Goal: Task Accomplishment & Management: Complete application form

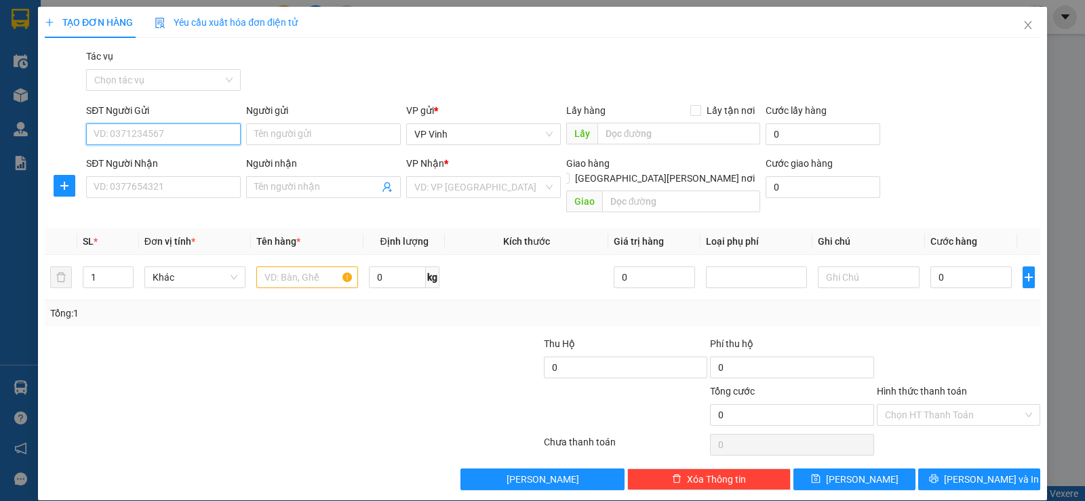
click at [191, 141] on input "SĐT Người Gửi" at bounding box center [163, 134] width 155 height 22
click at [193, 163] on div "0902266000" at bounding box center [162, 161] width 137 height 15
type input "0902266000"
click at [166, 201] on div "SĐT Người Nhận VD: 0377654321" at bounding box center [163, 179] width 155 height 47
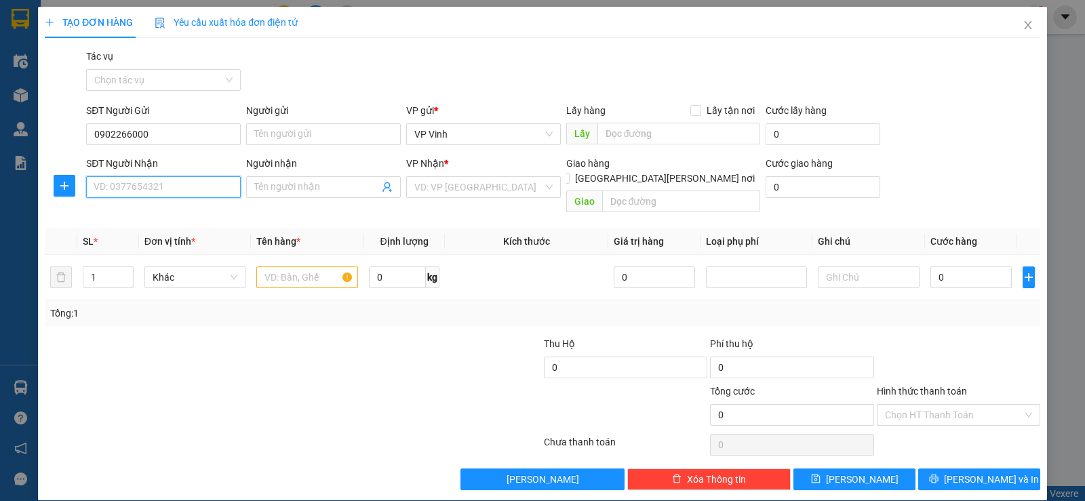
click at [166, 197] on input "SĐT Người Nhận" at bounding box center [163, 187] width 155 height 22
click at [178, 216] on div "0912486786 - tiến minh 0901163169" at bounding box center [172, 214] width 156 height 15
type input "0912486786"
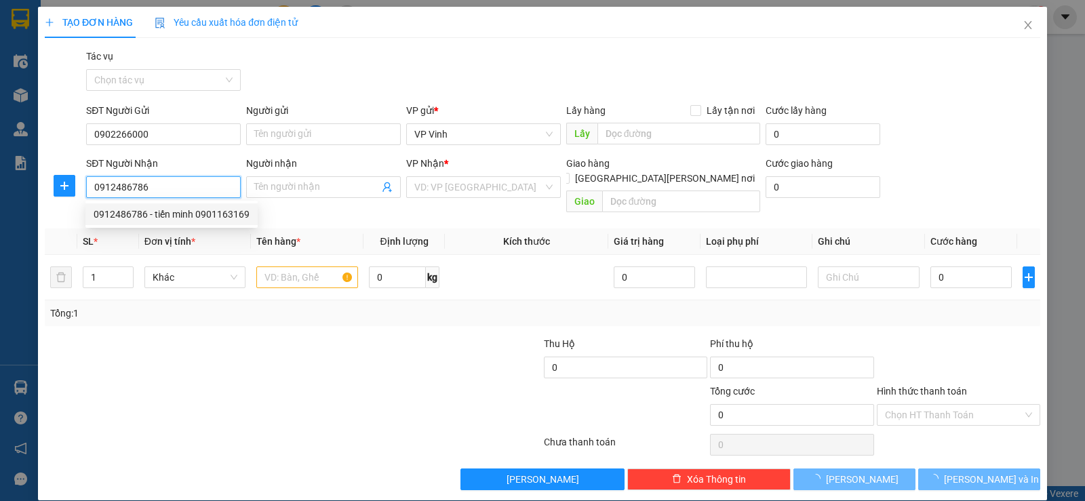
type input "tiến minh 0901163169"
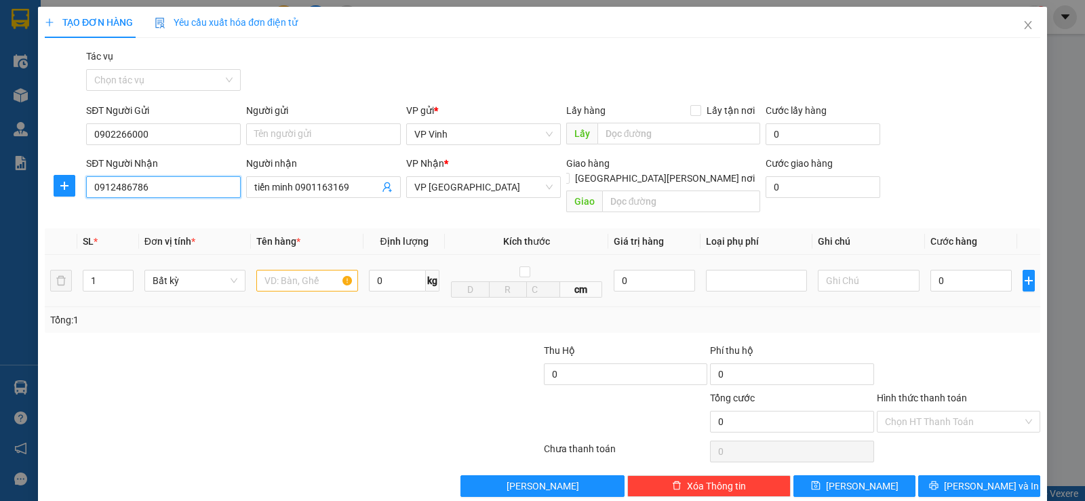
type input "0912486786"
click at [317, 273] on input "text" at bounding box center [307, 281] width 102 height 22
type input "2"
click at [126, 275] on icon "up" at bounding box center [125, 277] width 5 height 5
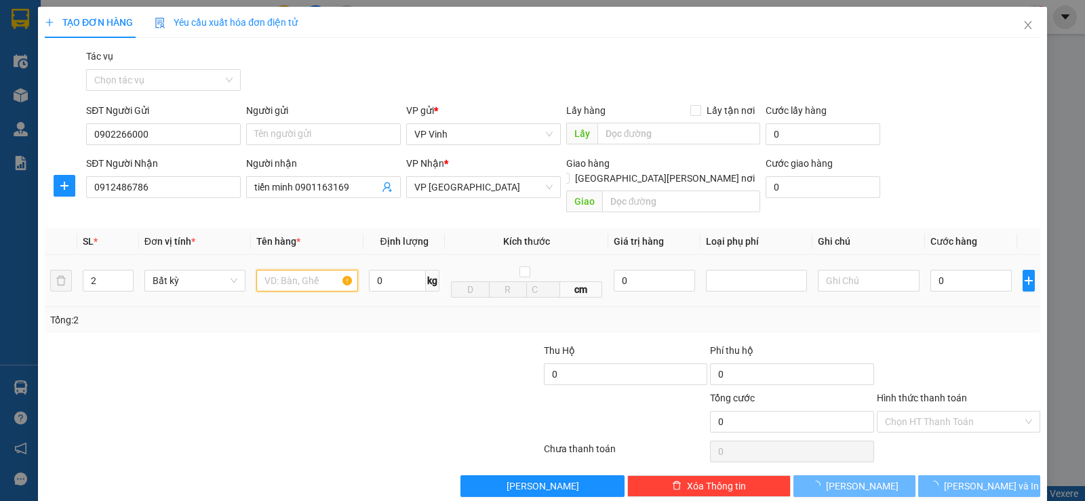
click at [269, 271] on input "text" at bounding box center [307, 281] width 102 height 22
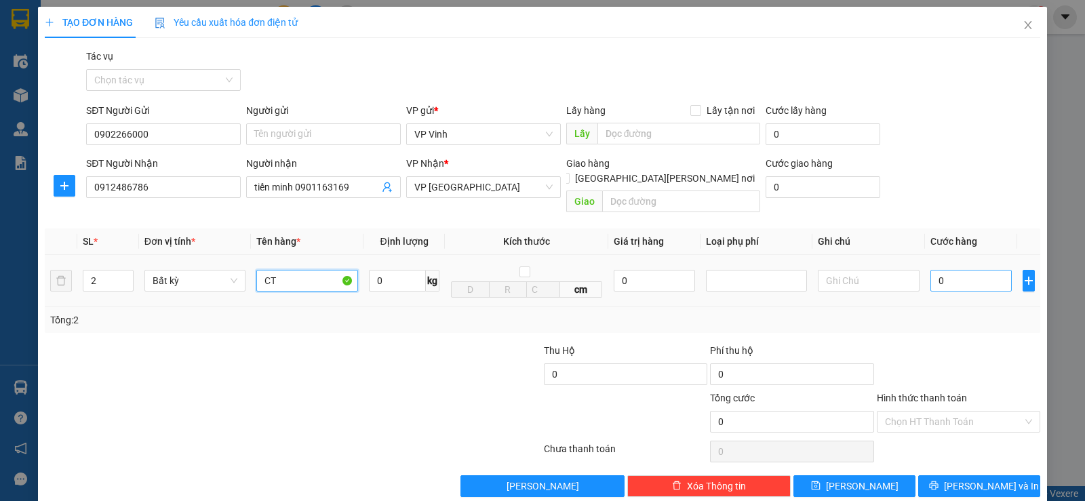
type input "CT"
click at [940, 273] on input "0" at bounding box center [970, 281] width 81 height 22
type input "1"
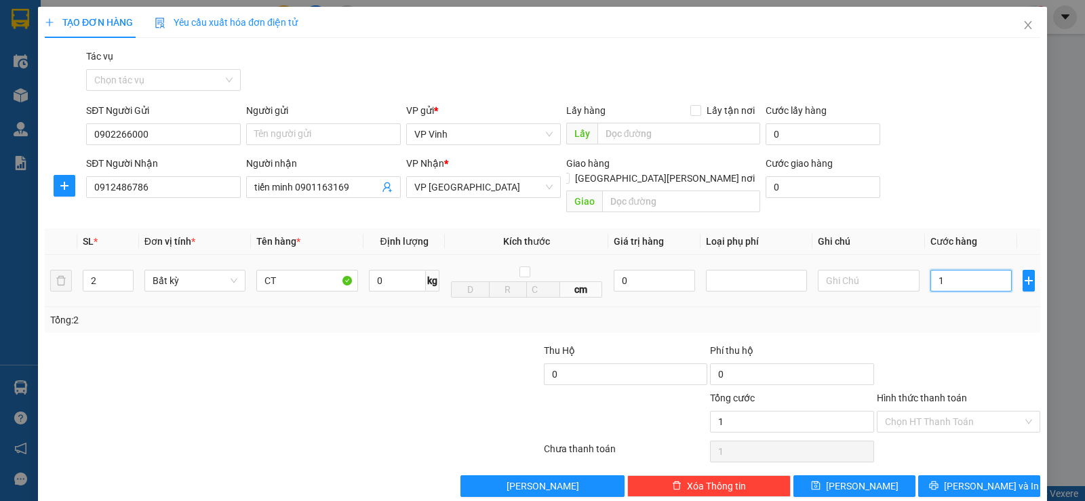
type input "10"
type input "100"
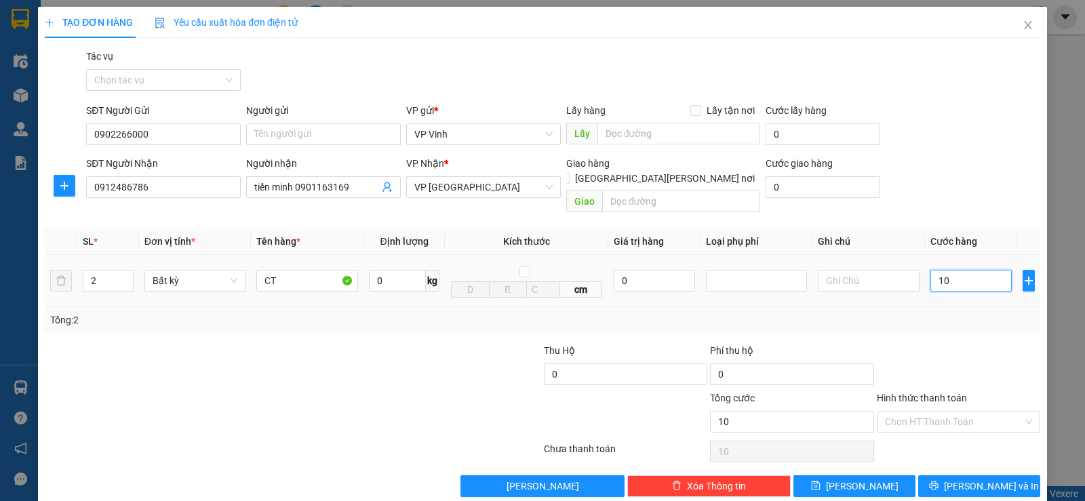
type input "100"
type input "1.000"
type input "10.000"
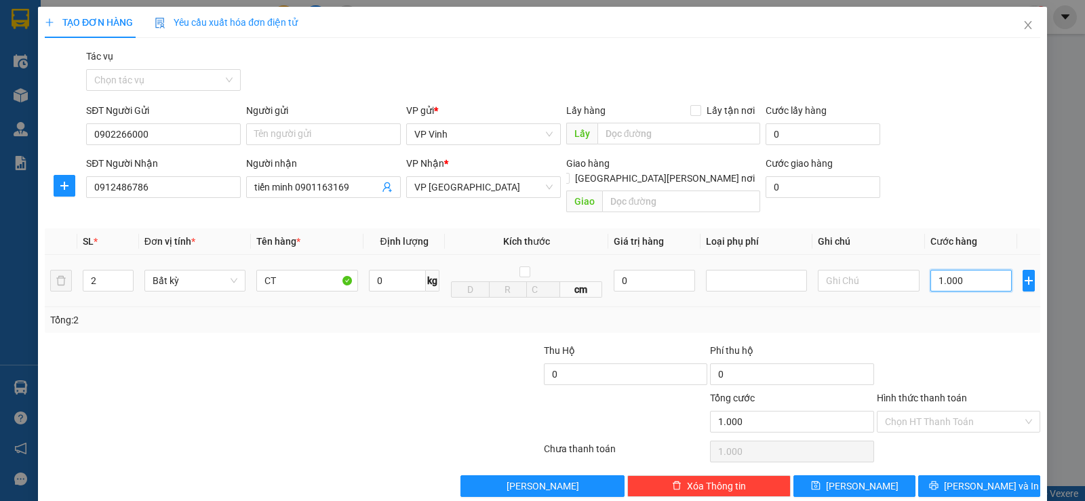
type input "10.000"
type input "100.000"
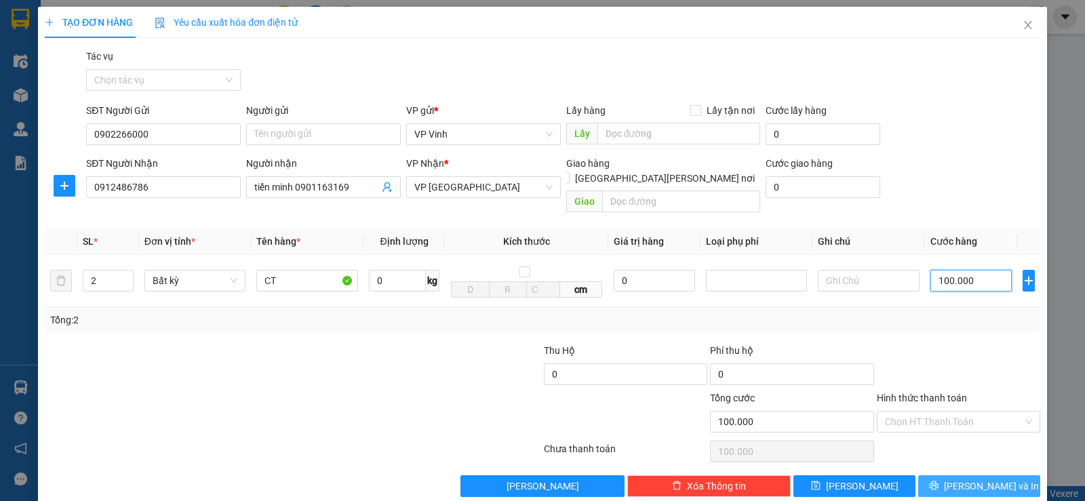
type input "100.000"
click at [981, 479] on span "[PERSON_NAME] và In" at bounding box center [991, 486] width 95 height 15
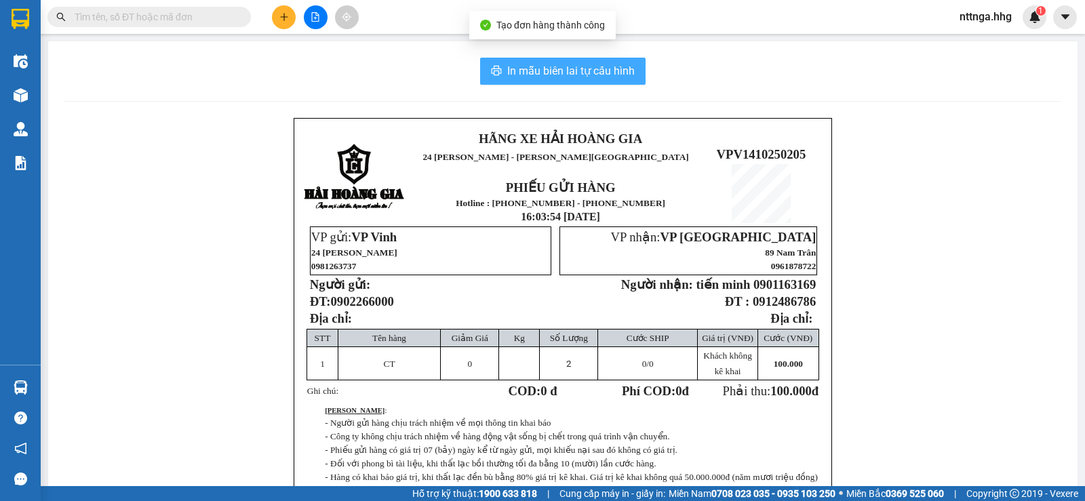
click at [624, 83] on button "In mẫu biên lai tự cấu hình" at bounding box center [562, 71] width 165 height 27
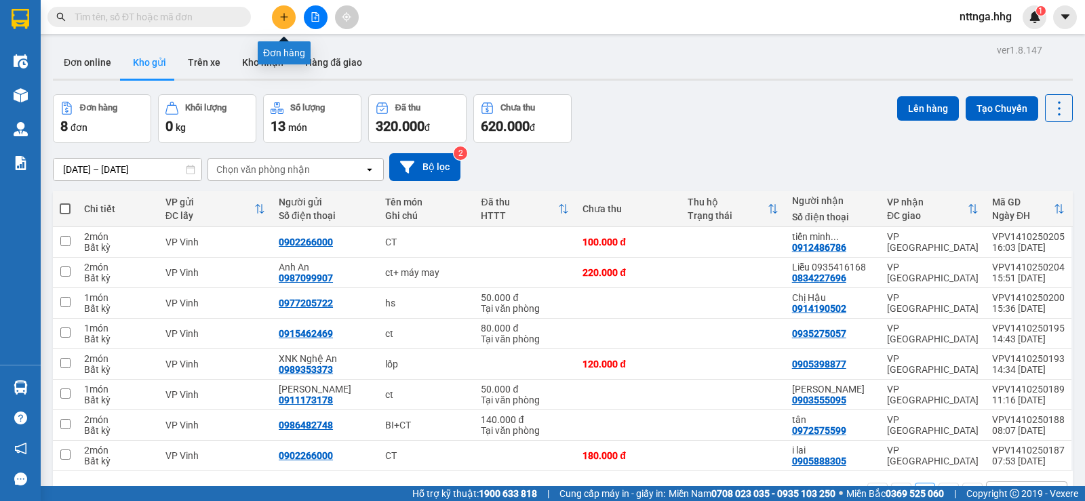
click at [282, 21] on icon "plus" at bounding box center [283, 16] width 9 height 9
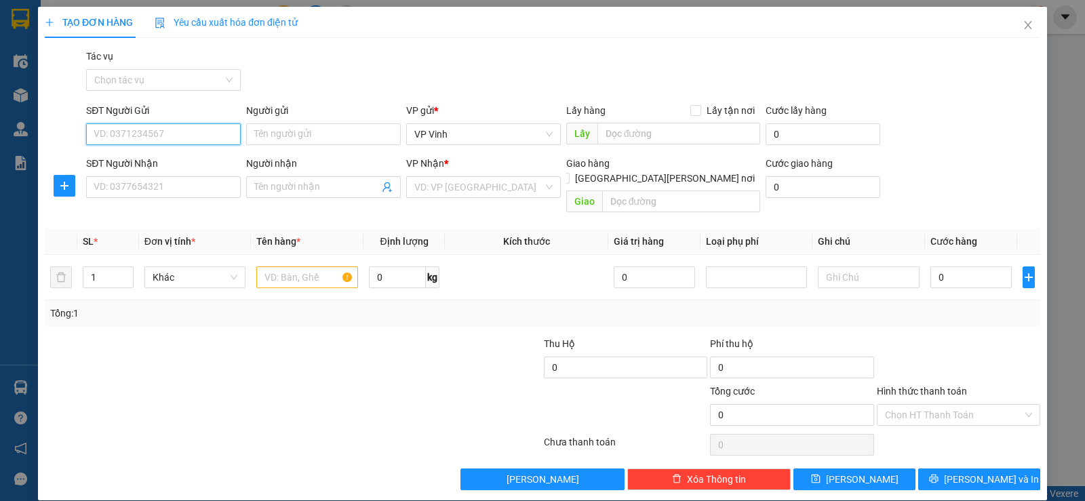
click at [205, 142] on input "SĐT Người Gửi" at bounding box center [163, 134] width 155 height 22
click at [164, 161] on div "0902266000" at bounding box center [162, 161] width 137 height 15
type input "0902266000"
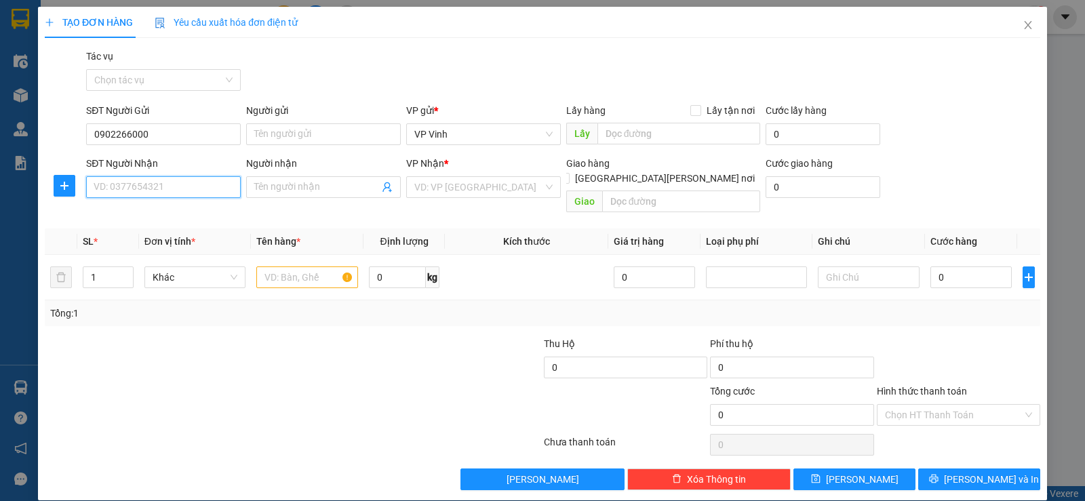
click at [149, 184] on input "SĐT Người Nhận" at bounding box center [163, 187] width 155 height 22
click at [151, 209] on div "0905888305 - i lai" at bounding box center [162, 214] width 137 height 15
type input "0905888305"
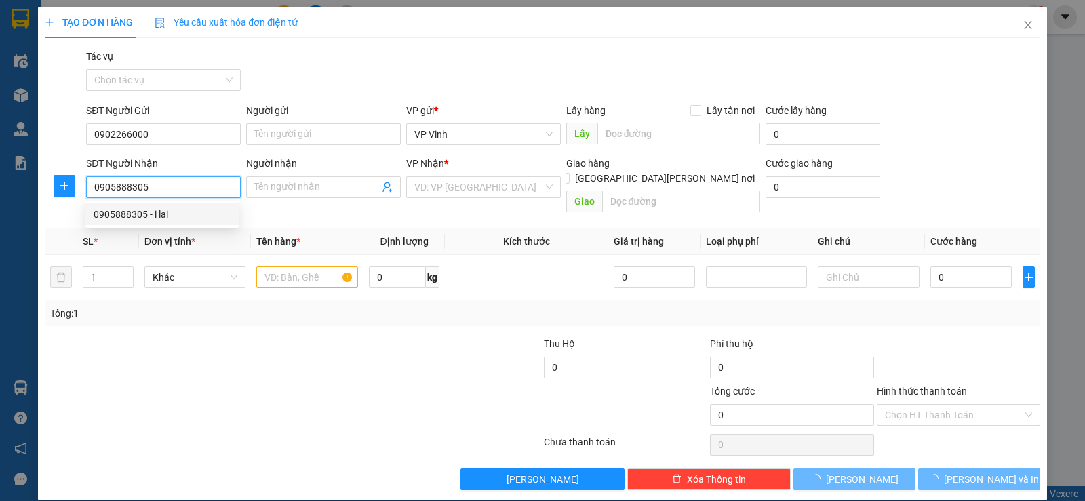
type input "i lai"
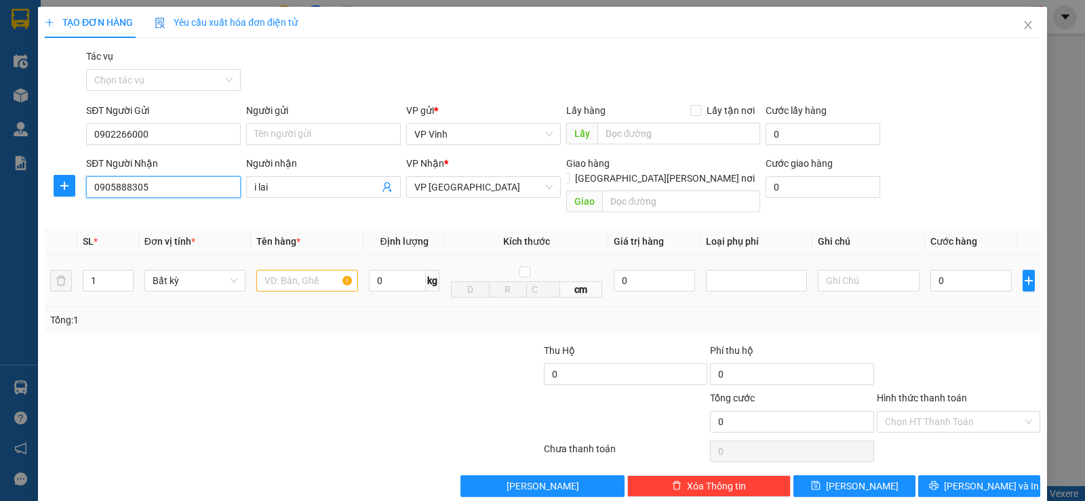
type input "0905888305"
click at [287, 270] on input "text" at bounding box center [307, 281] width 102 height 22
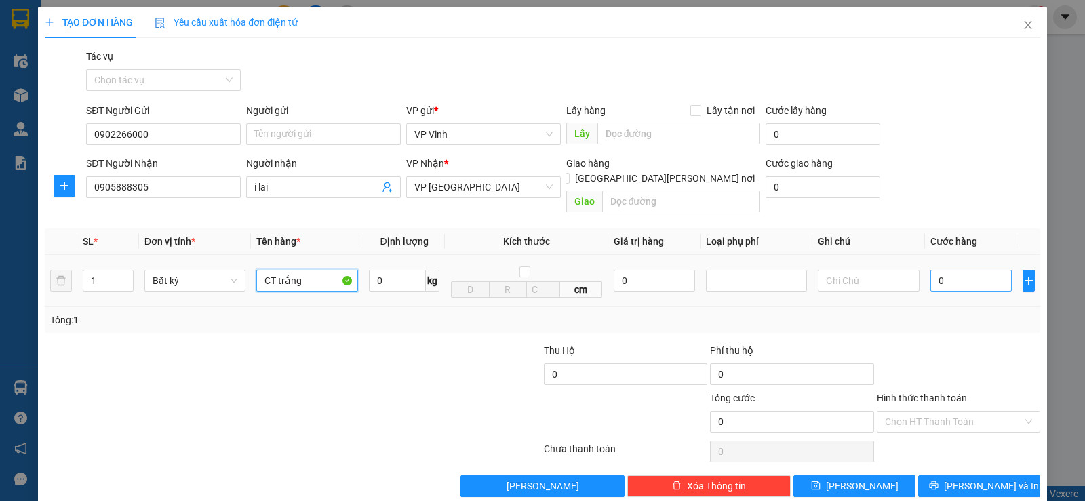
type input "CT trắng"
click at [972, 274] on input "0" at bounding box center [970, 281] width 81 height 22
type input "5"
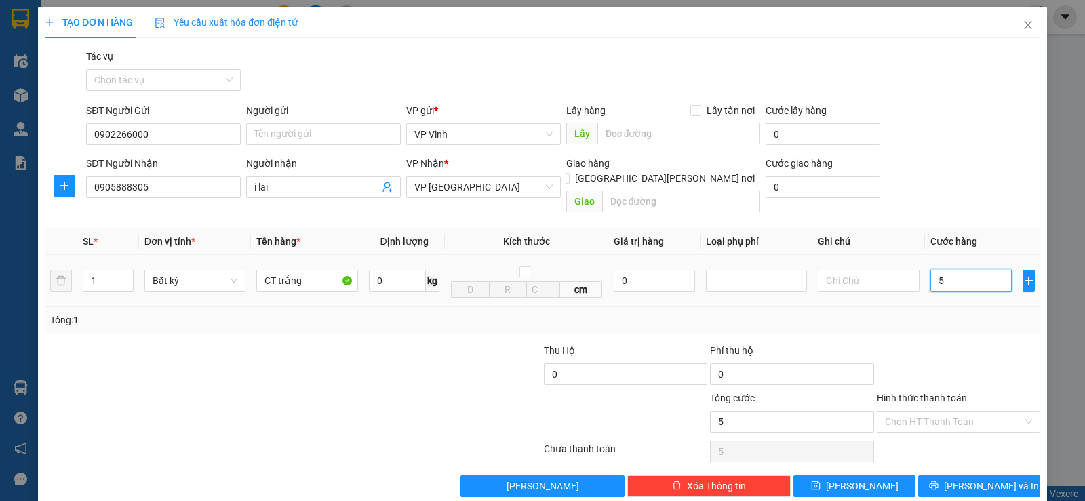
type input "50"
type input "500"
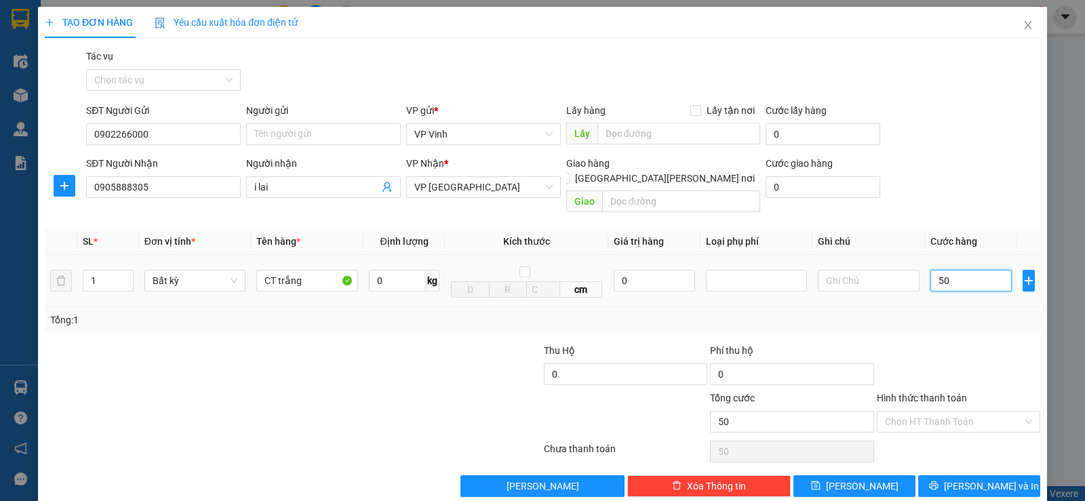
type input "500"
type input "5.000"
type input "50.000"
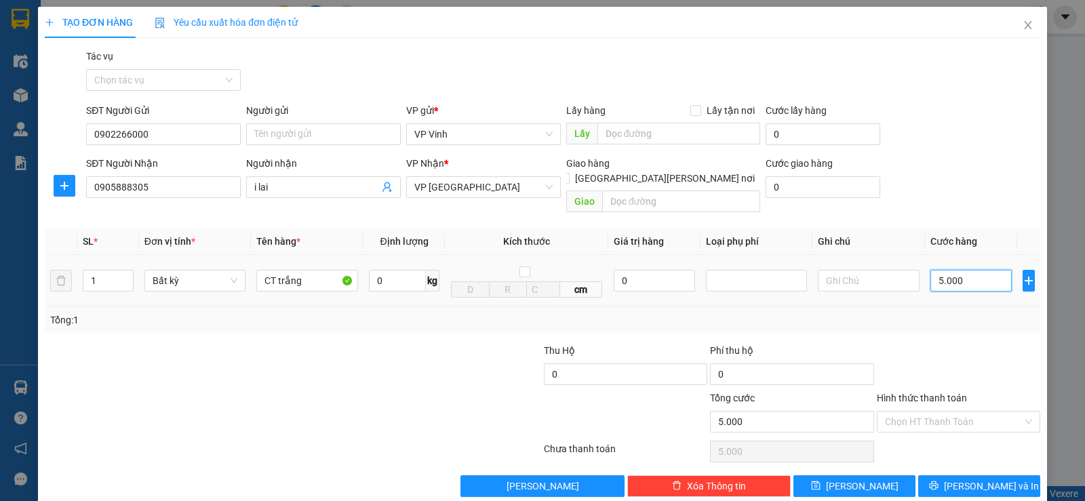
type input "50.000"
click at [974, 479] on span "Lưu và In" at bounding box center [991, 486] width 95 height 15
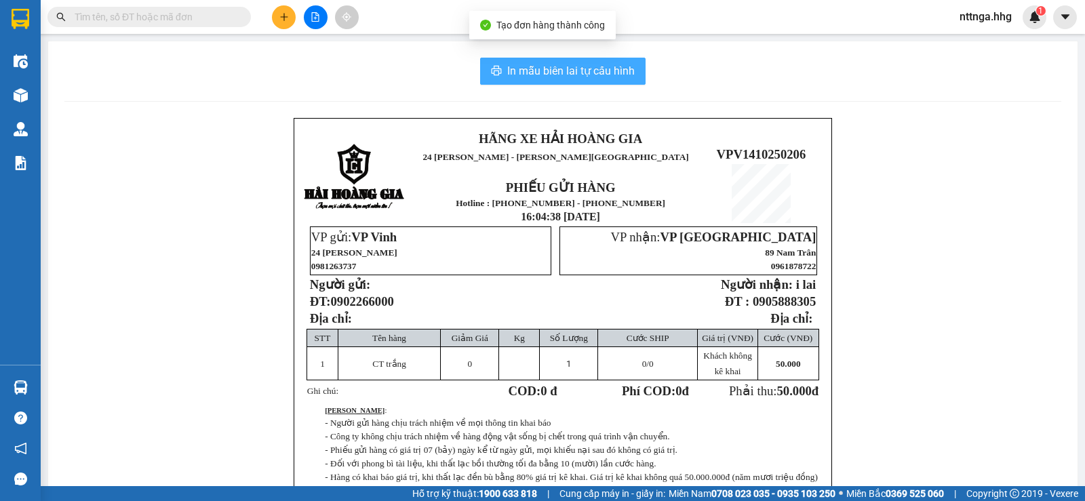
click at [585, 75] on span "In mẫu biên lai tự cấu hình" at bounding box center [570, 70] width 127 height 17
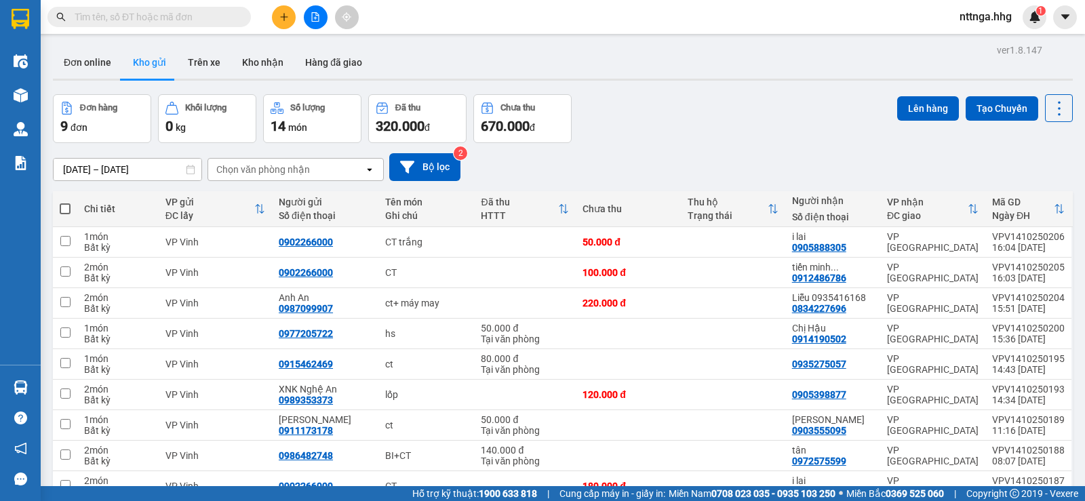
click at [726, 101] on div "Đơn hàng 9 đơn Khối lượng 0 kg Số lượng 14 món Đã thu 320.000 đ Chưa thu 670.00…" at bounding box center [563, 118] width 1020 height 49
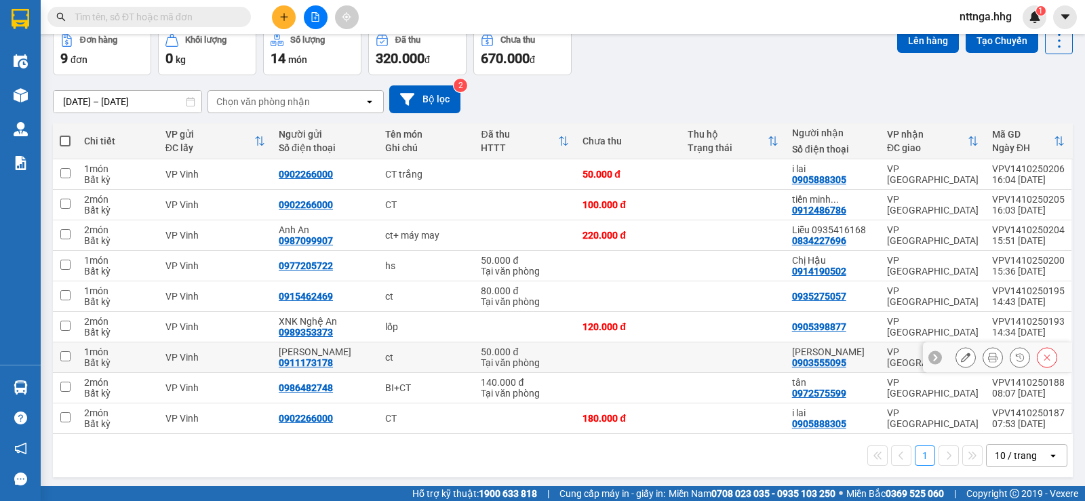
scroll to position [71, 0]
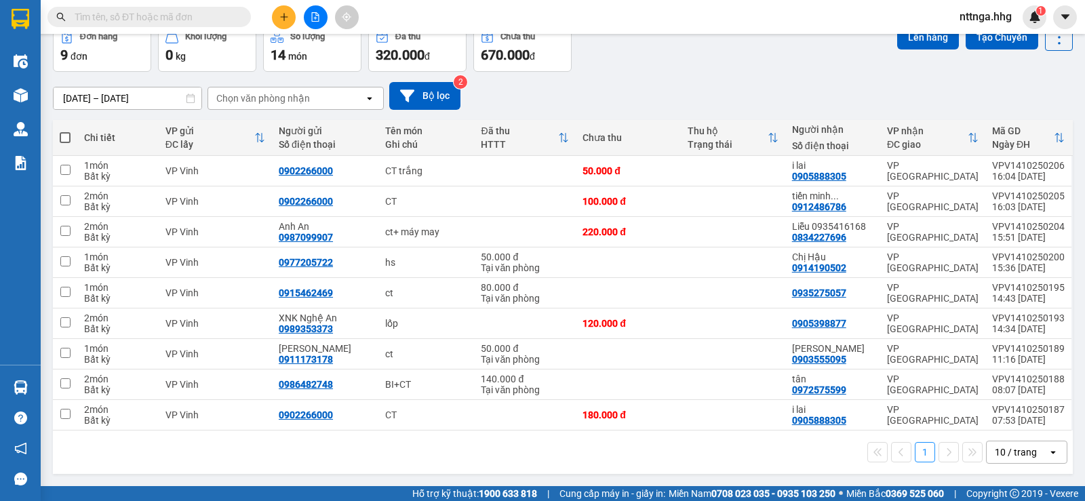
click at [996, 452] on div "10 / trang" at bounding box center [1016, 453] width 42 height 14
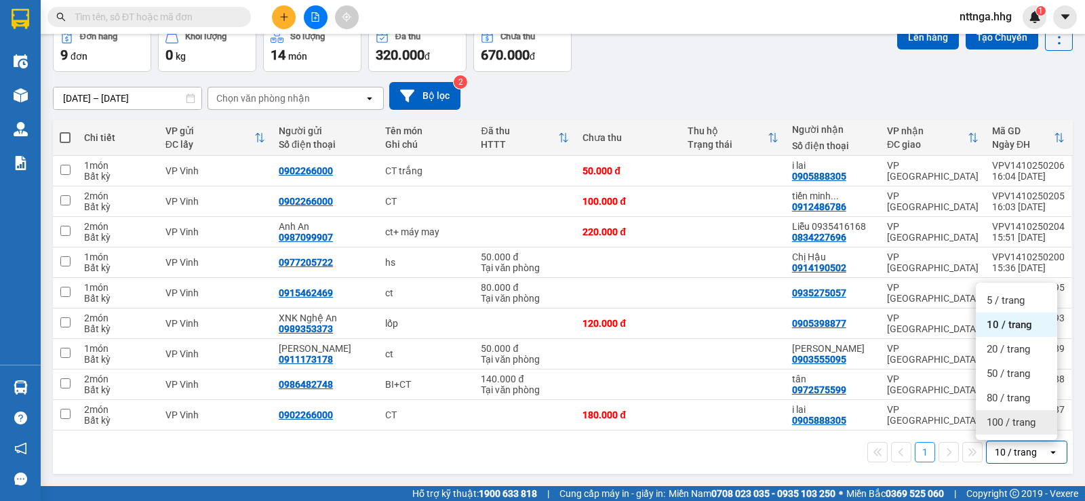
click at [994, 428] on span "100 / trang" at bounding box center [1011, 423] width 49 height 14
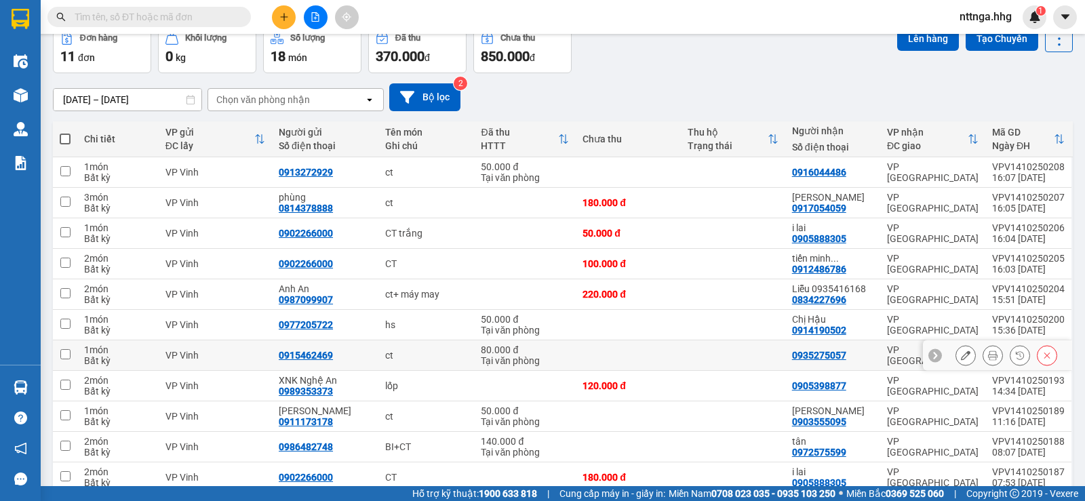
scroll to position [0, 0]
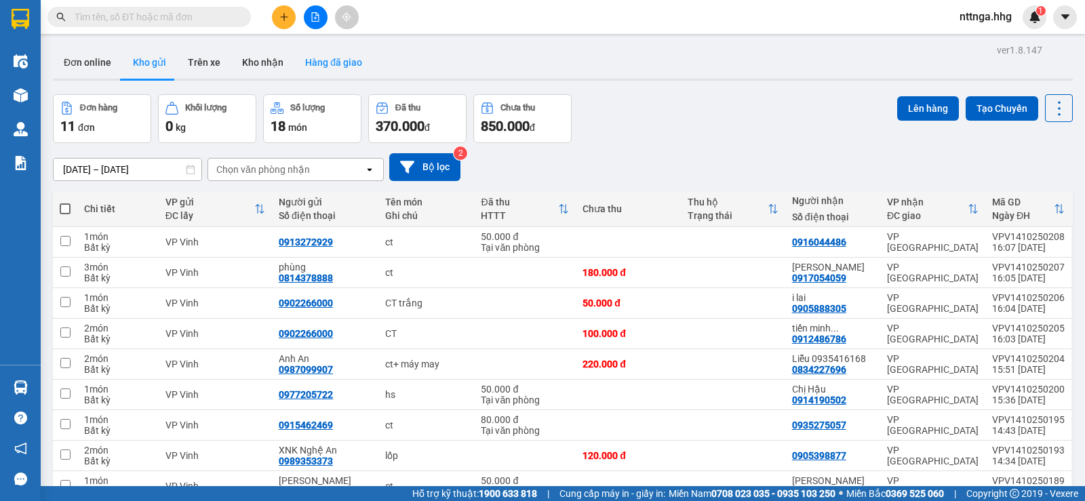
click at [311, 60] on button "Hàng đã giao" at bounding box center [333, 62] width 79 height 33
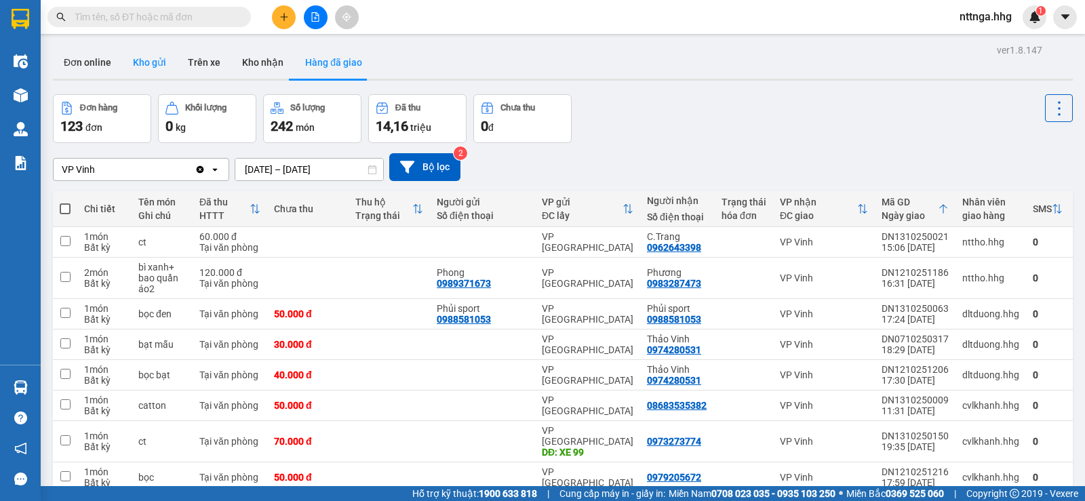
click at [147, 66] on button "Kho gửi" at bounding box center [149, 62] width 55 height 33
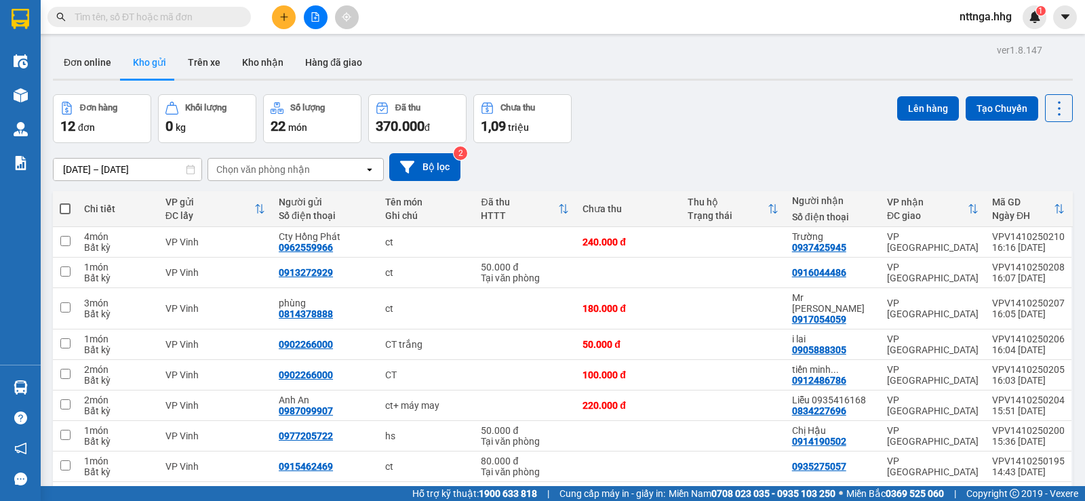
click at [287, 19] on icon "plus" at bounding box center [283, 16] width 9 height 9
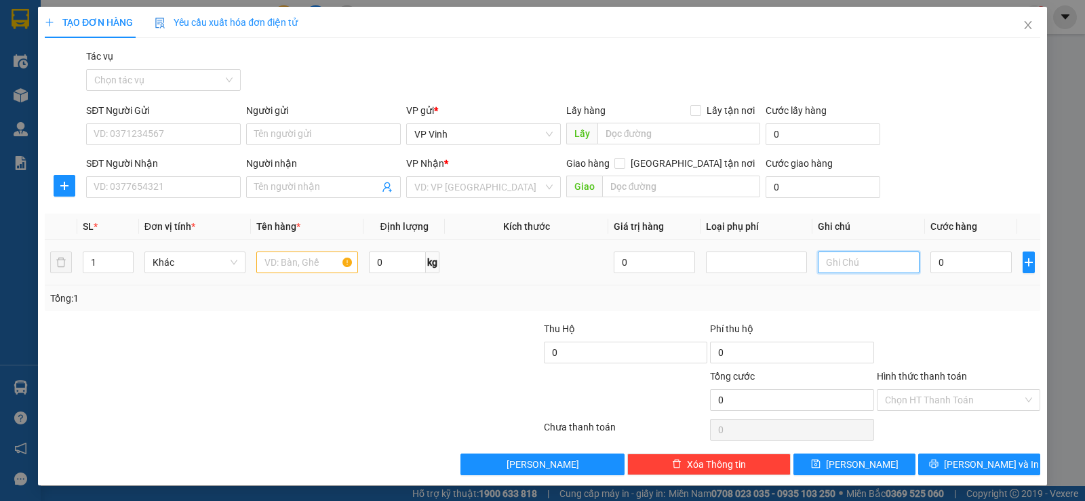
click at [835, 264] on input "text" at bounding box center [869, 263] width 102 height 22
click at [876, 267] on input "text" at bounding box center [869, 263] width 102 height 22
click at [735, 260] on div at bounding box center [756, 262] width 95 height 16
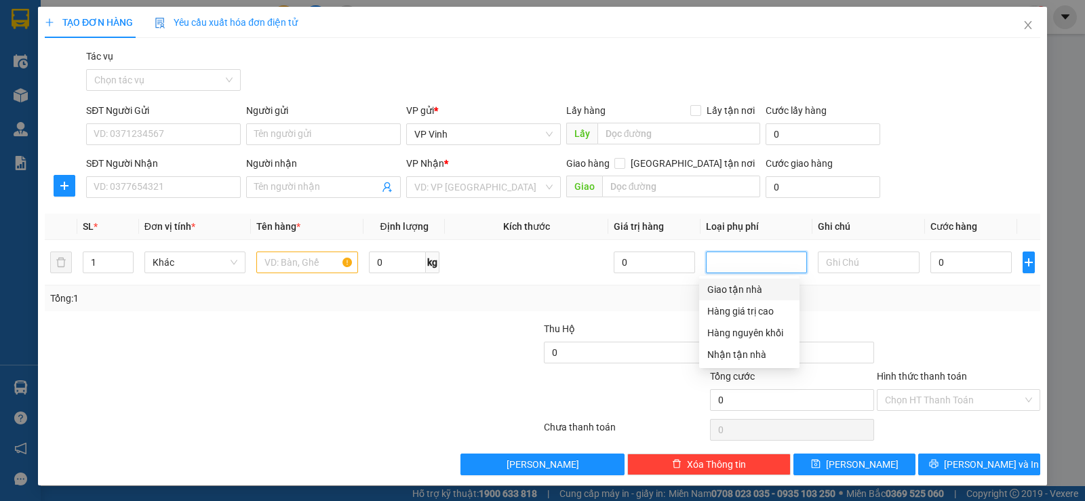
click at [947, 323] on div at bounding box center [959, 344] width 166 height 47
click at [328, 266] on input "text" at bounding box center [307, 263] width 102 height 22
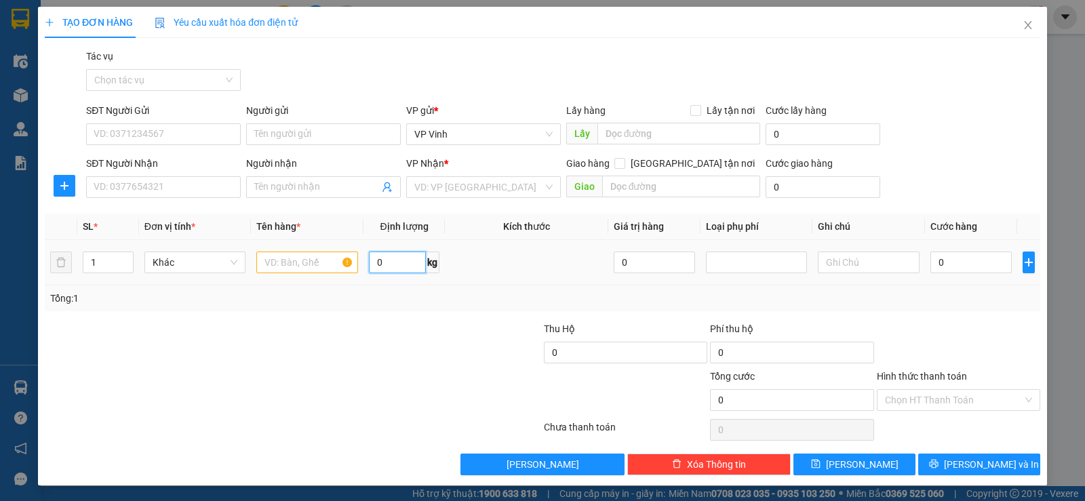
click at [385, 258] on input "0" at bounding box center [397, 263] width 57 height 22
click at [469, 302] on div "Tổng: 1" at bounding box center [542, 298] width 985 height 15
click at [618, 252] on input "0" at bounding box center [654, 263] width 81 height 22
click at [652, 275] on div "0" at bounding box center [654, 262] width 81 height 27
click at [861, 357] on input "0" at bounding box center [791, 353] width 163 height 22
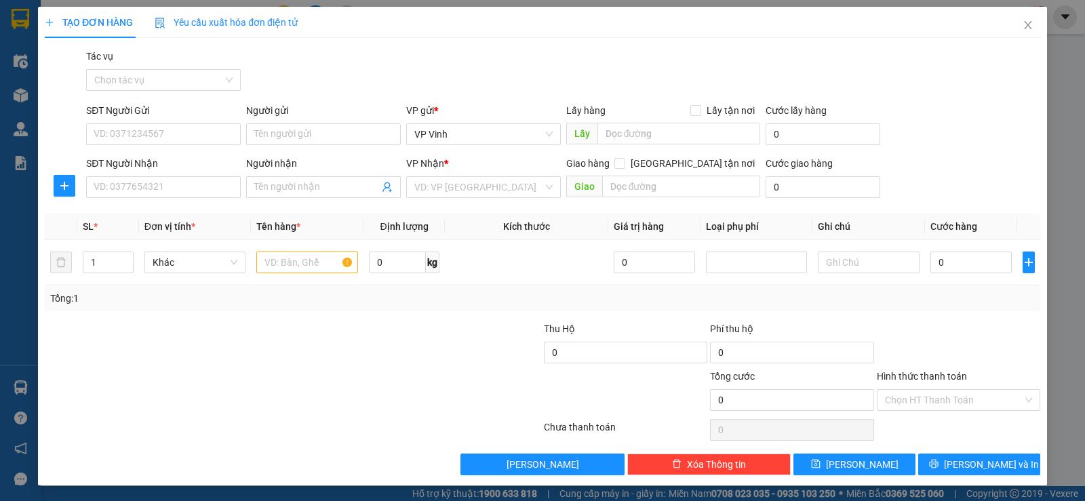
click at [931, 373] on label "Hình thức thanh toán" at bounding box center [922, 376] width 90 height 11
click at [931, 390] on input "Hình thức thanh toán" at bounding box center [954, 400] width 138 height 20
click at [939, 323] on div at bounding box center [959, 344] width 166 height 47
click at [927, 392] on div "Hình thức thanh toán Chọn HT Thanh Toán" at bounding box center [958, 392] width 163 height 47
click at [933, 321] on div at bounding box center [959, 344] width 166 height 47
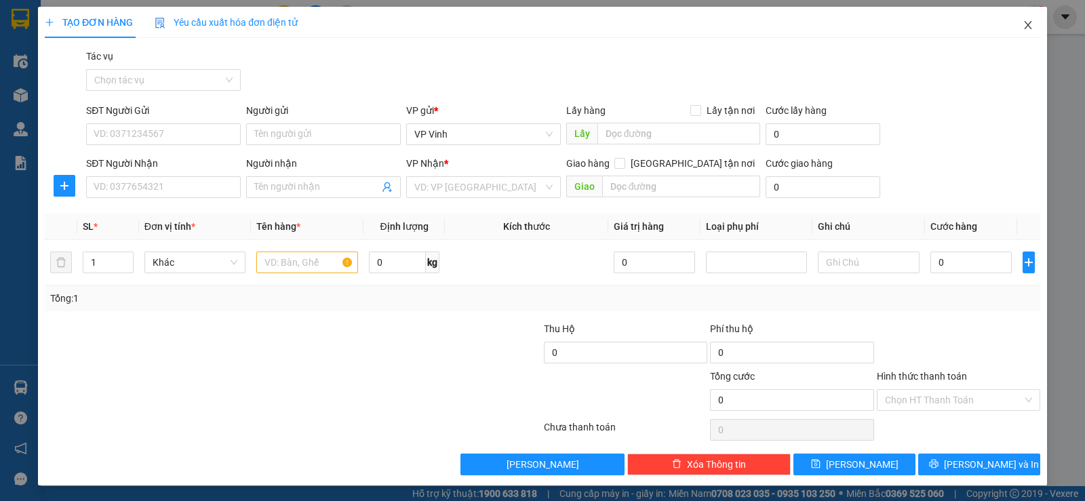
click at [1009, 28] on span "Close" at bounding box center [1028, 26] width 38 height 38
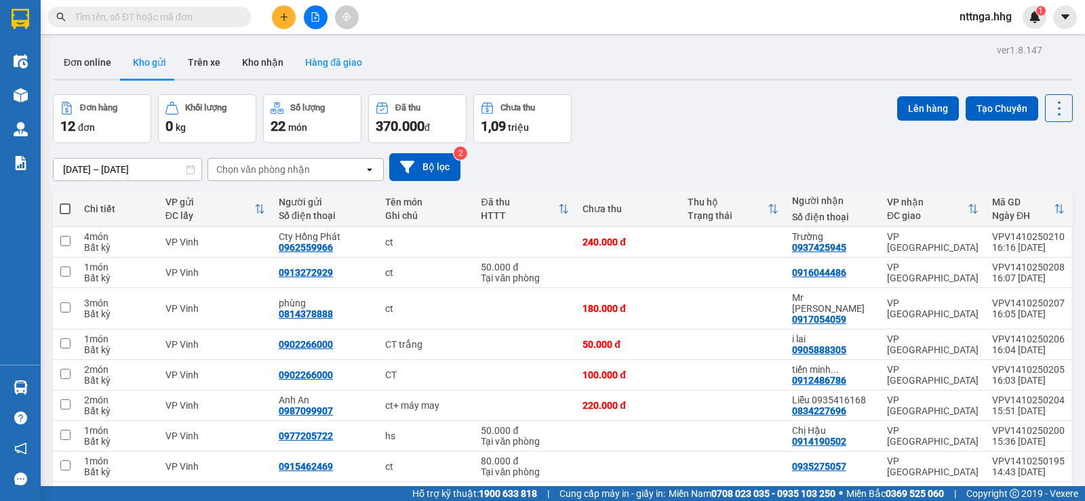
click at [325, 57] on button "Hàng đã giao" at bounding box center [333, 62] width 79 height 33
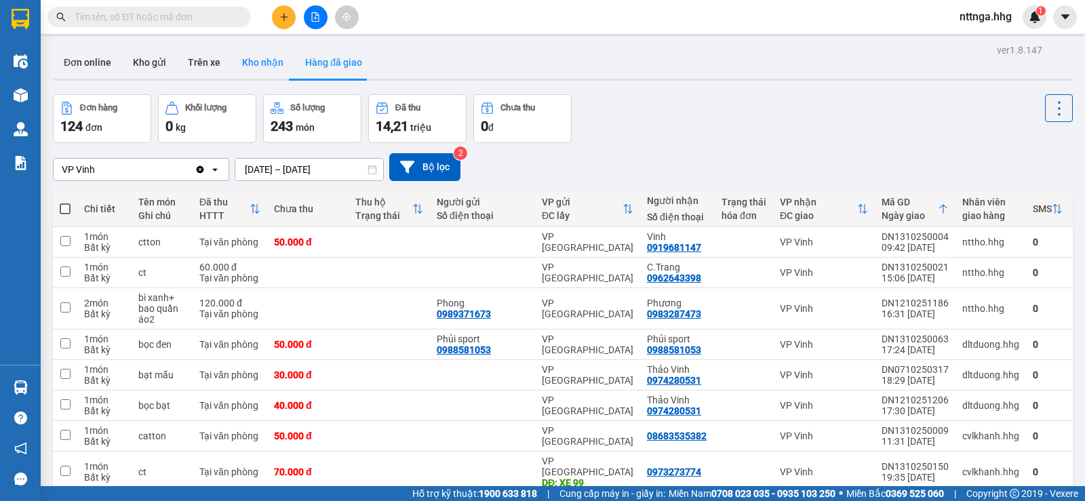
click at [247, 52] on button "Kho nhận" at bounding box center [262, 62] width 63 height 33
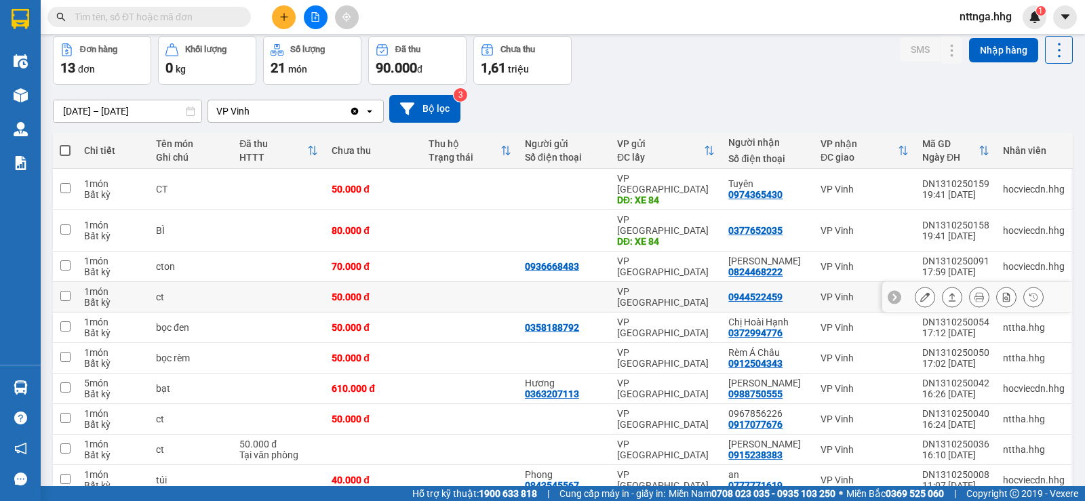
scroll to position [102, 0]
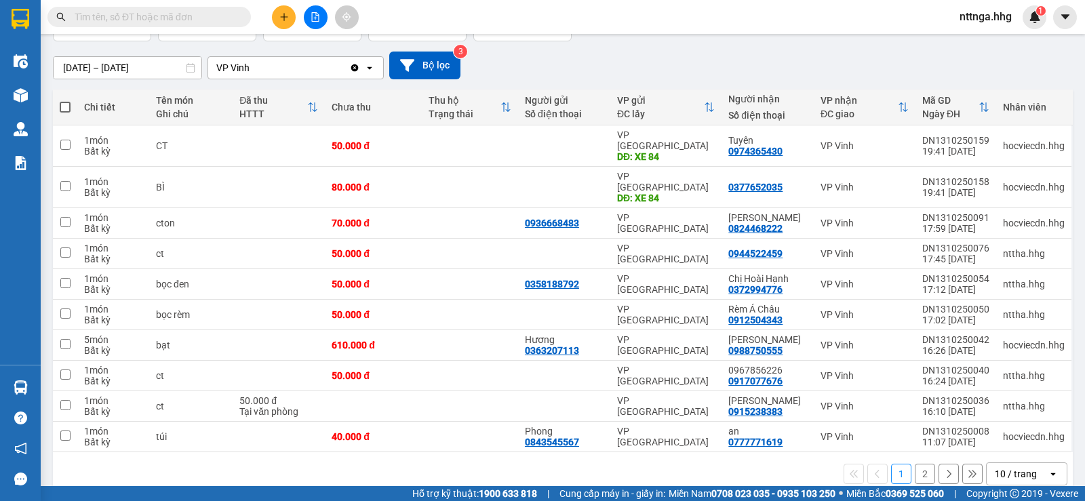
click at [1011, 467] on div "10 / trang" at bounding box center [1016, 474] width 42 height 14
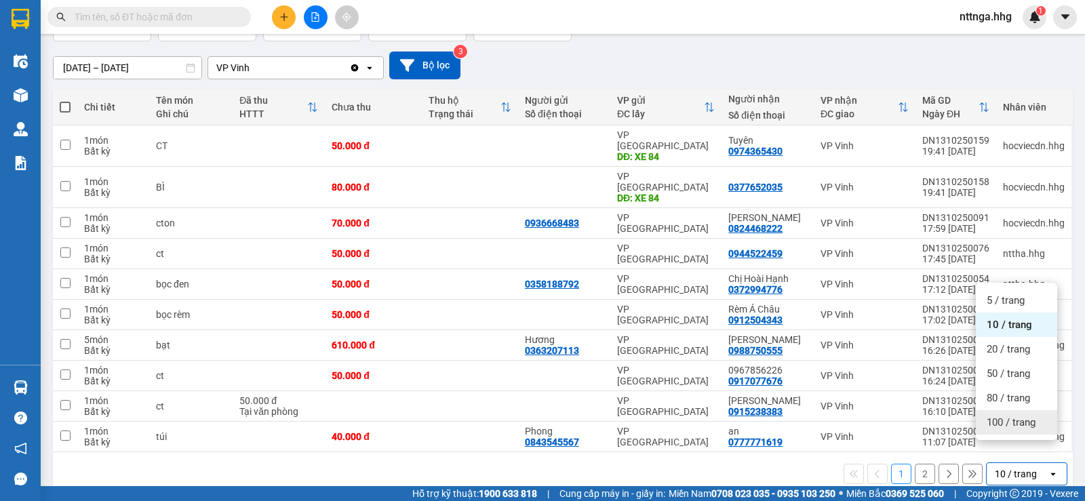
click at [987, 429] on div "100 / trang" at bounding box center [1016, 422] width 81 height 24
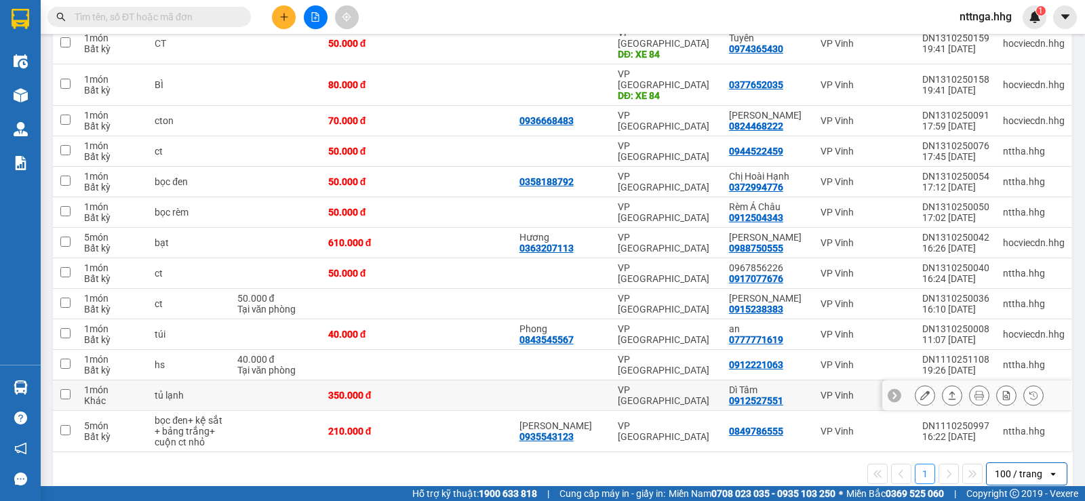
scroll to position [0, 0]
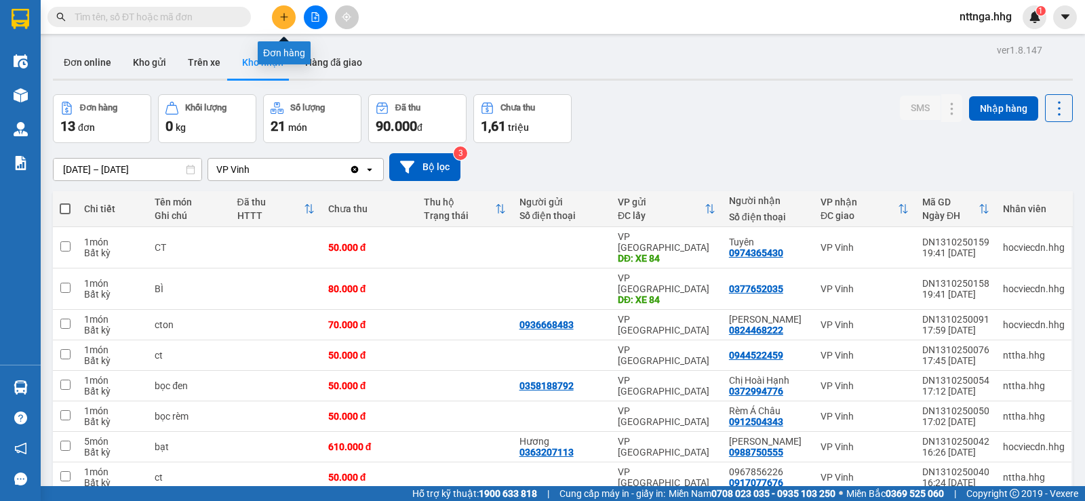
click at [282, 19] on icon "plus" at bounding box center [283, 16] width 9 height 9
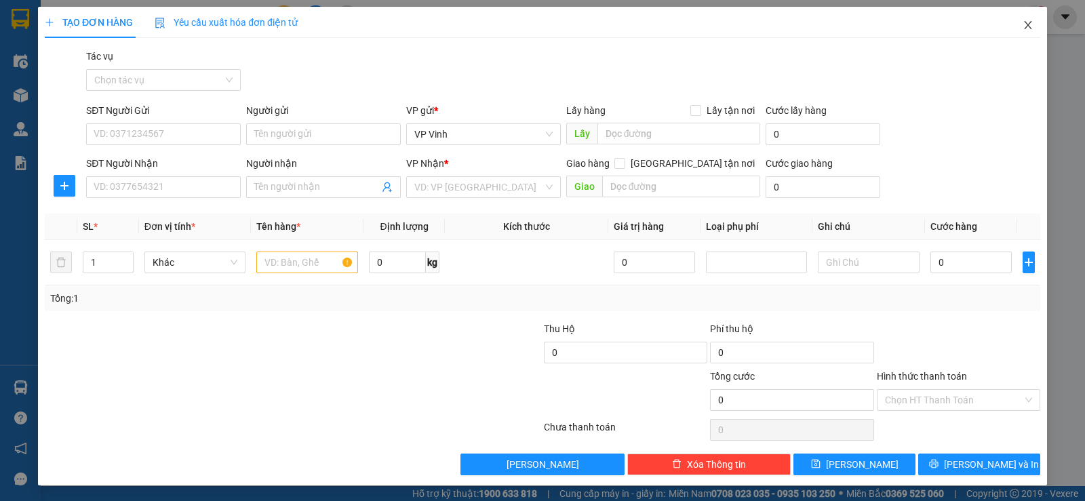
click at [1023, 31] on span "Close" at bounding box center [1028, 26] width 38 height 38
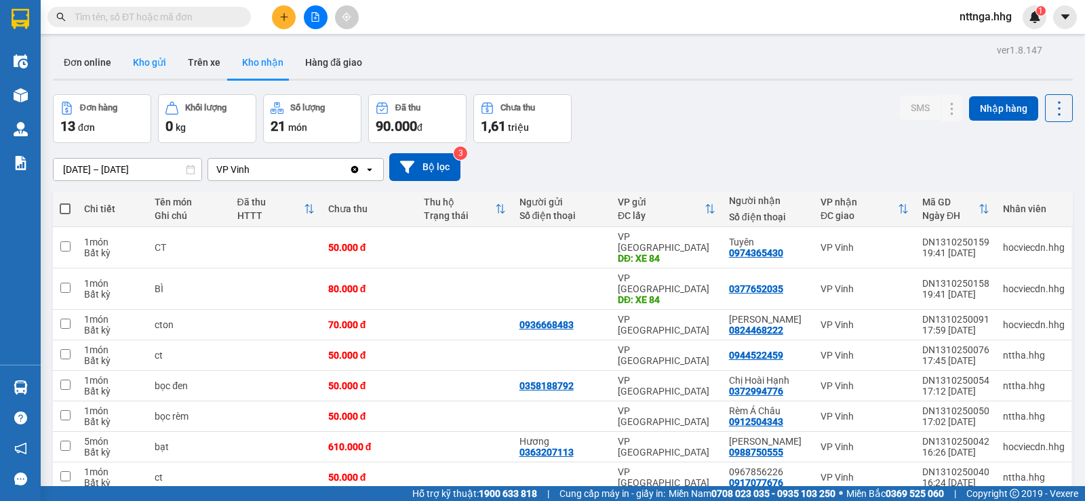
click at [159, 63] on button "Kho gửi" at bounding box center [149, 62] width 55 height 33
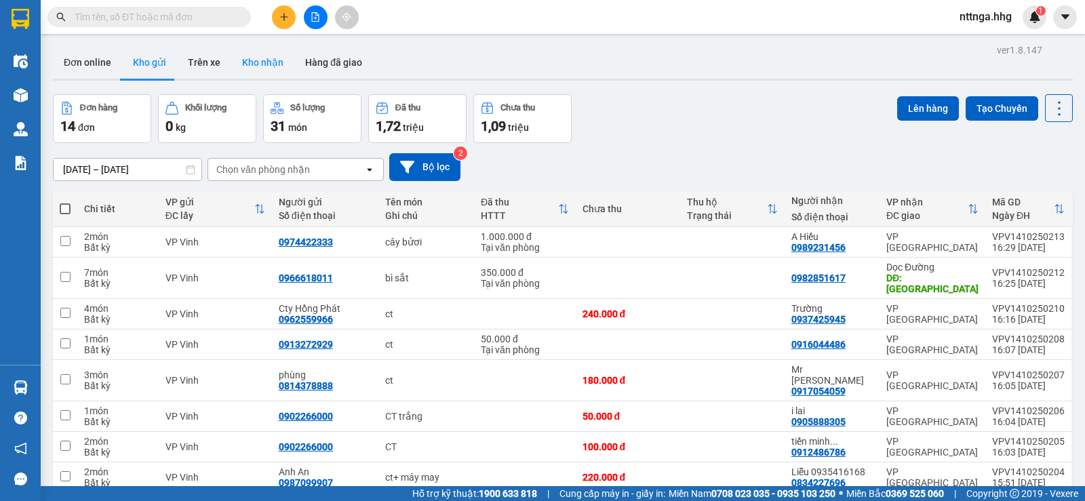
click at [281, 64] on button "Kho nhận" at bounding box center [262, 62] width 63 height 33
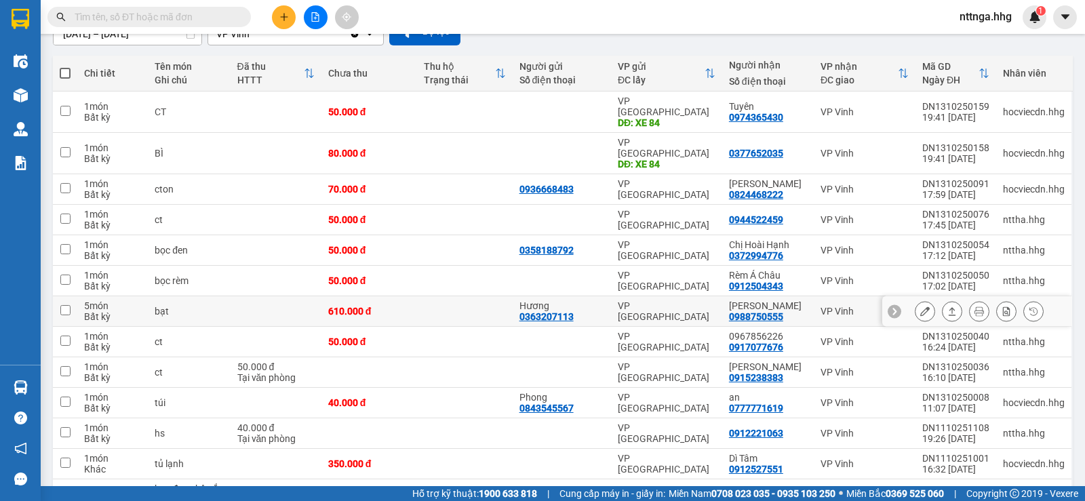
scroll to position [204, 0]
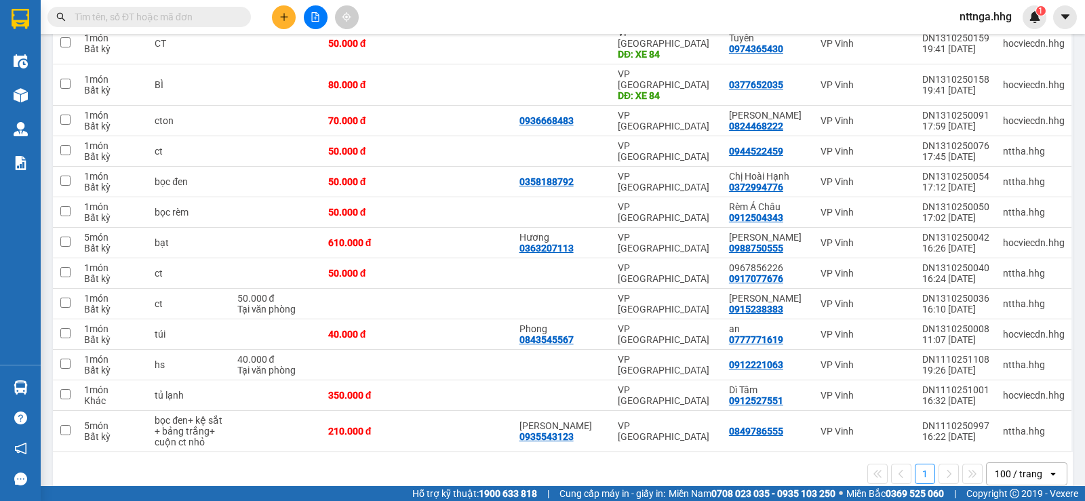
click at [165, 21] on input "text" at bounding box center [155, 16] width 160 height 15
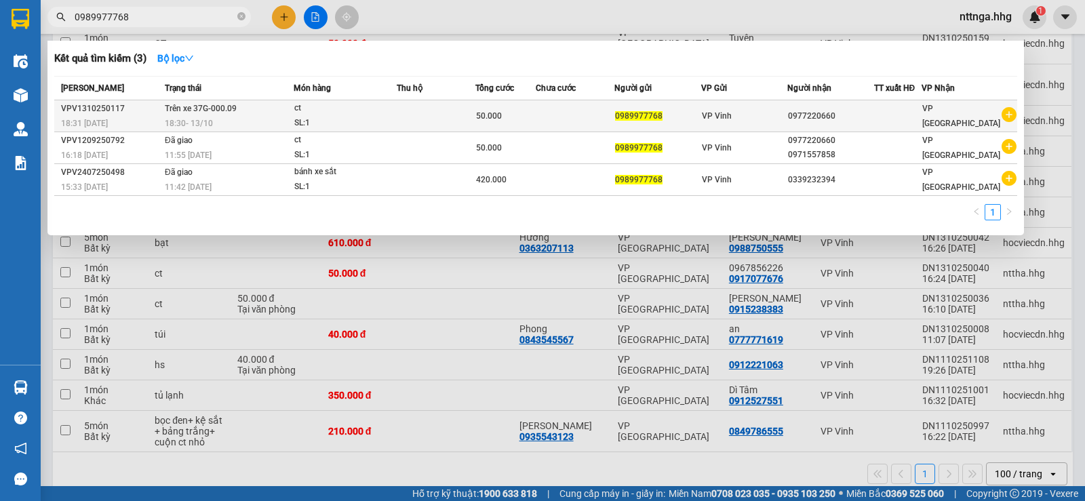
type input "0989977768"
click at [546, 120] on td at bounding box center [575, 116] width 79 height 32
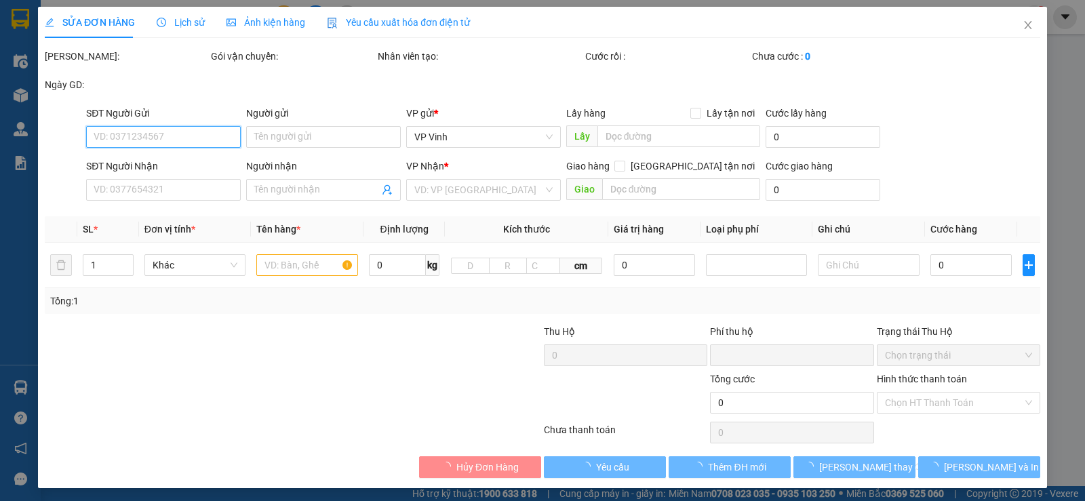
type input "0989977768"
type input "0977220660"
type input "0"
type input "50.000"
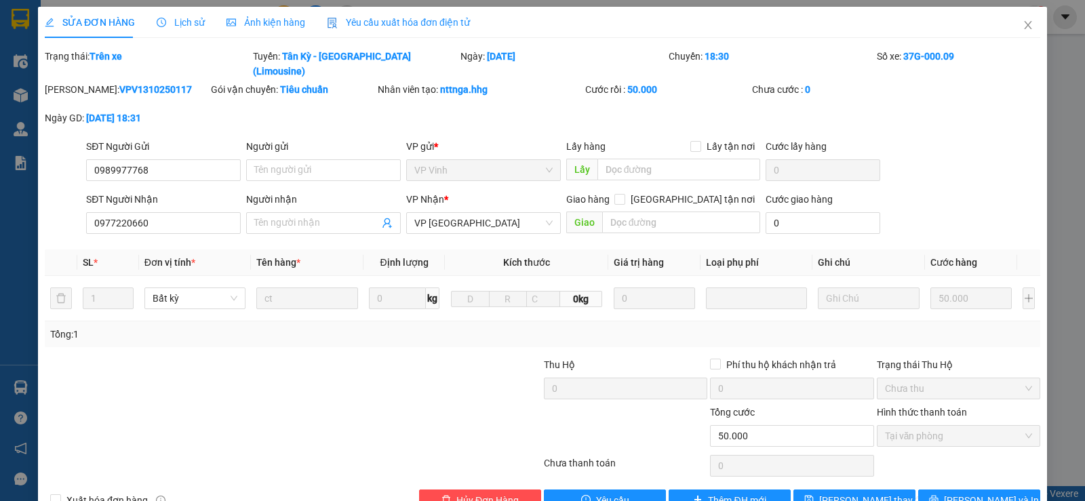
click at [326, 119] on div "Mã ĐH: VPV1310250117 Gói vận chuyển: Tiêu chuẩn Nhân viên tạo: nttnga.hhg Cước …" at bounding box center [542, 110] width 998 height 57
click at [965, 144] on div "SĐT Người Gửi 0989977768 Người gửi Tên người gửi VP gửi * VP Vinh Lấy hàng Lấy …" at bounding box center [563, 162] width 960 height 47
click at [924, 105] on div "Mã ĐH: VPV1310250117 Gói vận chuyển: Tiêu chuẩn Nhân viên tạo: nttnga.hhg Cước …" at bounding box center [542, 110] width 998 height 57
click at [173, 14] on div "Lịch sử" at bounding box center [181, 22] width 48 height 31
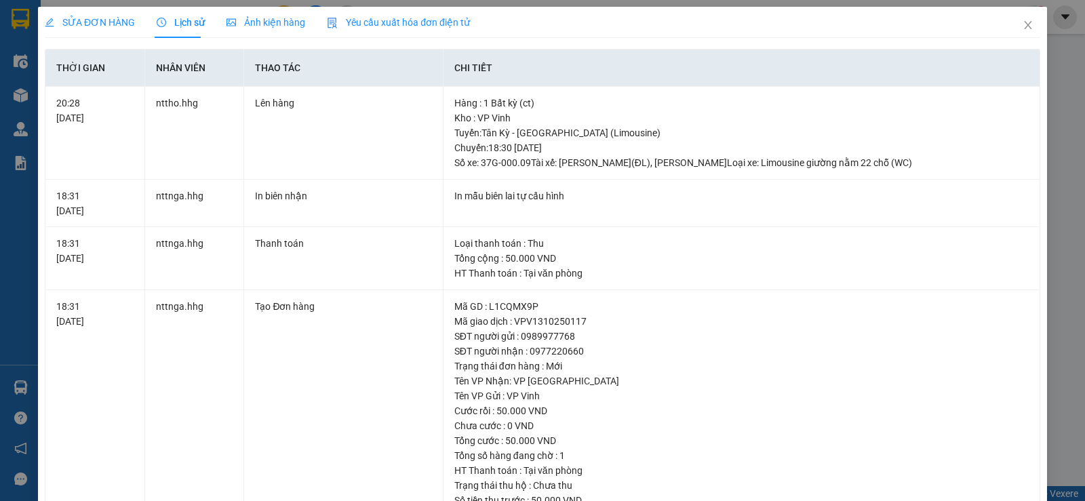
click at [94, 27] on span "SỬA ĐƠN HÀNG" at bounding box center [90, 22] width 90 height 11
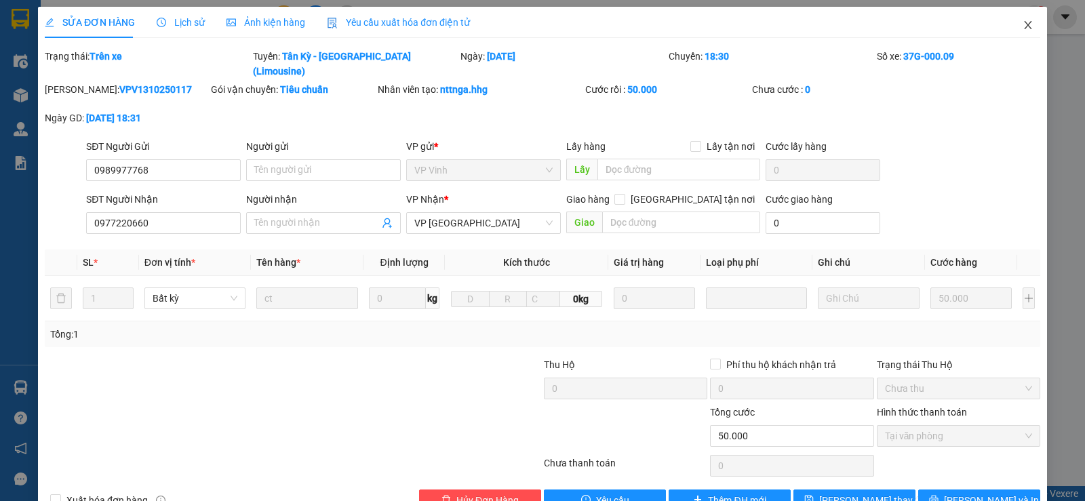
click at [1011, 30] on span "Close" at bounding box center [1028, 26] width 38 height 38
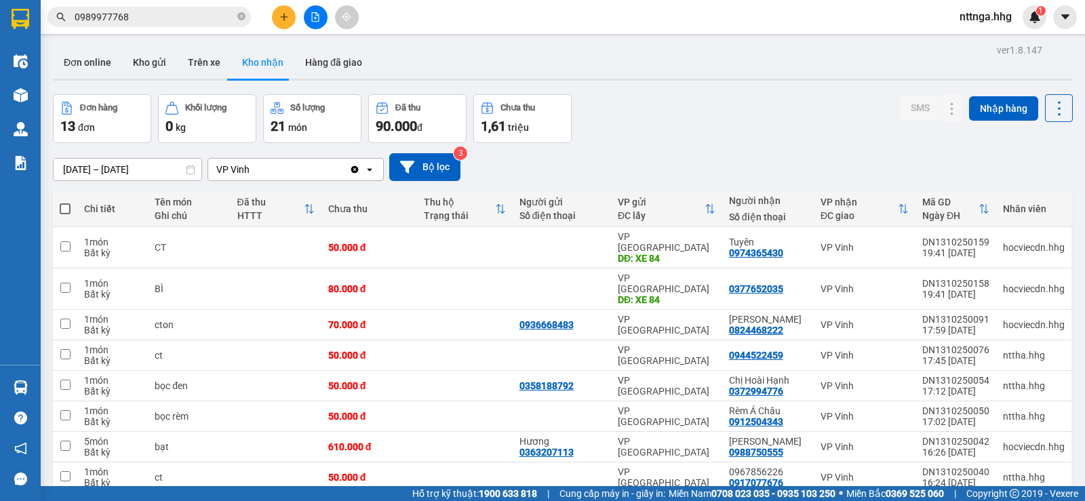
click at [198, 18] on input "0989977768" at bounding box center [155, 16] width 160 height 15
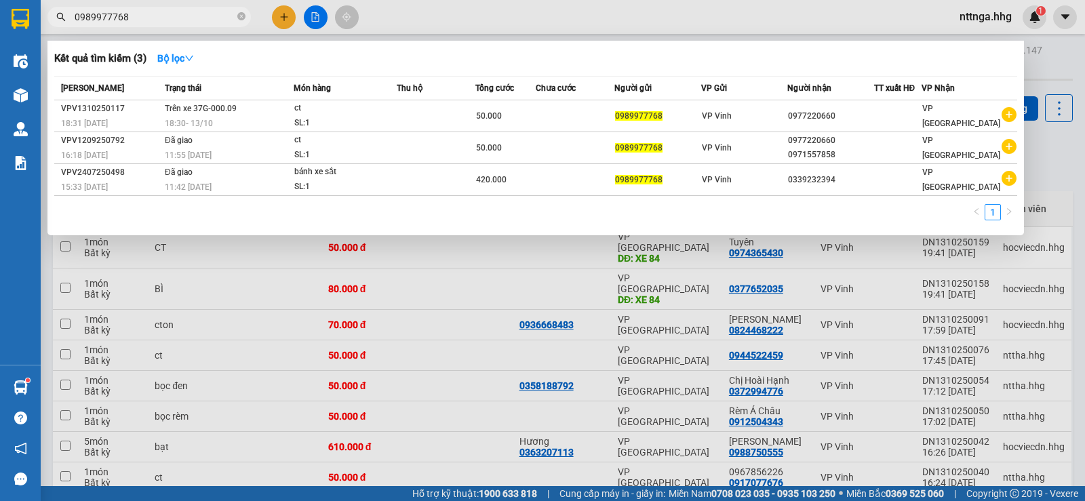
click at [1044, 62] on div at bounding box center [542, 250] width 1085 height 501
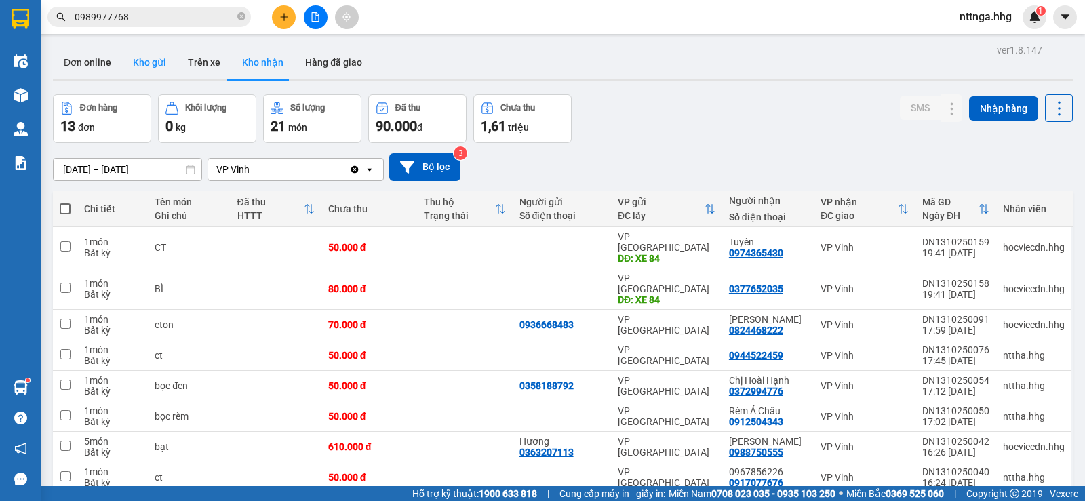
click at [169, 66] on button "Kho gửi" at bounding box center [149, 62] width 55 height 33
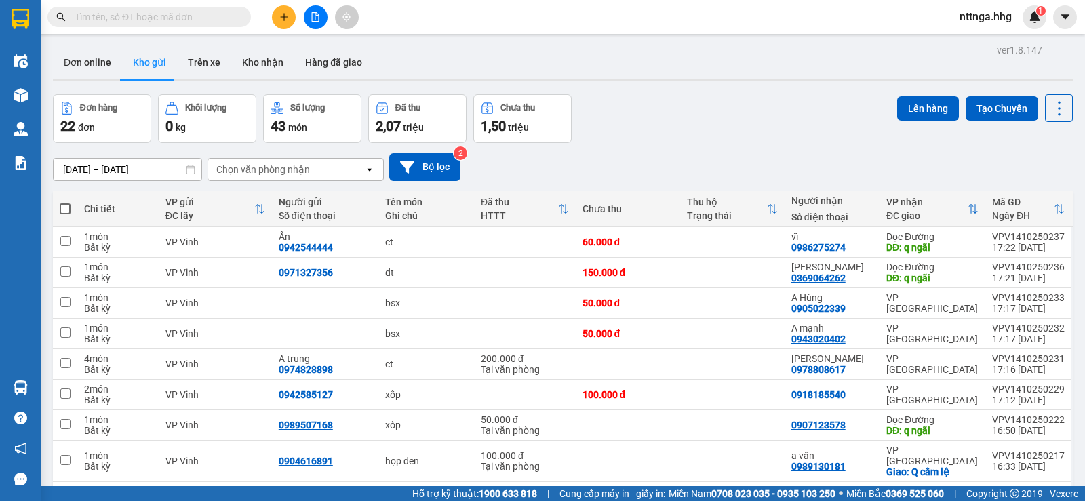
click at [322, 162] on div "Chọn văn phòng nhận" at bounding box center [286, 170] width 156 height 22
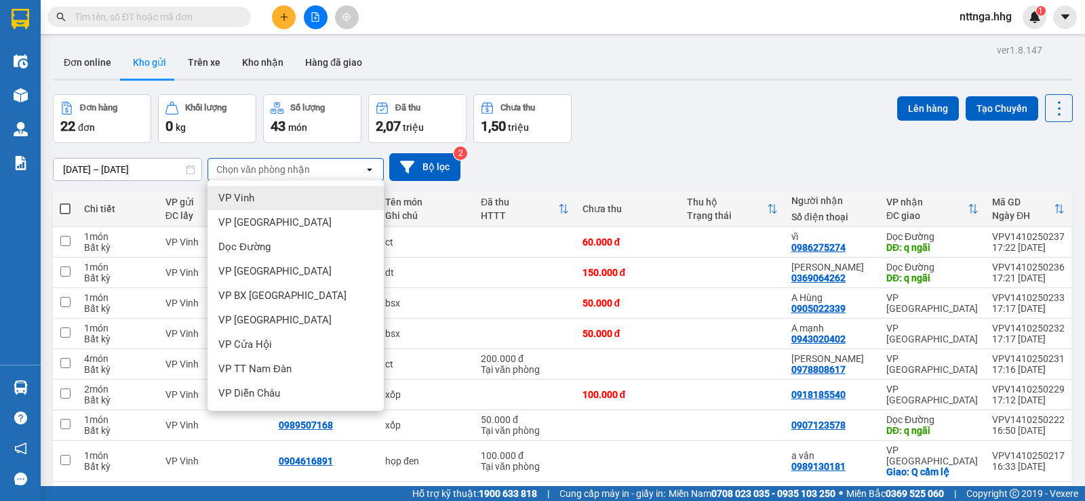
click at [303, 194] on div "VP Vinh" at bounding box center [296, 198] width 176 height 24
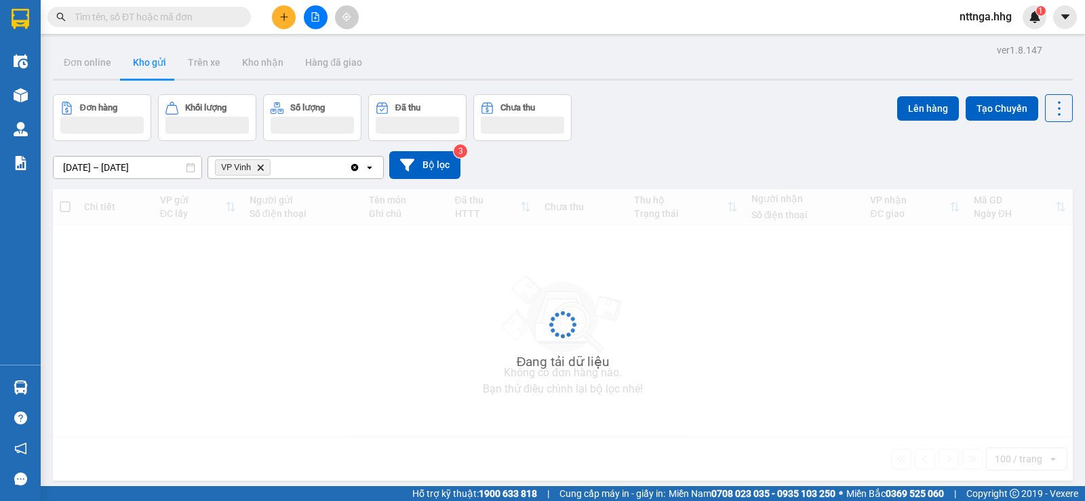
click at [332, 161] on div "VP Vinh Delete" at bounding box center [278, 168] width 141 height 22
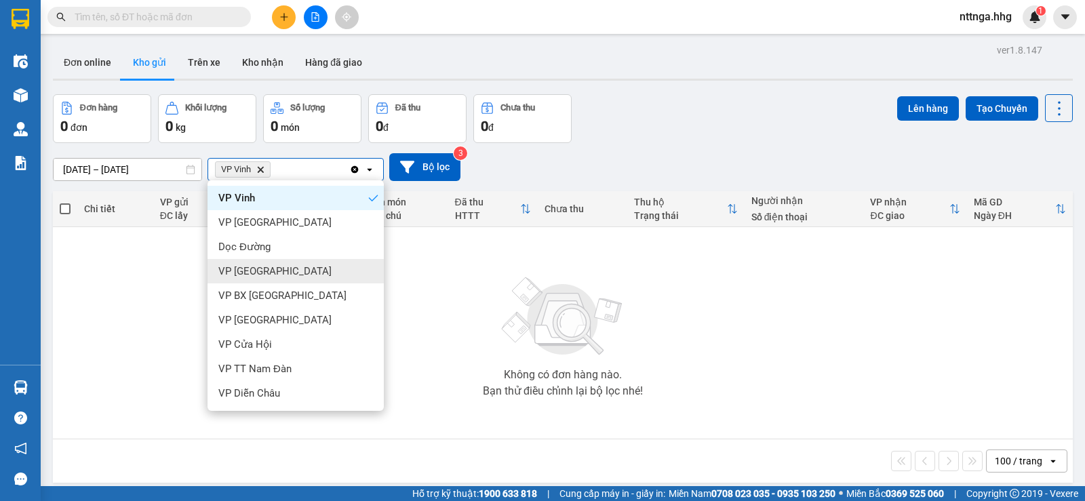
click at [317, 279] on div "VP [GEOGRAPHIC_DATA]" at bounding box center [296, 271] width 176 height 24
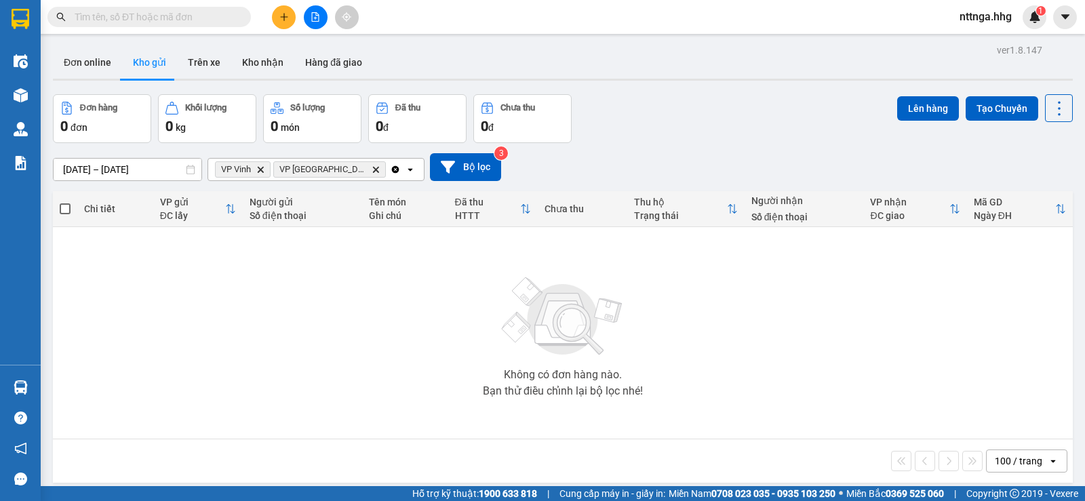
click at [372, 168] on icon "Delete" at bounding box center [376, 169] width 8 height 8
click at [262, 170] on icon "VP Vinh, close by backspace" at bounding box center [261, 169] width 6 height 6
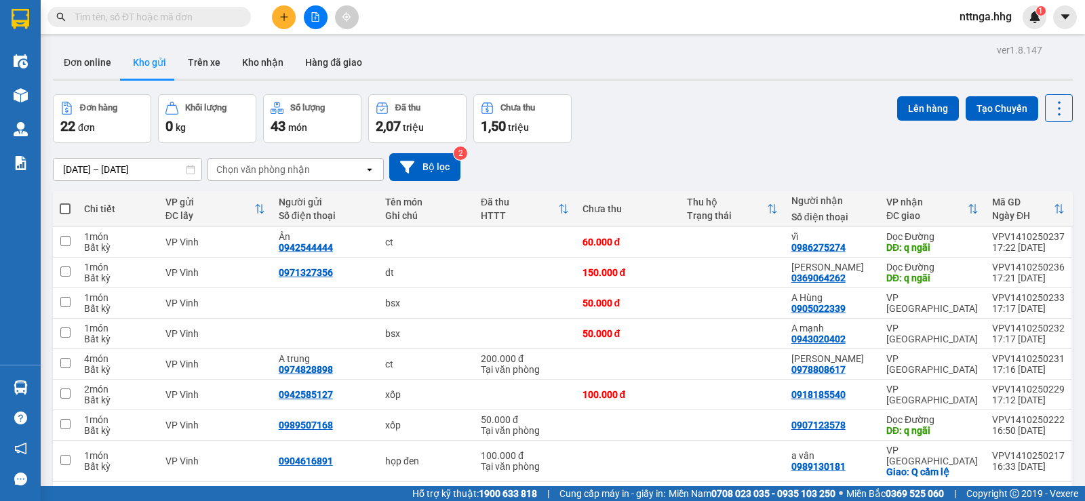
click at [695, 52] on div "Đơn online Kho gửi Trên xe Kho nhận Hàng đã giao" at bounding box center [563, 64] width 1020 height 36
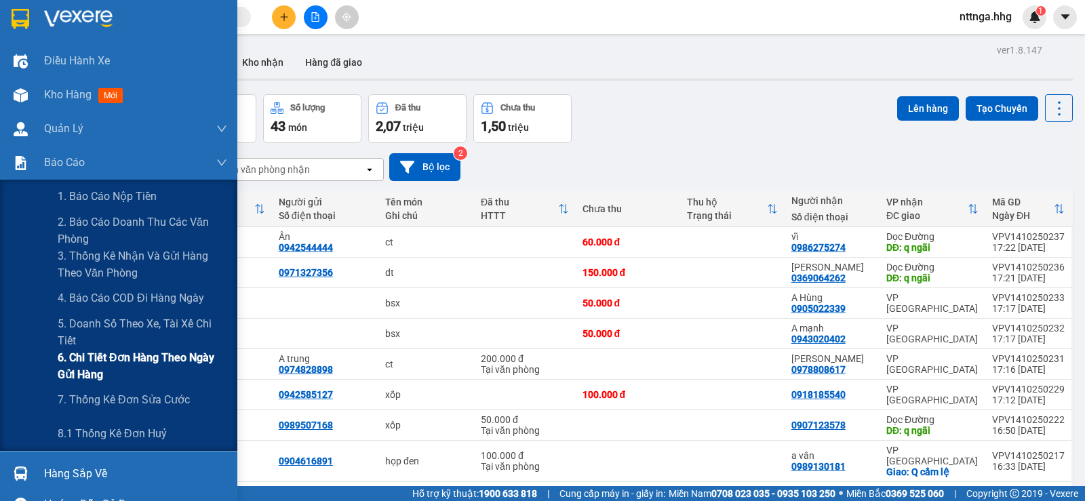
click at [124, 364] on span "6. Chi tiết đơn hàng theo ngày gửi hàng" at bounding box center [143, 366] width 170 height 34
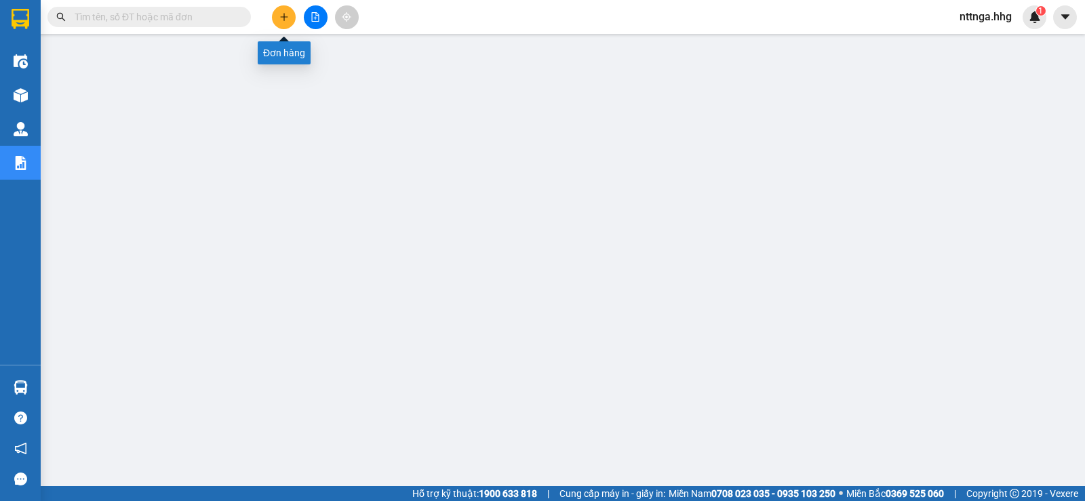
click at [284, 22] on button at bounding box center [284, 17] width 24 height 24
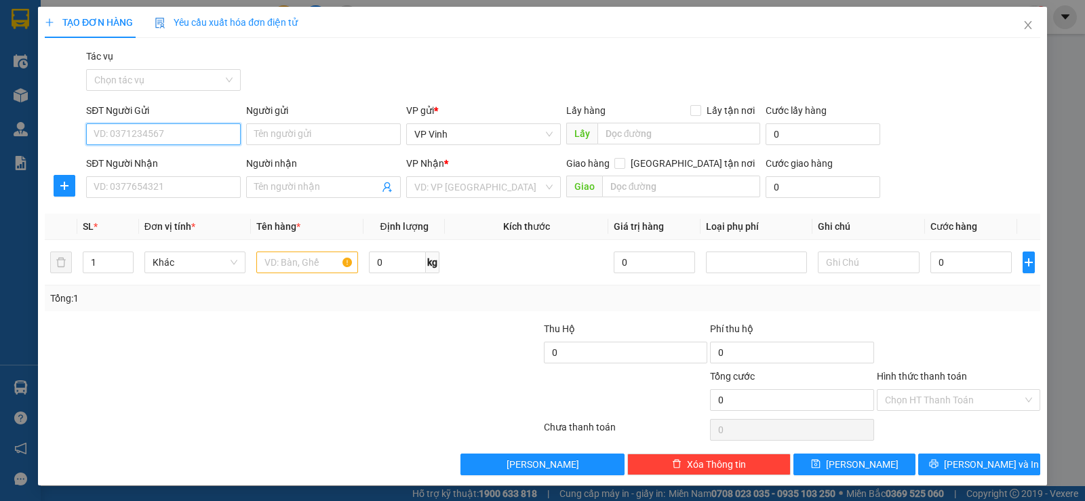
click at [199, 136] on input "SĐT Người Gửi" at bounding box center [163, 134] width 155 height 22
click at [147, 142] on input "SĐT Người Gửi" at bounding box center [163, 134] width 155 height 22
click at [141, 161] on div "0974383393 - Loan" at bounding box center [162, 161] width 137 height 15
type input "0974383393"
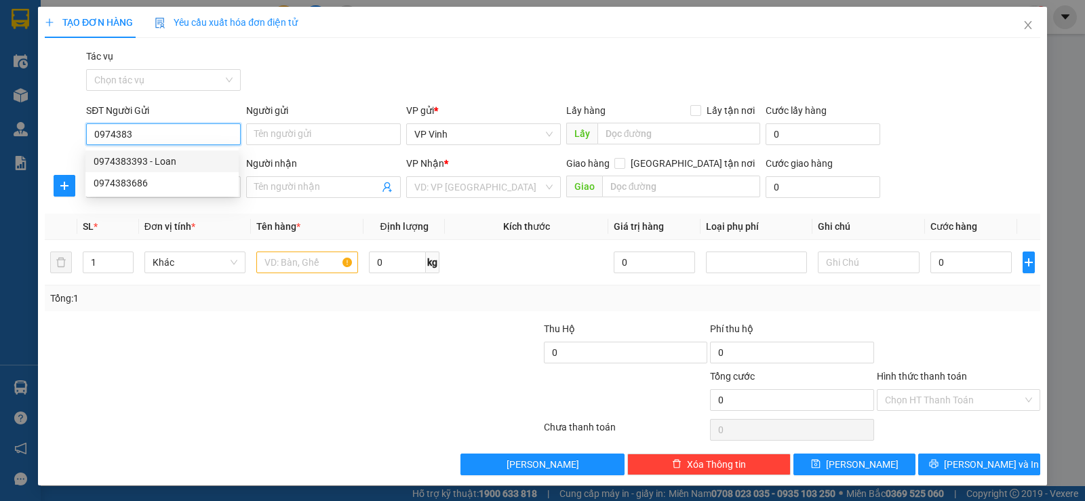
type input "Loan"
type input "0974383393"
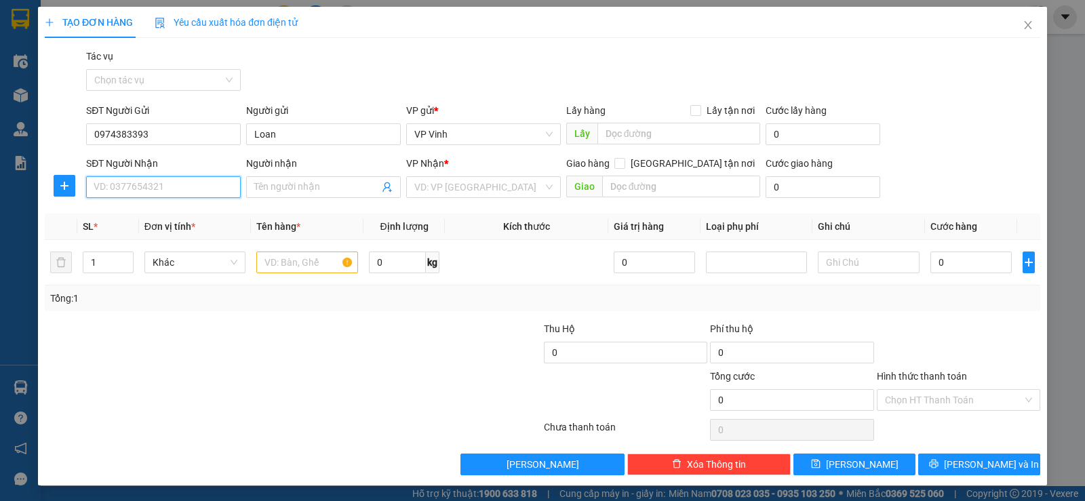
click at [165, 191] on input "SĐT Người Nhận" at bounding box center [163, 187] width 155 height 22
click at [140, 216] on div "0935498785" at bounding box center [162, 214] width 137 height 15
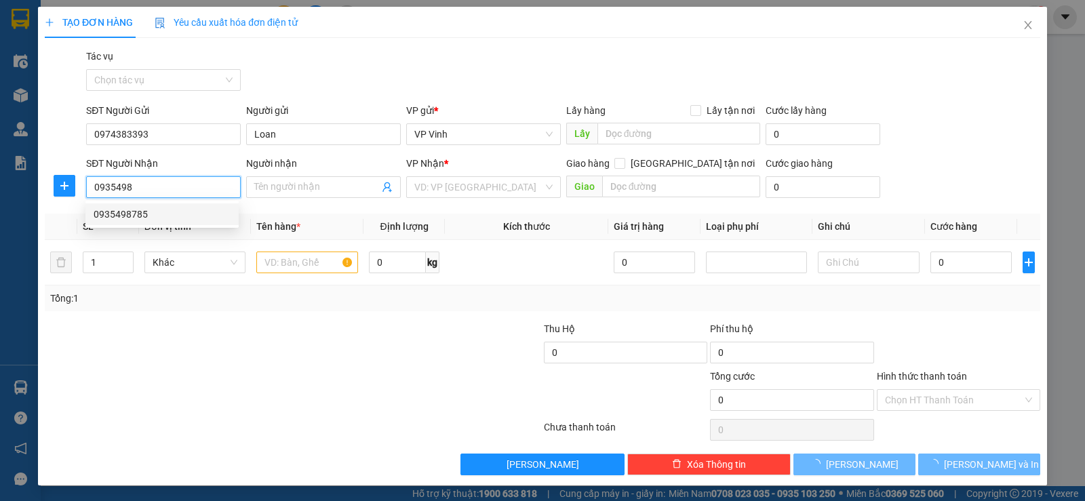
type input "0935498785"
type input "Quảng ngãi"
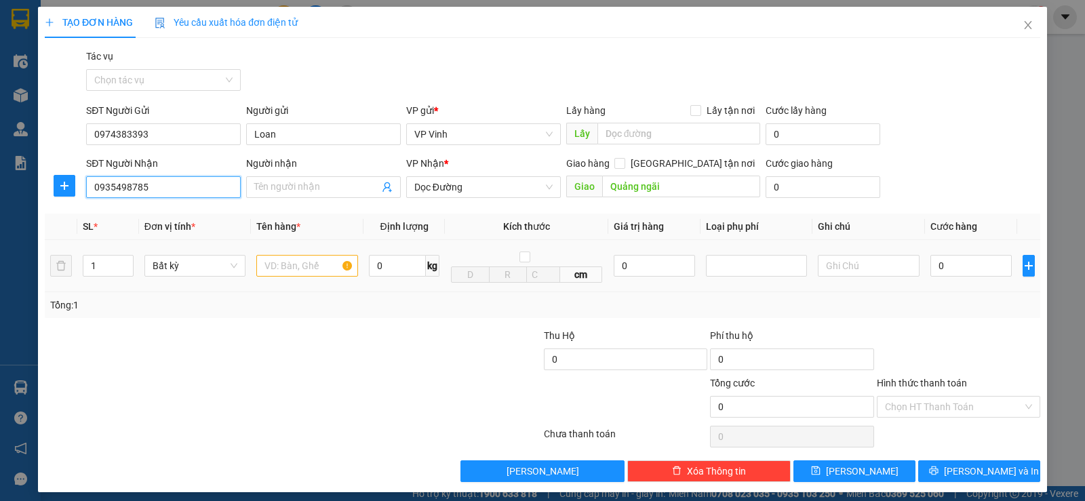
type input "0935498785"
click at [311, 262] on input "text" at bounding box center [307, 266] width 102 height 22
type input "X"
type input "xốp"
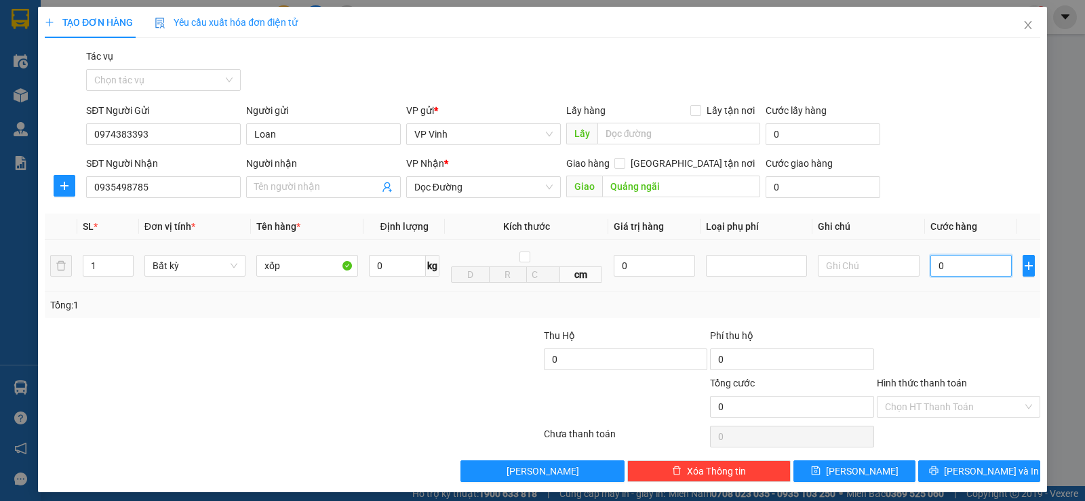
click at [956, 260] on input "0" at bounding box center [970, 266] width 81 height 22
type input "8"
type input "80"
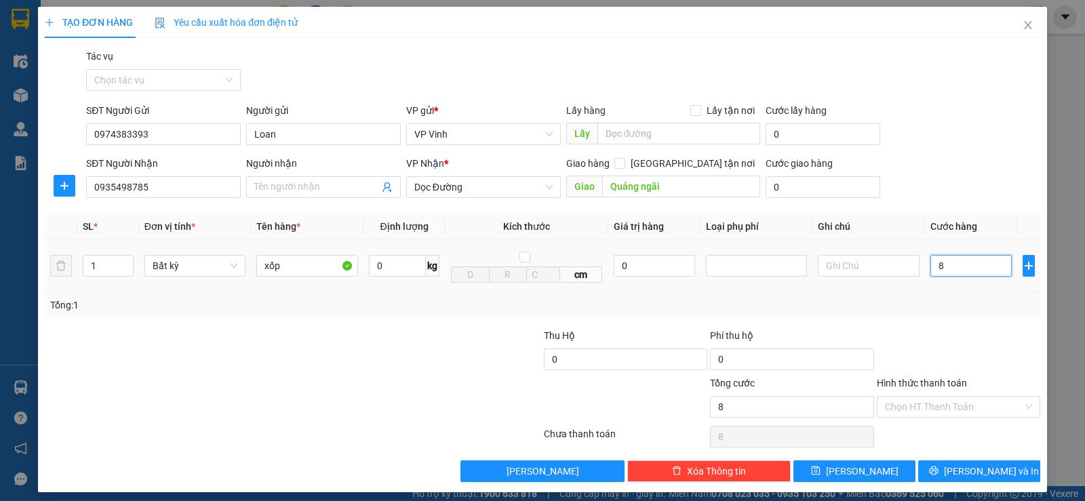
type input "80"
type input "800"
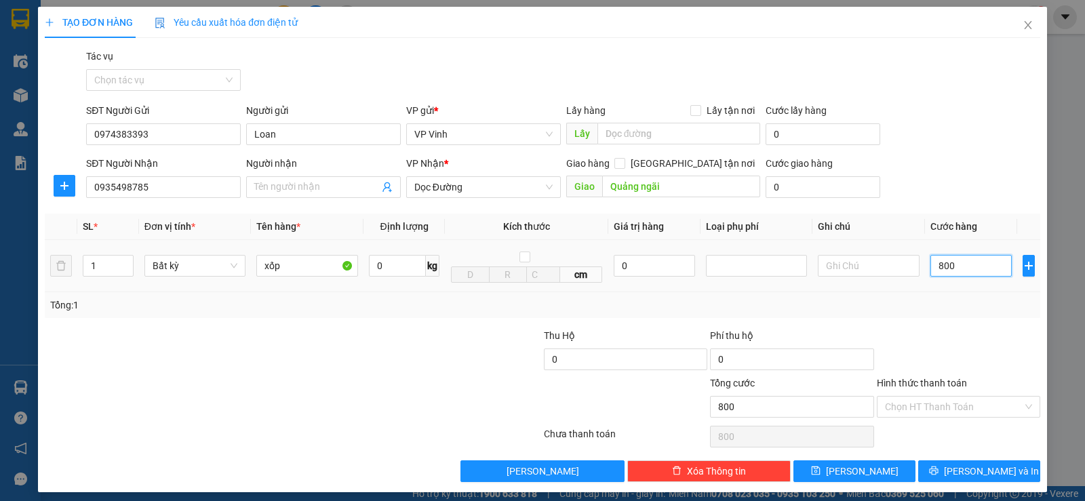
type input "8.000"
type input "80.000"
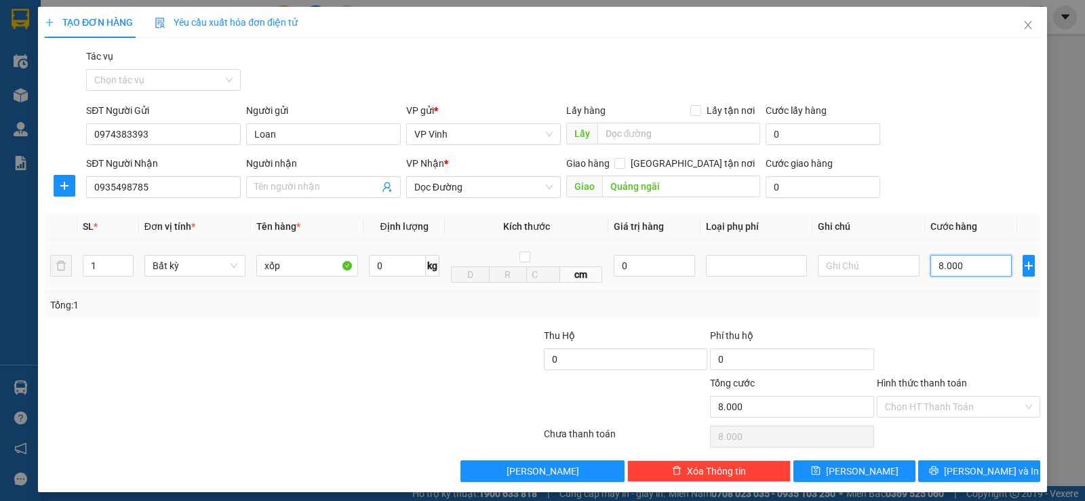
type input "80.000"
click at [994, 474] on span "[PERSON_NAME] và In" at bounding box center [991, 471] width 95 height 15
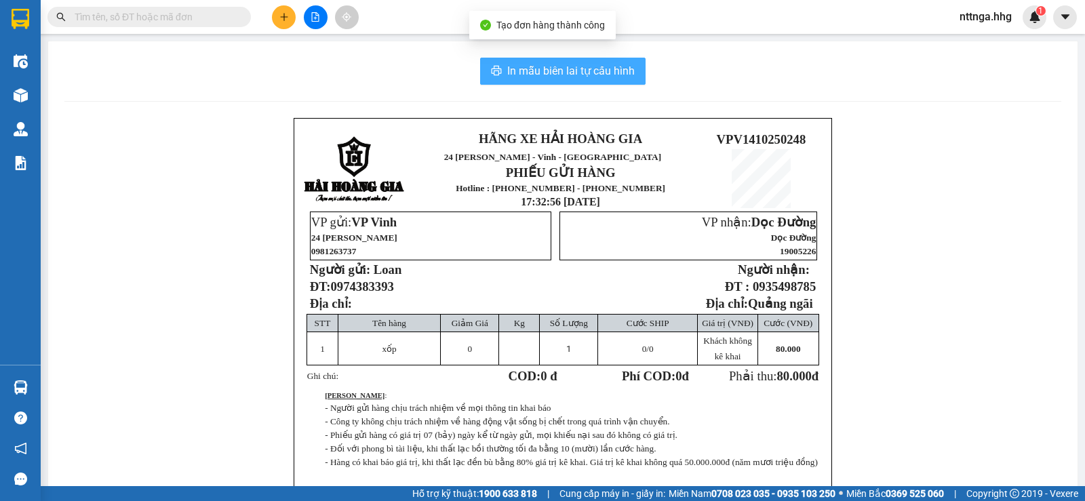
click at [596, 73] on span "In mẫu biên lai tự cấu hình" at bounding box center [570, 70] width 127 height 17
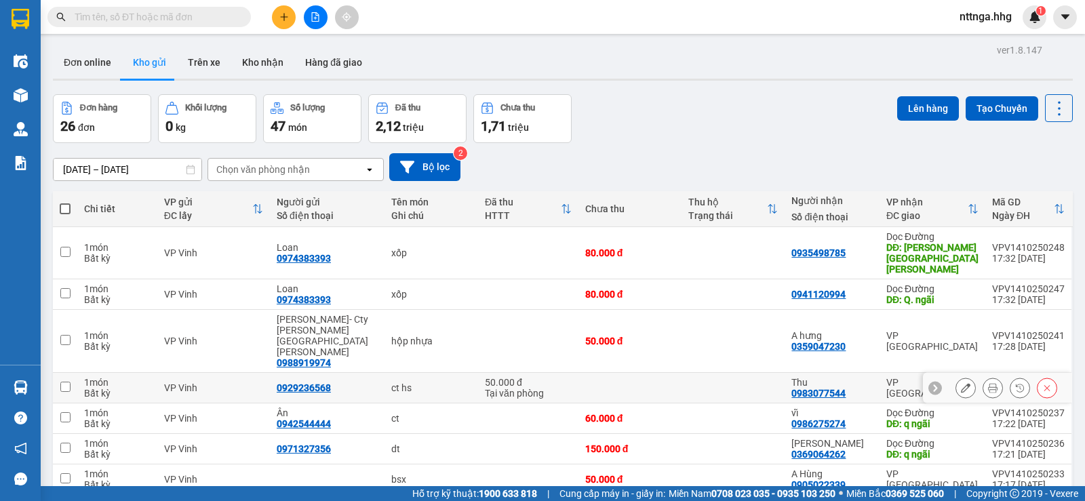
click at [106, 388] on div "Bất kỳ" at bounding box center [117, 393] width 66 height 11
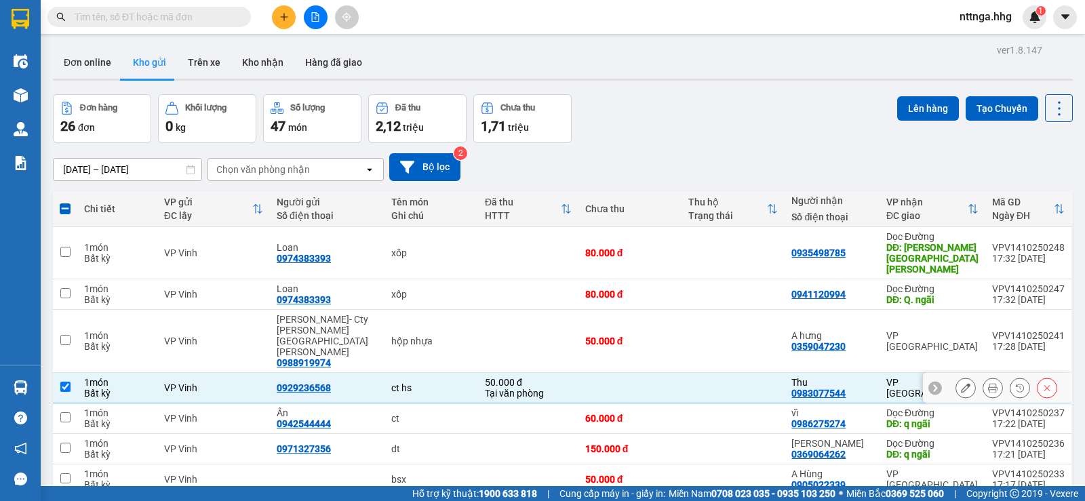
click at [106, 388] on div "Bất kỳ" at bounding box center [117, 393] width 66 height 11
checkbox input "false"
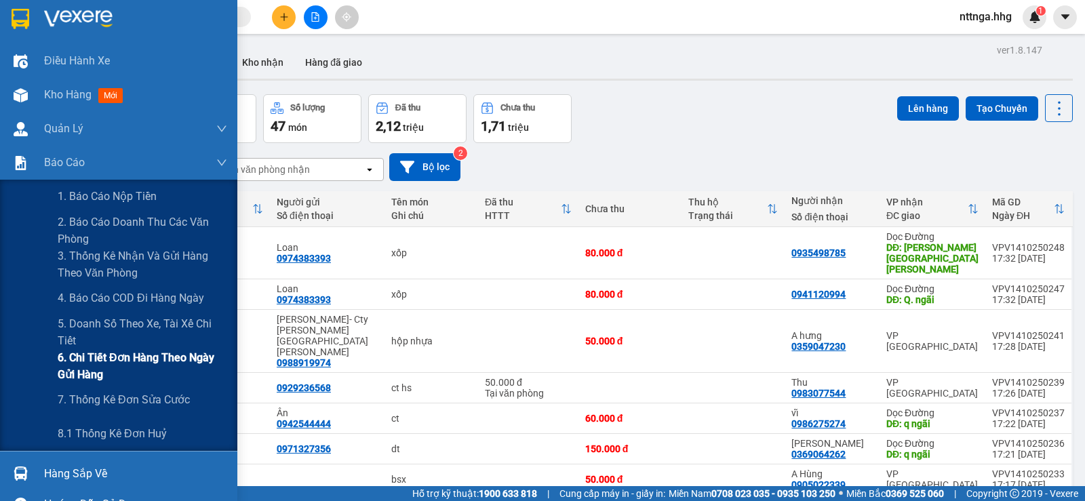
click at [86, 353] on span "6. Chi tiết đơn hàng theo ngày gửi hàng" at bounding box center [143, 366] width 170 height 34
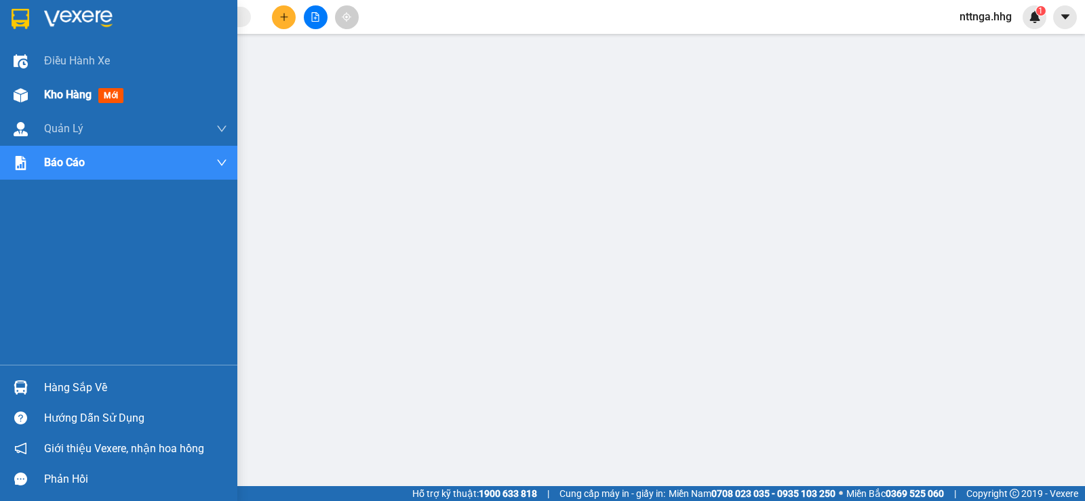
click at [45, 89] on span "Kho hàng" at bounding box center [67, 94] width 47 height 13
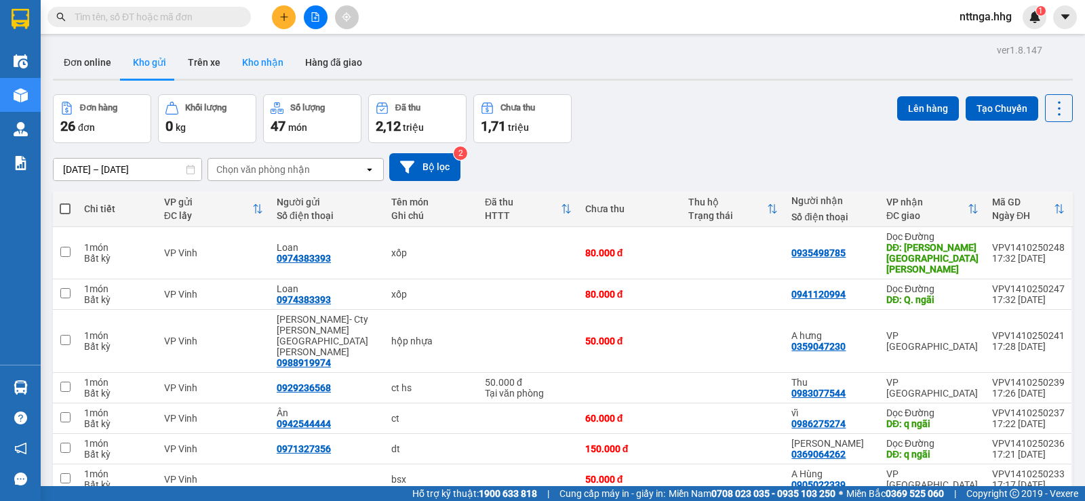
click at [273, 68] on button "Kho nhận" at bounding box center [262, 62] width 63 height 33
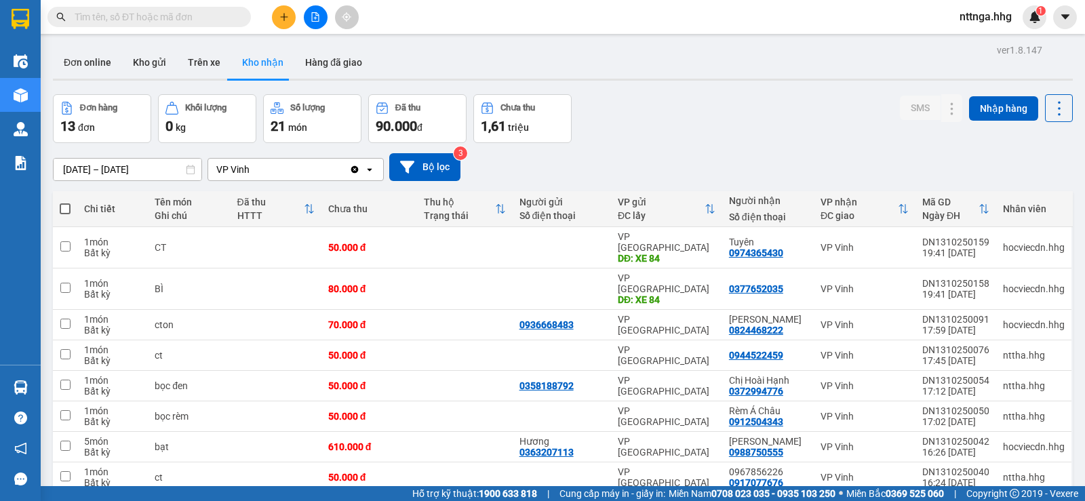
click at [365, 172] on icon "open" at bounding box center [369, 169] width 11 height 11
click at [357, 166] on icon "Clear value" at bounding box center [354, 169] width 11 height 11
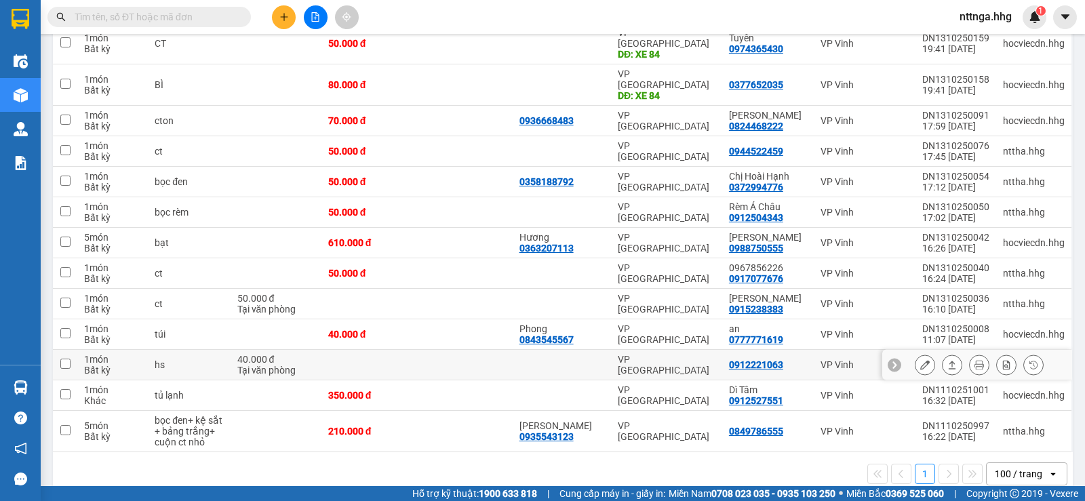
scroll to position [1, 0]
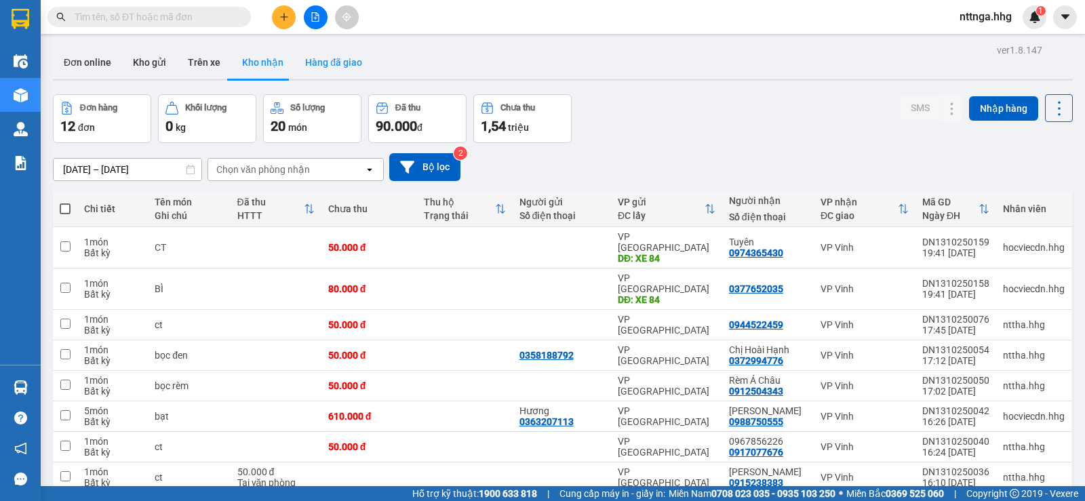
click at [351, 62] on button "Hàng đã giao" at bounding box center [333, 62] width 79 height 33
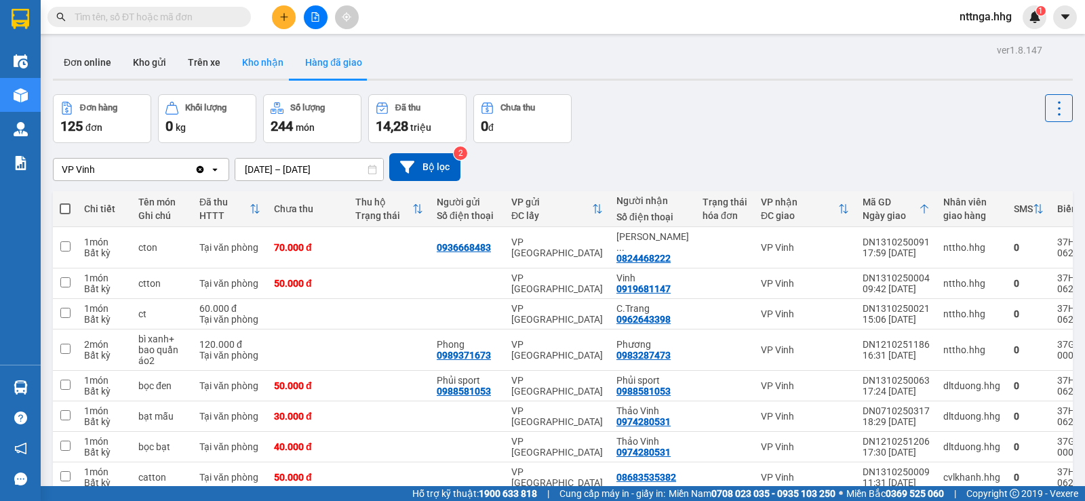
click at [268, 60] on button "Kho nhận" at bounding box center [262, 62] width 63 height 33
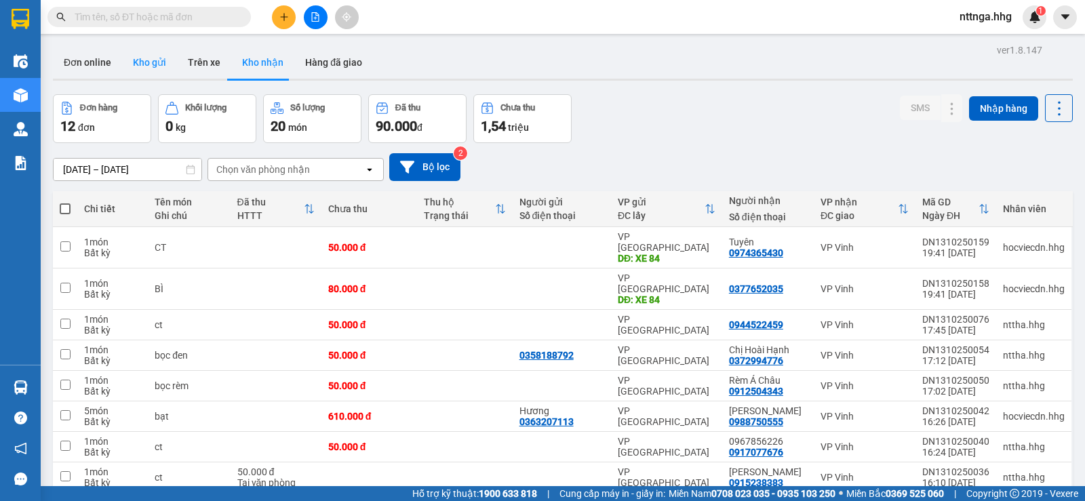
click at [142, 63] on button "Kho gửi" at bounding box center [149, 62] width 55 height 33
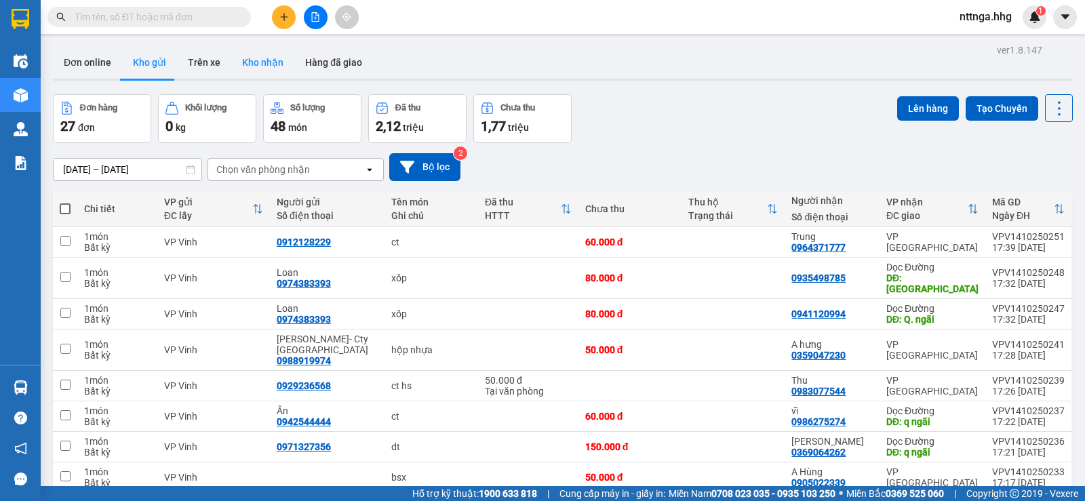
click at [262, 55] on button "Kho nhận" at bounding box center [262, 62] width 63 height 33
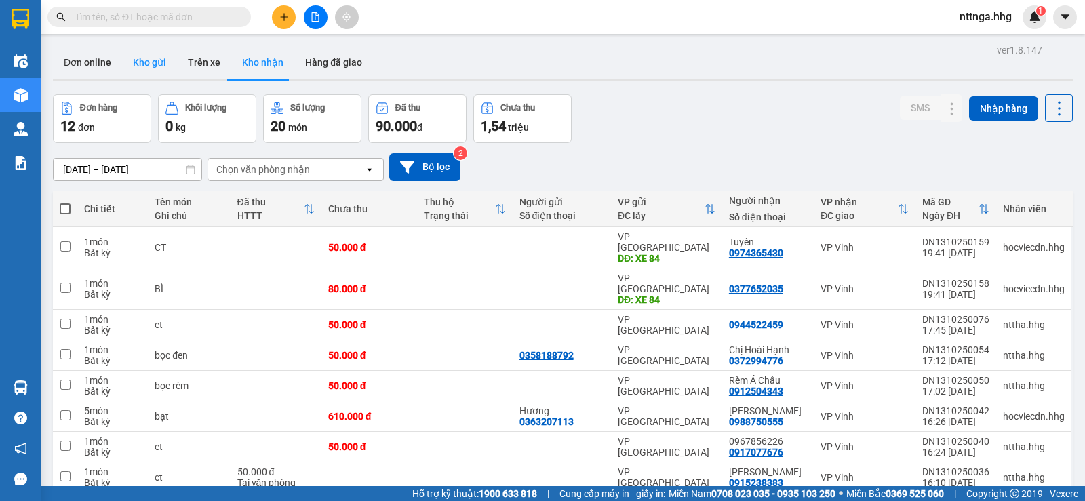
click at [158, 64] on button "Kho gửi" at bounding box center [149, 62] width 55 height 33
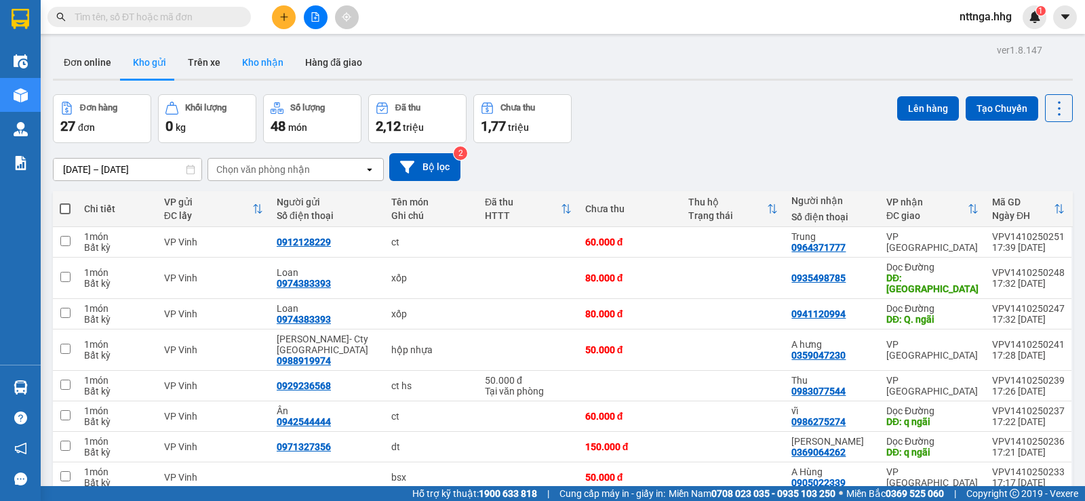
click at [272, 69] on button "Kho nhận" at bounding box center [262, 62] width 63 height 33
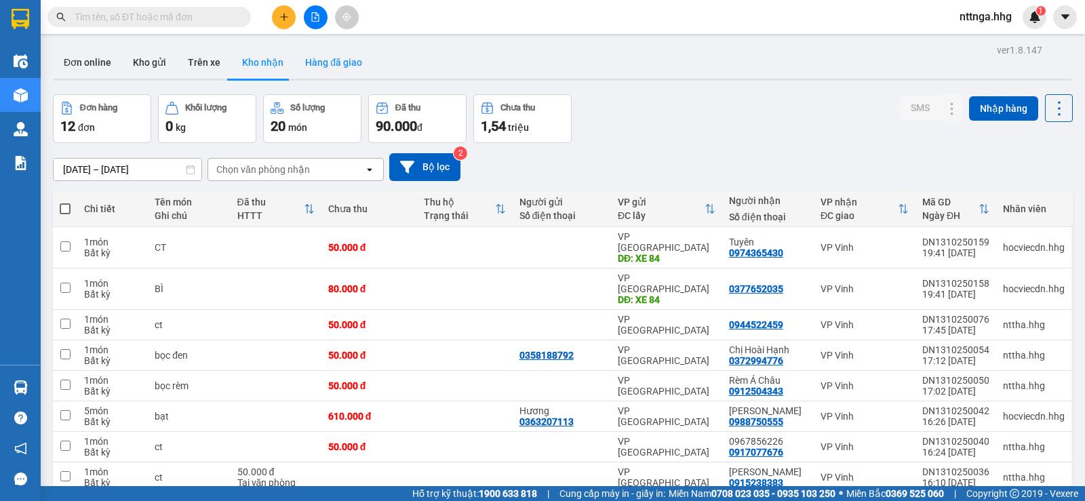
click at [340, 66] on button "Hàng đã giao" at bounding box center [333, 62] width 79 height 33
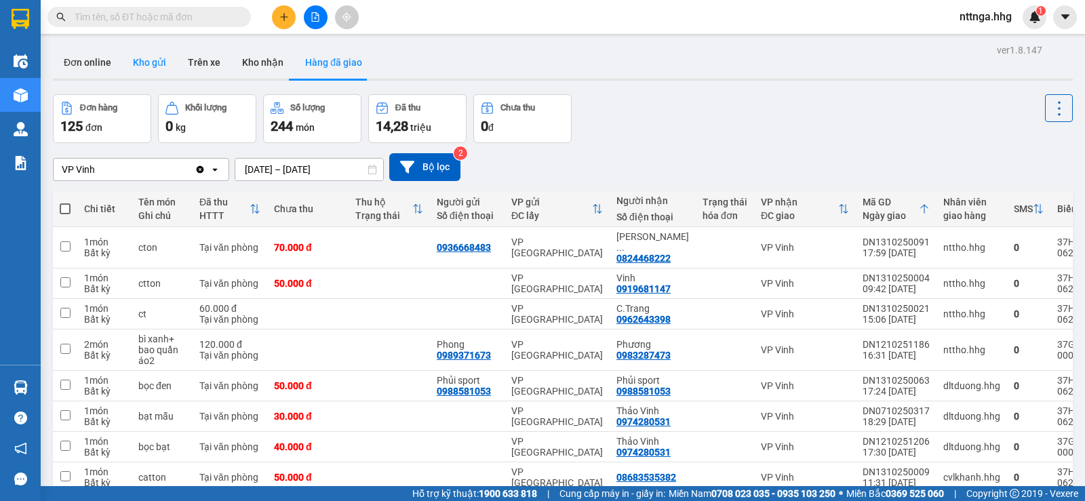
click at [132, 54] on button "Kho gửi" at bounding box center [149, 62] width 55 height 33
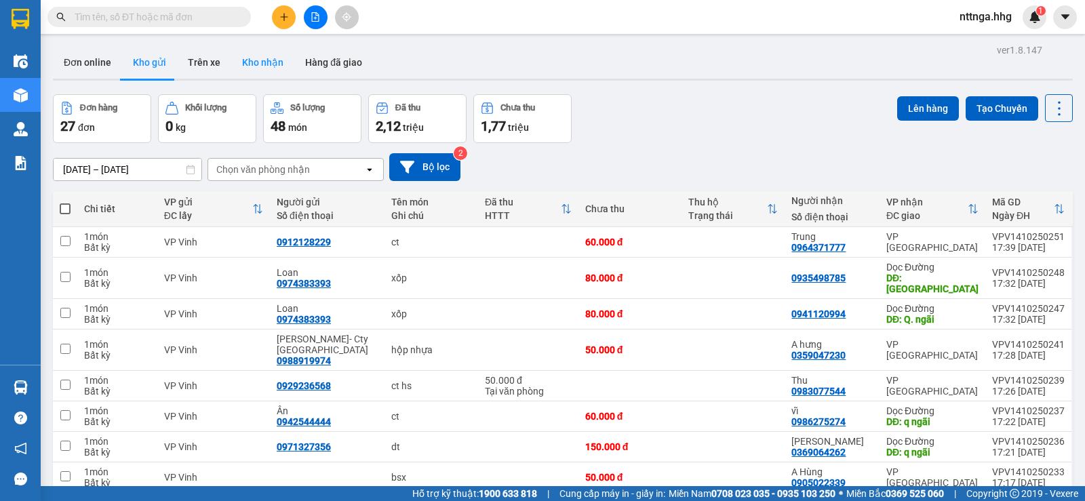
click at [272, 54] on button "Kho nhận" at bounding box center [262, 62] width 63 height 33
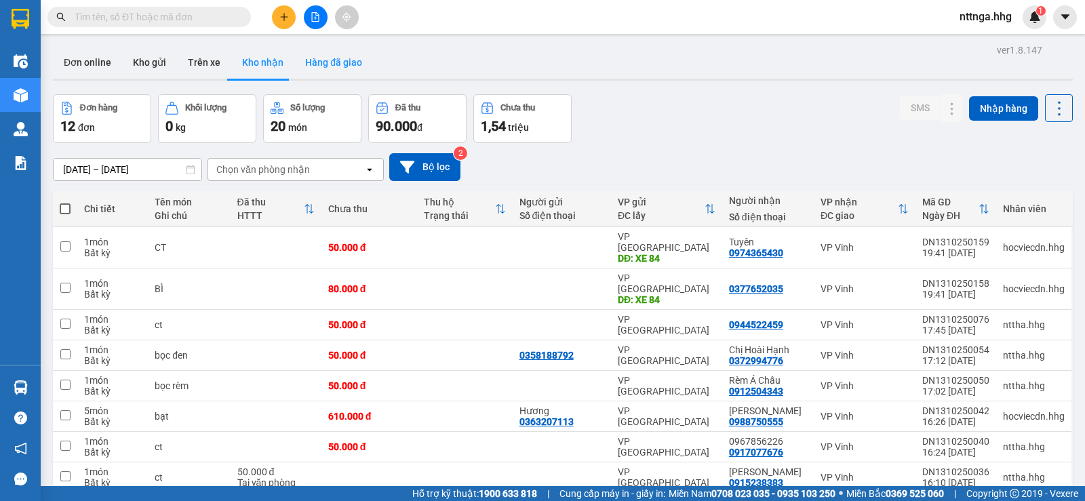
click at [341, 68] on button "Hàng đã giao" at bounding box center [333, 62] width 79 height 33
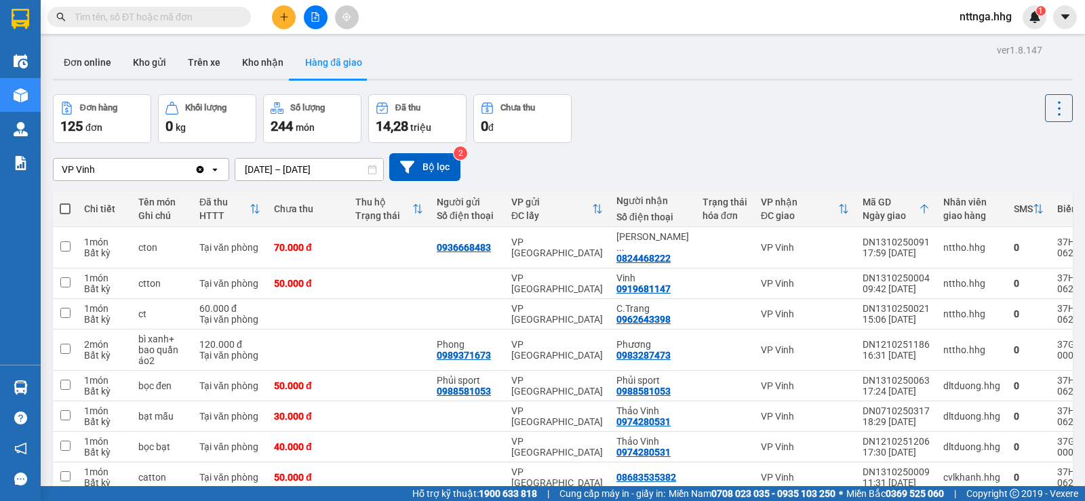
click at [286, 170] on input "[DATE] – [DATE]" at bounding box center [309, 170] width 148 height 22
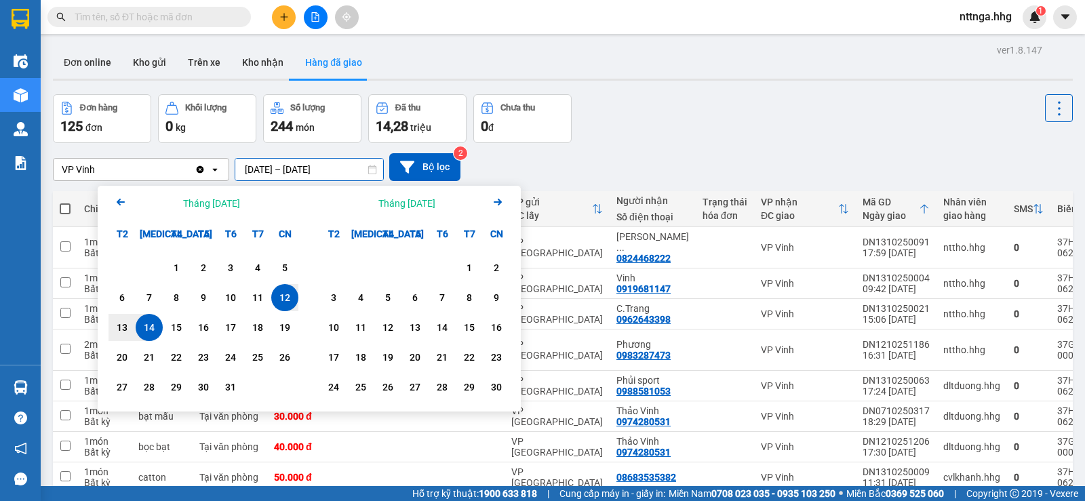
click at [150, 326] on div "14" at bounding box center [149, 327] width 19 height 16
type input "[DATE] – [DATE]"
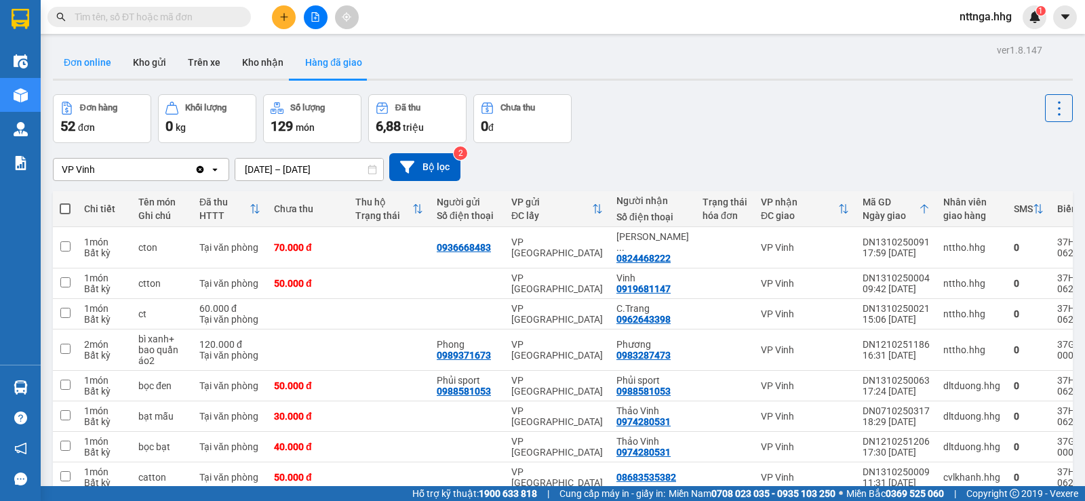
click at [111, 63] on button "Đơn online" at bounding box center [87, 62] width 69 height 33
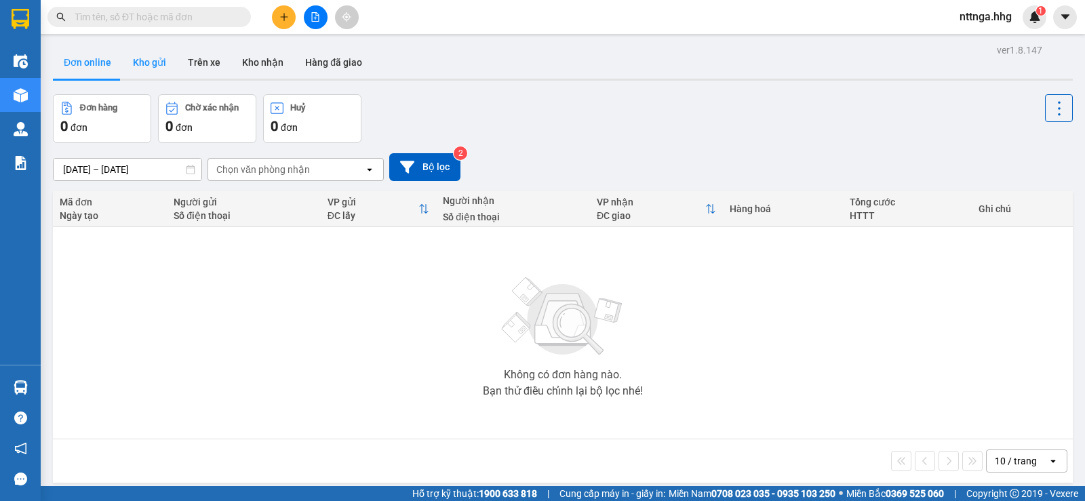
click at [148, 58] on button "Kho gửi" at bounding box center [149, 62] width 55 height 33
type input "[DATE] – [DATE]"
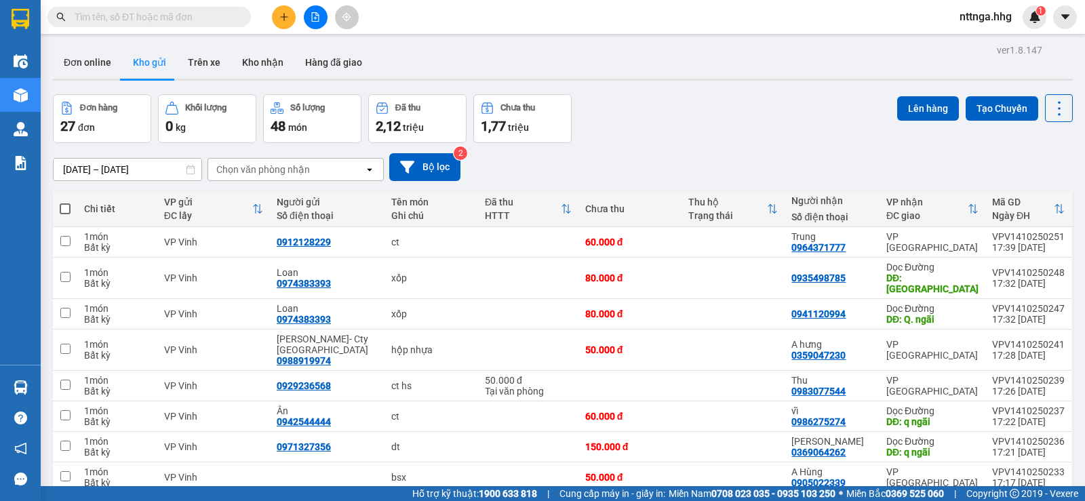
click at [277, 21] on button at bounding box center [284, 17] width 24 height 24
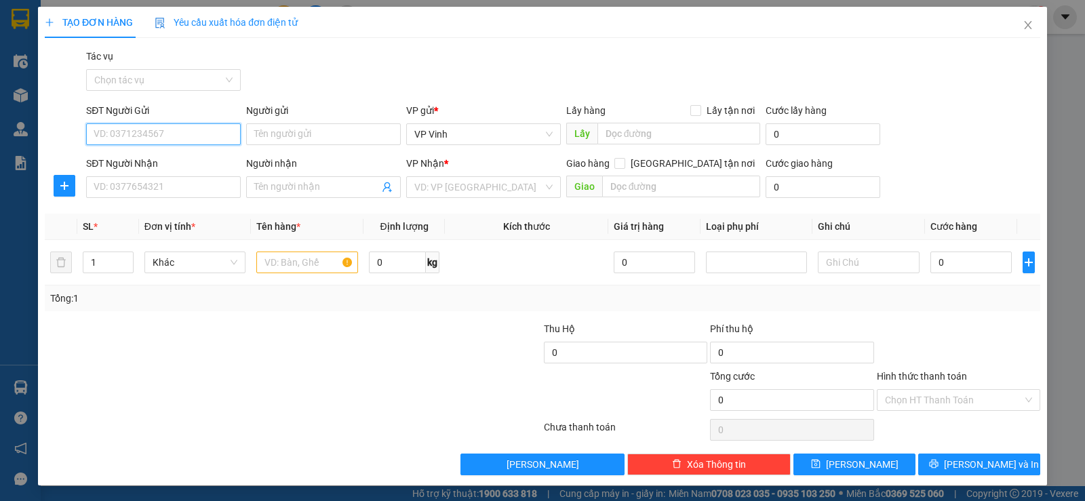
click at [214, 127] on input "SĐT Người Gửi" at bounding box center [163, 134] width 155 height 22
click at [212, 128] on input "SĐT Người Gửi" at bounding box center [163, 134] width 155 height 22
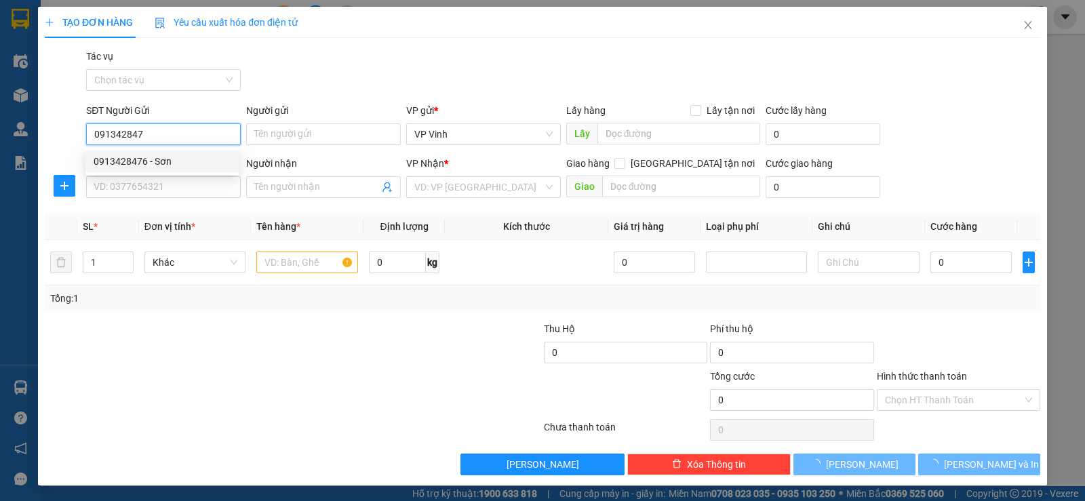
click at [182, 155] on div "0913428476 - Sơn" at bounding box center [162, 161] width 137 height 15
type input "0913428476"
type input "Sơn"
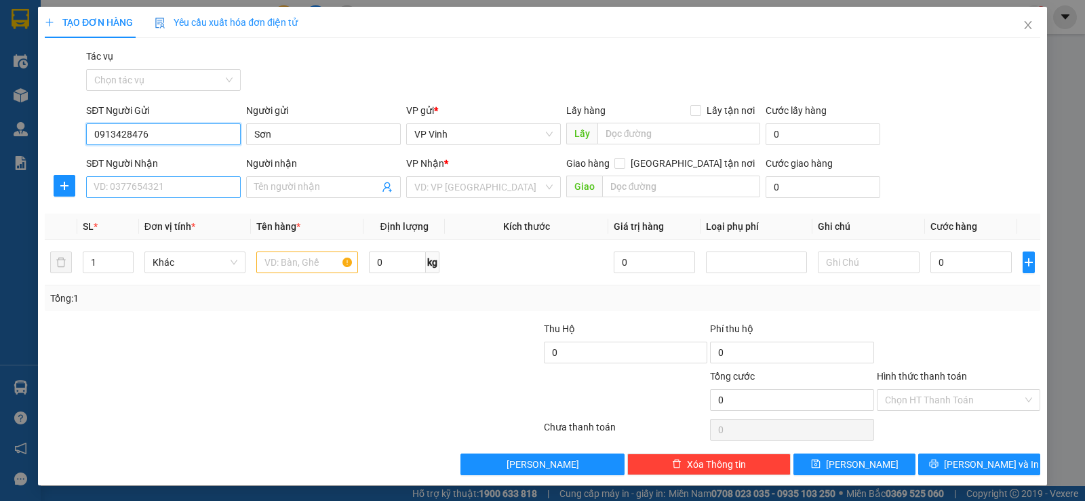
type input "0913428476"
click at [167, 191] on input "SĐT Người Nhận" at bounding box center [163, 187] width 155 height 22
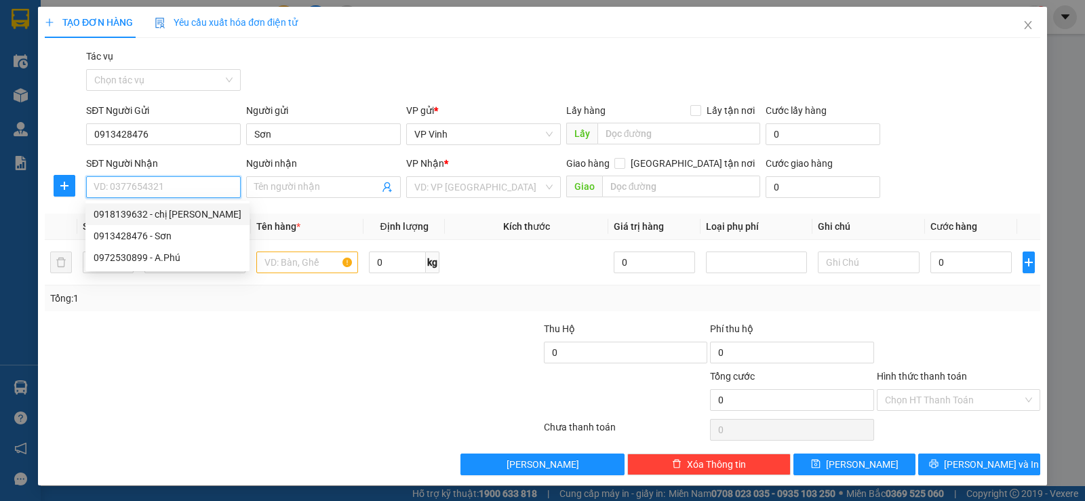
click at [165, 210] on div "0918139632 - chị [PERSON_NAME]" at bounding box center [168, 214] width 148 height 15
type input "0918139632"
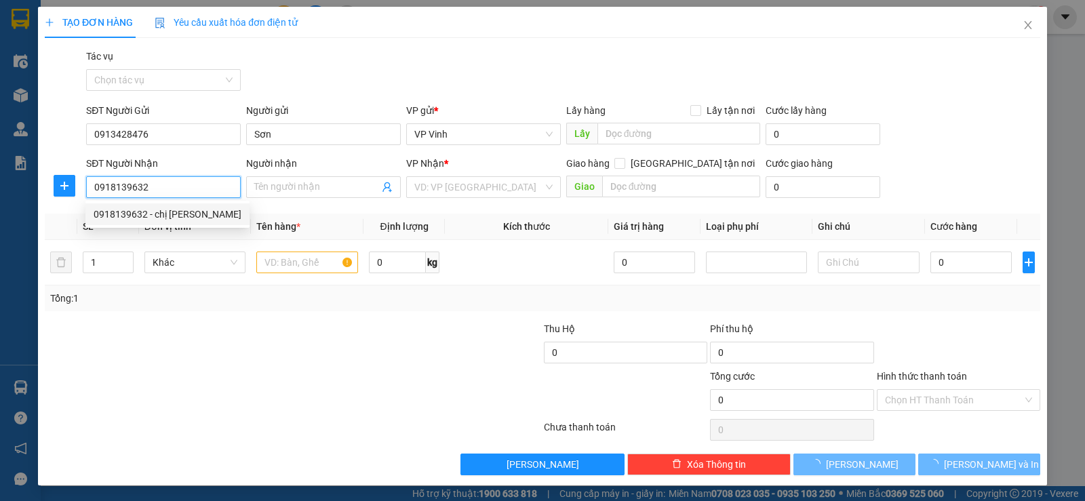
type input "chị Thúy"
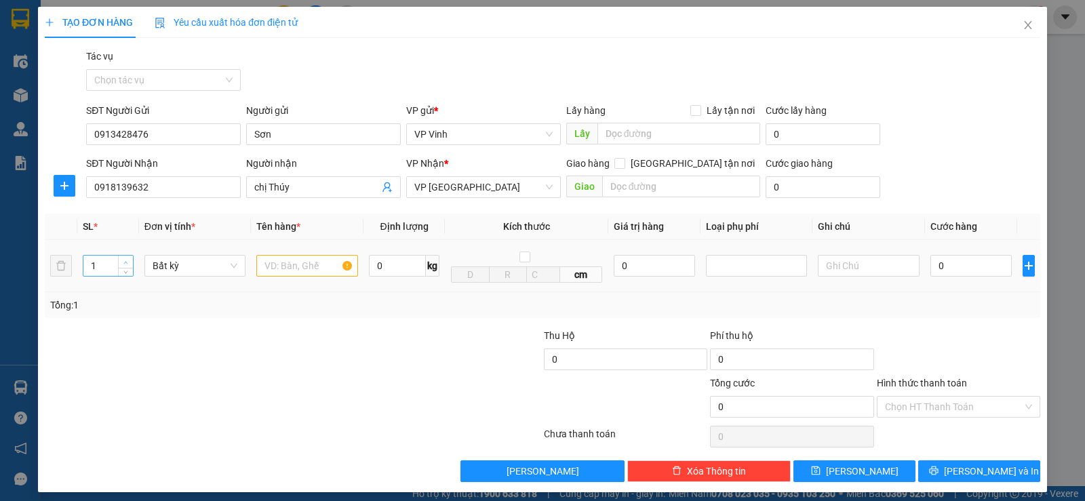
type input "2"
click at [125, 261] on icon "up" at bounding box center [125, 262] width 5 height 5
click at [308, 267] on input "text" at bounding box center [307, 266] width 102 height 22
type input "CT"
drag, startPoint x: 916, startPoint y: 269, endPoint x: 929, endPoint y: 264, distance: 13.7
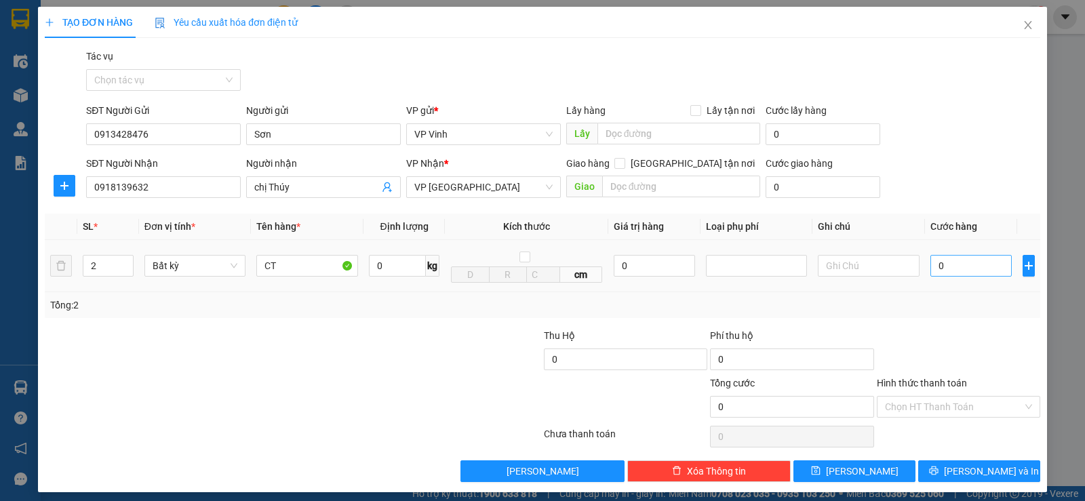
click at [925, 268] on td "0" at bounding box center [971, 266] width 92 height 52
click at [933, 264] on input "0" at bounding box center [970, 266] width 81 height 22
type input "1"
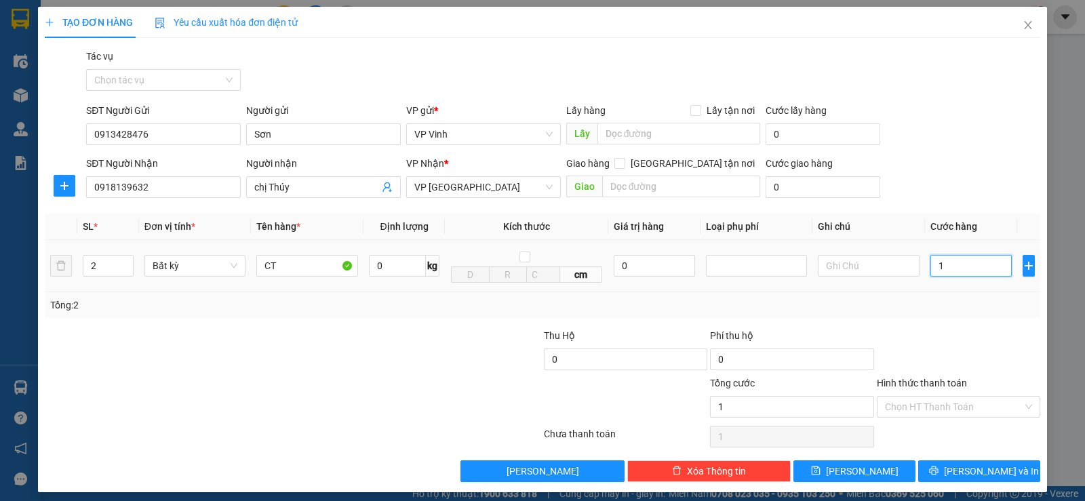
type input "10"
type input "100"
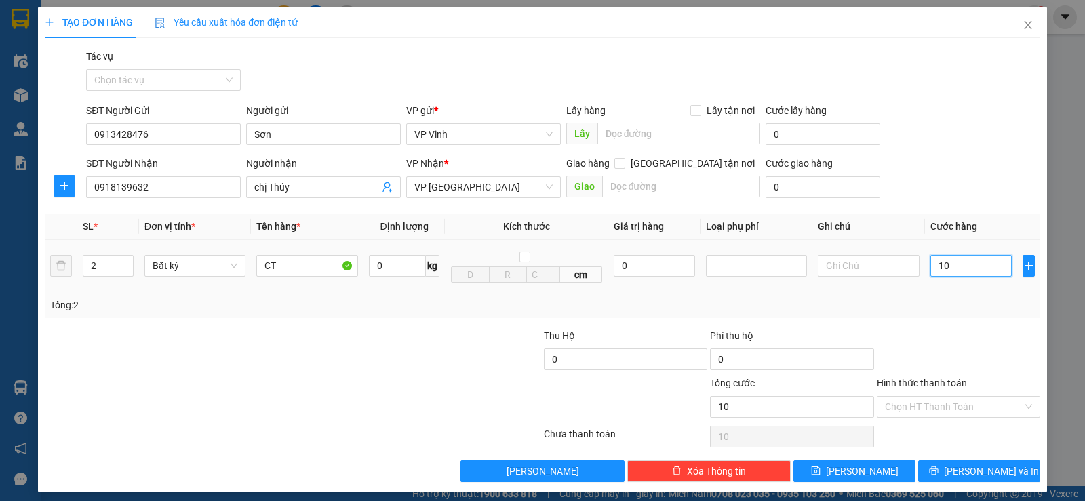
type input "100"
type input "1.000"
type input "10.000"
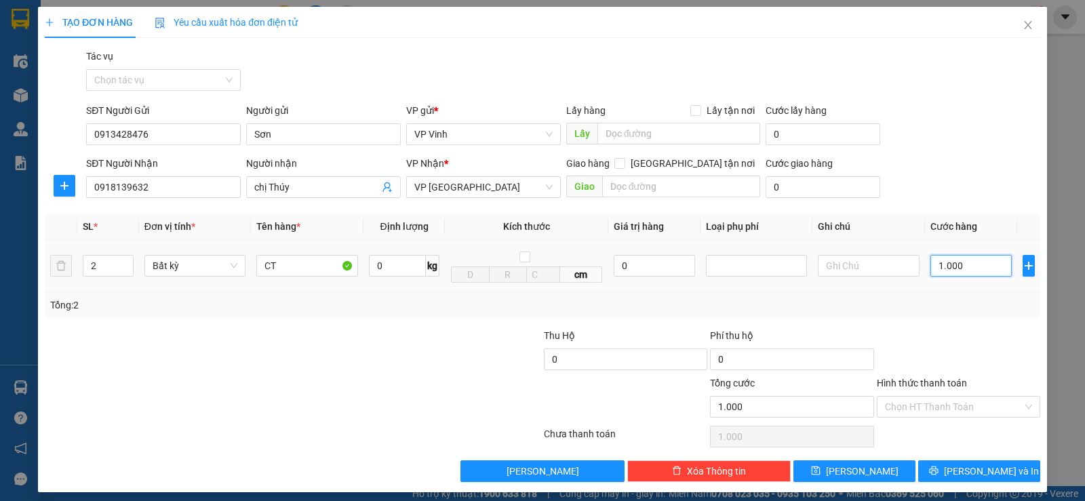
type input "10.000"
type input "100.000"
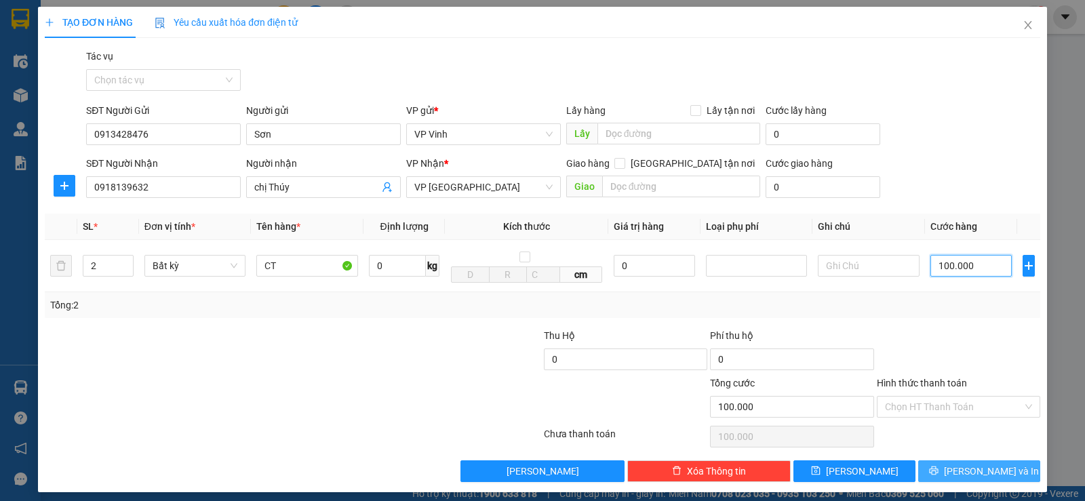
type input "100.000"
click at [984, 472] on span "[PERSON_NAME] và In" at bounding box center [991, 471] width 95 height 15
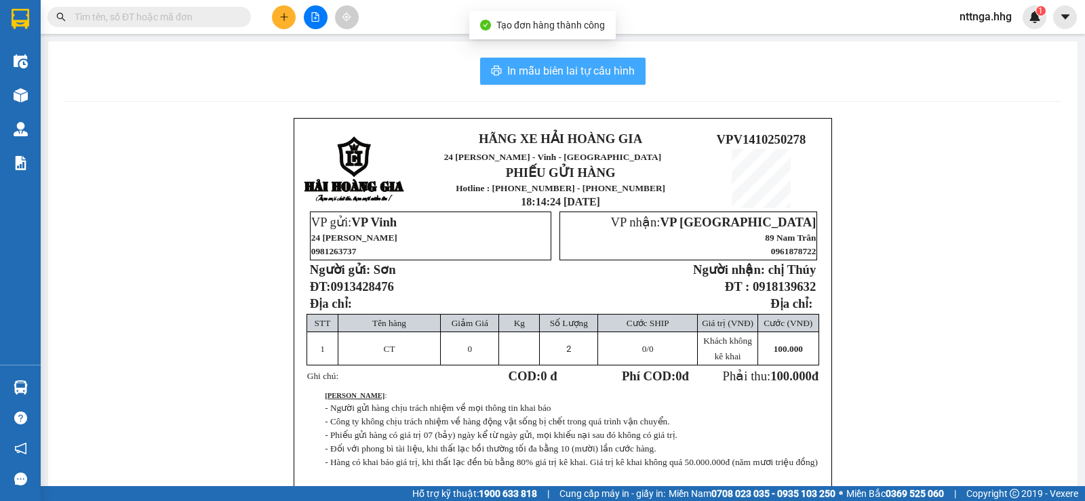
click at [599, 73] on span "In mẫu biên lai tự cấu hình" at bounding box center [570, 70] width 127 height 17
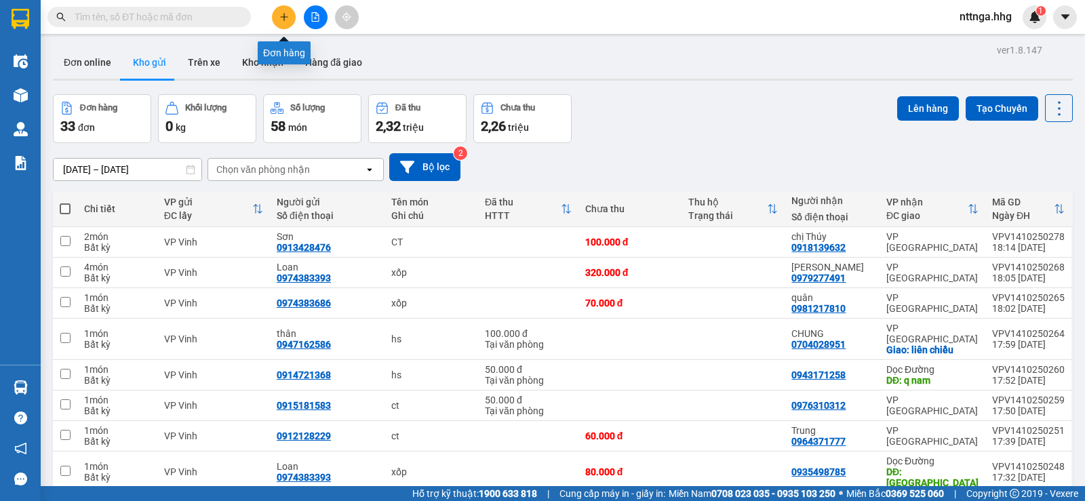
click at [279, 16] on icon "plus" at bounding box center [283, 16] width 9 height 9
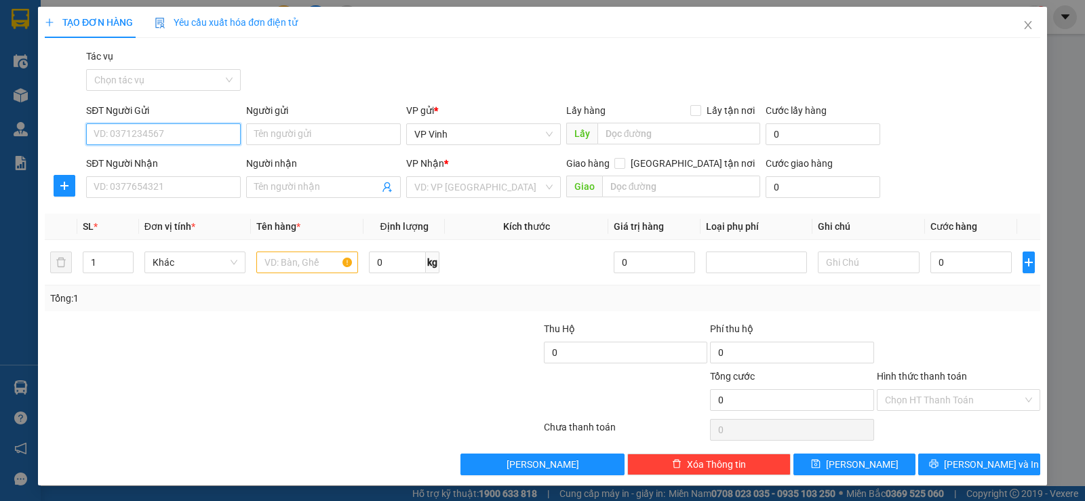
click at [190, 127] on input "SĐT Người Gửi" at bounding box center [163, 134] width 155 height 22
click at [163, 156] on div "0948718555" at bounding box center [162, 161] width 137 height 15
type input "0948718555"
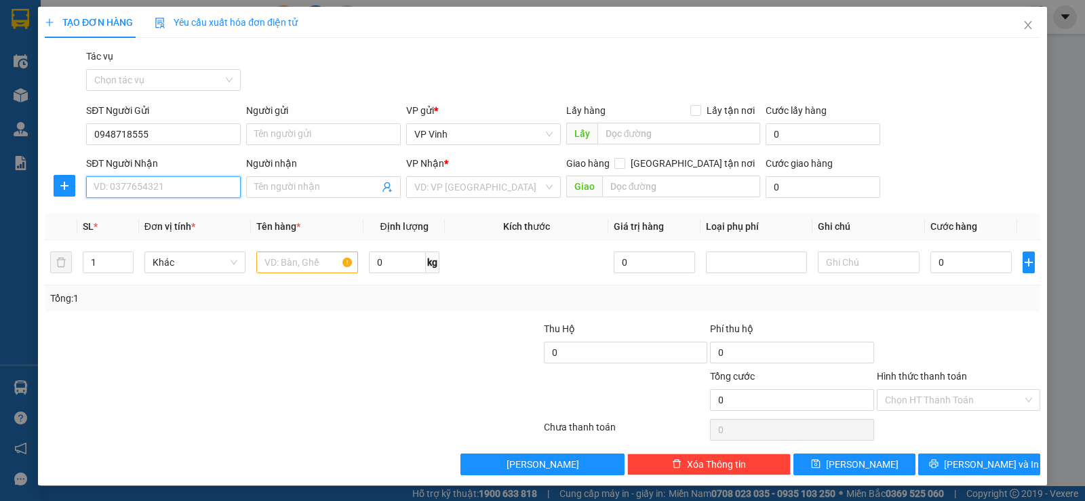
click at [146, 192] on input "SĐT Người Nhận" at bounding box center [163, 187] width 155 height 22
click at [148, 218] on div "0948932223 - linh" at bounding box center [162, 214] width 137 height 15
type input "0948932223"
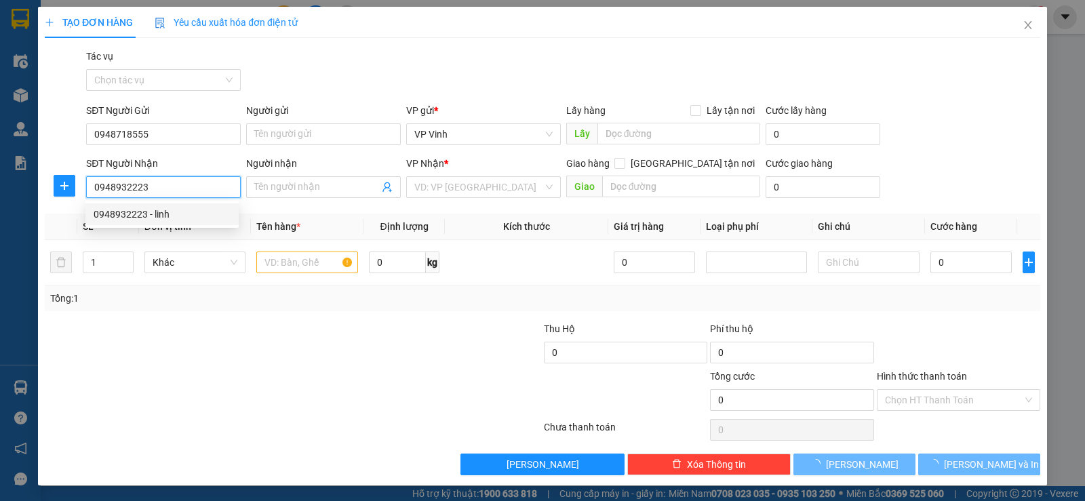
type input "linh"
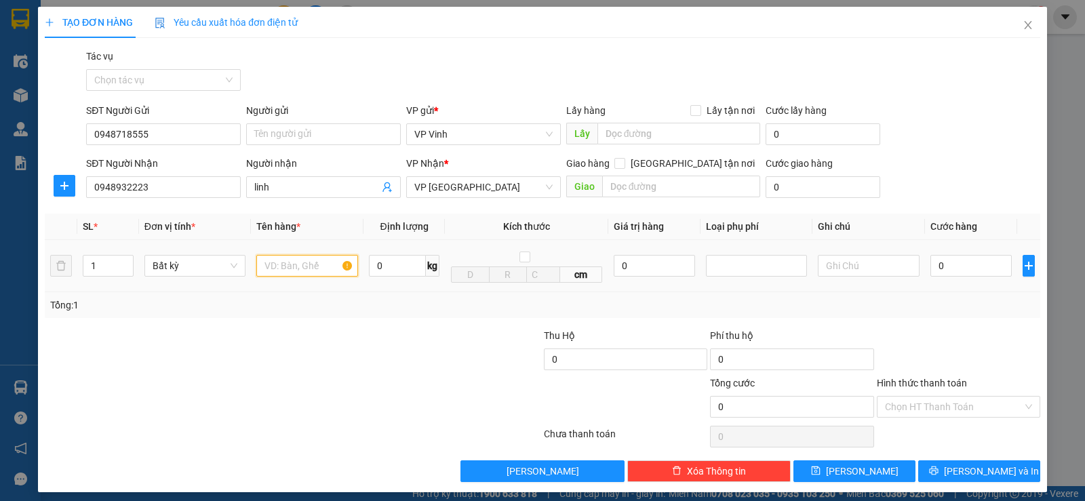
click at [271, 263] on input "text" at bounding box center [307, 266] width 102 height 22
type input "X"
type input "xốp"
click at [940, 268] on input "0" at bounding box center [970, 266] width 81 height 22
type input "5"
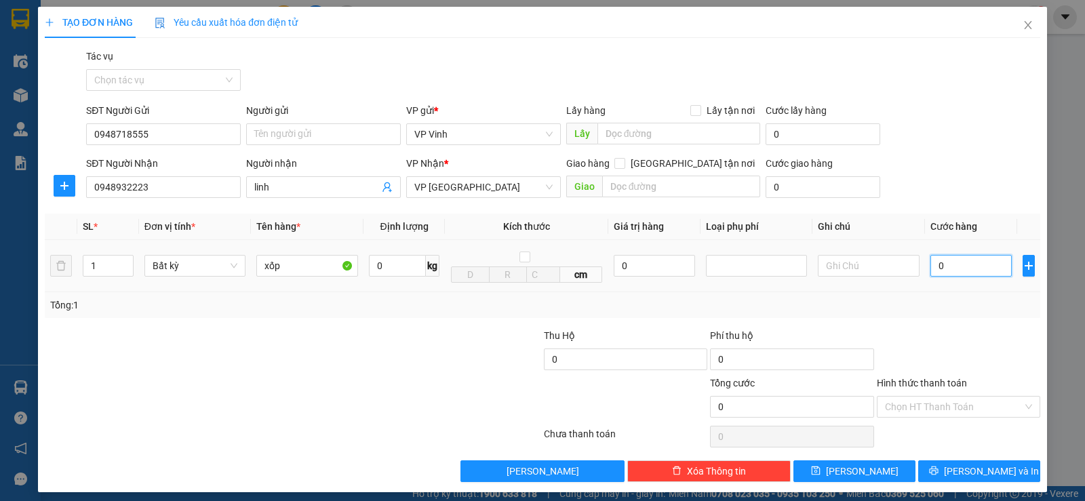
type input "5"
type input "50"
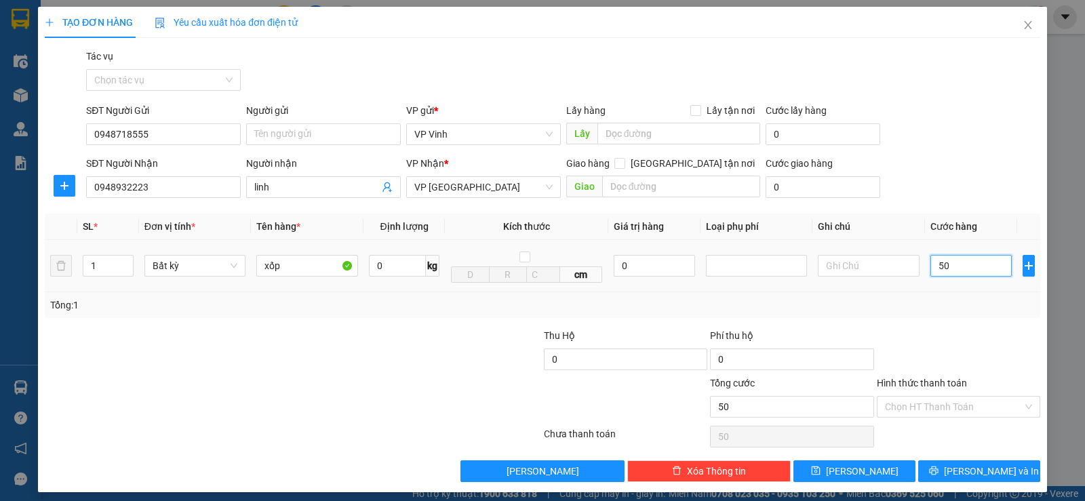
type input "500"
type input "5.000"
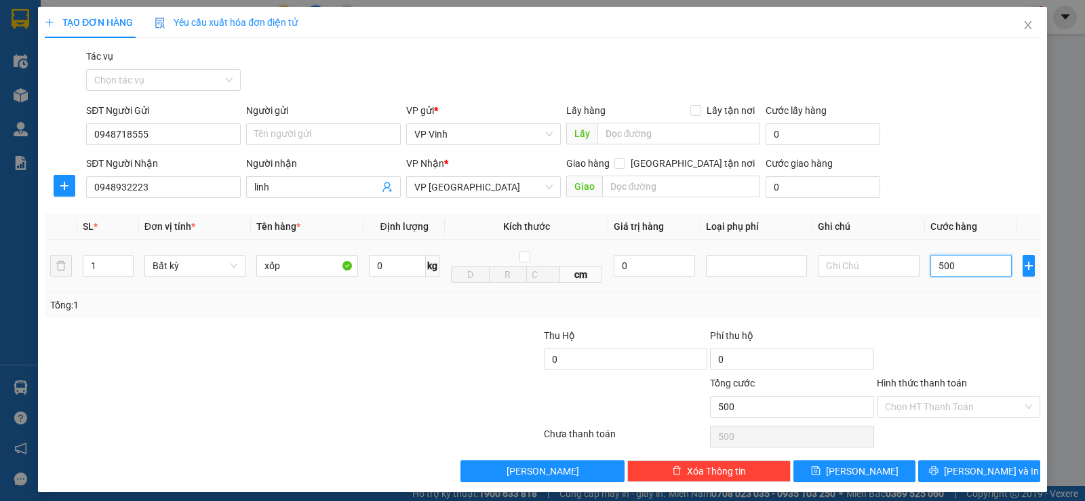
type input "5.000"
type input "50.000"
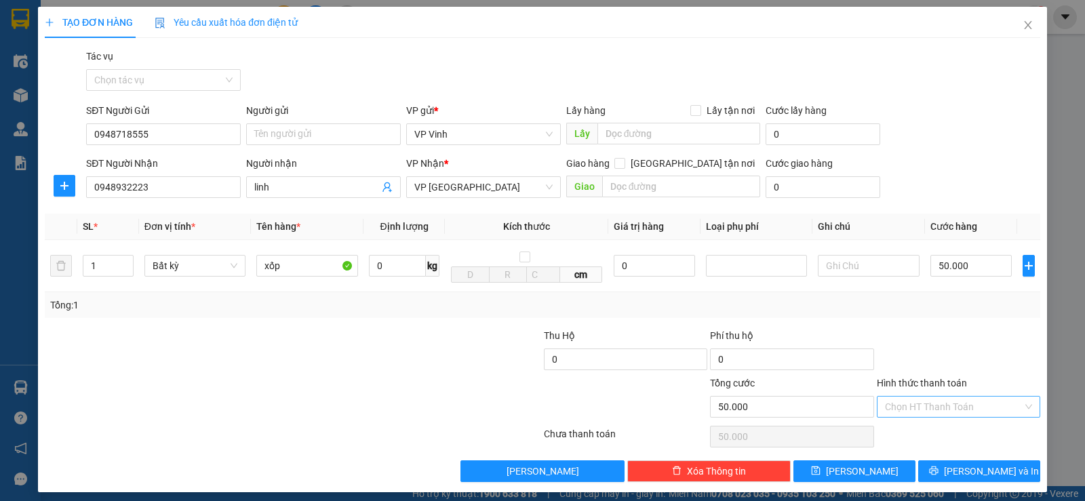
click at [955, 409] on input "Hình thức thanh toán" at bounding box center [954, 407] width 138 height 20
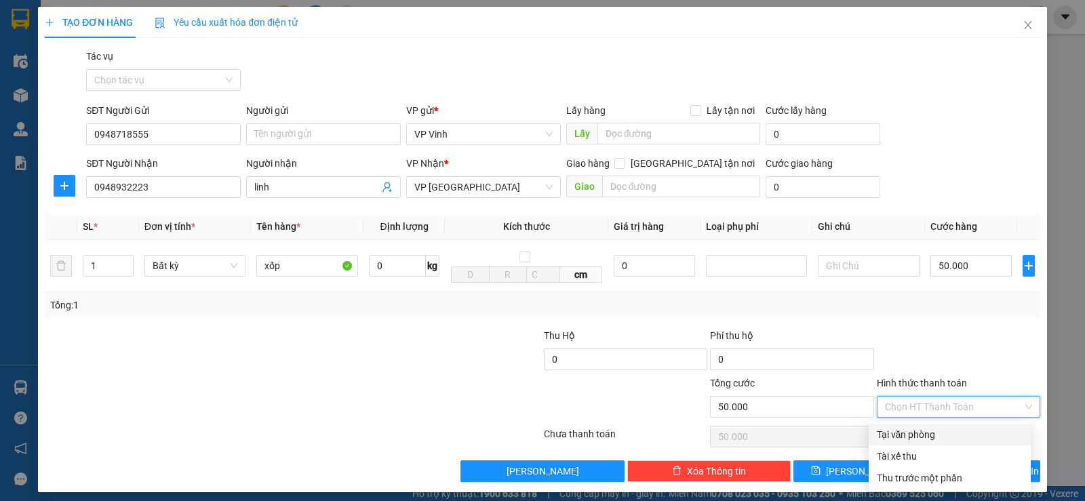
click at [961, 439] on div "Tại văn phòng" at bounding box center [950, 434] width 146 height 15
type input "0"
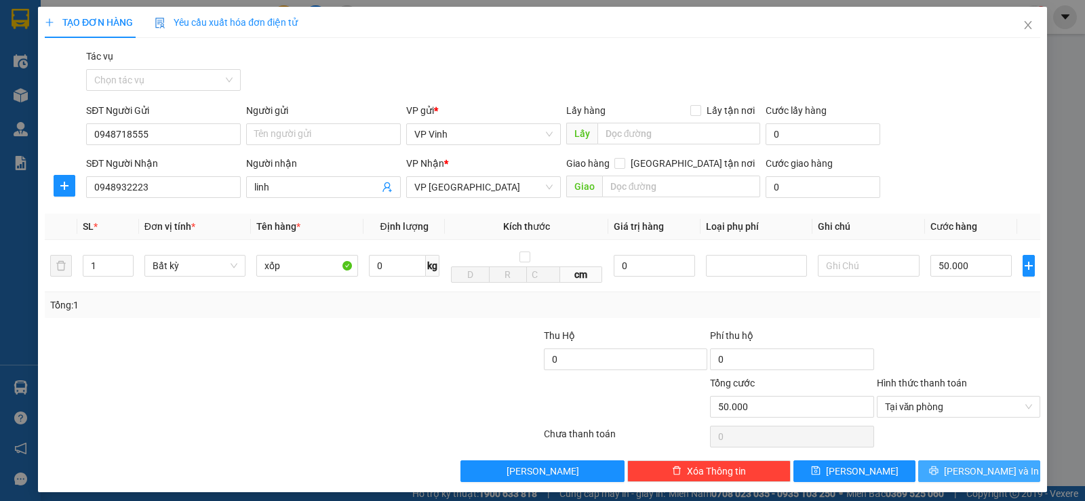
click at [992, 475] on span "[PERSON_NAME] và In" at bounding box center [991, 471] width 95 height 15
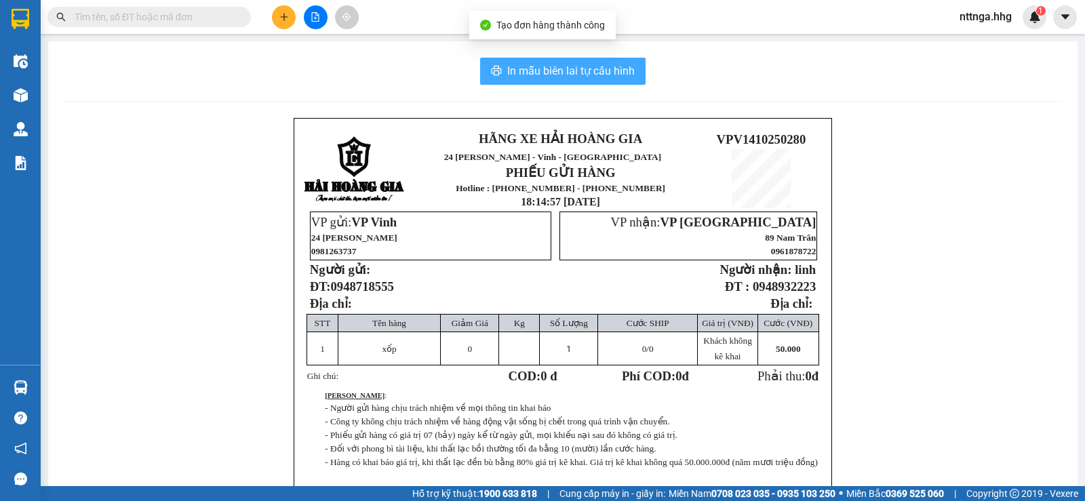
click at [628, 73] on span "In mẫu biên lai tự cấu hình" at bounding box center [570, 70] width 127 height 17
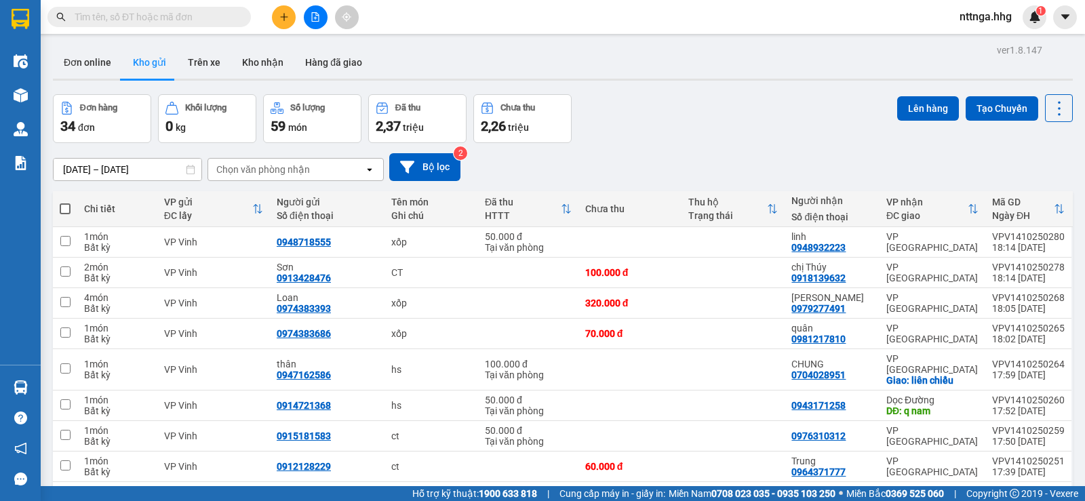
click at [273, 16] on button at bounding box center [284, 17] width 24 height 24
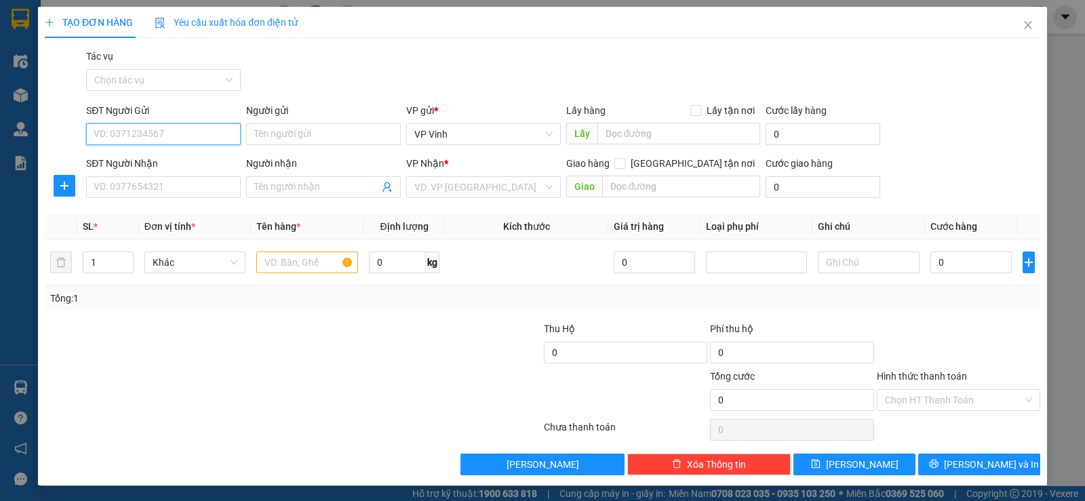
click at [193, 141] on input "SĐT Người Gửi" at bounding box center [163, 134] width 155 height 22
type input "0964262293"
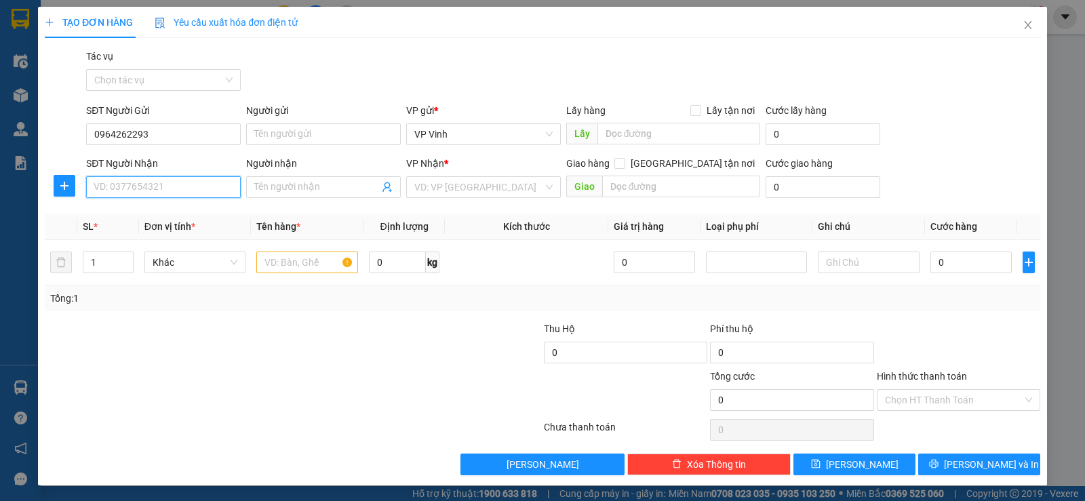
click at [161, 183] on input "SĐT Người Nhận" at bounding box center [163, 187] width 155 height 22
type input "0843744551"
click at [501, 191] on input "search" at bounding box center [478, 187] width 129 height 20
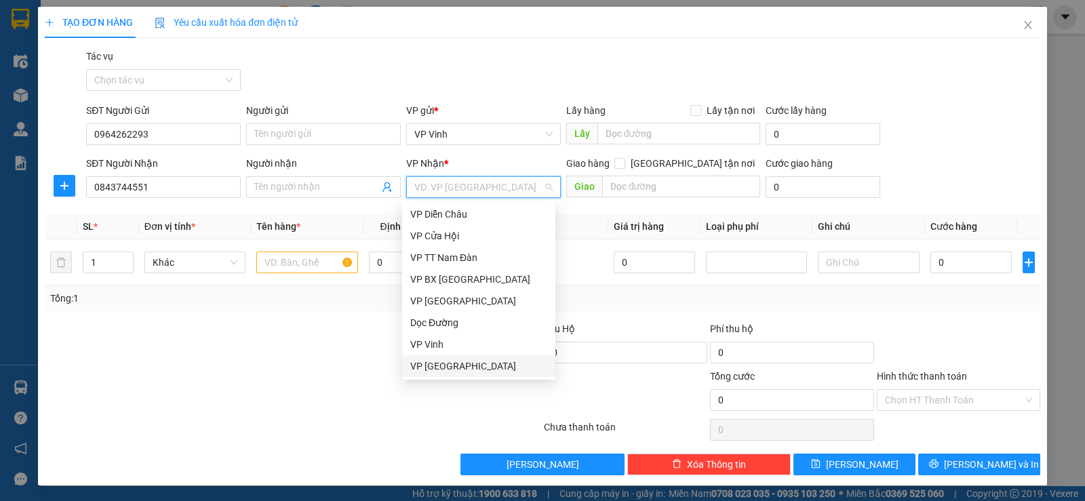
click at [462, 368] on div "VP [GEOGRAPHIC_DATA]" at bounding box center [478, 366] width 137 height 15
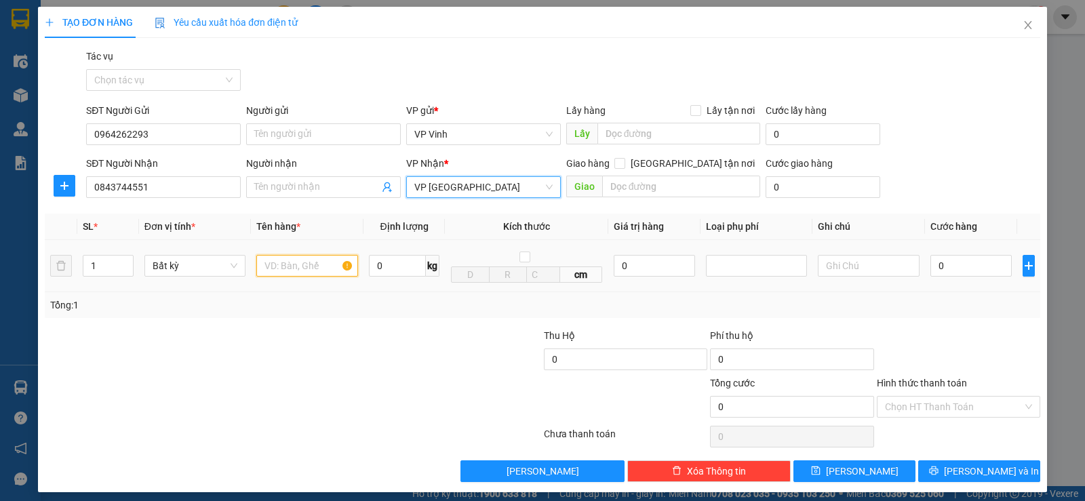
click at [315, 271] on input "text" at bounding box center [307, 266] width 102 height 22
click at [311, 270] on input "text" at bounding box center [307, 266] width 102 height 22
click at [288, 269] on input "text" at bounding box center [307, 266] width 102 height 22
type input "ct xanh"
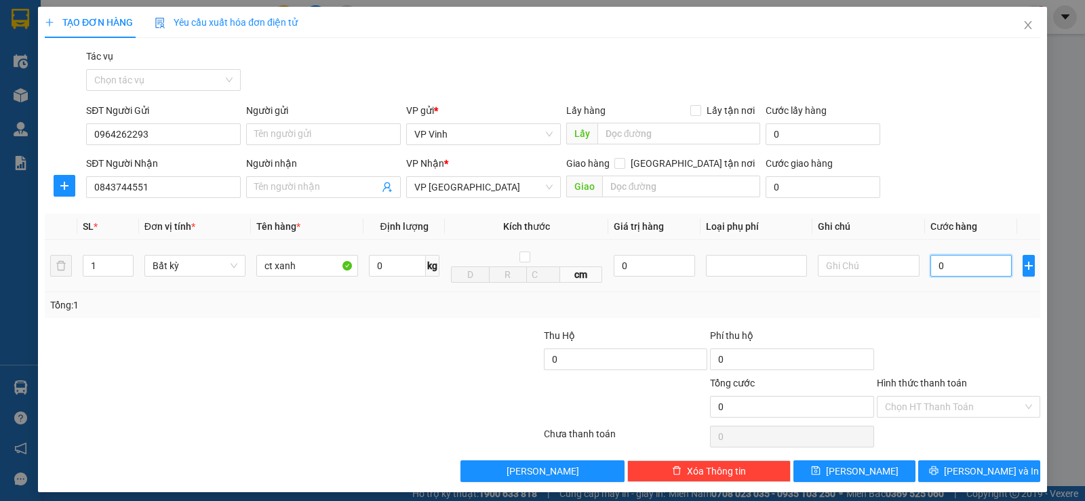
click at [932, 265] on input "0" at bounding box center [970, 266] width 81 height 22
type input "5"
type input "50"
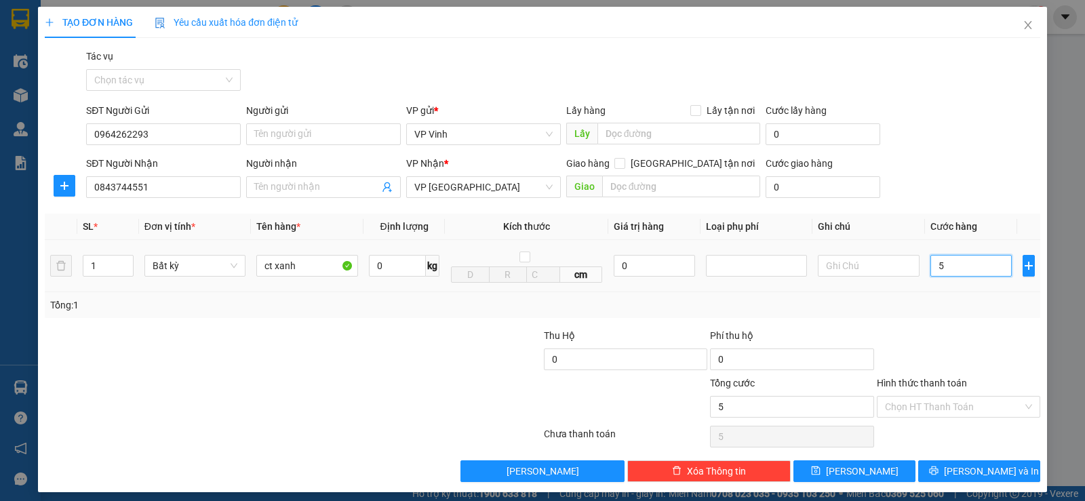
type input "50"
type input "500"
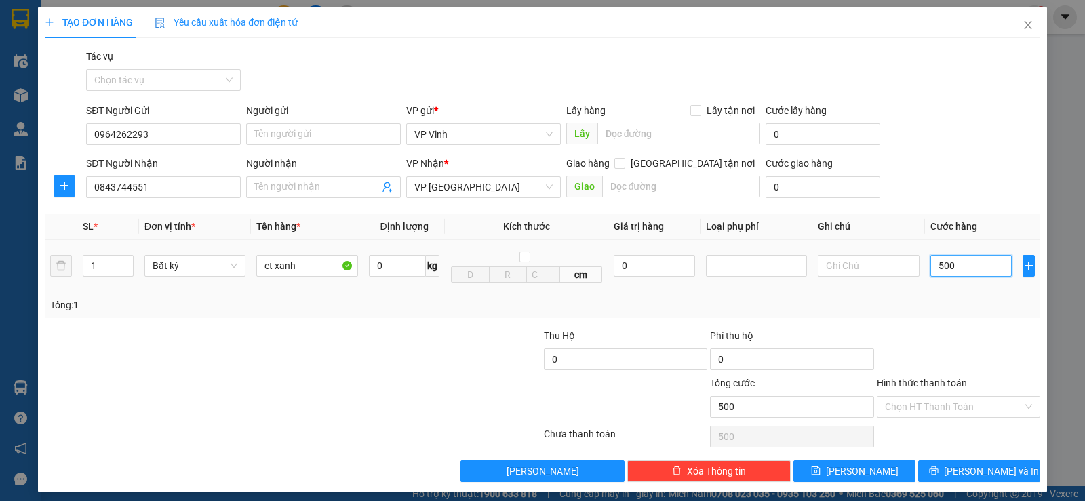
type input "5.000"
type input "50.000"
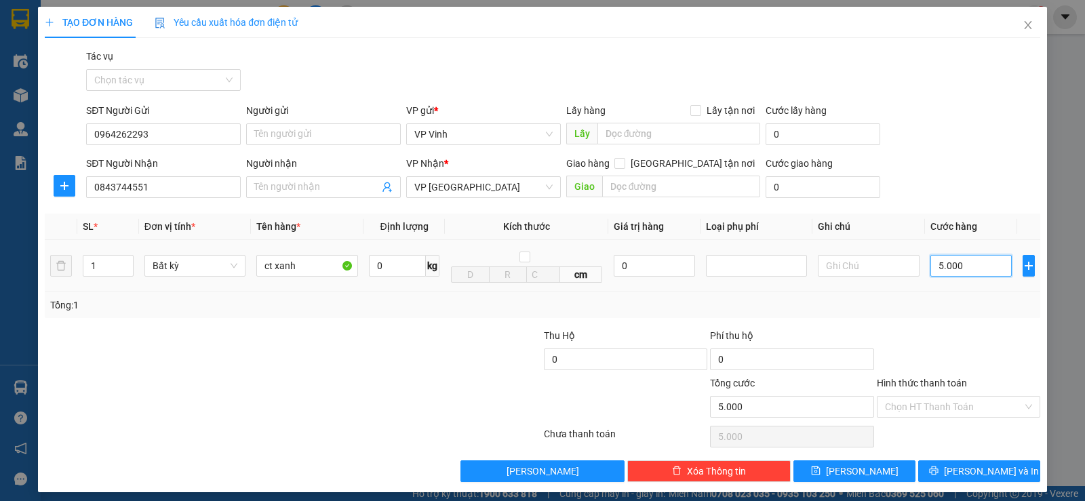
type input "50.000"
click at [954, 401] on input "Hình thức thanh toán" at bounding box center [954, 407] width 138 height 20
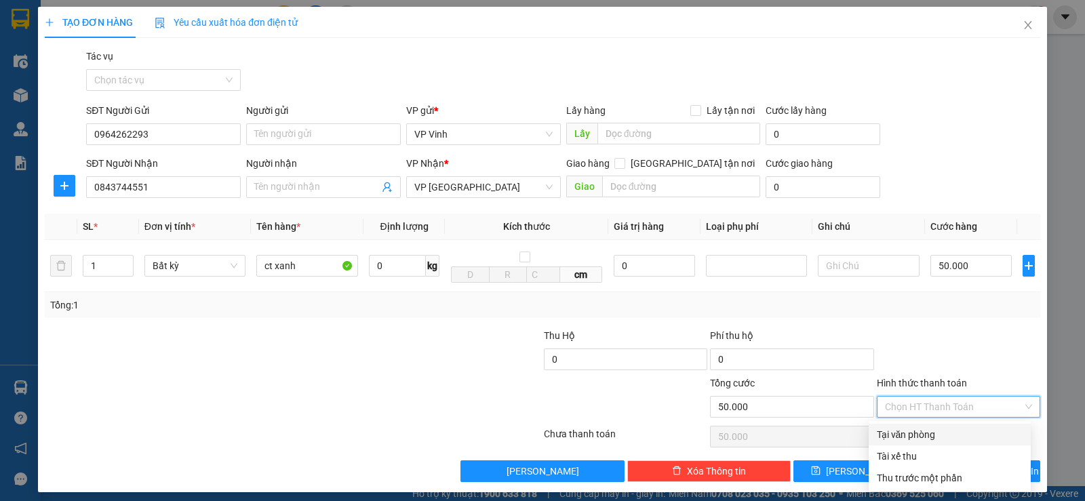
click at [928, 432] on div "Tại văn phòng" at bounding box center [950, 434] width 146 height 15
type input "0"
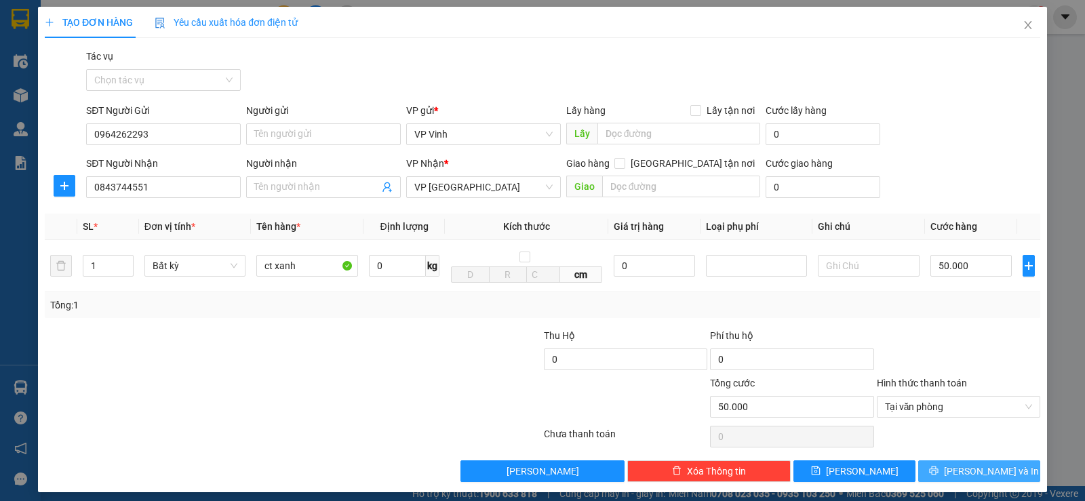
click at [966, 474] on span "[PERSON_NAME] và In" at bounding box center [991, 471] width 95 height 15
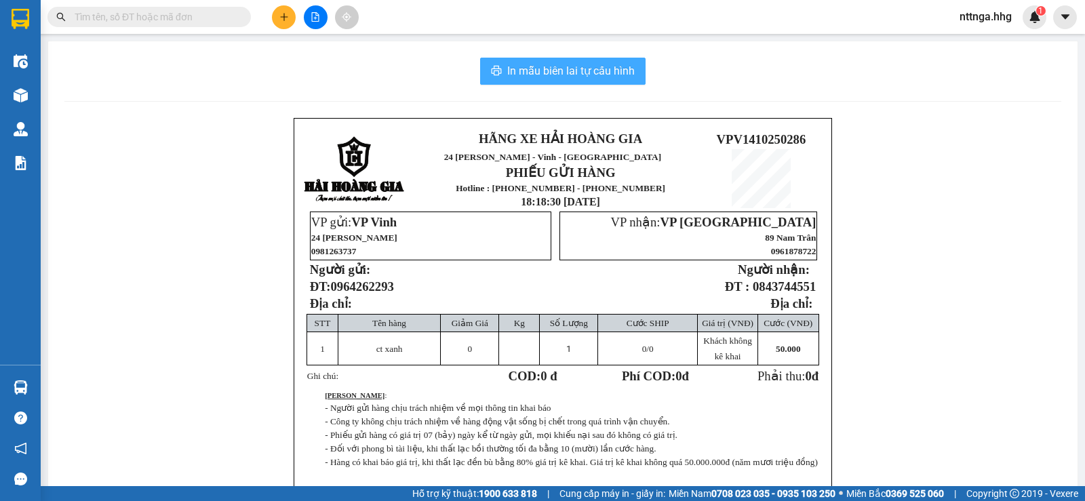
click at [554, 74] on span "In mẫu biên lai tự cấu hình" at bounding box center [570, 70] width 127 height 17
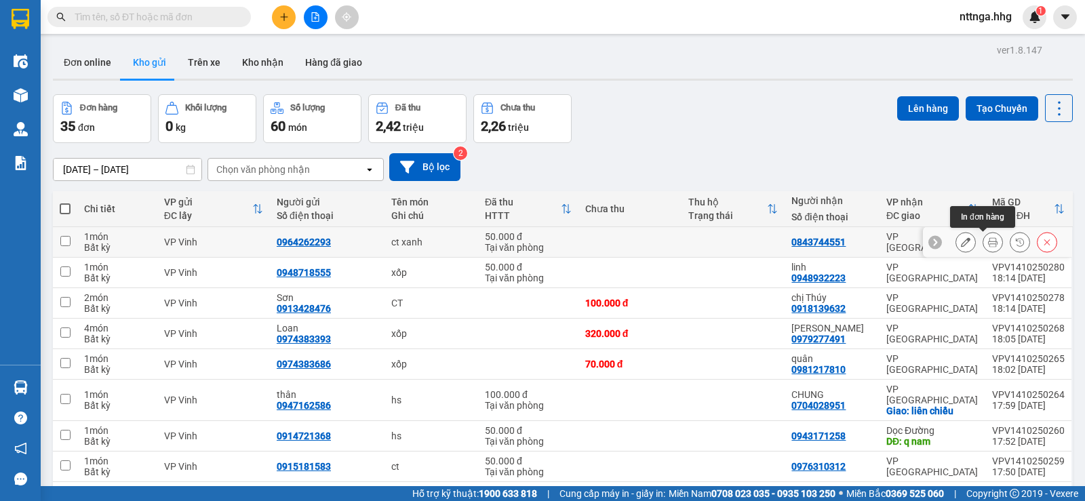
click at [988, 243] on icon at bounding box center [992, 241] width 9 height 9
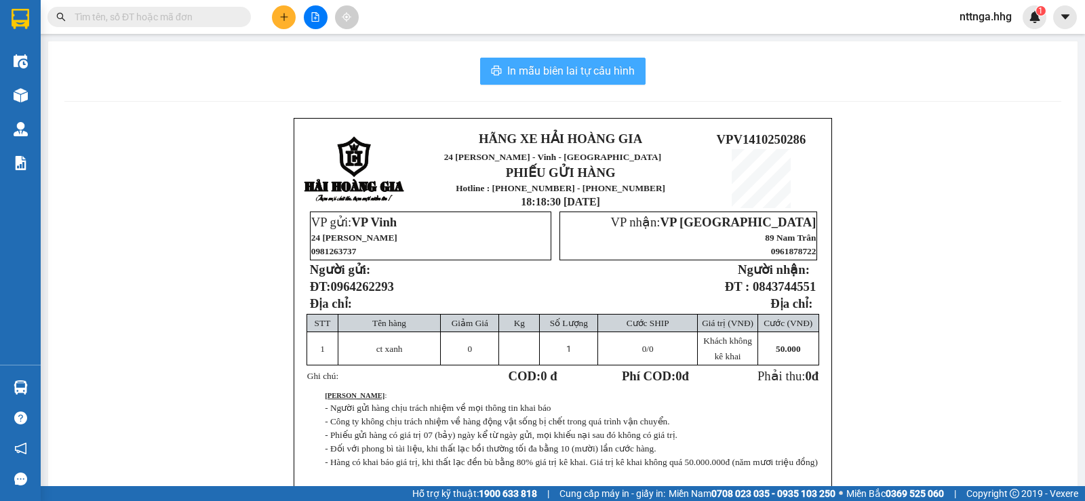
click at [587, 72] on span "In mẫu biên lai tự cấu hình" at bounding box center [570, 70] width 127 height 17
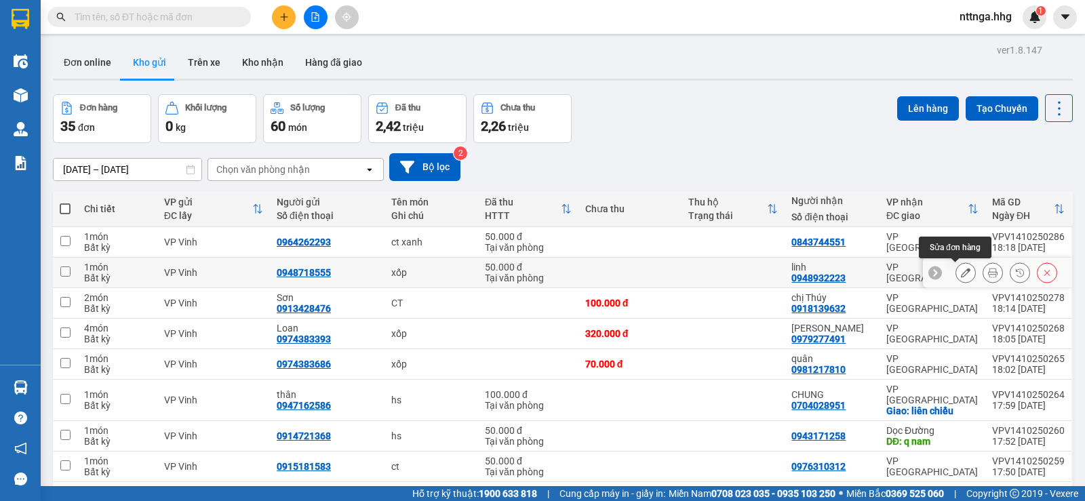
click at [961, 274] on icon at bounding box center [965, 272] width 9 height 9
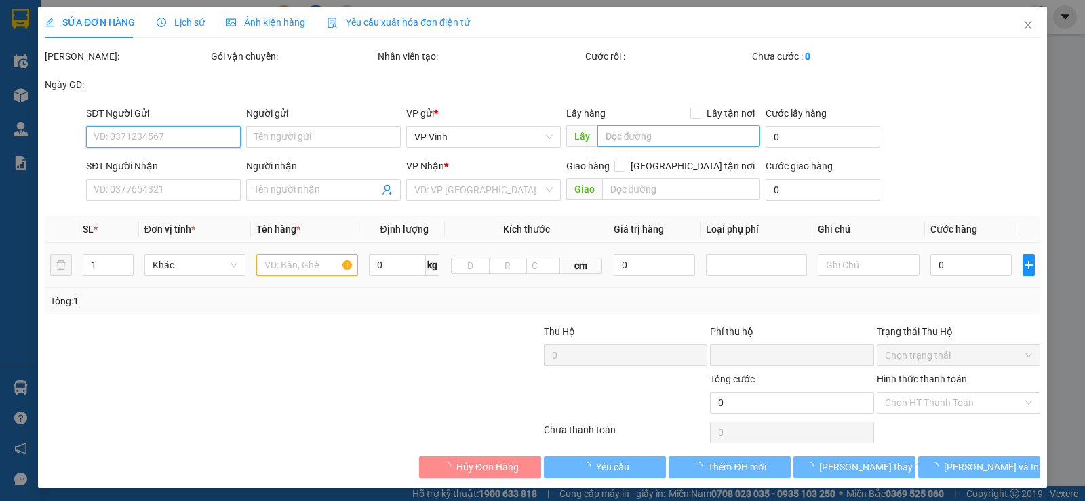
type input "0948718555"
type input "0948932223"
type input "linh"
type input "0"
type input "50.000"
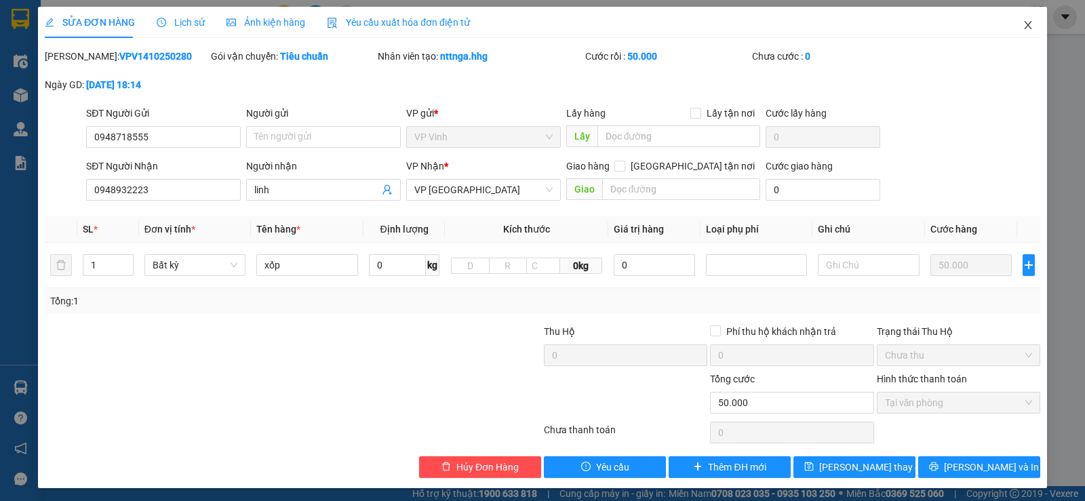
click at [1023, 28] on icon "close" at bounding box center [1028, 25] width 11 height 11
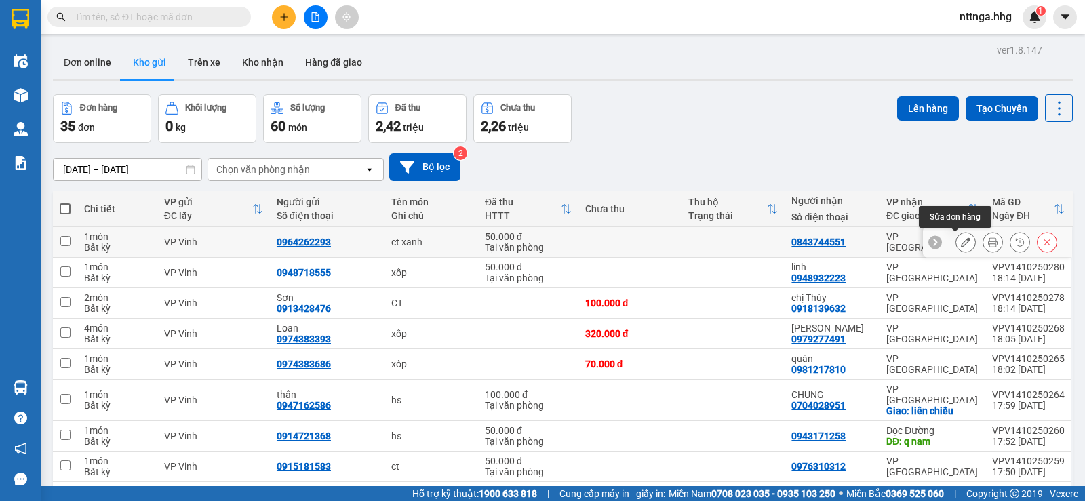
click at [961, 245] on icon at bounding box center [965, 241] width 9 height 9
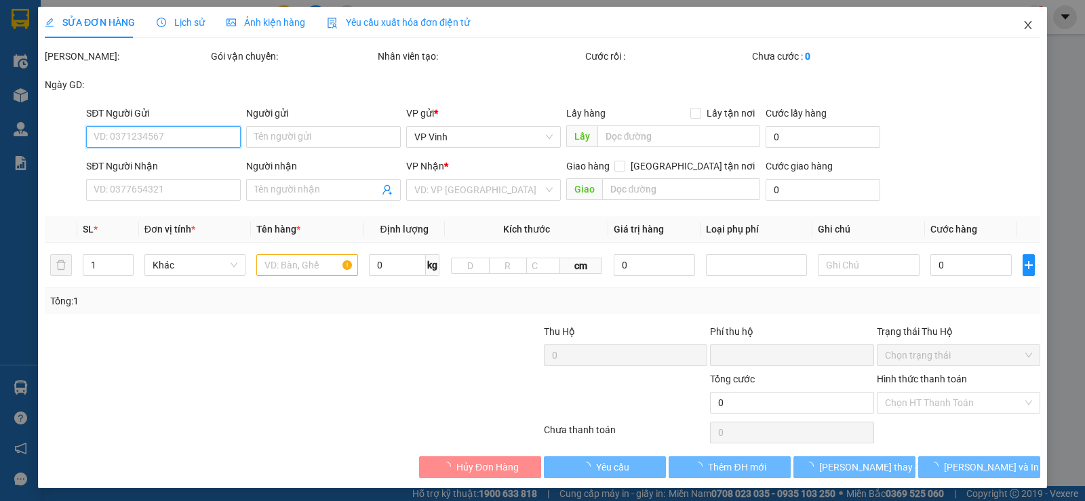
type input "0964262293"
type input "0843744551"
type input "0"
type input "50.000"
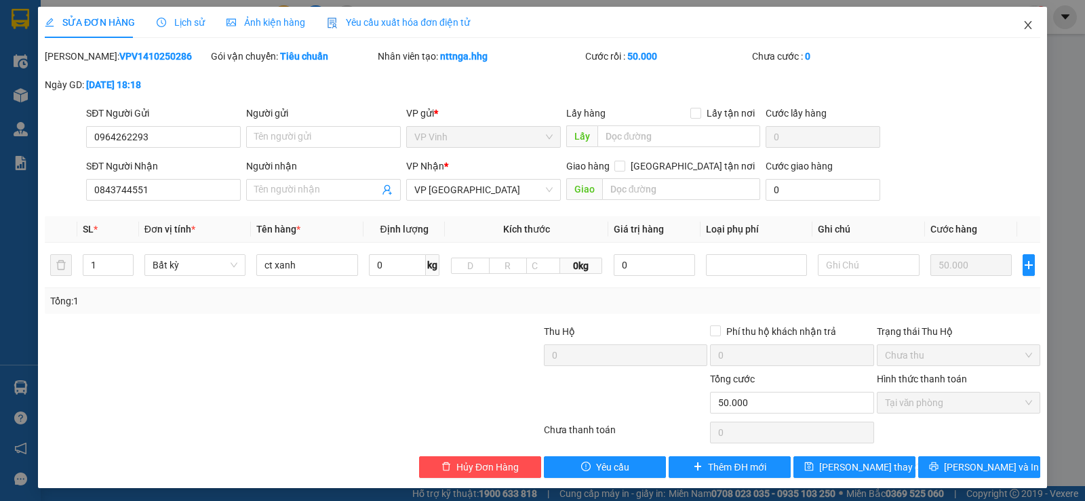
click at [1015, 37] on span "Close" at bounding box center [1028, 26] width 38 height 38
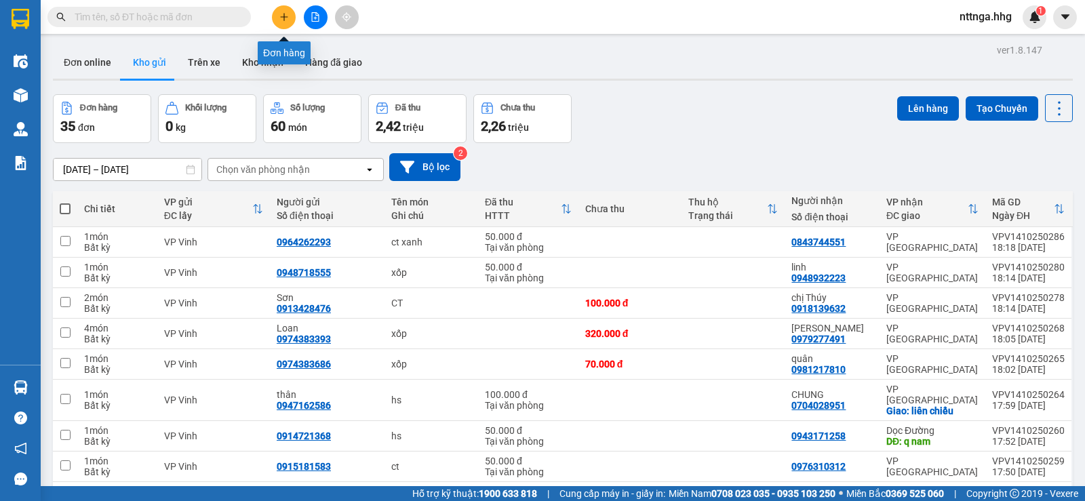
click at [284, 18] on icon "plus" at bounding box center [283, 16] width 1 height 7
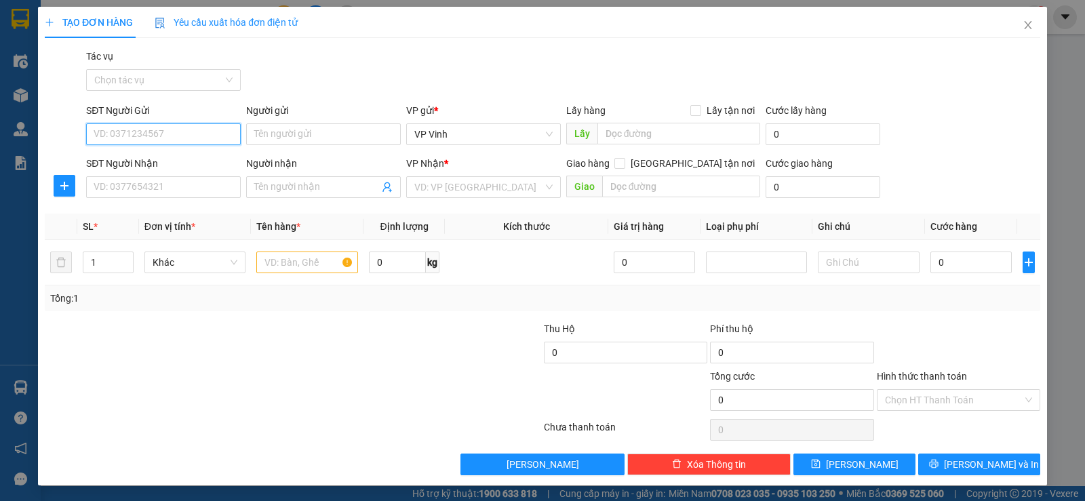
click at [166, 134] on input "SĐT Người Gửi" at bounding box center [163, 134] width 155 height 22
click at [152, 163] on div "0948115667 - Tài" at bounding box center [162, 161] width 137 height 15
type input "0948115667"
type input "Tài"
type input "0948115667"
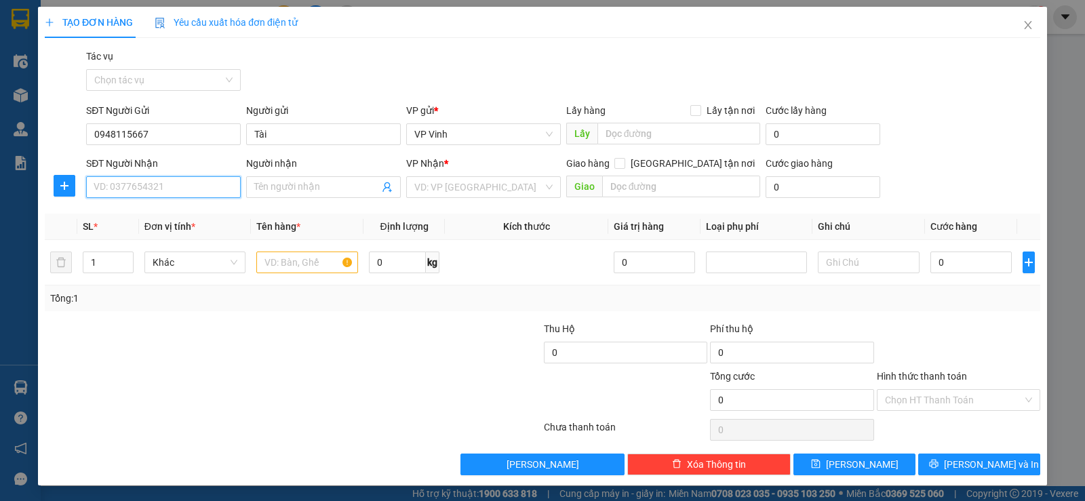
click at [162, 196] on input "SĐT Người Nhận" at bounding box center [163, 187] width 155 height 22
click at [166, 218] on div "0914059383 - [PERSON_NAME]" at bounding box center [162, 214] width 137 height 15
type input "0914059383"
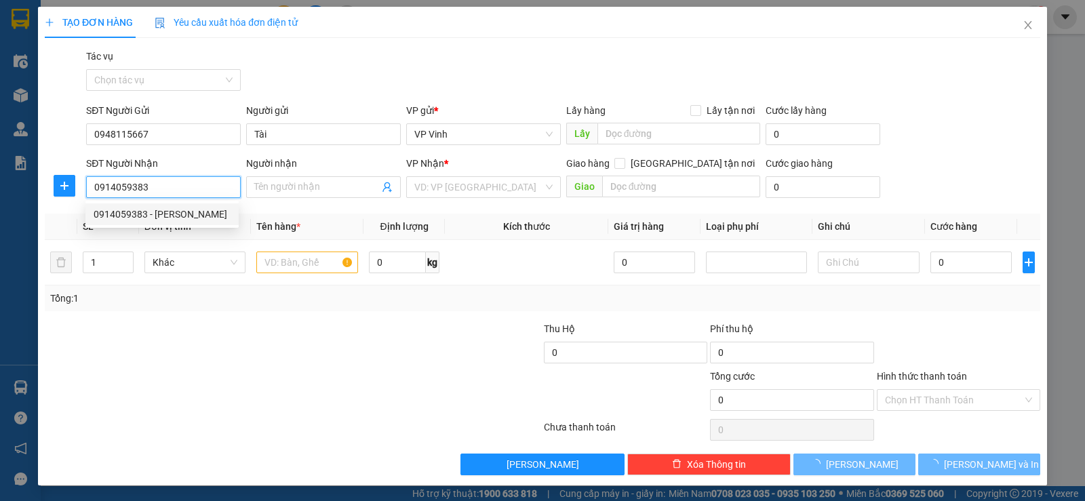
type input "[PERSON_NAME]"
type input "Nhà Nghỉ [PERSON_NAME], Tam [GEOGRAPHIC_DATA]"
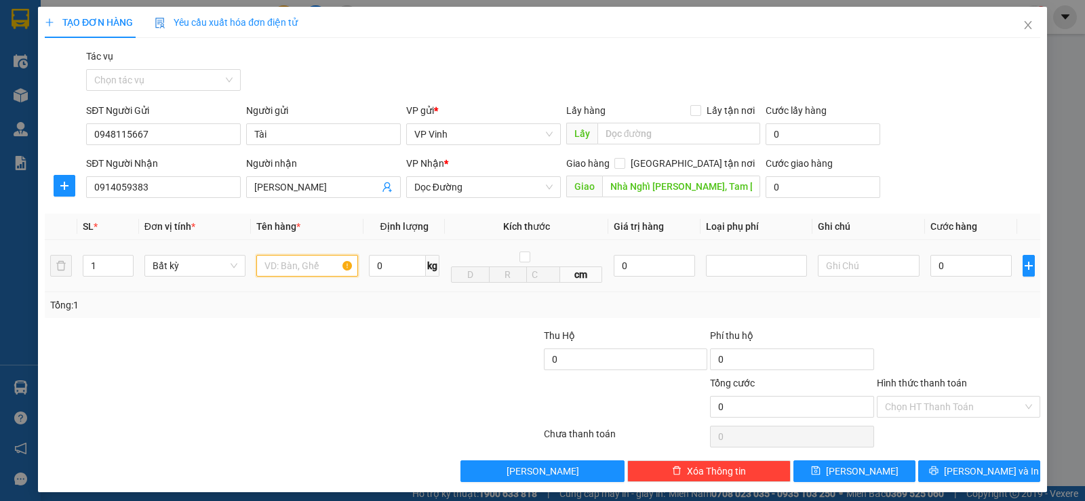
click at [279, 271] on input "text" at bounding box center [307, 266] width 102 height 22
type input "sắt"
click at [949, 267] on input "0" at bounding box center [970, 266] width 81 height 22
type input "1"
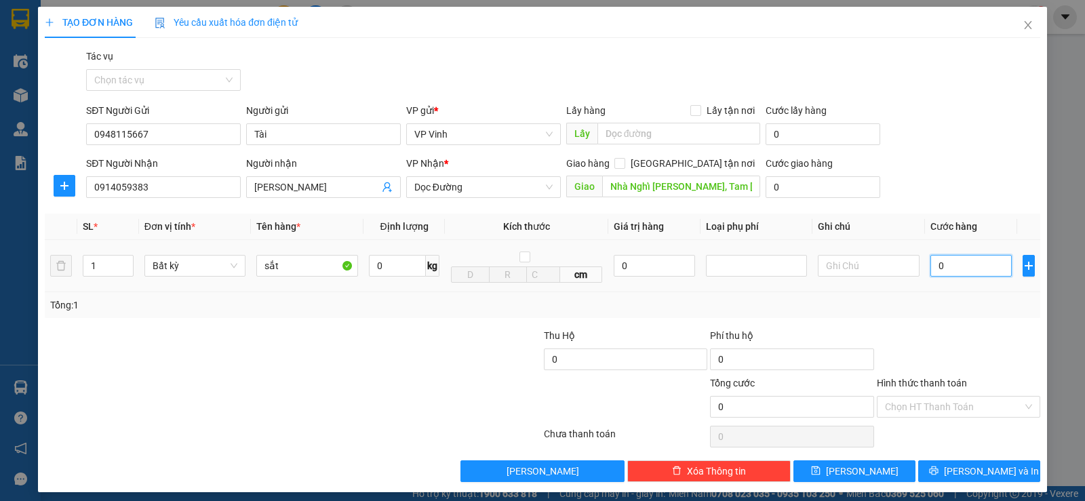
type input "1"
type input "15"
type input "150"
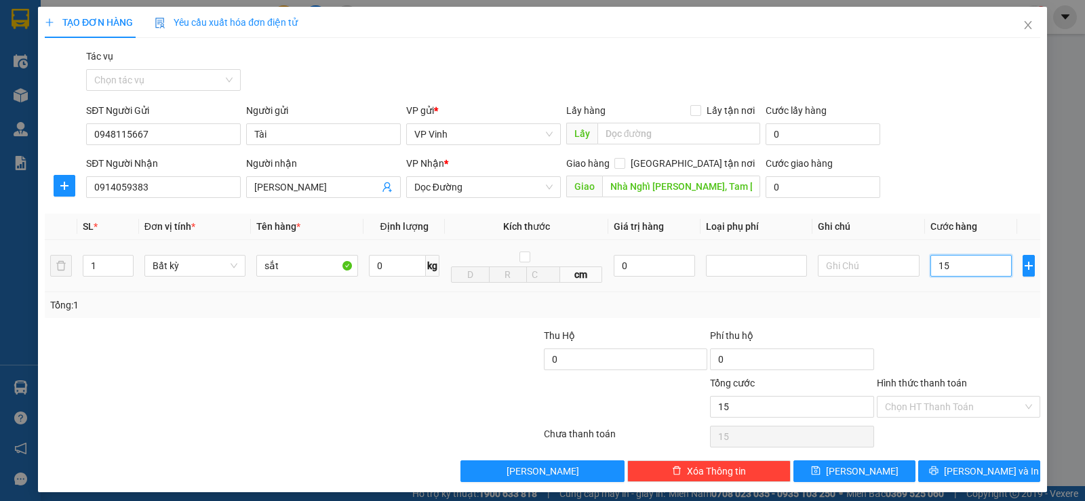
type input "150"
type input "1.500"
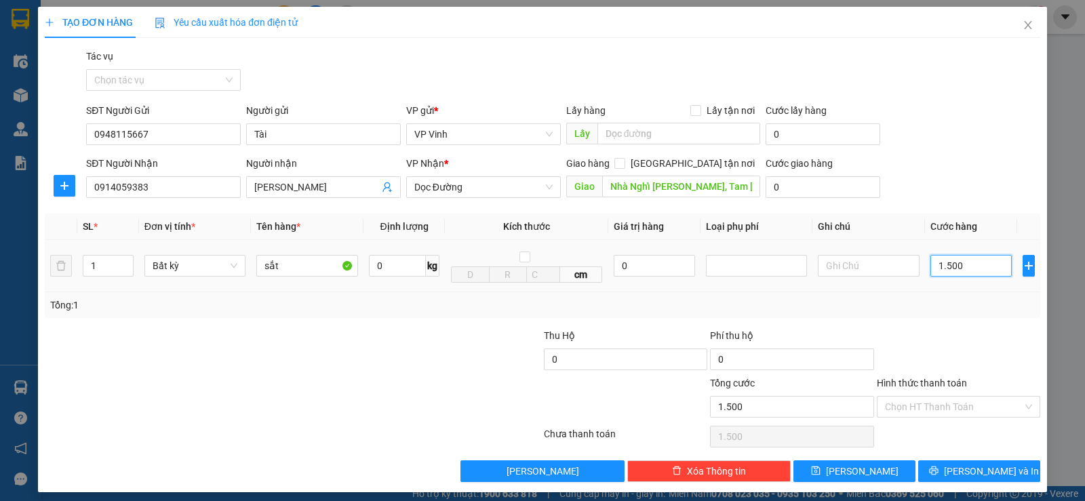
type input "15.000"
type input "150.000"
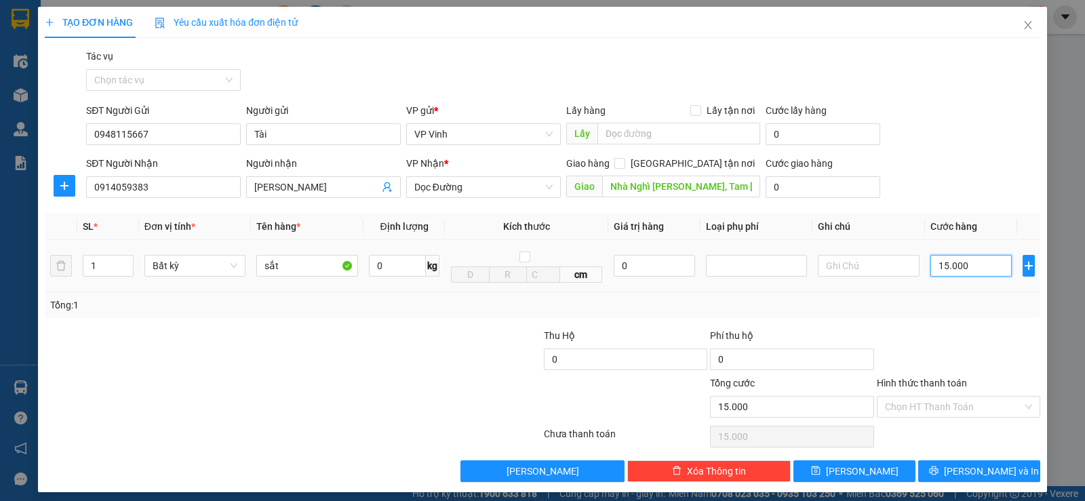
type input "150.000"
drag, startPoint x: 972, startPoint y: 263, endPoint x: 844, endPoint y: 257, distance: 128.3
click at [844, 257] on tr "1 Bất kỳ sắt 0 kg cm 0 150.000" at bounding box center [543, 266] width 996 height 52
type input "150.000"
drag, startPoint x: 176, startPoint y: 184, endPoint x: 0, endPoint y: 186, distance: 176.3
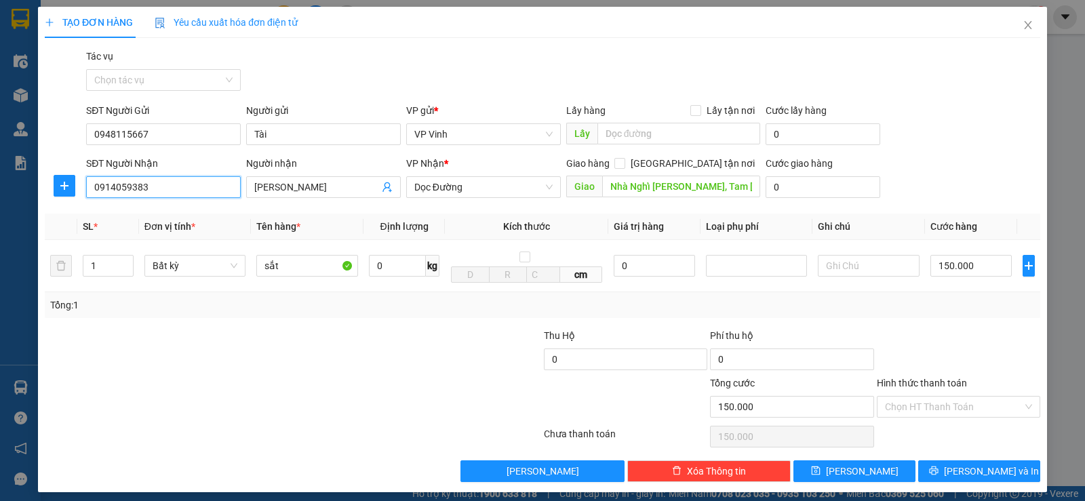
click at [0, 186] on div "TẠO ĐƠN HÀNG Yêu cầu xuất hóa đơn điện tử Transit Pickup Surcharge Ids Transit …" at bounding box center [542, 250] width 1085 height 501
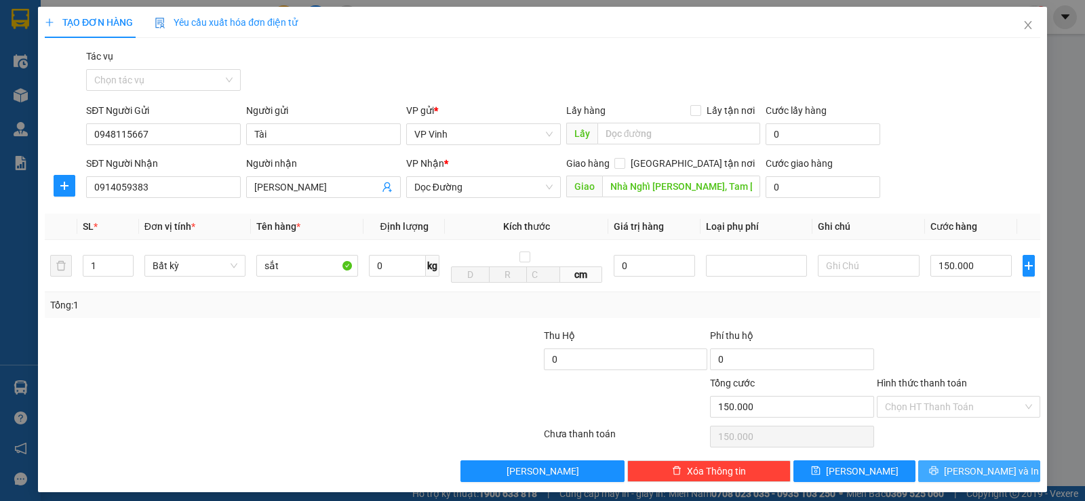
click at [938, 467] on icon "printer" at bounding box center [933, 471] width 9 height 9
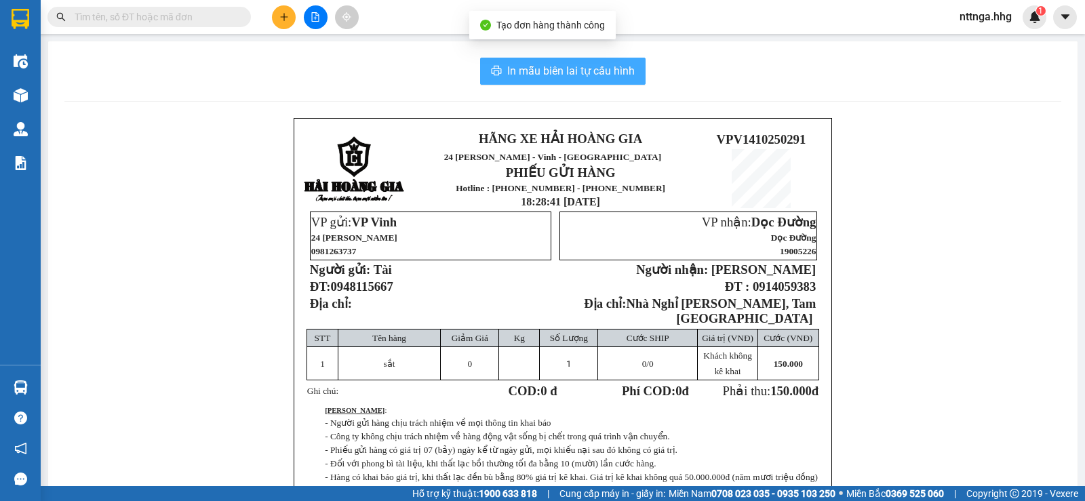
click at [614, 63] on span "In mẫu biên lai tự cấu hình" at bounding box center [570, 70] width 127 height 17
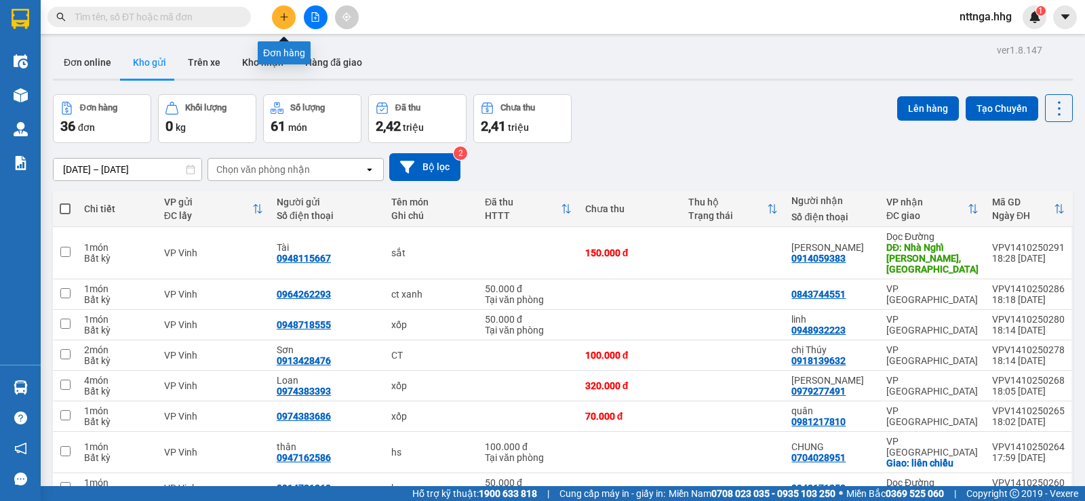
click at [286, 26] on button at bounding box center [284, 17] width 24 height 24
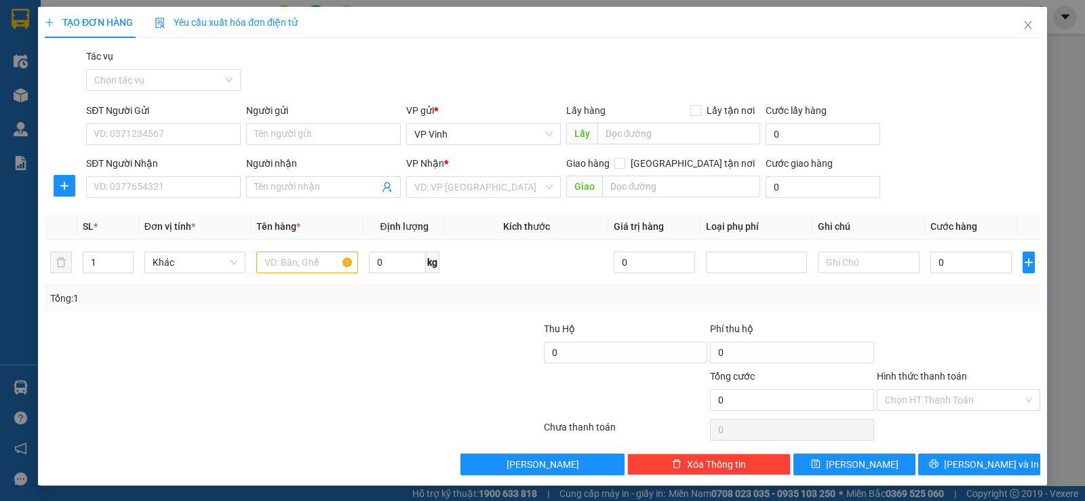
click at [201, 145] on div "SĐT Người Gửi VD: 0371234567" at bounding box center [163, 126] width 155 height 47
click at [201, 135] on input "SĐT Người Gửi" at bounding box center [163, 134] width 155 height 22
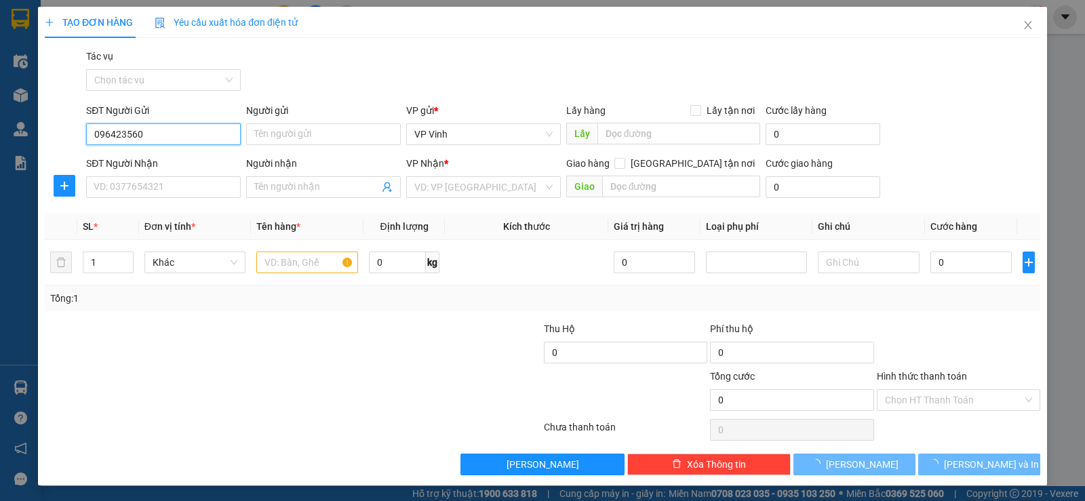
type input "0964235604"
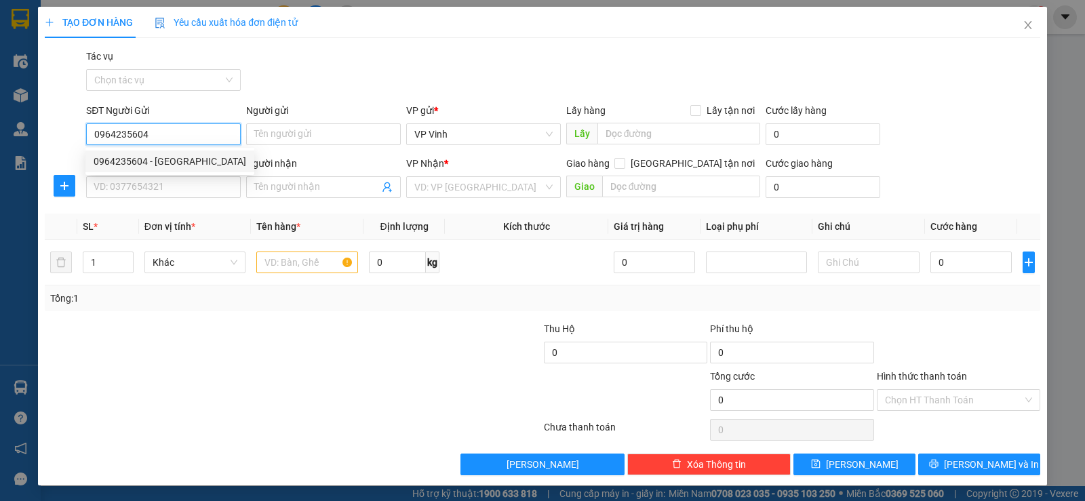
click at [193, 157] on div "0964235604 - [GEOGRAPHIC_DATA]" at bounding box center [170, 161] width 153 height 15
type input "[PERSON_NAME]"
type input "0964235604"
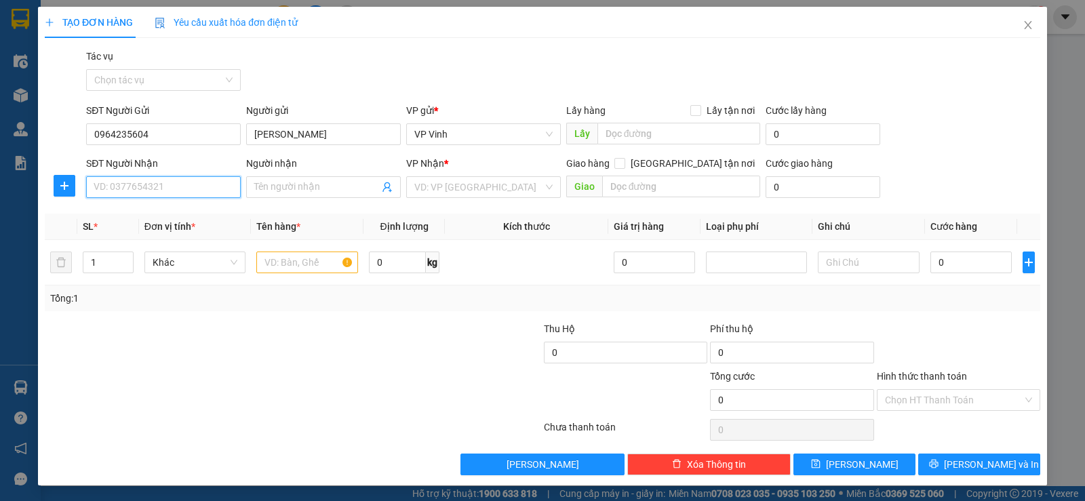
click at [153, 190] on input "SĐT Người Nhận" at bounding box center [163, 187] width 155 height 22
click at [137, 210] on div "0906892242" at bounding box center [170, 214] width 153 height 15
type input "0906892242"
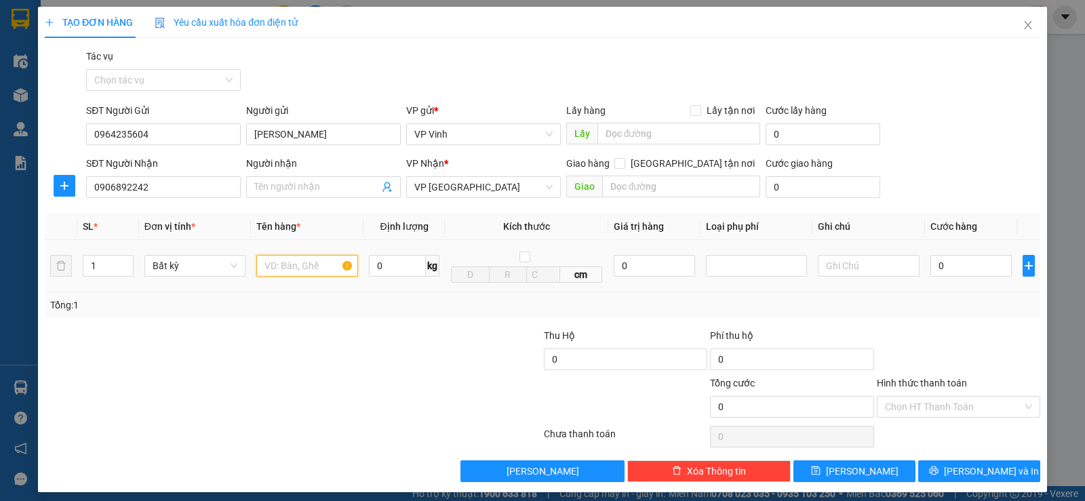
click at [291, 262] on input "text" at bounding box center [307, 266] width 102 height 22
type input "b"
type input "bọc trắng"
click at [954, 268] on input "0" at bounding box center [970, 266] width 81 height 22
type input "5"
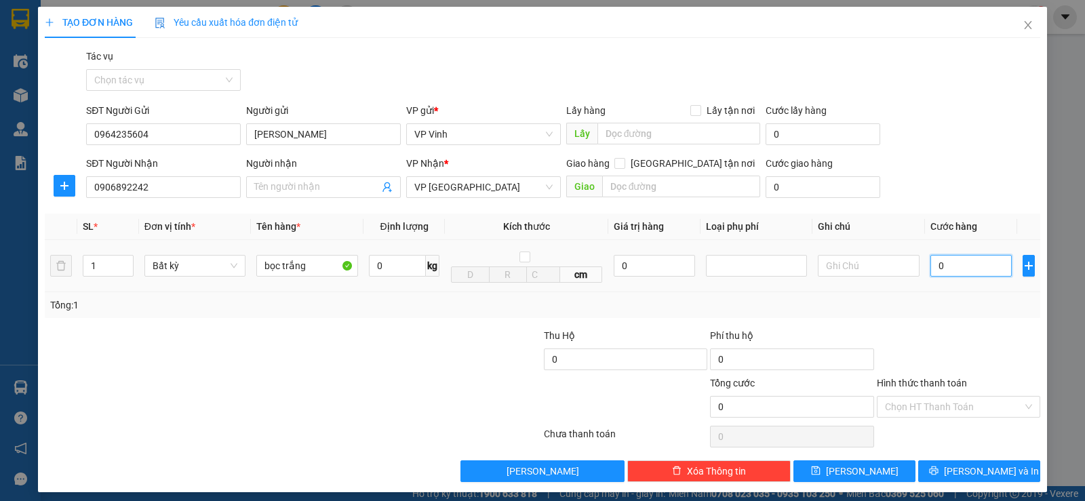
type input "5"
type input "50"
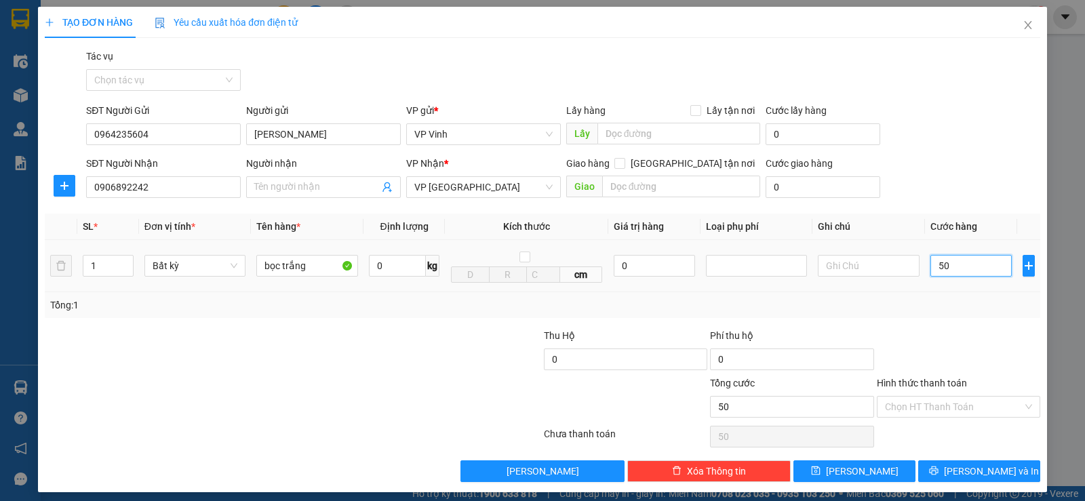
type input "500"
type input "5.000"
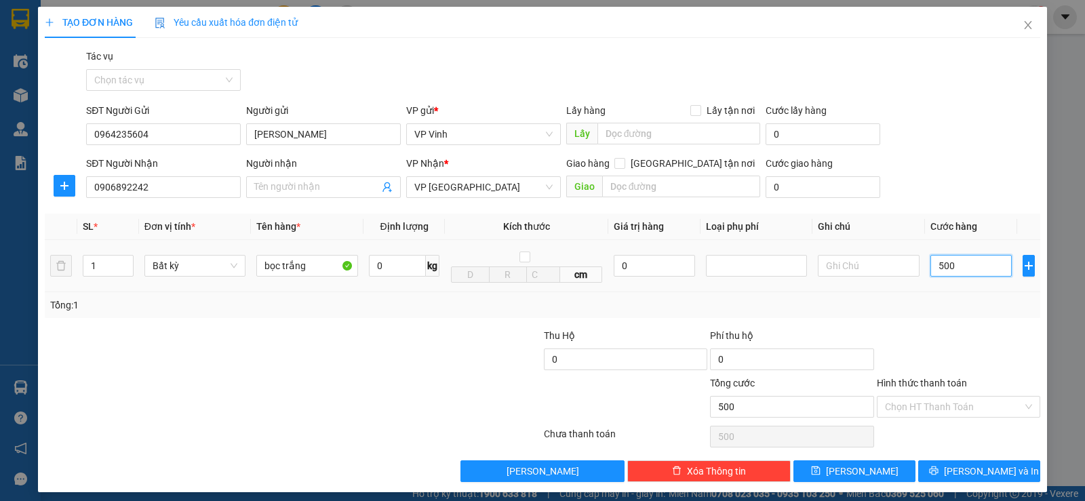
type input "5.000"
type input "50.000"
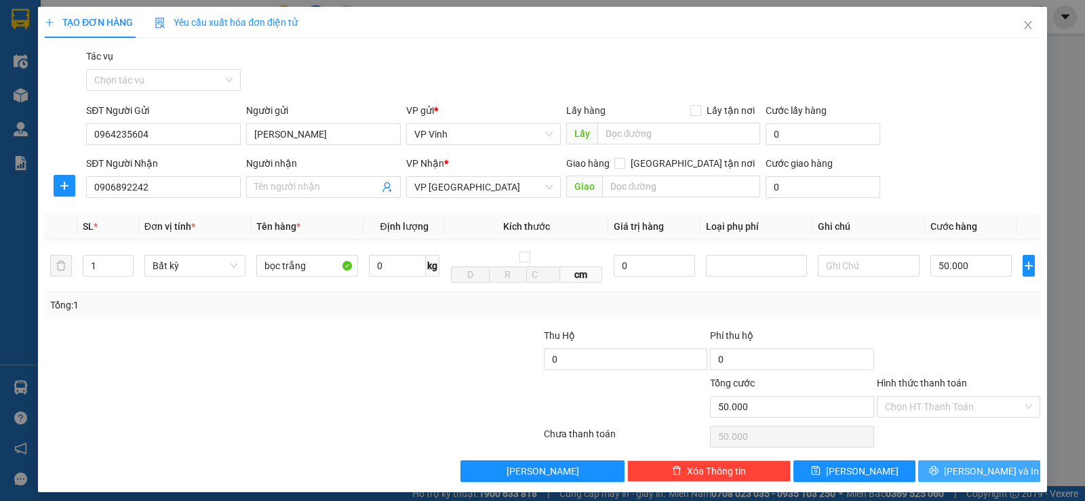
click at [939, 473] on icon "printer" at bounding box center [933, 470] width 9 height 9
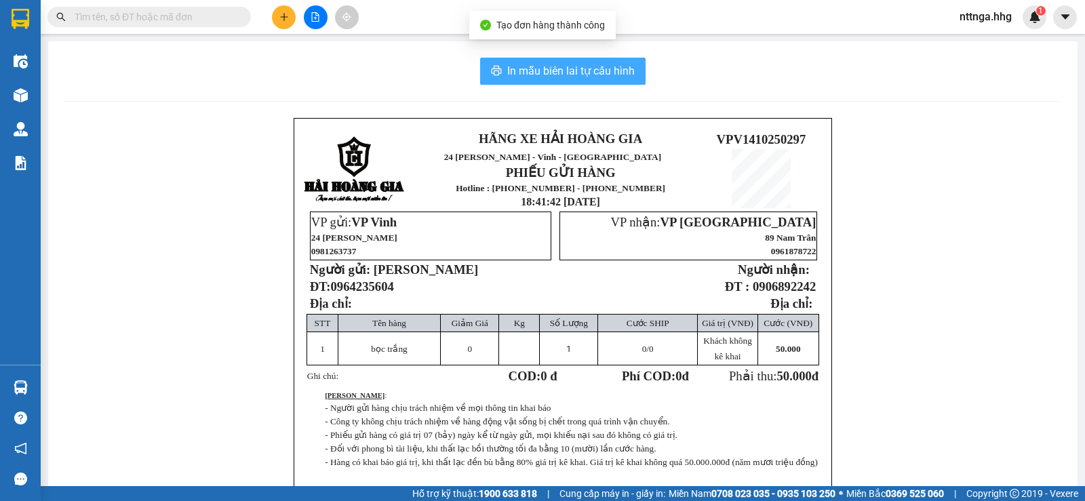
click at [614, 66] on span "In mẫu biên lai tự cấu hình" at bounding box center [570, 70] width 127 height 17
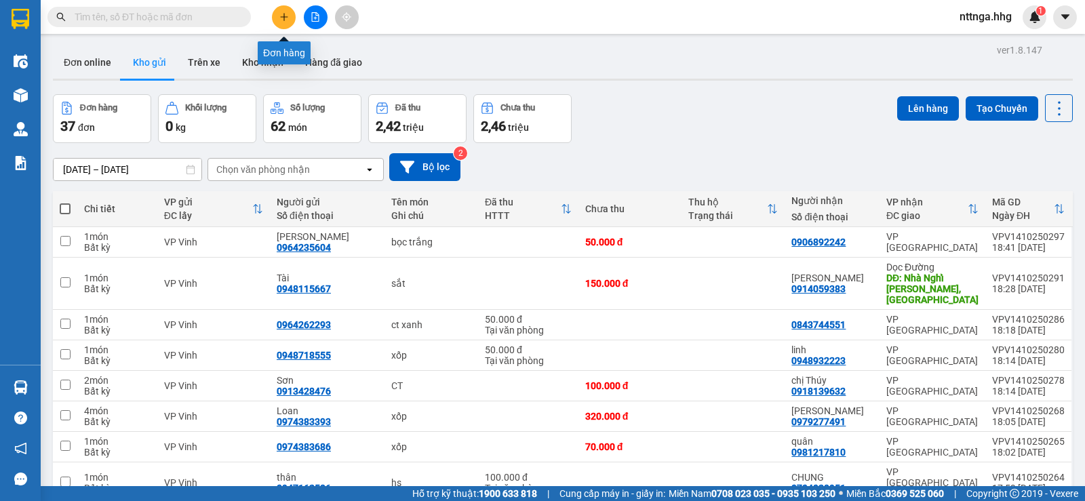
click at [285, 18] on icon "plus" at bounding box center [283, 16] width 9 height 9
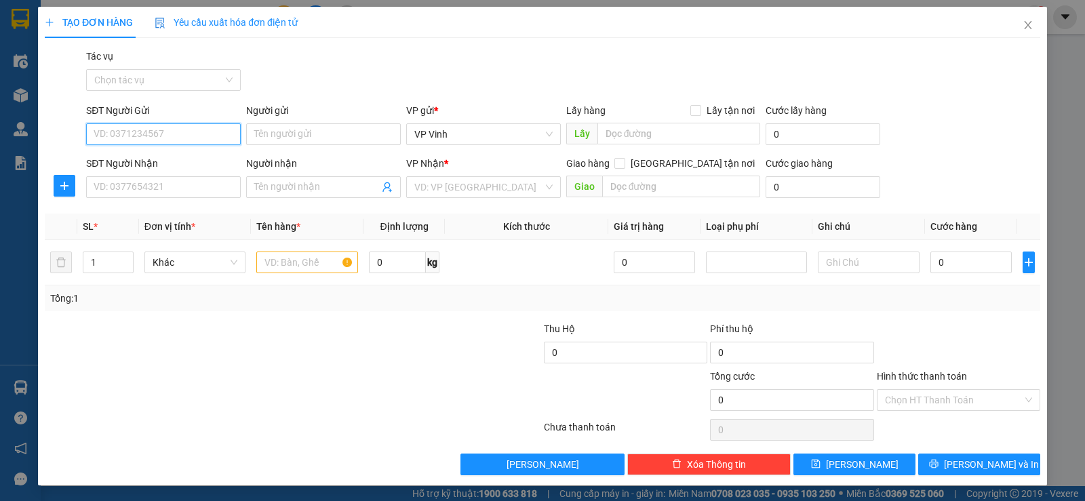
click at [161, 135] on input "SĐT Người Gửi" at bounding box center [163, 134] width 155 height 22
click at [156, 168] on div "0979886475 - Nhung" at bounding box center [162, 161] width 137 height 15
type input "0979886475"
type input "Nhung"
type input "0979886475"
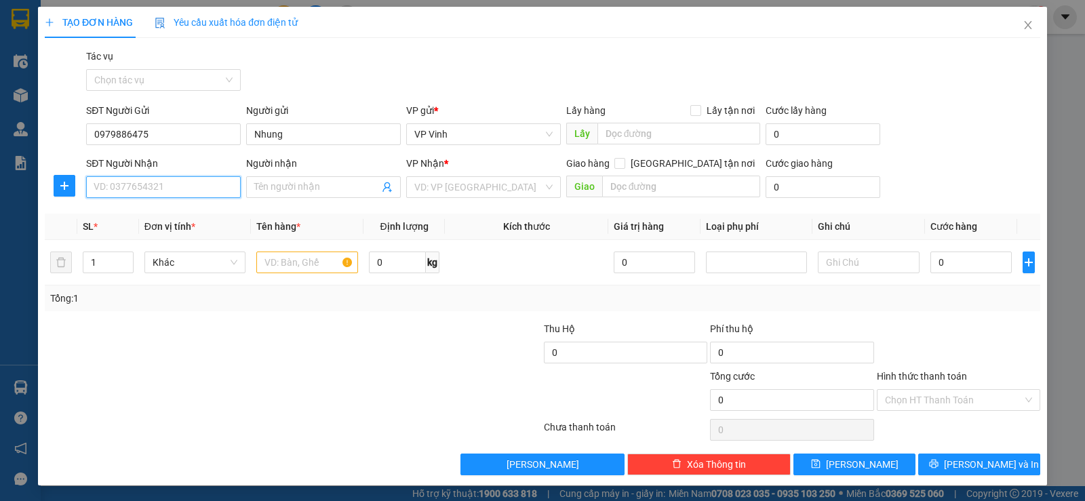
click at [159, 183] on input "SĐT Người Nhận" at bounding box center [163, 187] width 155 height 22
click at [186, 208] on div "0982115256 - hải" at bounding box center [162, 214] width 137 height 15
type input "0982115256"
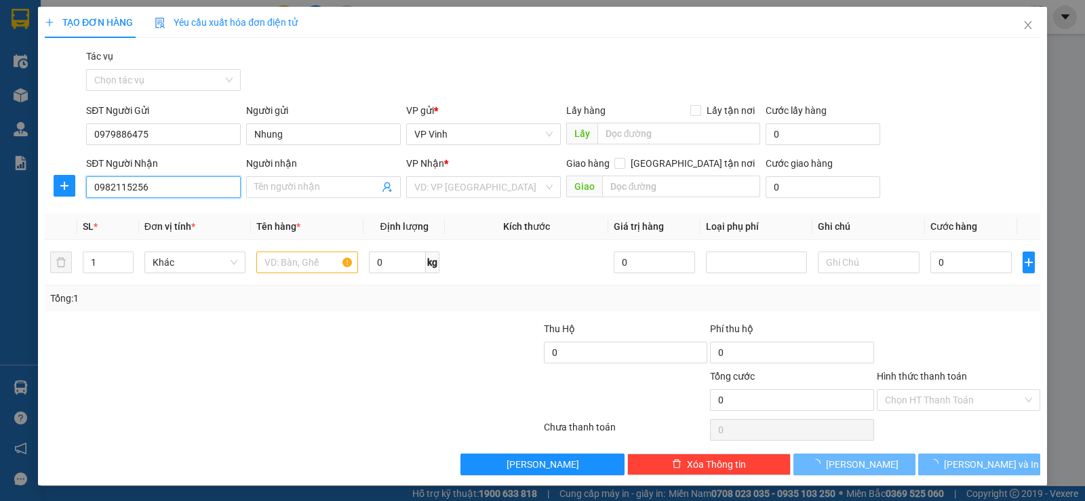
type input "hải"
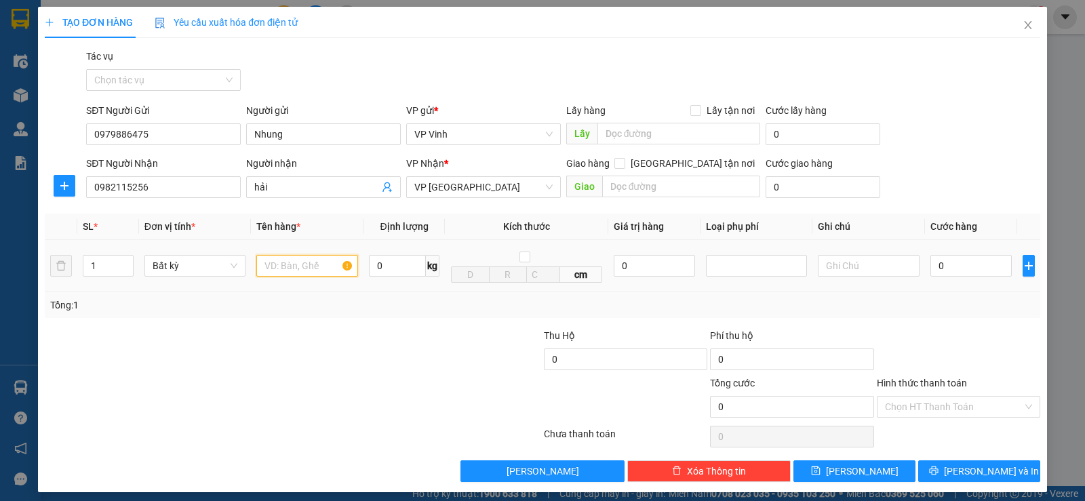
click at [307, 267] on input "text" at bounding box center [307, 266] width 102 height 22
type input "xốp"
click at [938, 270] on input "0" at bounding box center [970, 266] width 81 height 22
type input "5"
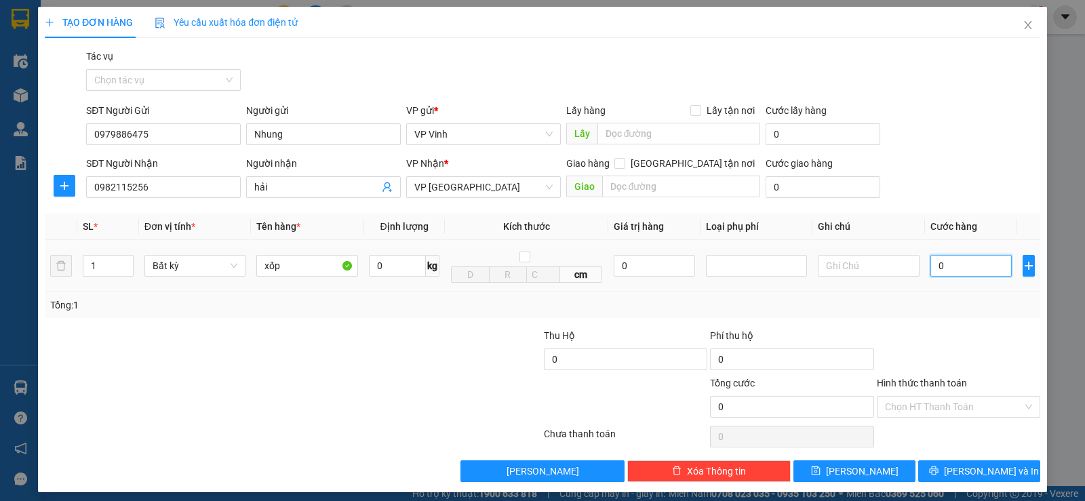
type input "5"
type input "50"
type input "500"
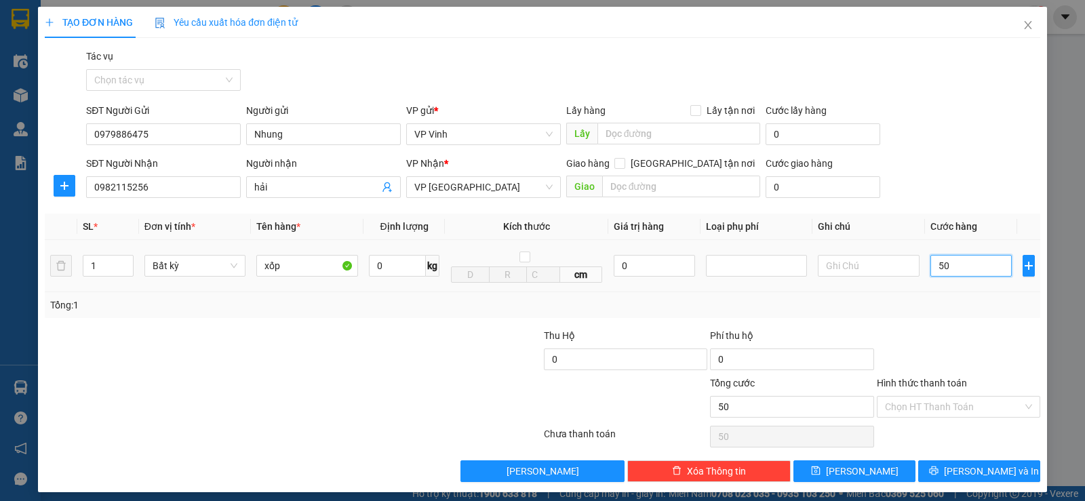
type input "500"
type input "5.000"
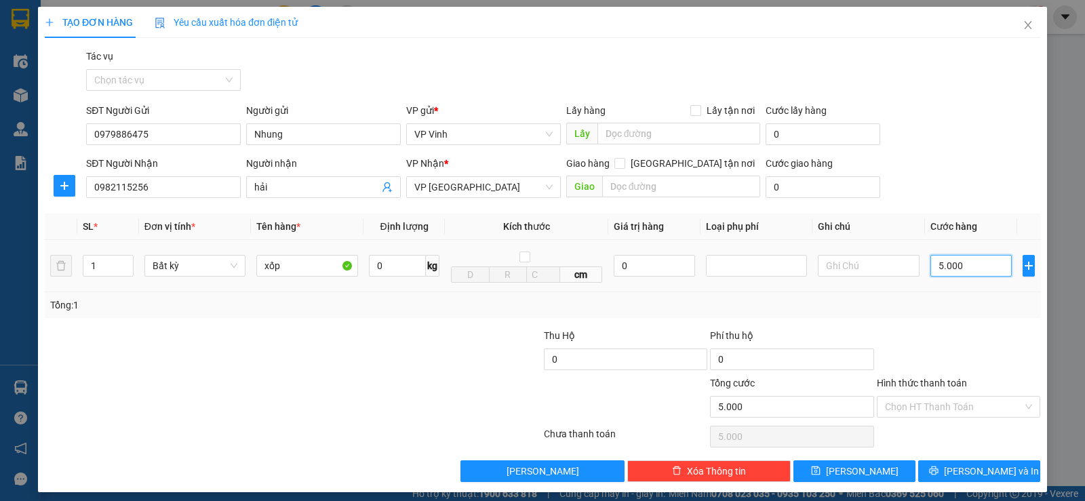
type input "50.000"
click at [985, 414] on input "Hình thức thanh toán" at bounding box center [954, 407] width 138 height 20
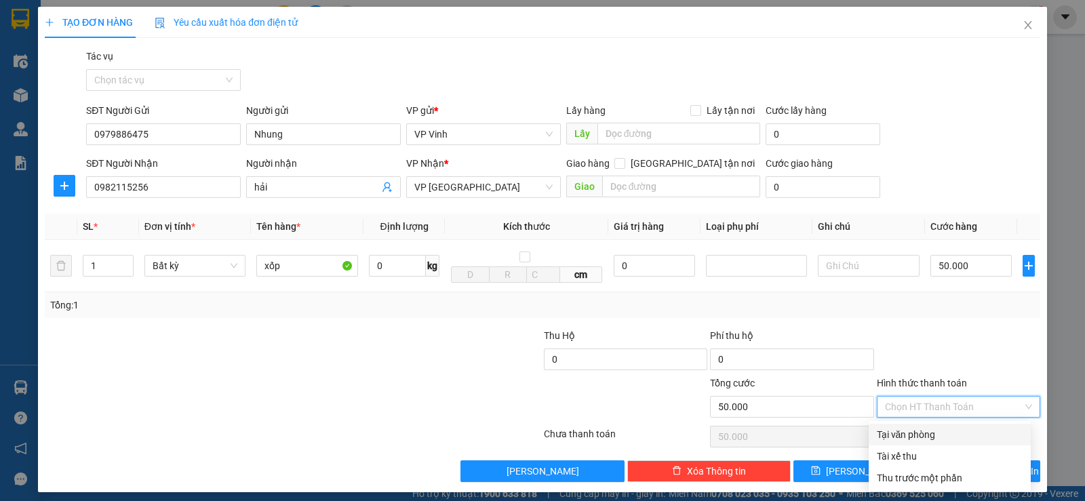
click at [963, 433] on div "Tại văn phòng" at bounding box center [950, 434] width 146 height 15
type input "0"
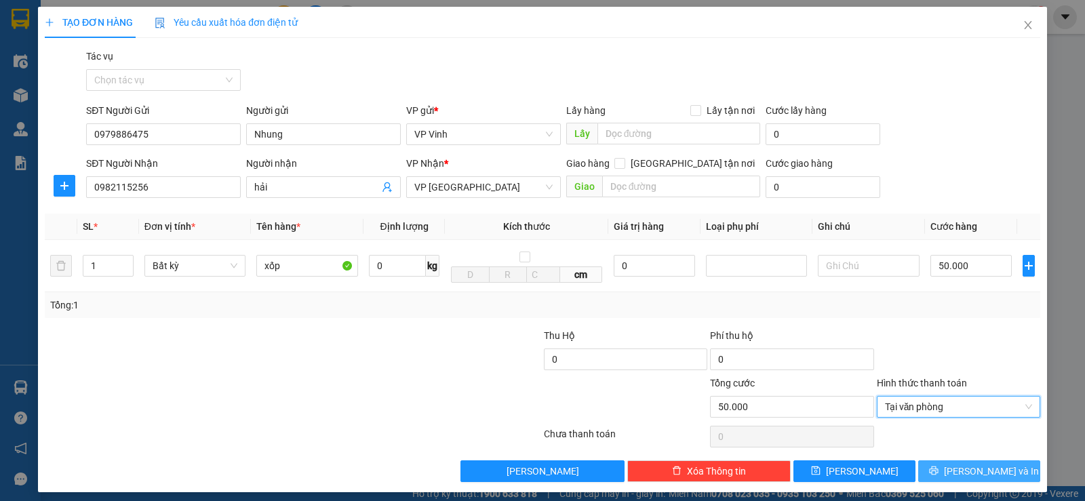
click at [1002, 474] on button "[PERSON_NAME] và In" at bounding box center [979, 471] width 122 height 22
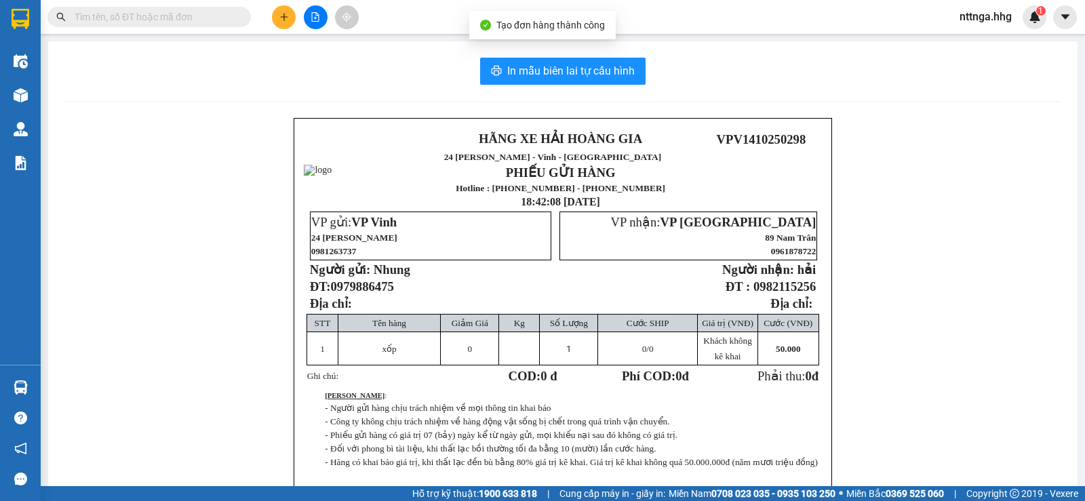
click at [616, 85] on div "In mẫu biên lai tự cấu hình HÃNG XE HẢI HOÀNG GIA 24 [PERSON_NAME] - Nghệ An PH…" at bounding box center [562, 316] width 1029 height 550
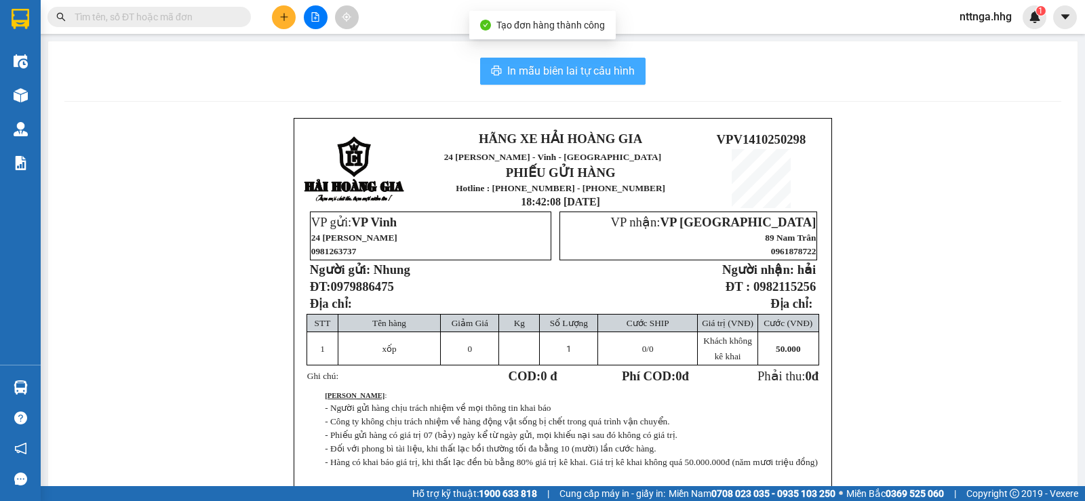
click at [620, 75] on span "In mẫu biên lai tự cấu hình" at bounding box center [570, 70] width 127 height 17
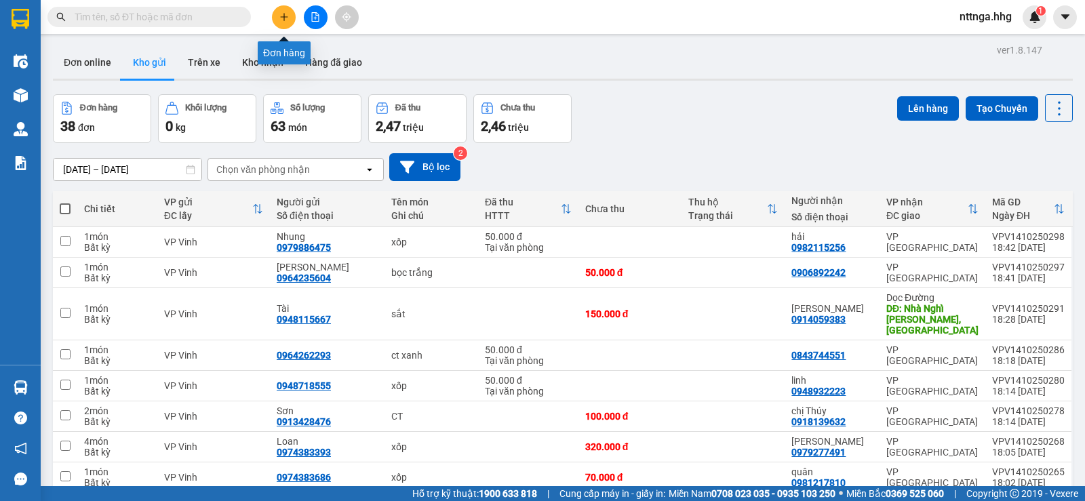
click at [278, 18] on button at bounding box center [284, 17] width 24 height 24
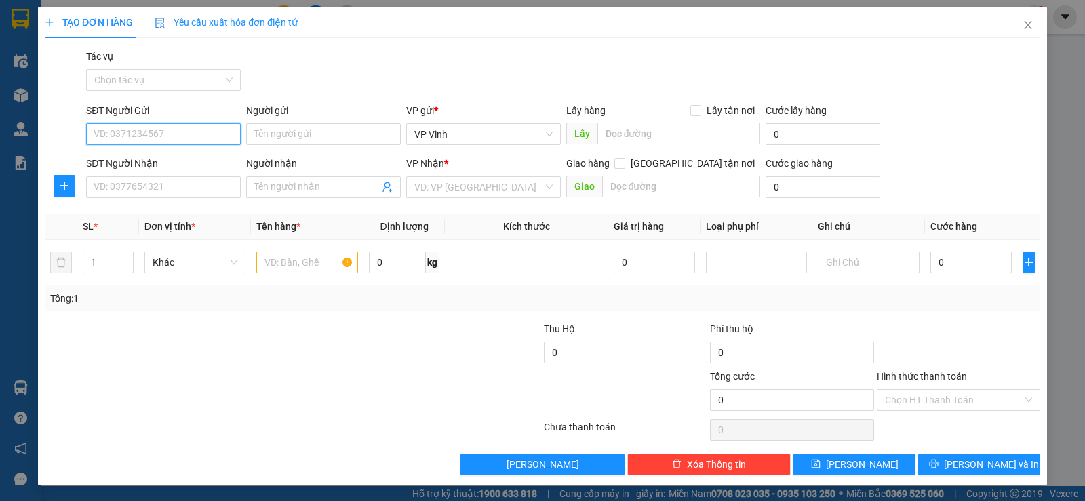
click at [182, 134] on input "SĐT Người Gửi" at bounding box center [163, 134] width 155 height 22
click at [288, 262] on input "text" at bounding box center [307, 263] width 102 height 22
type input "ct"
click at [178, 136] on input "SĐT Người Gửi" at bounding box center [163, 134] width 155 height 22
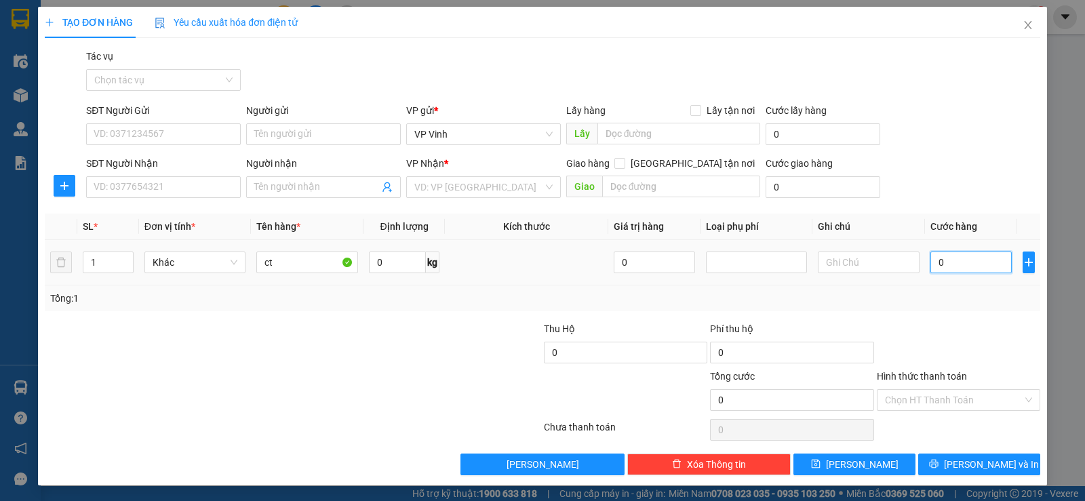
click at [950, 261] on input "0" at bounding box center [970, 263] width 81 height 22
click at [207, 131] on input "SĐT Người Gửi" at bounding box center [163, 134] width 155 height 22
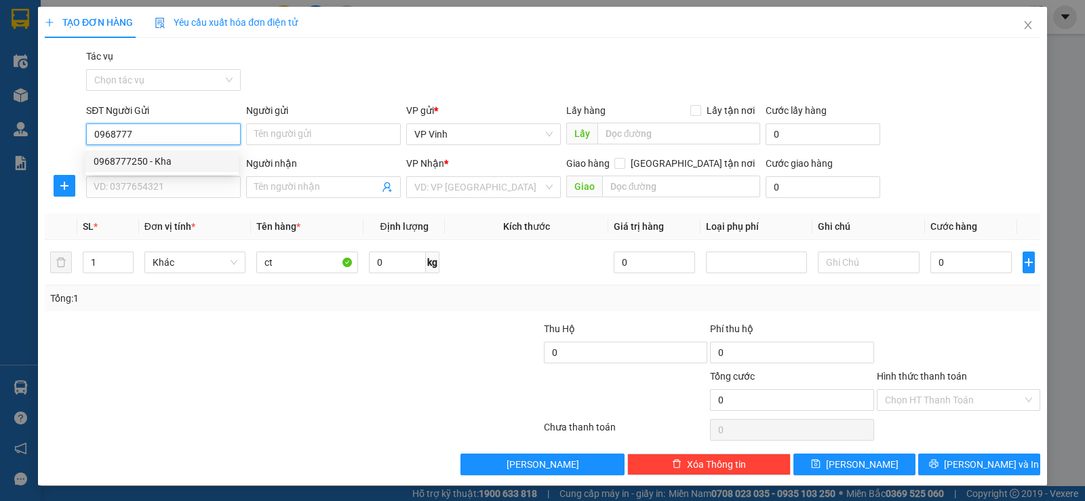
click at [160, 158] on div "0968777250 - Kha" at bounding box center [162, 161] width 137 height 15
type input "0968777250"
type input "Kha"
type input "0968777250"
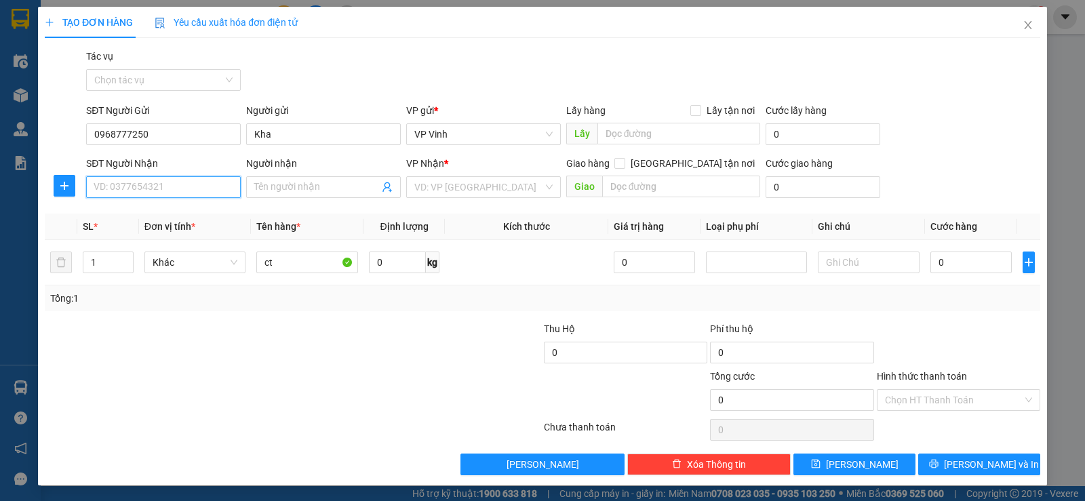
click at [157, 189] on input "SĐT Người Nhận" at bounding box center [163, 187] width 155 height 22
click at [165, 210] on div "0388912604 - diễm mi" at bounding box center [162, 214] width 137 height 15
type input "0388912604"
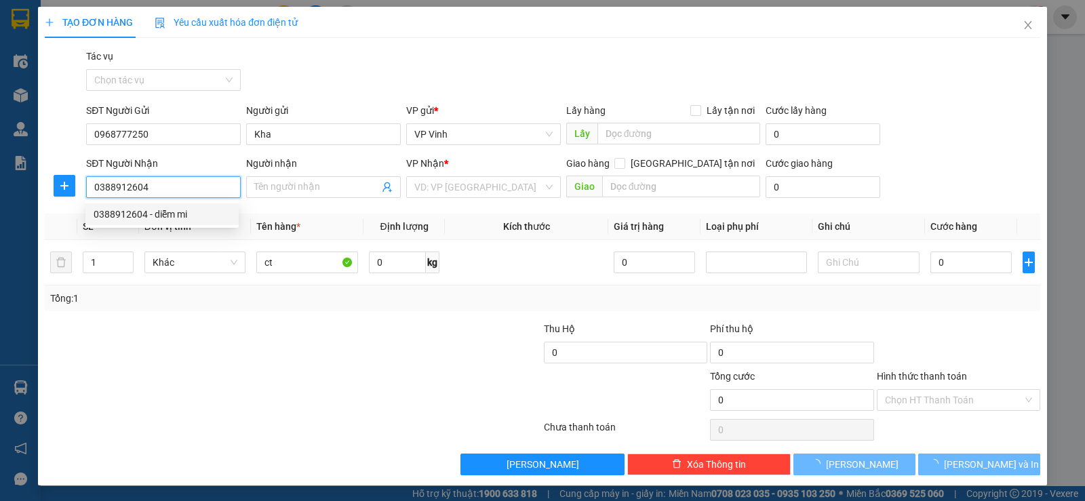
type input "diễm mi"
checkbox input "true"
type input "[GEOGRAPHIC_DATA]"
type input "50.000"
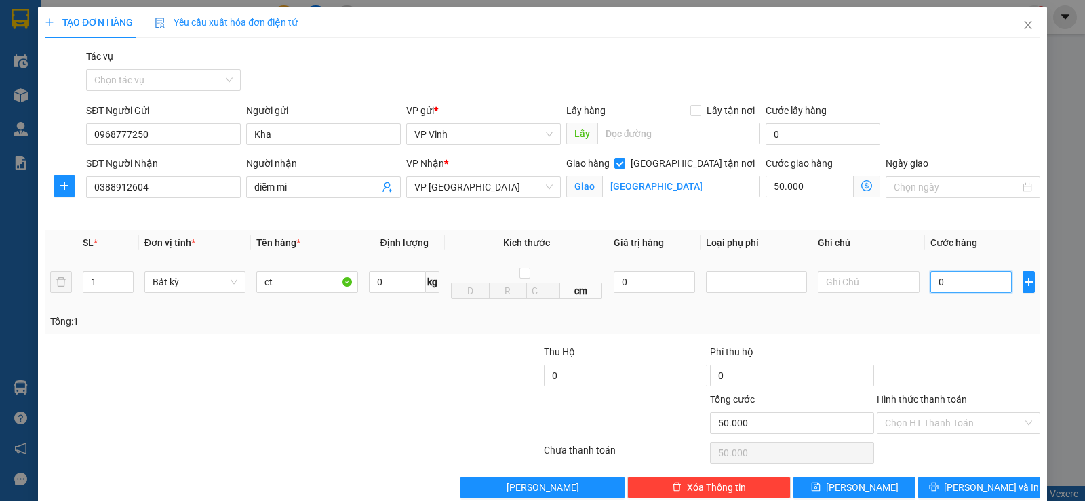
click at [962, 291] on input "0" at bounding box center [970, 282] width 81 height 22
click at [685, 157] on label "[GEOGRAPHIC_DATA] tận nơi" at bounding box center [687, 163] width 146 height 15
click at [624, 158] on input "[GEOGRAPHIC_DATA] tận nơi" at bounding box center [618, 162] width 9 height 9
checkbox input "false"
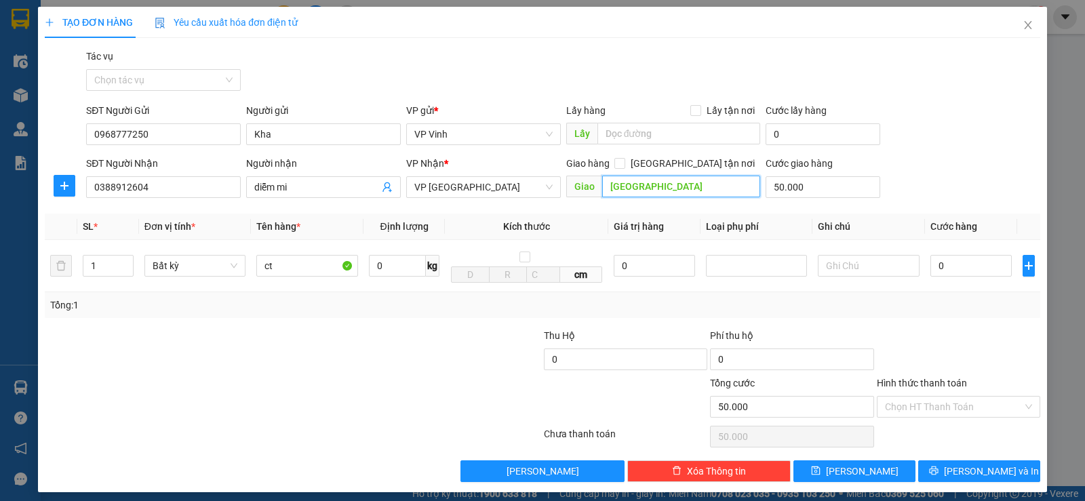
click at [691, 184] on input "[GEOGRAPHIC_DATA]" at bounding box center [681, 187] width 159 height 22
type input "số"
drag, startPoint x: 678, startPoint y: 164, endPoint x: 690, endPoint y: 161, distance: 12.5
click at [690, 161] on div "Giao hàng [GEOGRAPHIC_DATA] tận nơi" at bounding box center [663, 163] width 195 height 15
click at [624, 161] on input "[GEOGRAPHIC_DATA] tận nơi" at bounding box center [618, 162] width 9 height 9
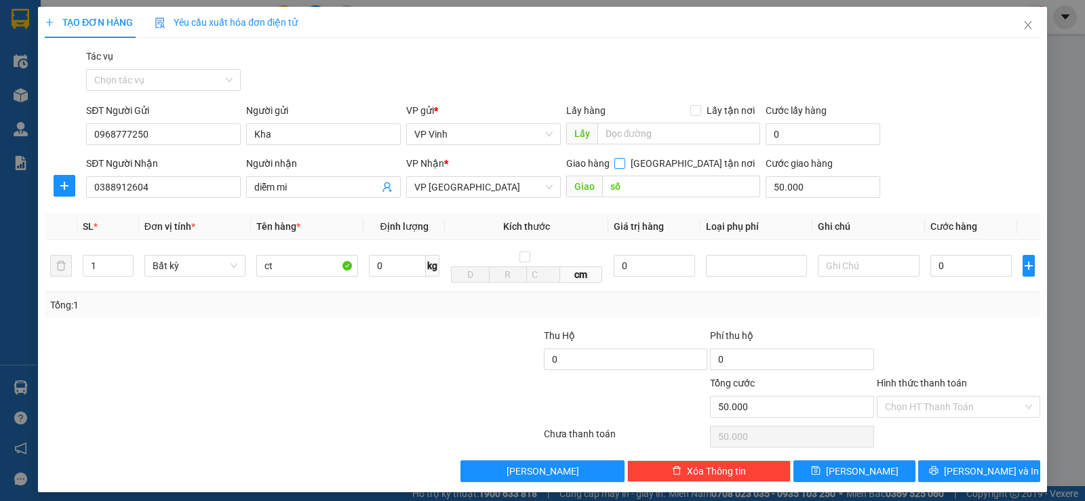
checkbox input "true"
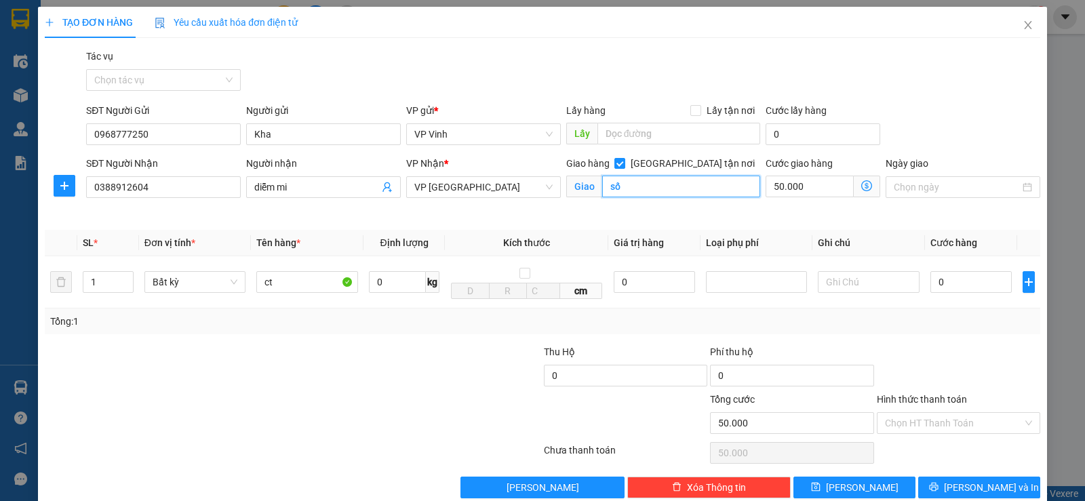
click at [671, 185] on input "số" at bounding box center [681, 187] width 159 height 22
drag, startPoint x: 746, startPoint y: 191, endPoint x: 661, endPoint y: 187, distance: 84.9
click at [671, 187] on input "[STREET_ADDRESS] SƠN" at bounding box center [681, 187] width 159 height 22
type input "[STREET_ADDRESS] sơn"
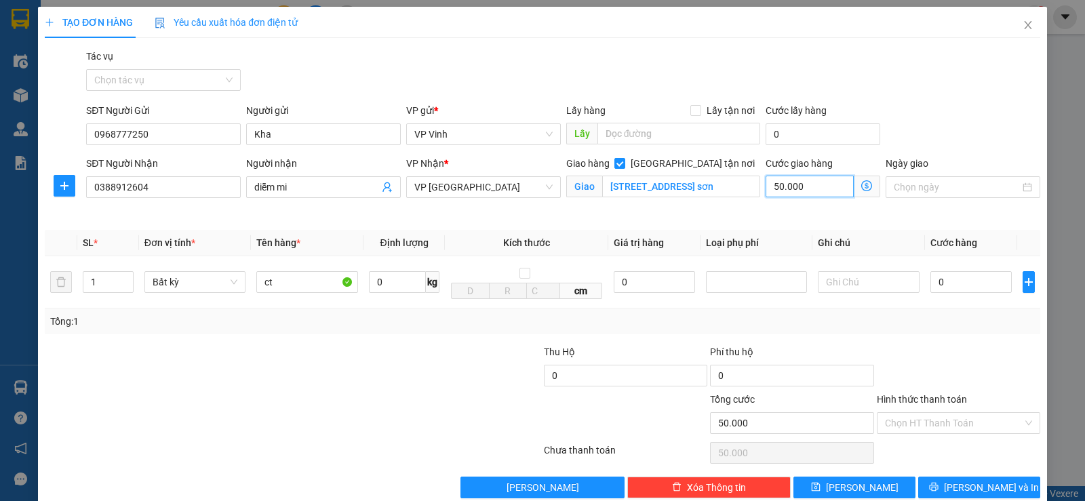
click at [772, 187] on input "50.000" at bounding box center [810, 187] width 88 height 22
type input "0"
type input "7"
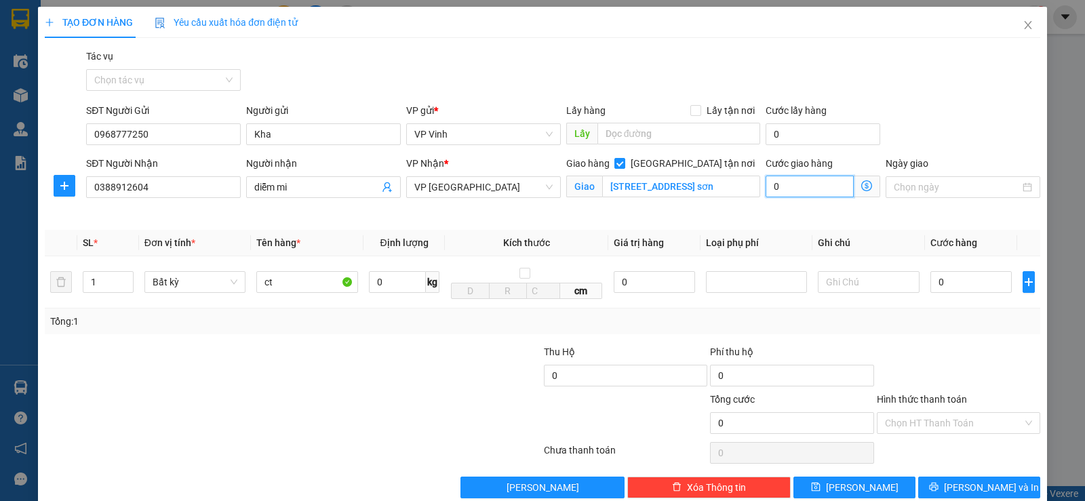
type input "7"
type input "70"
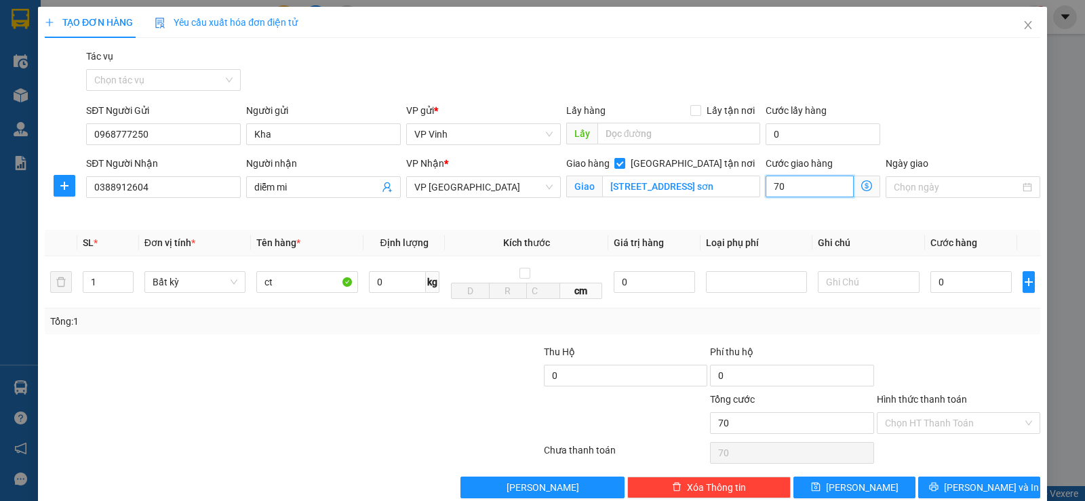
type input "700"
type input "7.000"
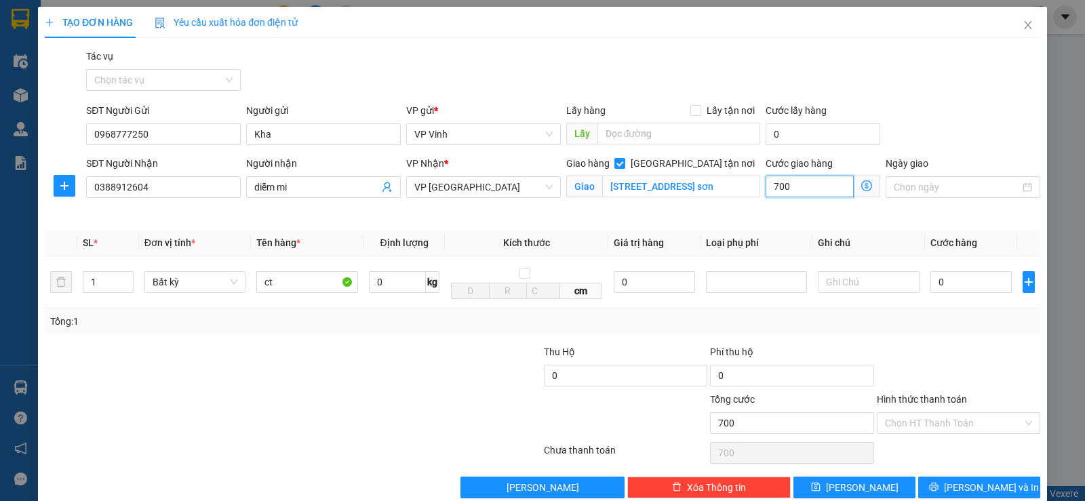
type input "7.000"
type input "70.000"
click at [944, 275] on input "0" at bounding box center [970, 282] width 81 height 22
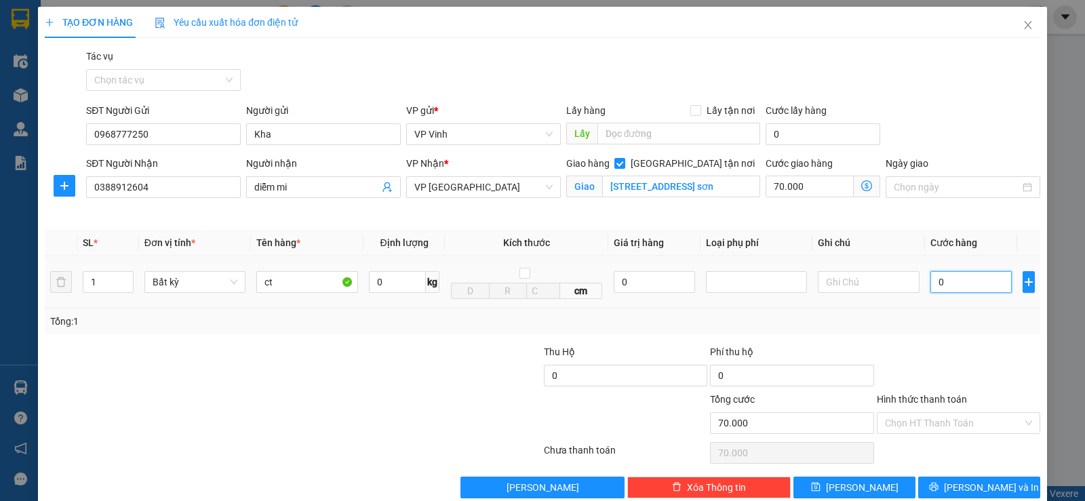
type input "5"
type input "70.005"
type input "50"
type input "70.050"
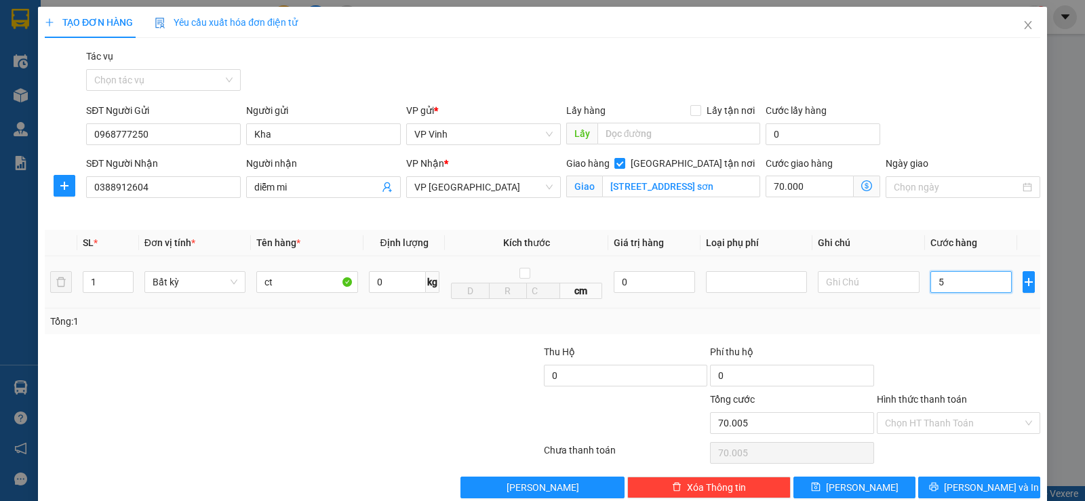
type input "70.050"
type input "500"
type input "70.500"
type input "5.000"
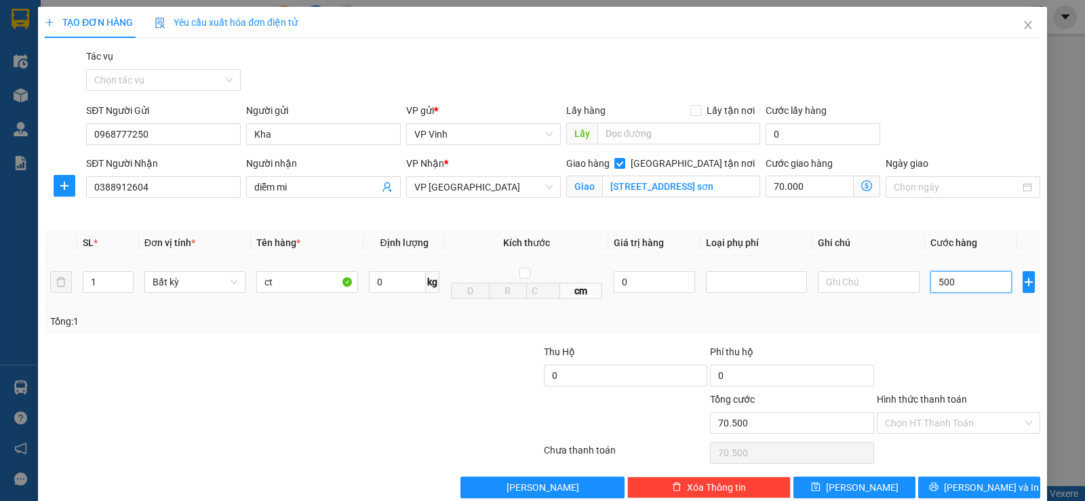
type input "75.000"
type input "50.000"
type input "120.000"
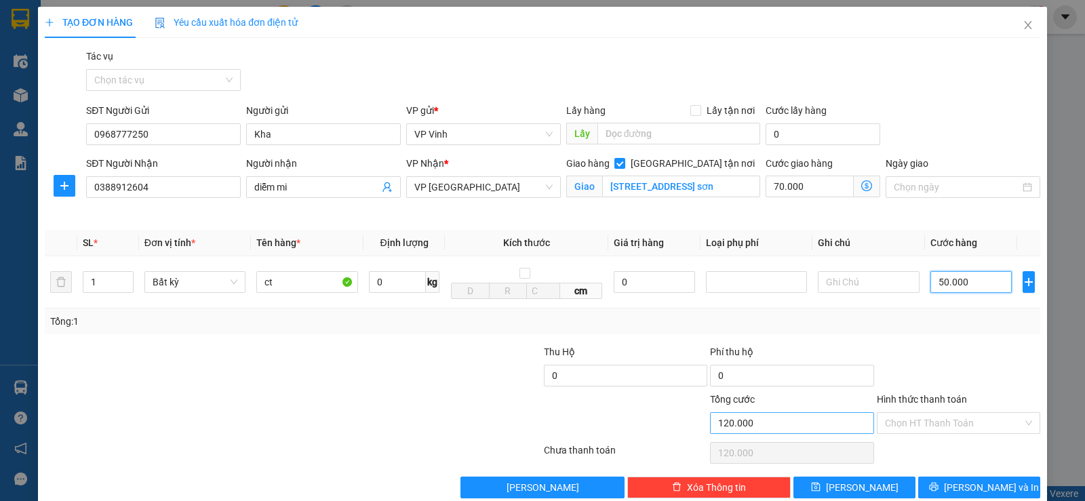
type input "50.000"
click at [770, 430] on input "120.000" at bounding box center [791, 423] width 163 height 22
click at [938, 423] on input "Hình thức thanh toán" at bounding box center [954, 423] width 138 height 20
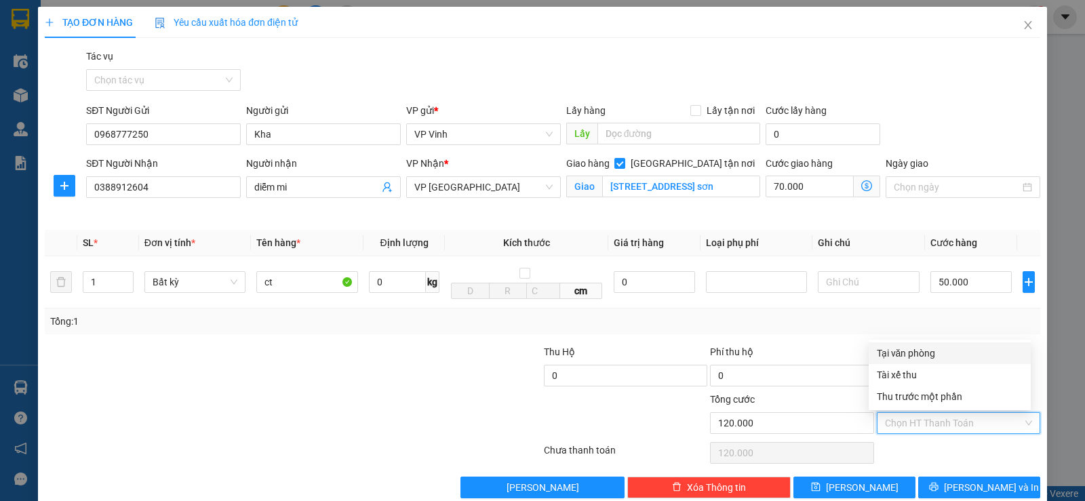
click at [934, 350] on div "Tại văn phòng" at bounding box center [950, 353] width 146 height 15
type input "0"
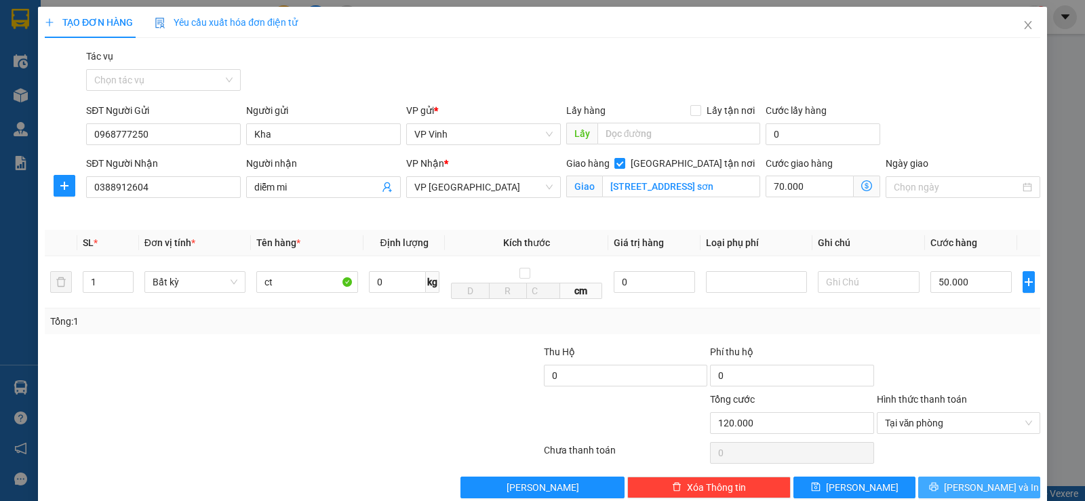
click at [962, 491] on span "[PERSON_NAME] và In" at bounding box center [991, 487] width 95 height 15
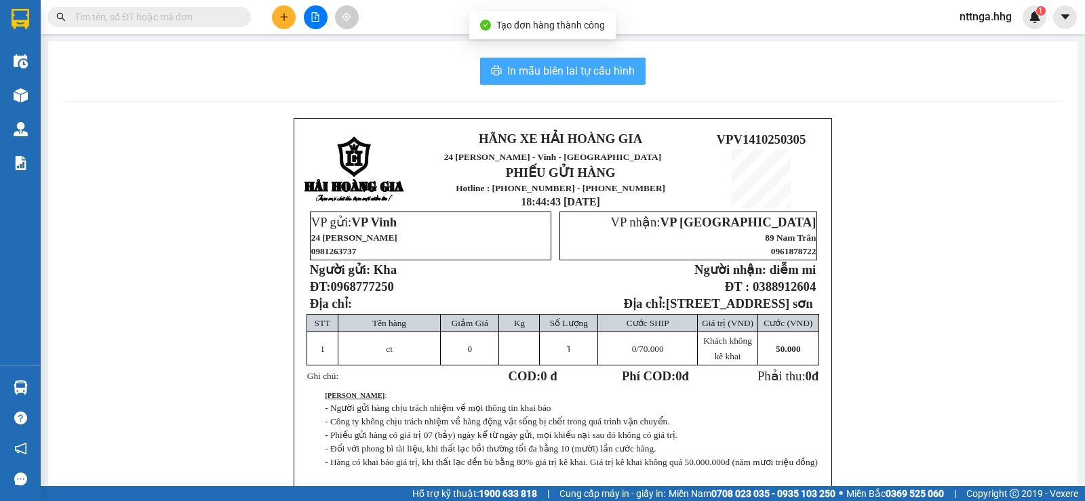
click at [612, 76] on span "In mẫu biên lai tự cấu hình" at bounding box center [570, 70] width 127 height 17
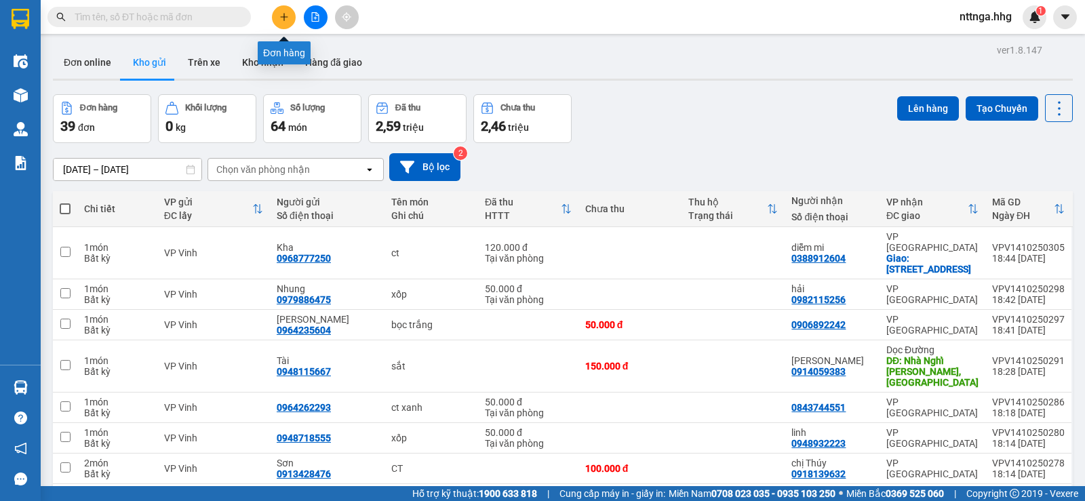
click at [278, 17] on button at bounding box center [284, 17] width 24 height 24
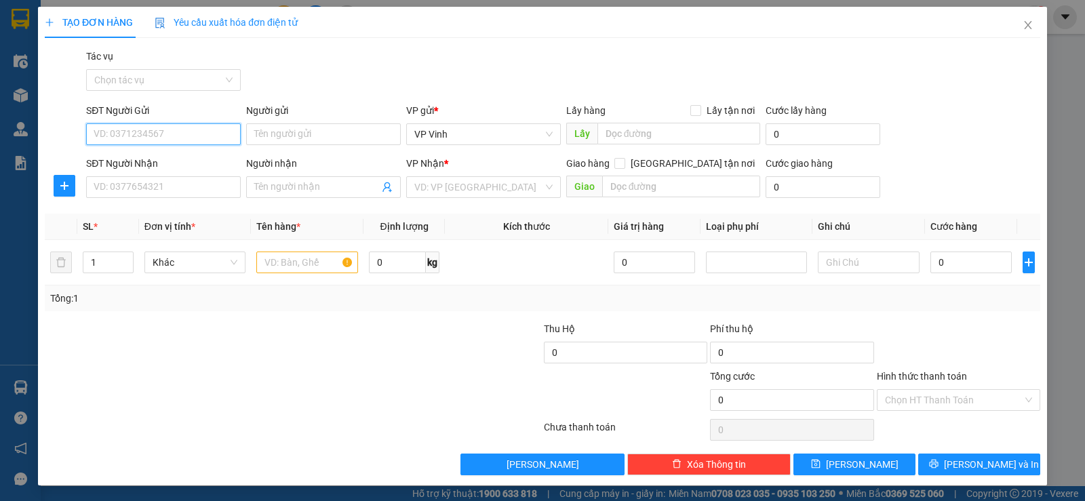
click at [174, 135] on input "SĐT Người Gửi" at bounding box center [163, 134] width 155 height 22
click at [1023, 25] on icon "close" at bounding box center [1028, 25] width 11 height 11
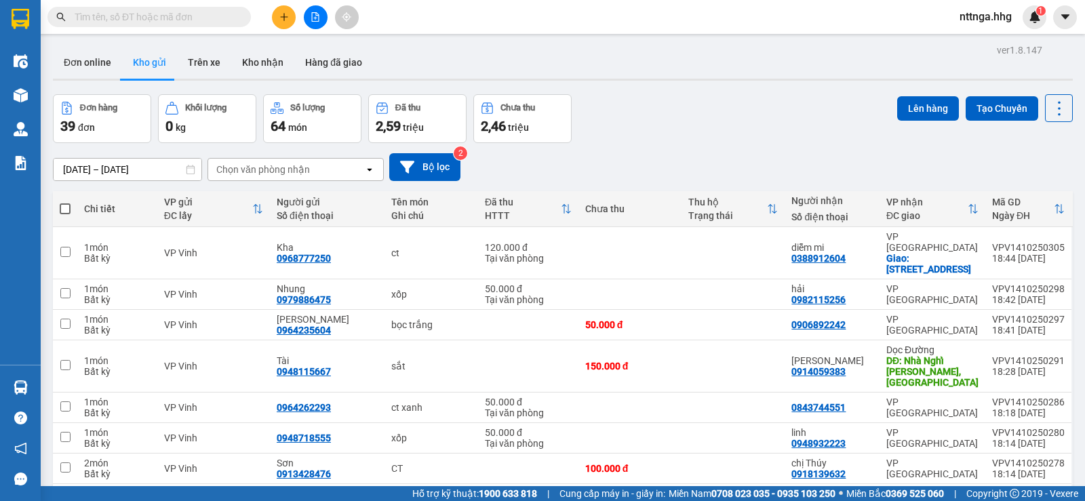
click at [304, 11] on div at bounding box center [315, 17] width 102 height 24
click at [278, 12] on button at bounding box center [284, 17] width 24 height 24
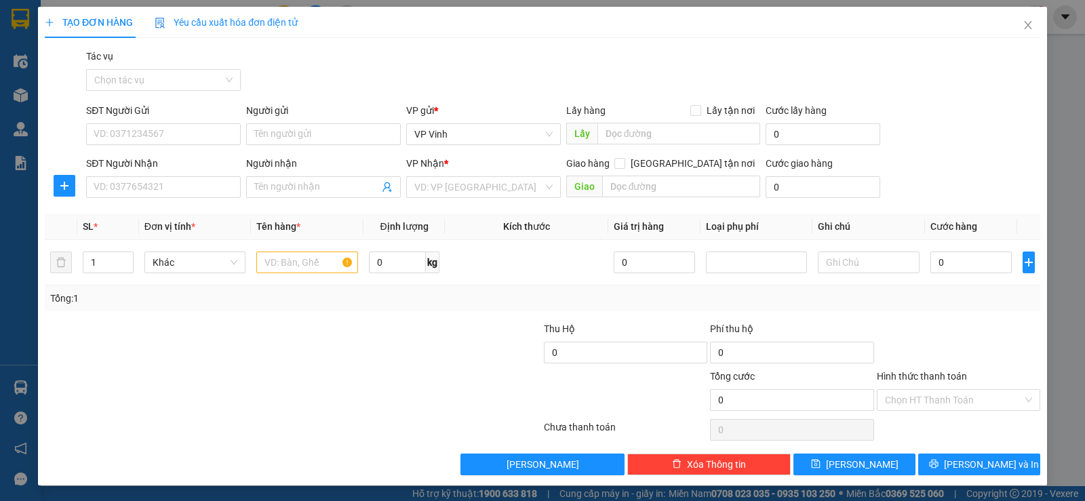
click at [191, 121] on div "SĐT Người Gửi" at bounding box center [163, 113] width 155 height 20
click at [191, 122] on div "SĐT Người Gửi" at bounding box center [163, 113] width 155 height 20
click at [197, 146] on div "SĐT Người Gửi VD: 0371234567" at bounding box center [163, 126] width 155 height 47
click at [211, 132] on input "SĐT Người Gửi" at bounding box center [163, 134] width 155 height 22
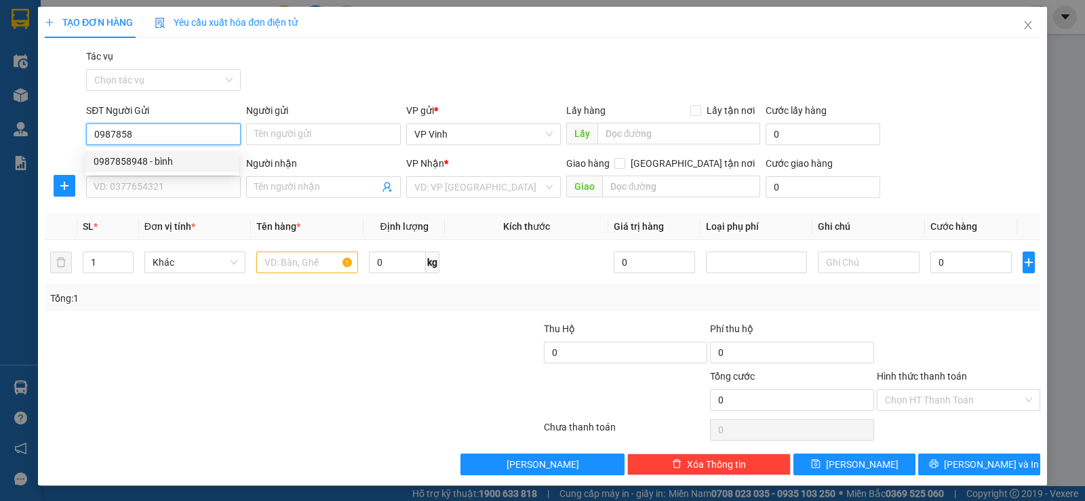
click at [138, 162] on div "0987858948 - bình" at bounding box center [162, 161] width 137 height 15
type input "0987858948"
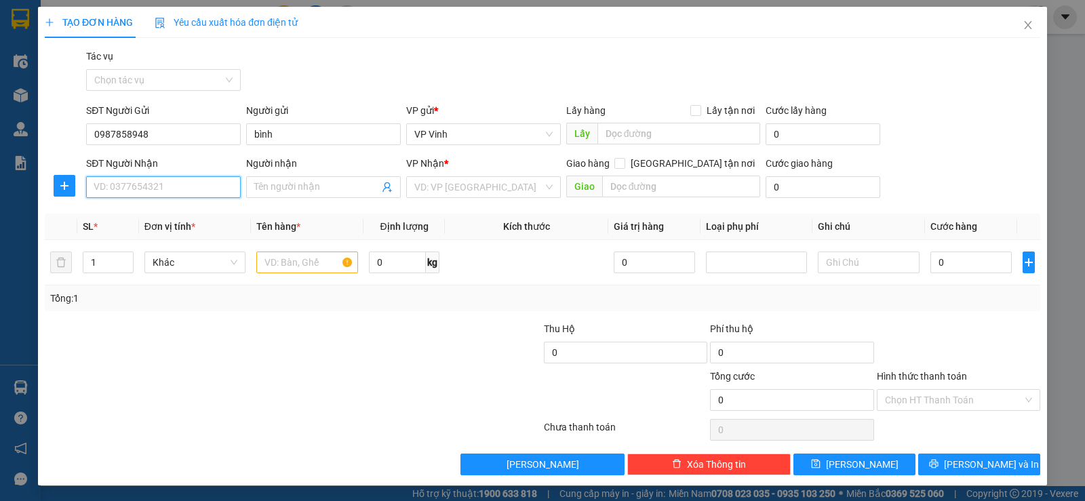
click at [178, 190] on input "SĐT Người Nhận" at bounding box center [163, 187] width 155 height 22
click at [194, 212] on div "0934933043" at bounding box center [162, 214] width 137 height 15
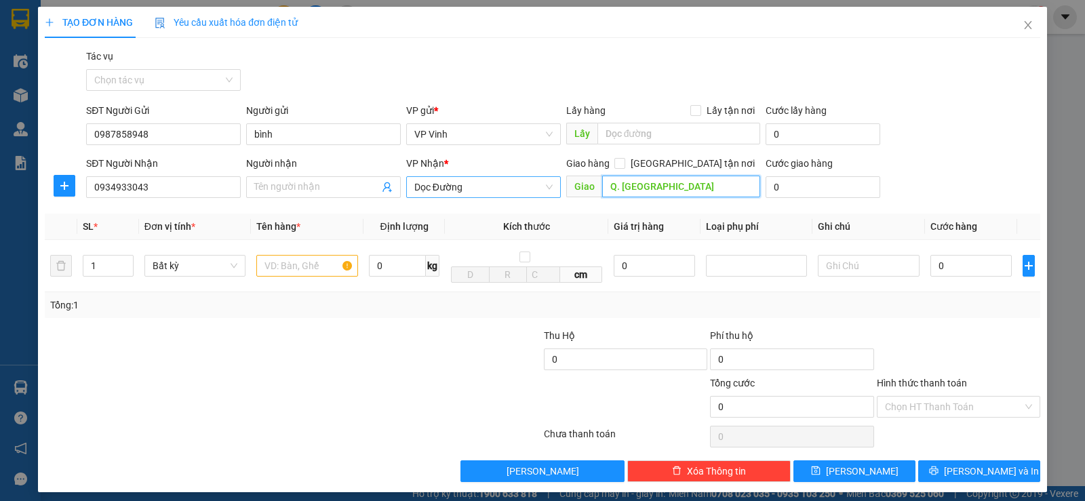
click at [532, 188] on span "Dọc Đường" at bounding box center [483, 187] width 138 height 20
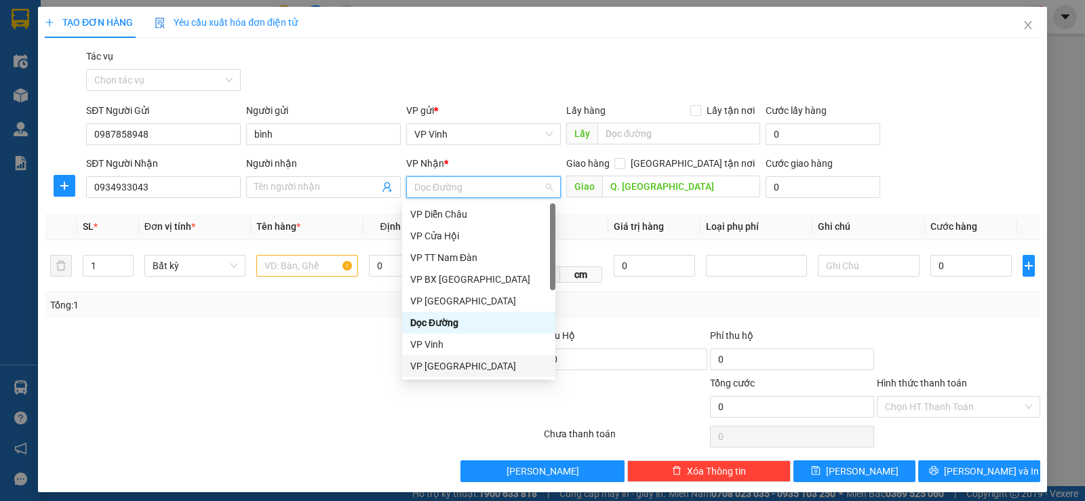
click at [448, 366] on div "VP [GEOGRAPHIC_DATA]" at bounding box center [478, 366] width 137 height 15
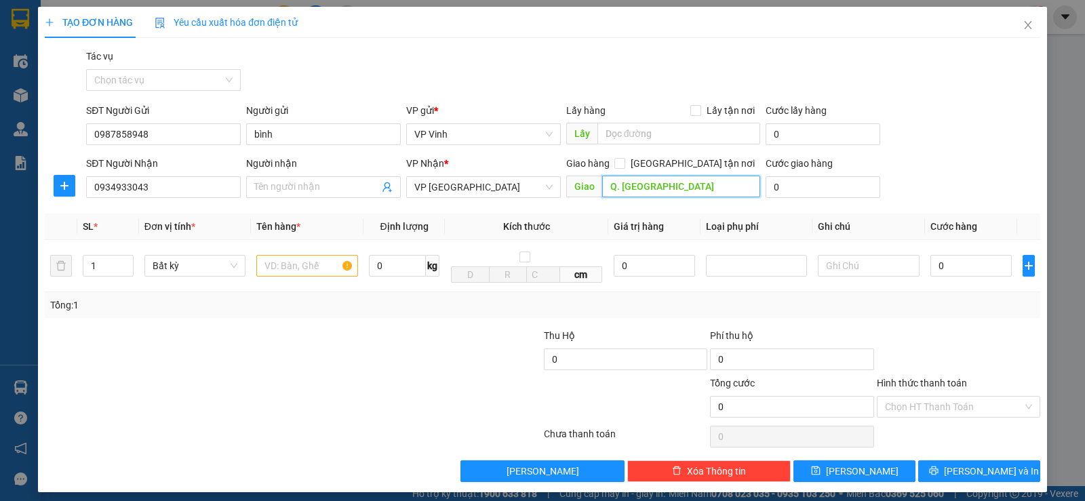
click at [665, 190] on input "Q. [GEOGRAPHIC_DATA]" at bounding box center [681, 187] width 159 height 22
click at [294, 270] on input "text" at bounding box center [307, 266] width 102 height 22
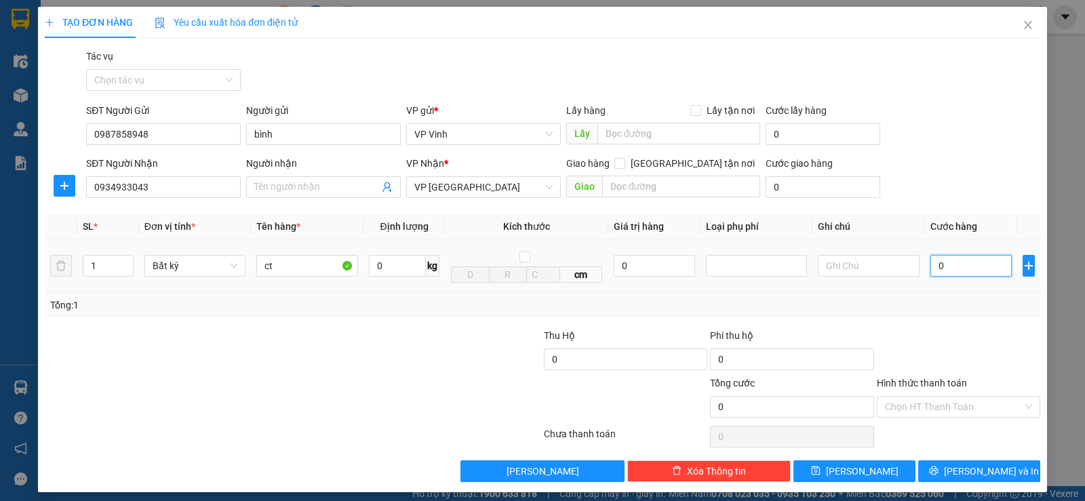
click at [948, 268] on input "0" at bounding box center [970, 266] width 81 height 22
click at [966, 406] on input "Hình thức thanh toán" at bounding box center [954, 407] width 138 height 20
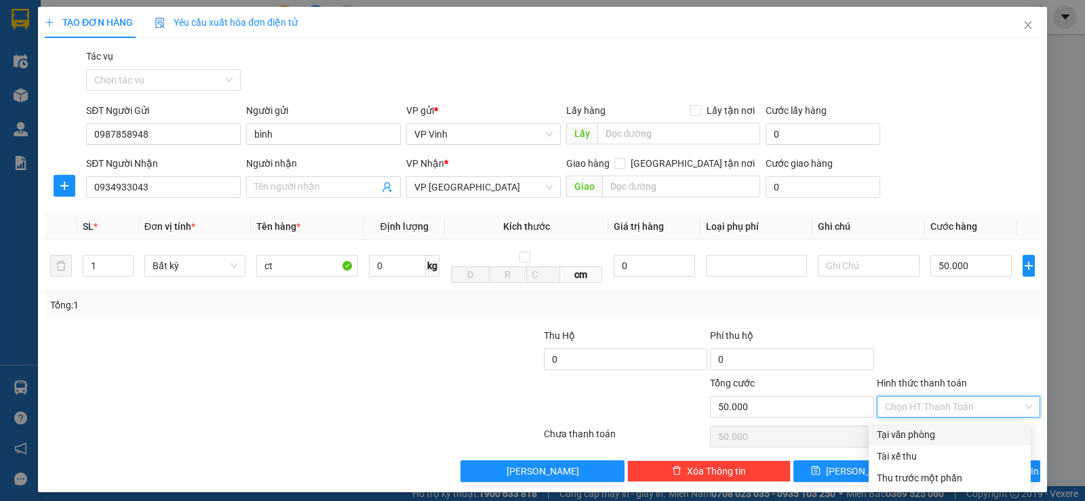
click at [929, 431] on div "Tại văn phòng" at bounding box center [950, 434] width 146 height 15
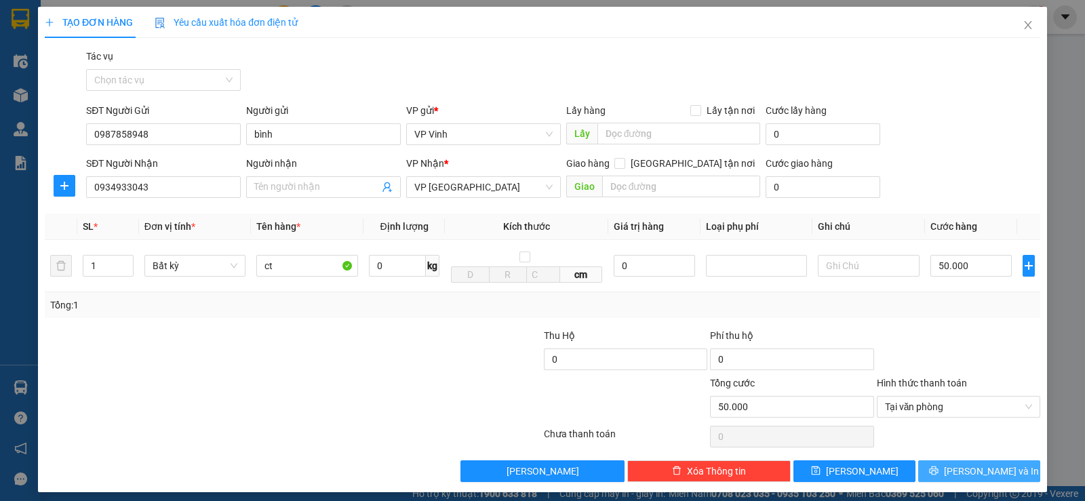
click at [971, 473] on span "[PERSON_NAME] và In" at bounding box center [991, 471] width 95 height 15
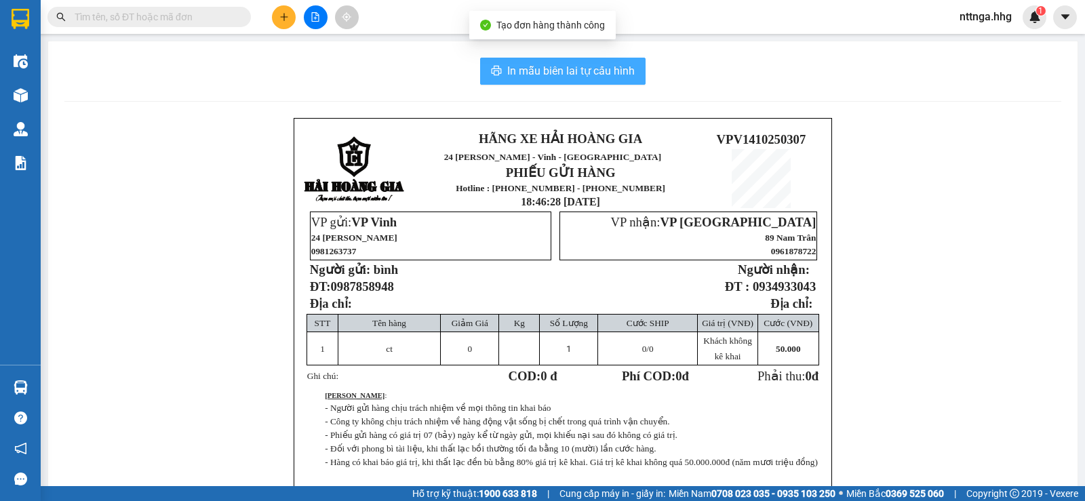
click at [617, 74] on span "In mẫu biên lai tự cấu hình" at bounding box center [570, 70] width 127 height 17
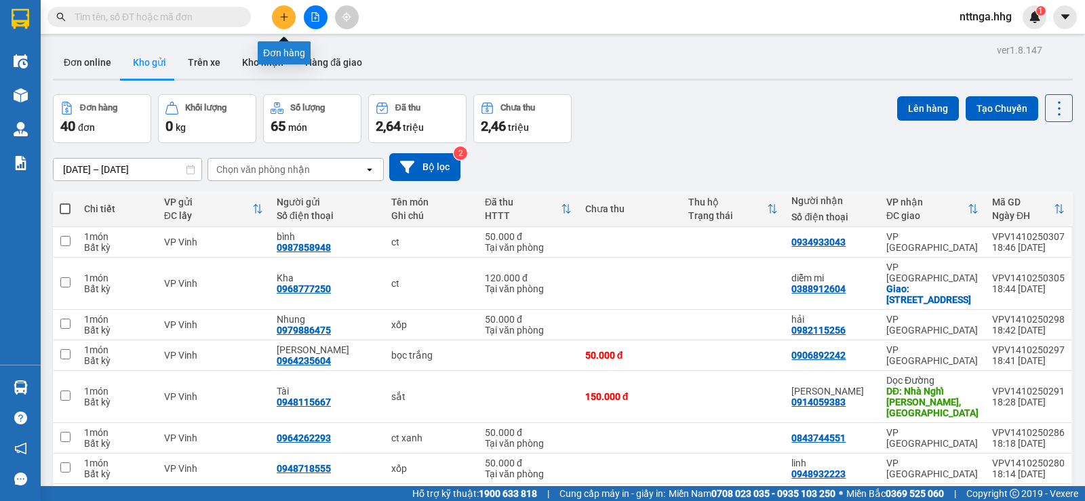
click at [283, 15] on icon "plus" at bounding box center [283, 16] width 9 height 9
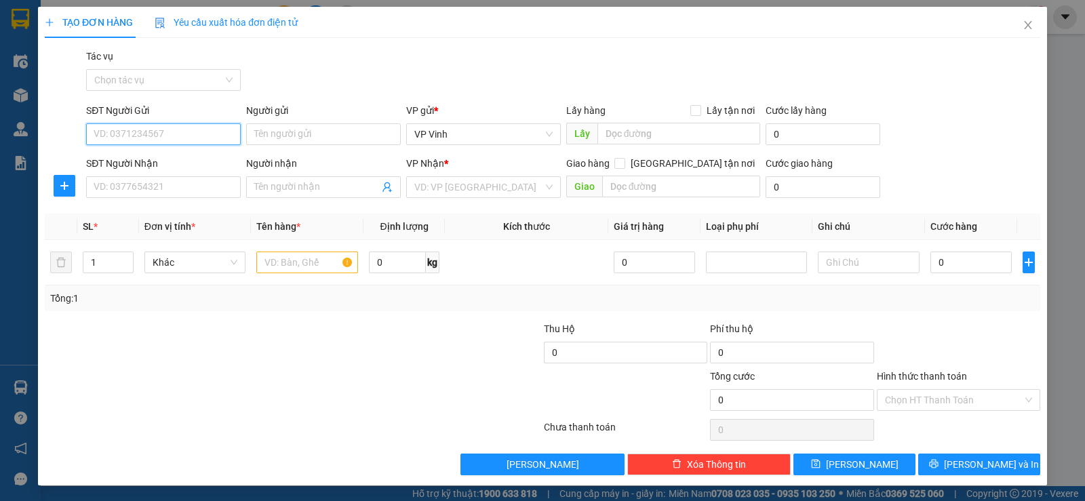
click at [193, 129] on input "SĐT Người Gửi" at bounding box center [163, 134] width 155 height 22
click at [203, 134] on input "SĐT Người Gửi" at bounding box center [163, 134] width 155 height 22
click at [179, 164] on div "0904966770" at bounding box center [162, 161] width 137 height 15
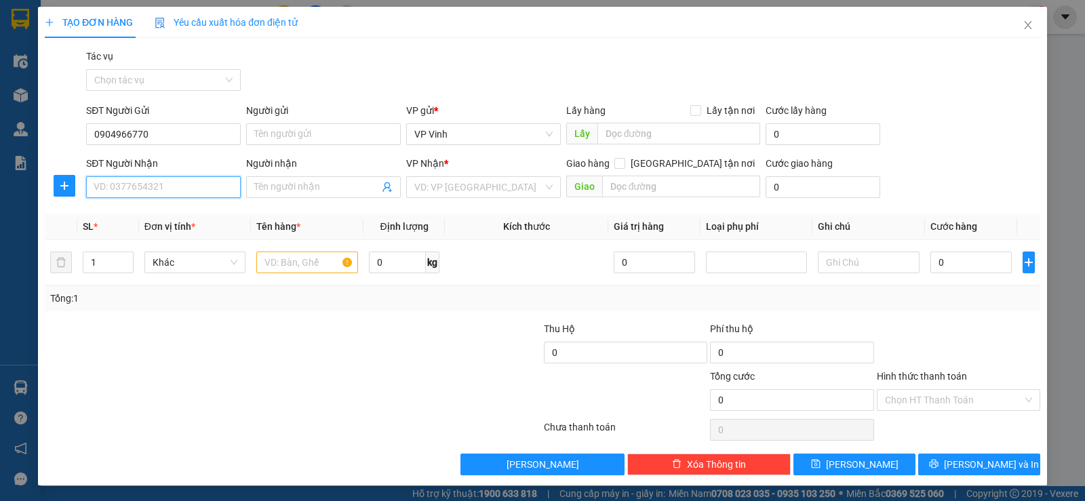
click at [169, 194] on input "SĐT Người Nhận" at bounding box center [163, 187] width 155 height 22
click at [199, 216] on div "0705200395 - Hường" at bounding box center [162, 214] width 137 height 15
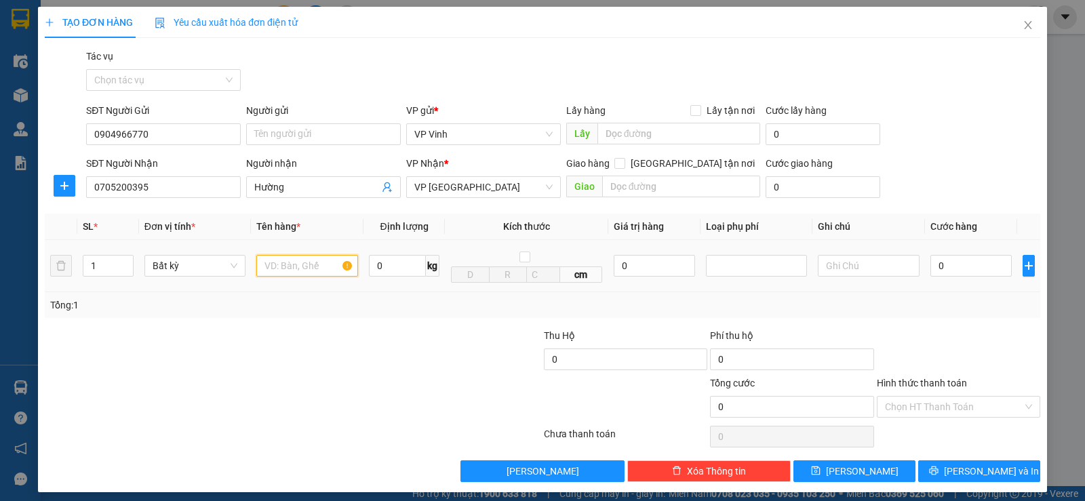
click at [315, 258] on input "text" at bounding box center [307, 266] width 102 height 22
click at [946, 266] on input "0" at bounding box center [970, 266] width 81 height 22
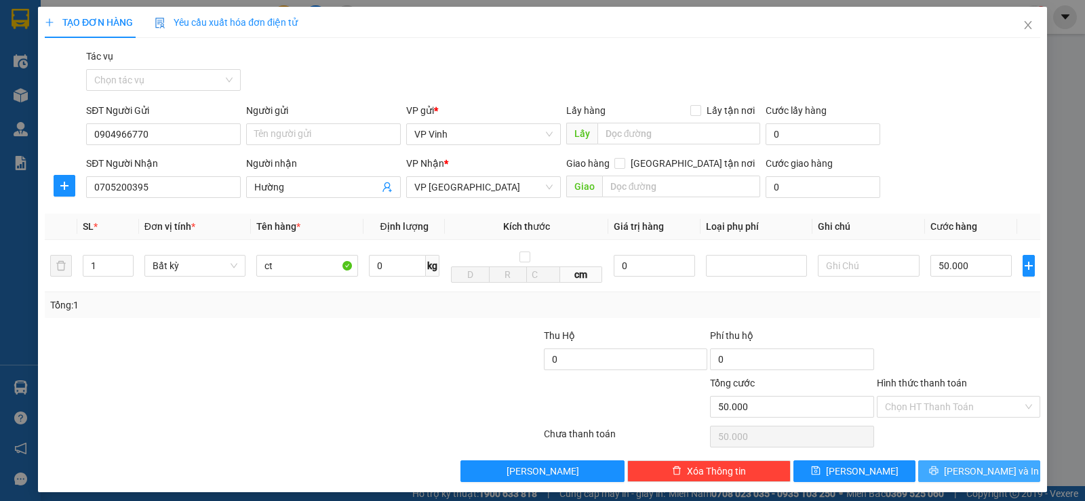
click at [960, 473] on span "[PERSON_NAME] và In" at bounding box center [991, 471] width 95 height 15
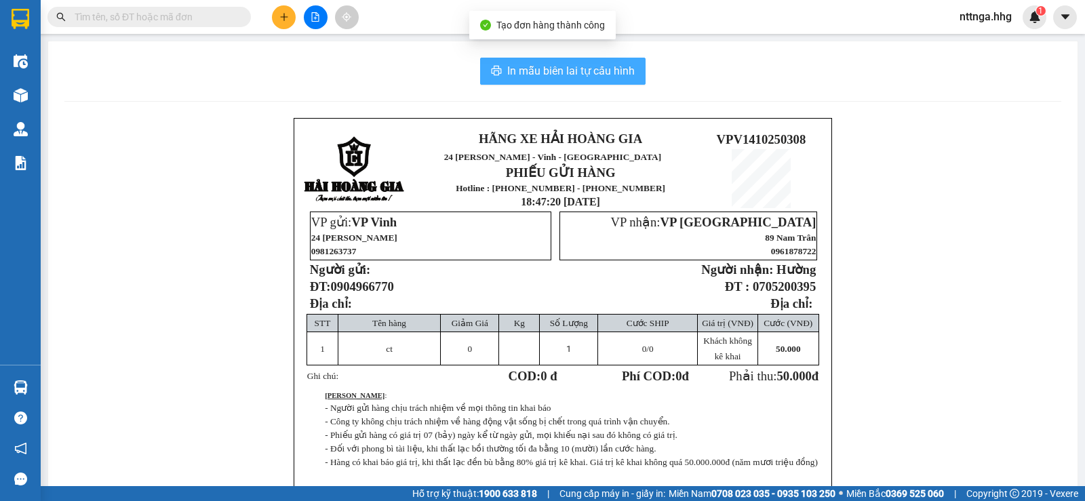
click at [583, 65] on span "In mẫu biên lai tự cấu hình" at bounding box center [570, 70] width 127 height 17
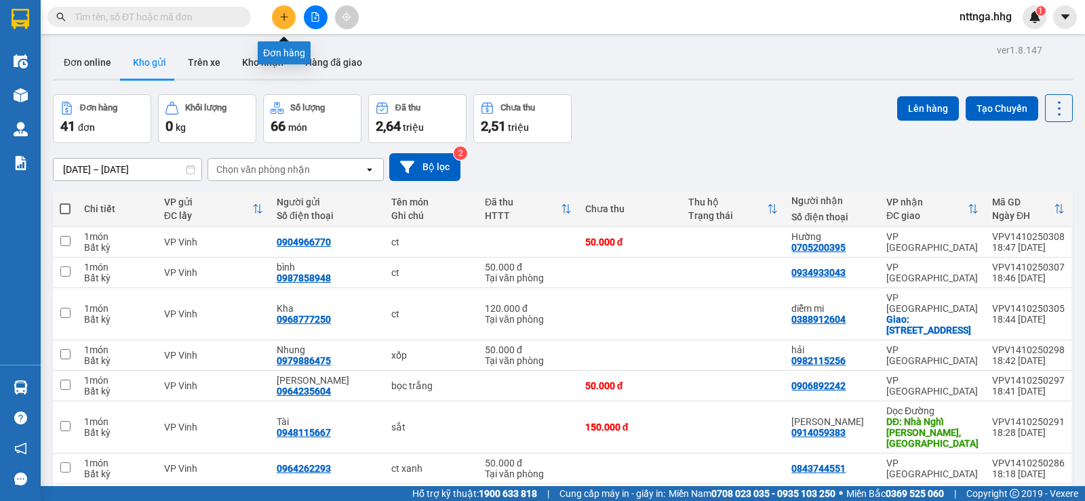
click at [281, 18] on icon "plus" at bounding box center [283, 16] width 9 height 9
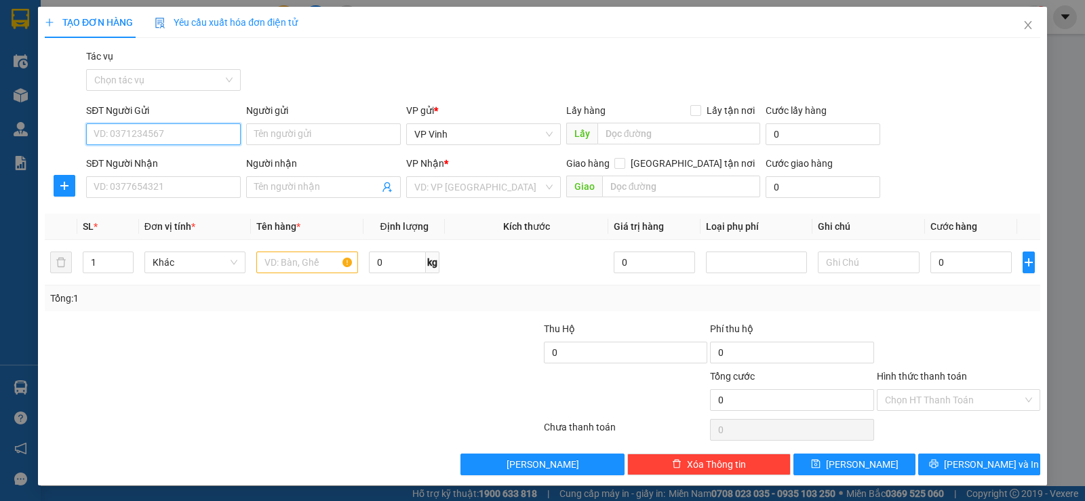
click at [185, 141] on input "SĐT Người Gửi" at bounding box center [163, 134] width 155 height 22
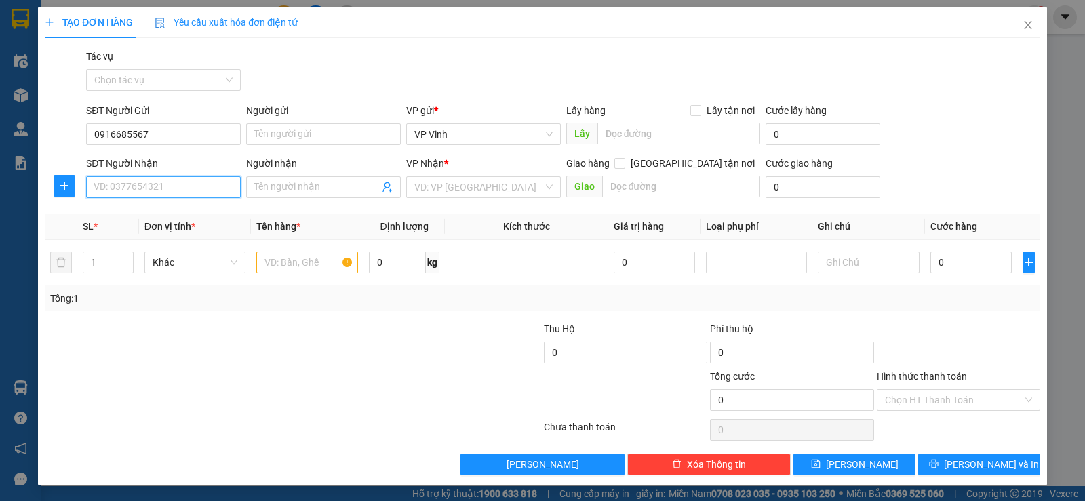
click at [166, 186] on input "SĐT Người Nhận" at bounding box center [163, 187] width 155 height 22
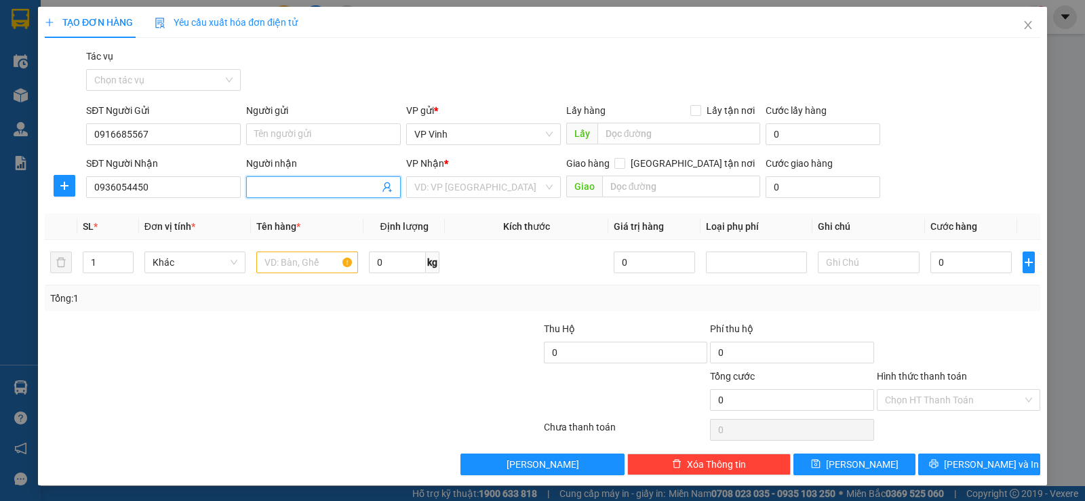
click at [284, 191] on input "Người nhận" at bounding box center [316, 187] width 125 height 15
click at [287, 264] on input "text" at bounding box center [307, 263] width 102 height 22
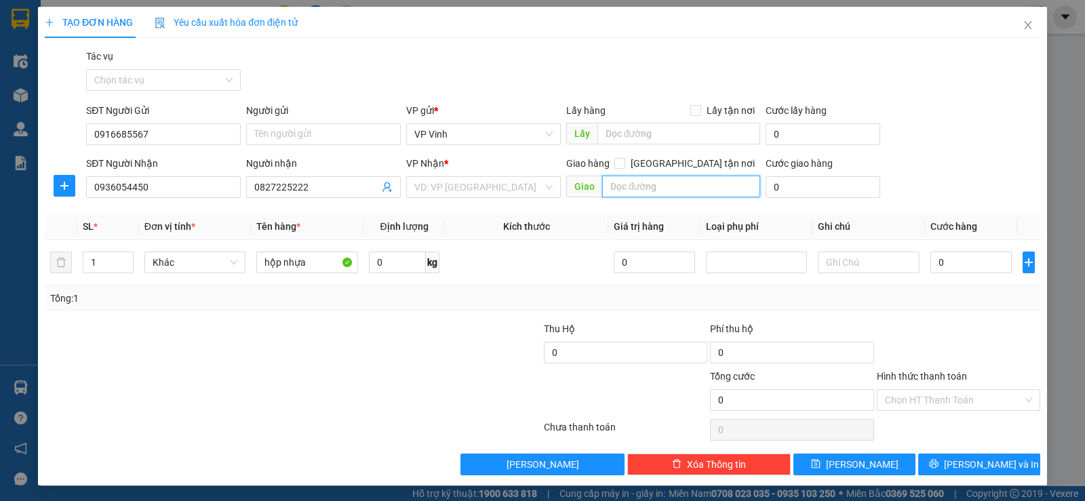
click at [665, 197] on input "text" at bounding box center [681, 187] width 159 height 22
click at [634, 264] on input "0" at bounding box center [654, 263] width 81 height 22
click at [654, 252] on input "0" at bounding box center [654, 263] width 81 height 22
click at [542, 191] on div "VD: VP [GEOGRAPHIC_DATA]" at bounding box center [483, 187] width 155 height 22
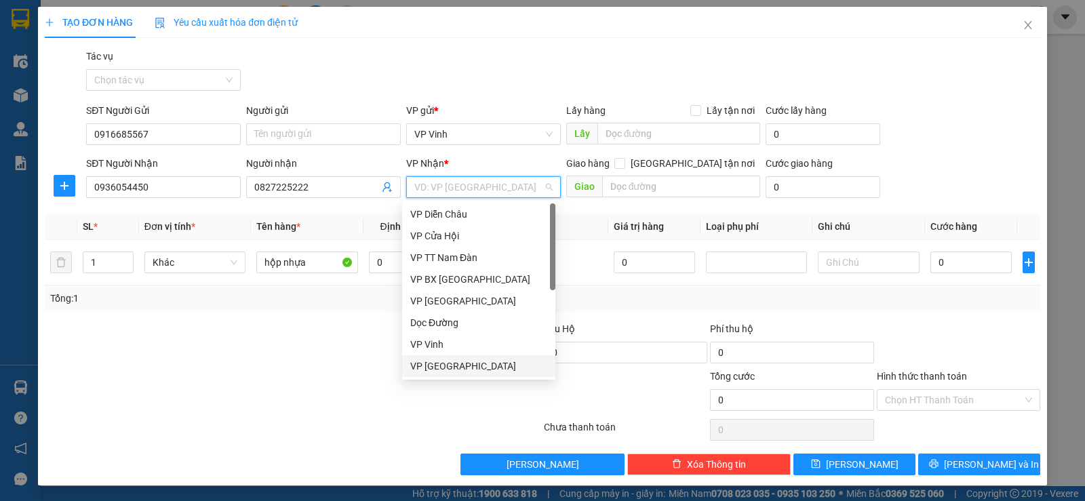
click at [478, 372] on div "VP [GEOGRAPHIC_DATA]" at bounding box center [478, 366] width 137 height 15
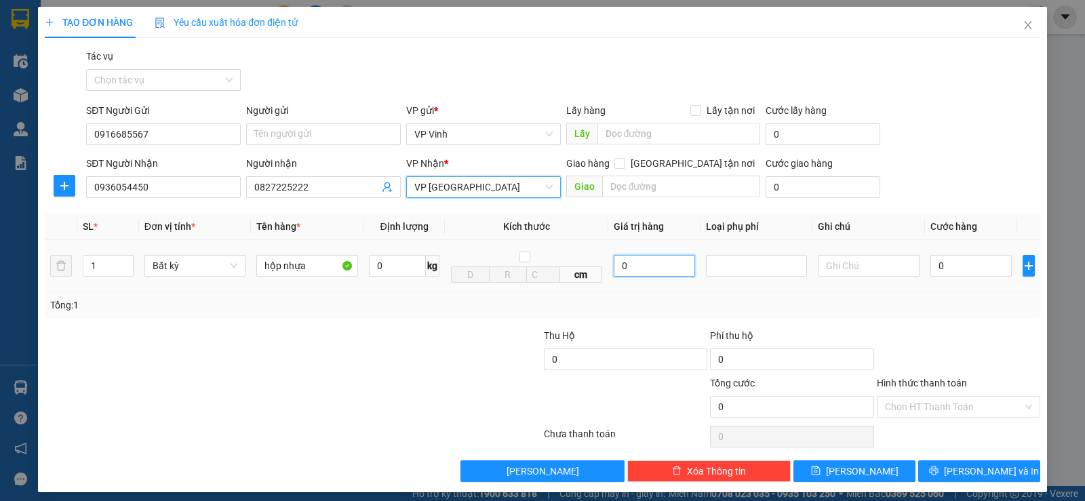
click at [614, 273] on input "0" at bounding box center [654, 266] width 81 height 22
click at [755, 273] on div at bounding box center [756, 266] width 95 height 16
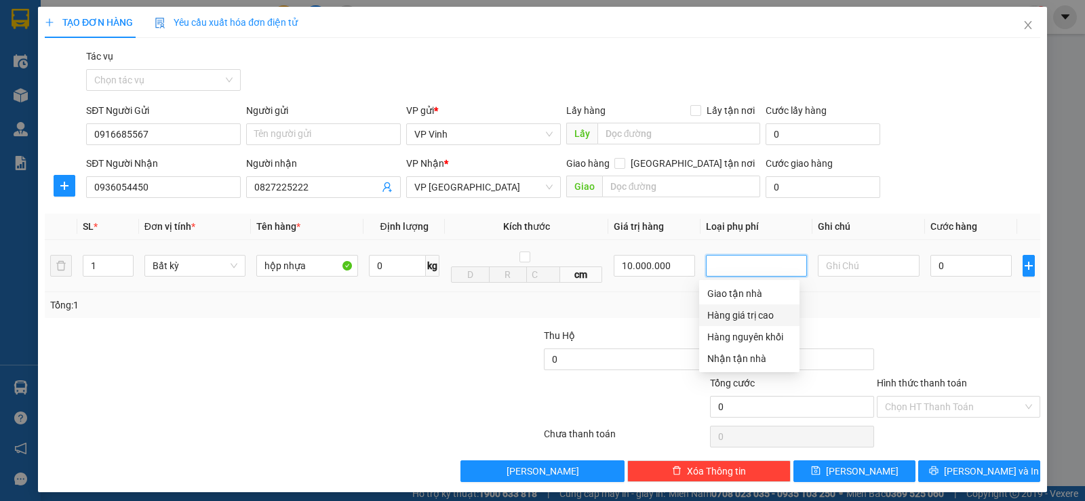
click at [737, 318] on div "Hàng giá trị cao" at bounding box center [749, 315] width 84 height 15
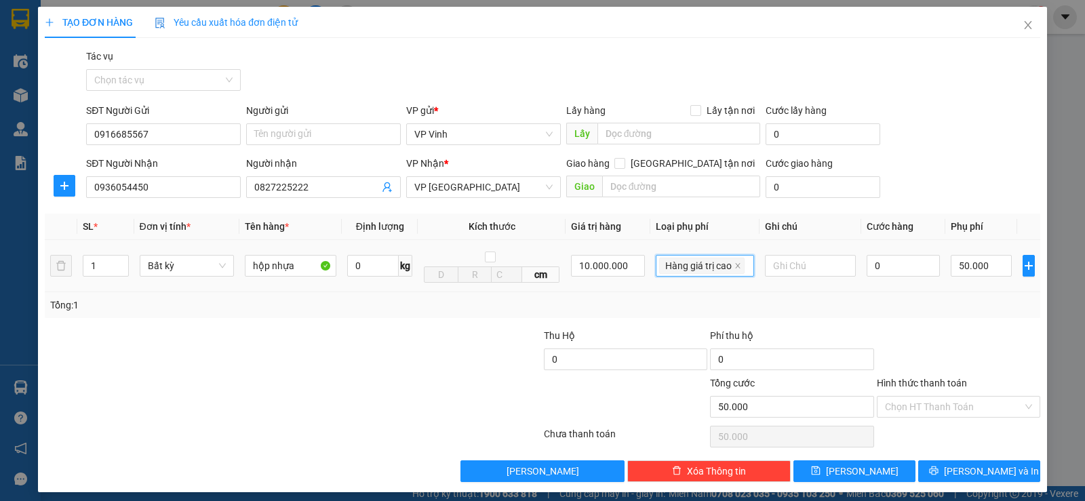
click at [834, 292] on td at bounding box center [811, 266] width 102 height 52
click at [899, 274] on input "0" at bounding box center [903, 266] width 73 height 22
click at [947, 335] on div at bounding box center [959, 351] width 166 height 47
click at [624, 163] on input "[GEOGRAPHIC_DATA] tận nơi" at bounding box center [618, 162] width 9 height 9
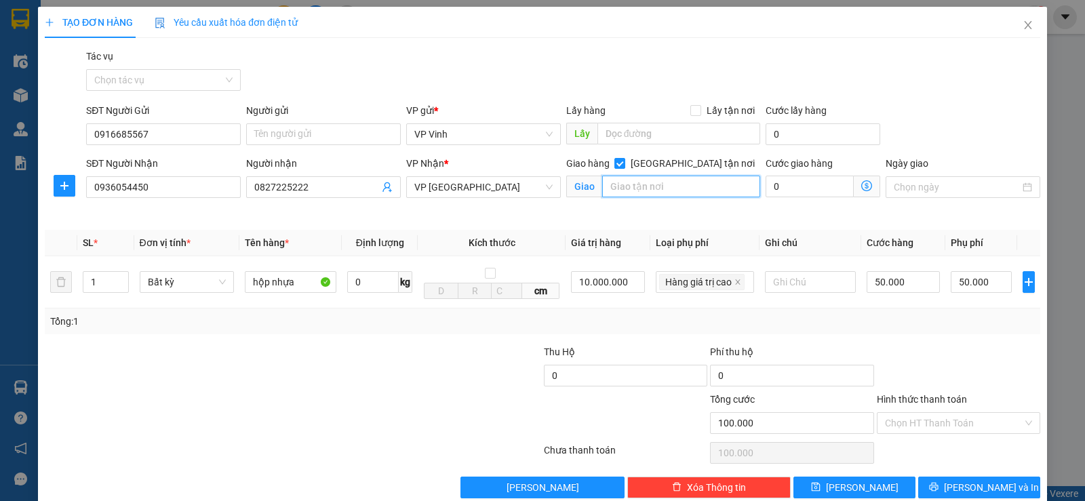
click at [660, 193] on input "text" at bounding box center [681, 187] width 159 height 22
click at [800, 192] on input "0" at bounding box center [810, 187] width 88 height 22
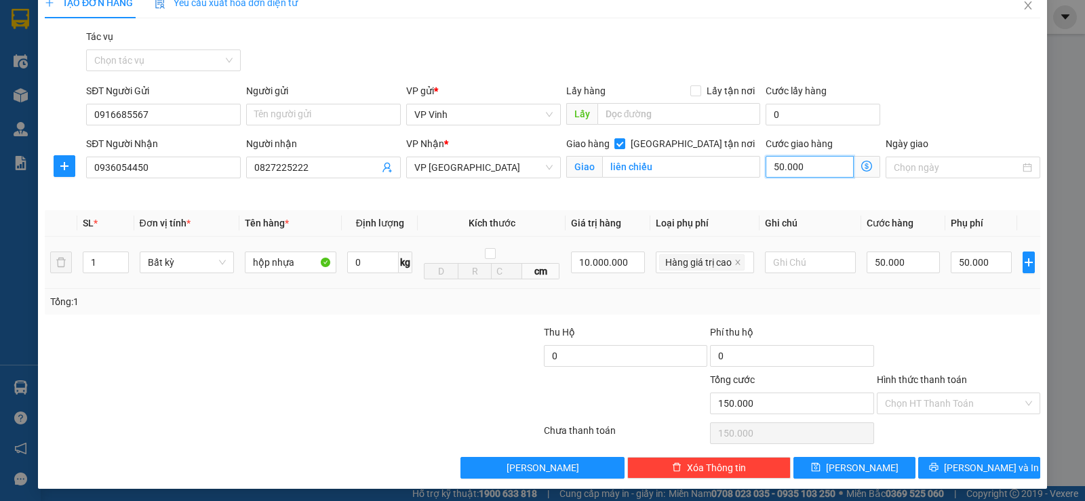
scroll to position [31, 0]
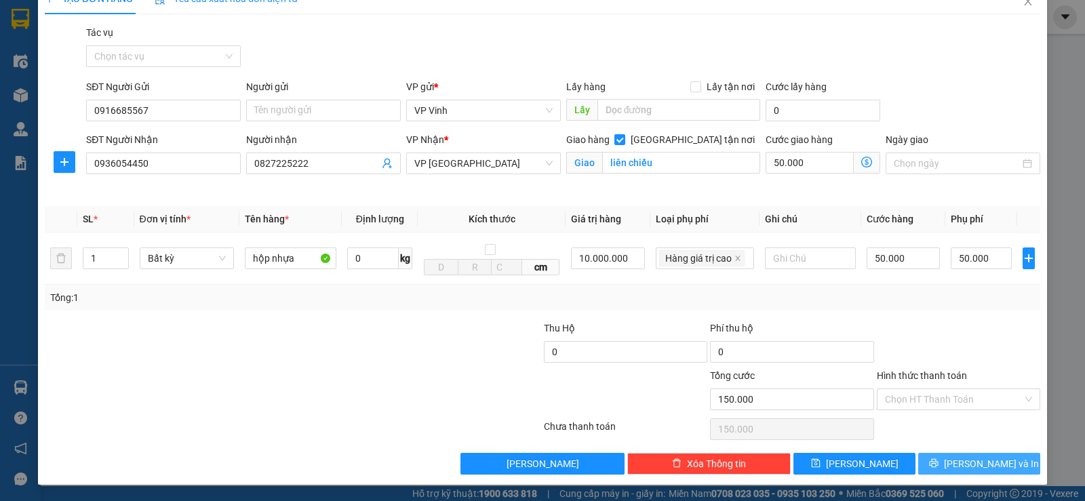
click at [971, 465] on span "[PERSON_NAME] và In" at bounding box center [991, 463] width 95 height 15
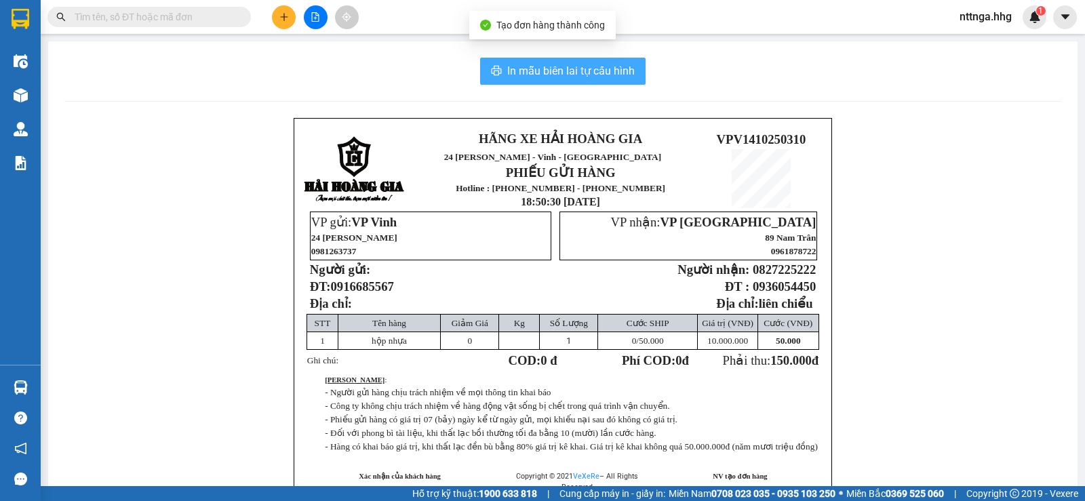
click at [594, 73] on span "In mẫu biên lai tự cấu hình" at bounding box center [570, 70] width 127 height 17
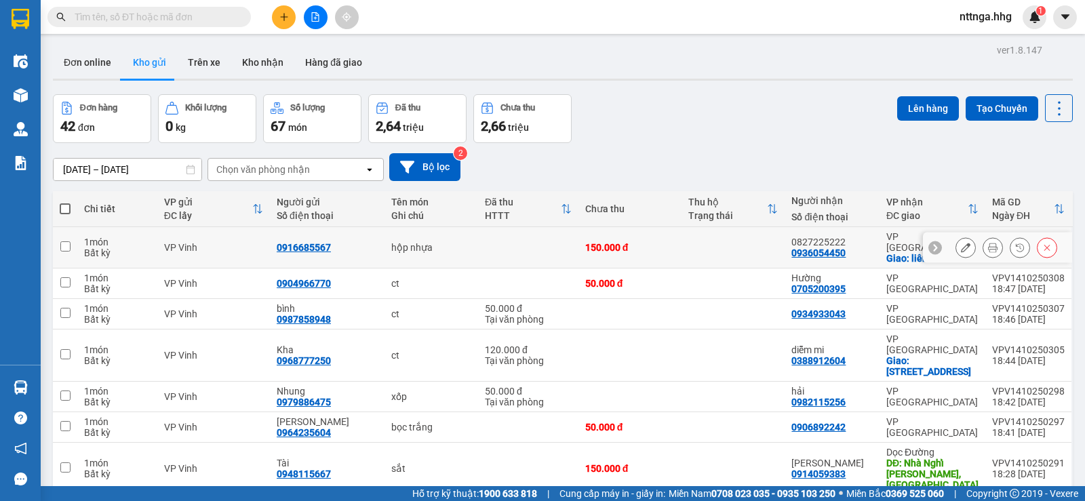
click at [956, 239] on button at bounding box center [965, 248] width 19 height 24
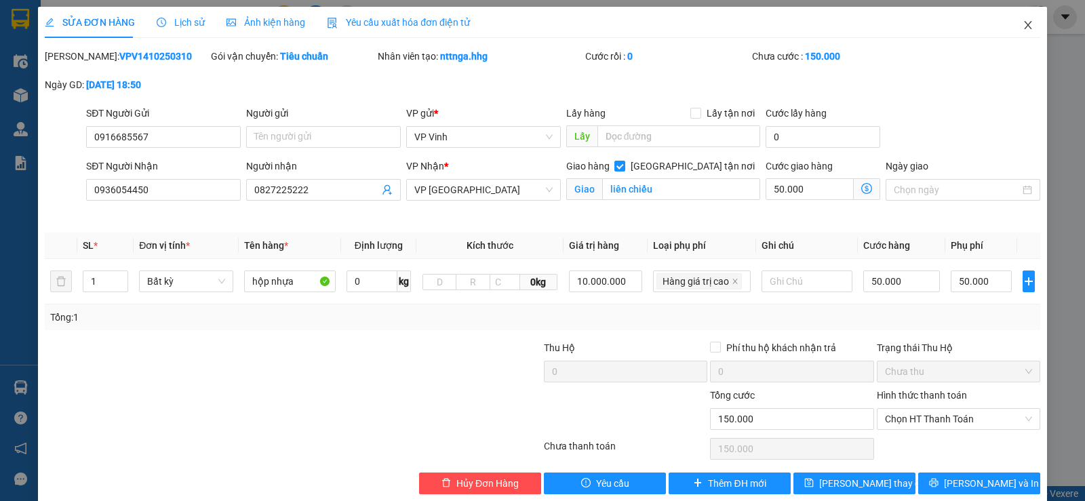
click at [1023, 26] on icon "close" at bounding box center [1028, 25] width 11 height 11
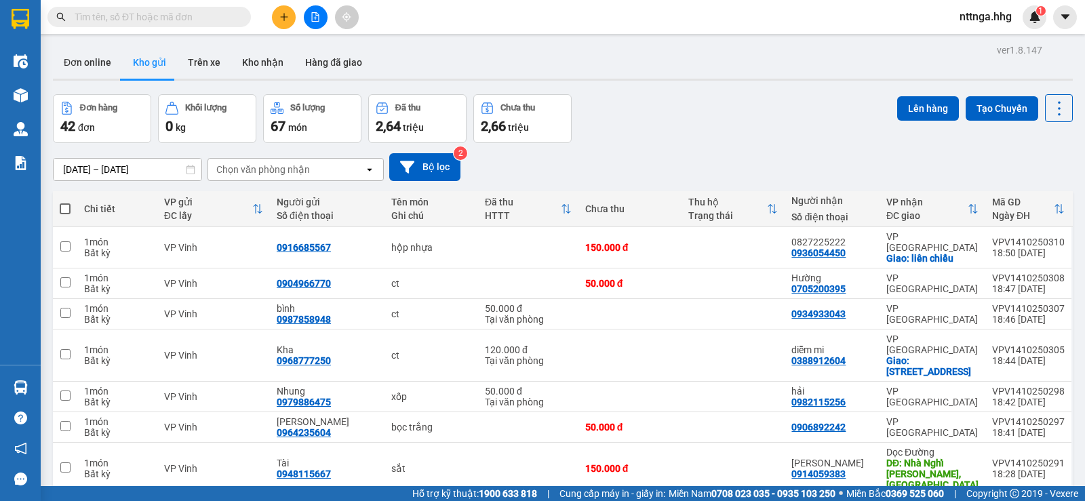
click at [282, 24] on button at bounding box center [284, 17] width 24 height 24
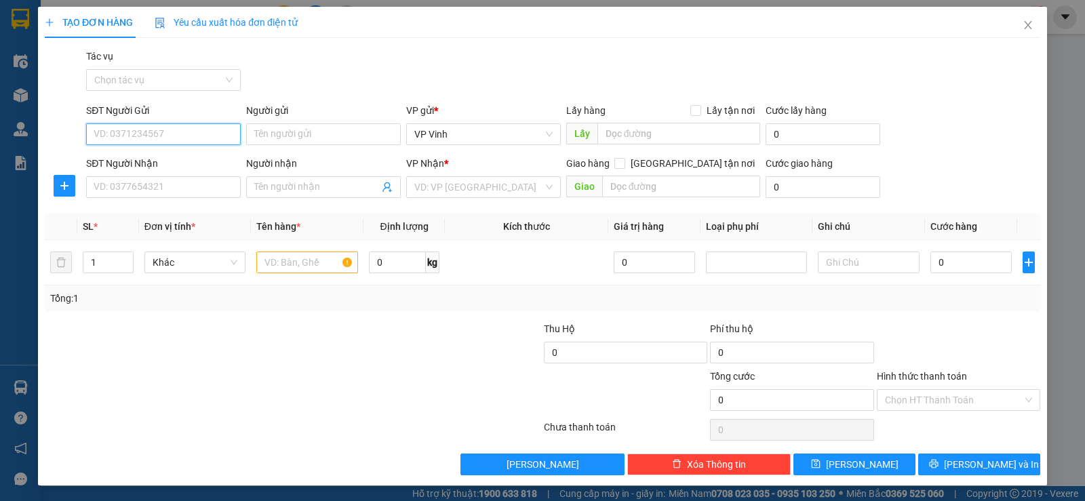
click at [144, 138] on input "SĐT Người Gửi" at bounding box center [163, 134] width 155 height 22
click at [144, 160] on div "0949586777" at bounding box center [162, 161] width 137 height 15
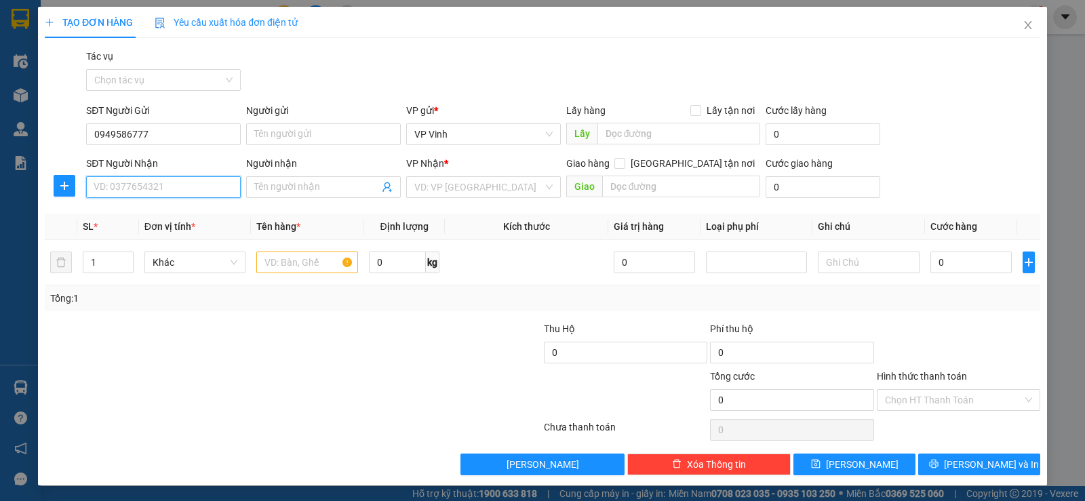
click at [144, 187] on input "SĐT Người Nhận" at bounding box center [163, 187] width 155 height 22
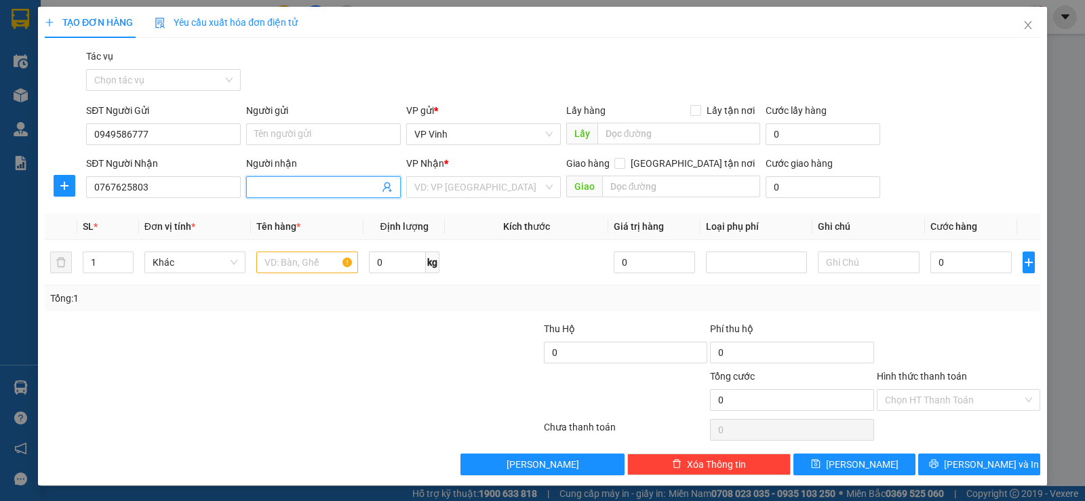
click at [296, 189] on input "Người nhận" at bounding box center [316, 187] width 125 height 15
click at [301, 332] on div at bounding box center [209, 344] width 333 height 47
click at [538, 191] on div "VD: VP [GEOGRAPHIC_DATA]" at bounding box center [483, 187] width 155 height 22
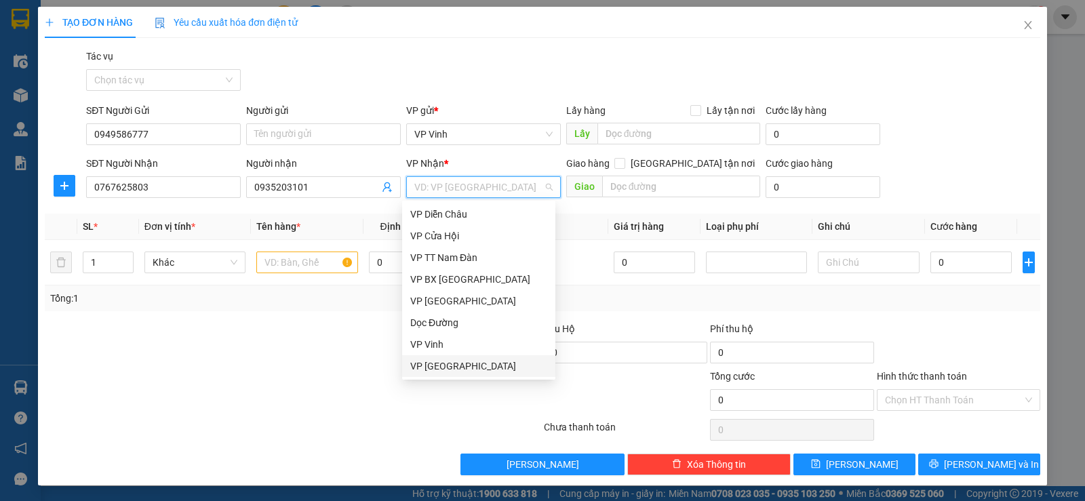
click at [444, 368] on div "VP [GEOGRAPHIC_DATA]" at bounding box center [478, 366] width 137 height 15
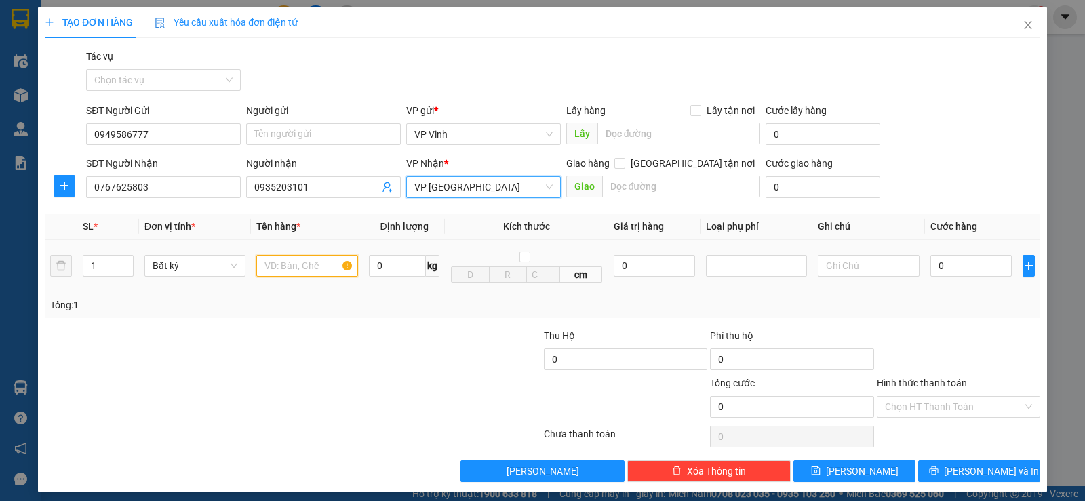
click at [302, 260] on input "text" at bounding box center [307, 266] width 102 height 22
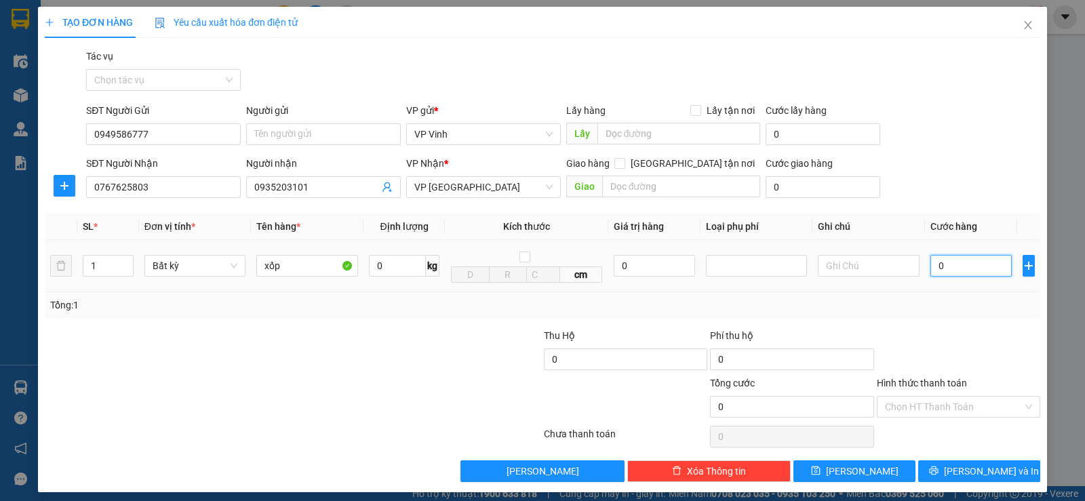
click at [930, 266] on input "0" at bounding box center [970, 266] width 81 height 22
click at [952, 414] on input "Hình thức thanh toán" at bounding box center [954, 407] width 138 height 20
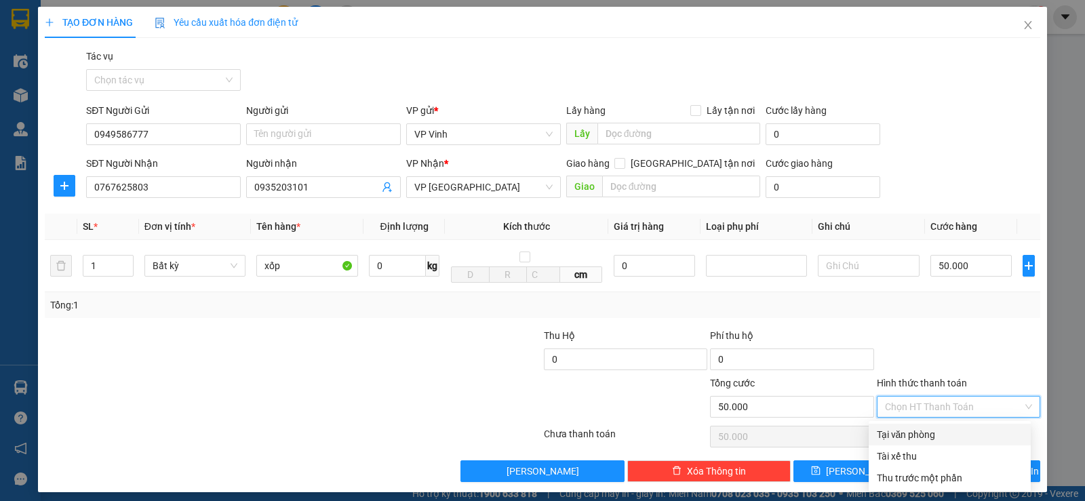
click at [936, 431] on div "Tại văn phòng" at bounding box center [950, 434] width 146 height 15
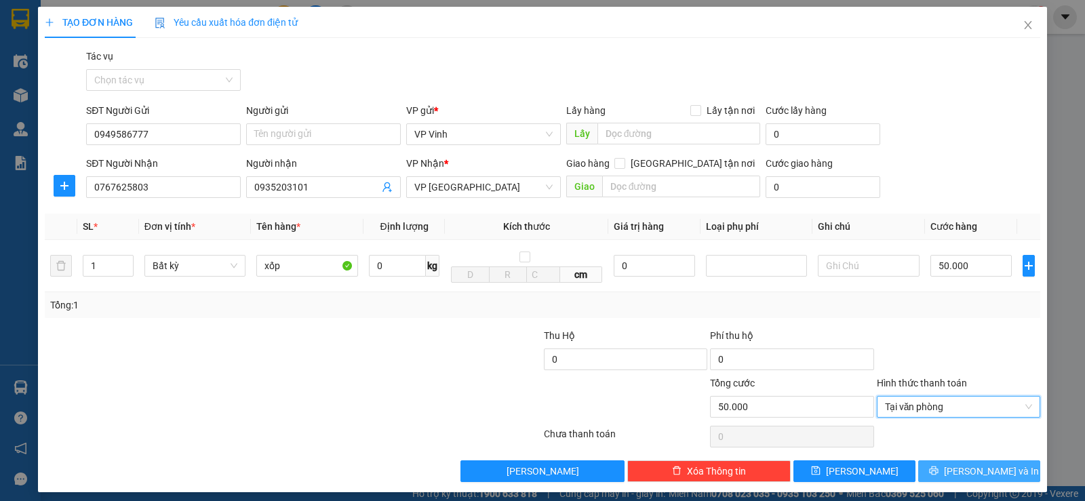
click at [992, 469] on span "[PERSON_NAME] và In" at bounding box center [991, 471] width 95 height 15
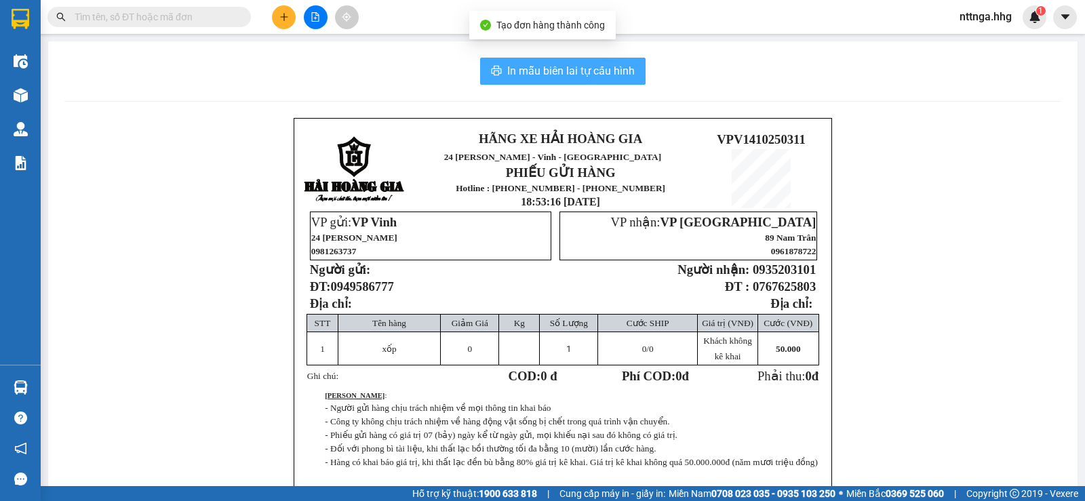
click at [621, 71] on span "In mẫu biên lai tự cấu hình" at bounding box center [570, 70] width 127 height 17
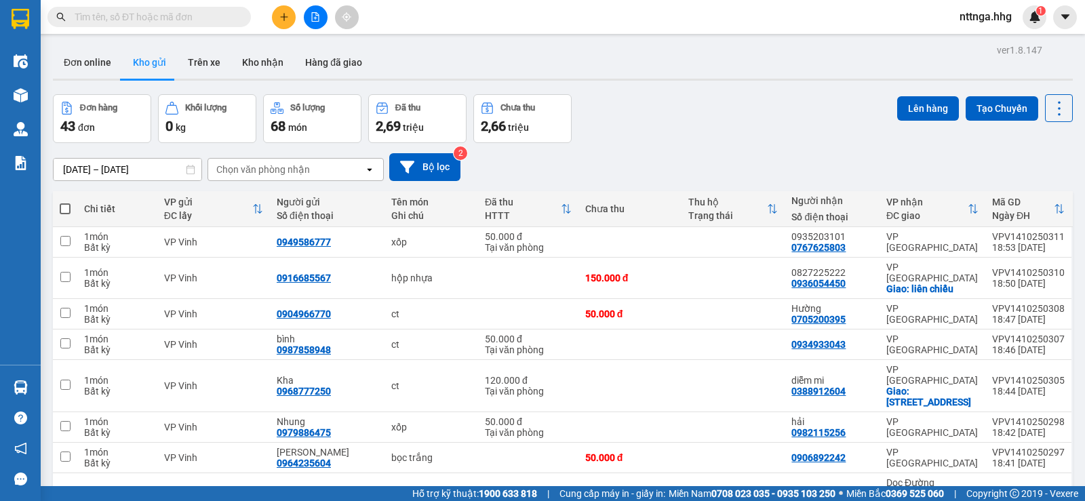
click at [278, 21] on button at bounding box center [284, 17] width 24 height 24
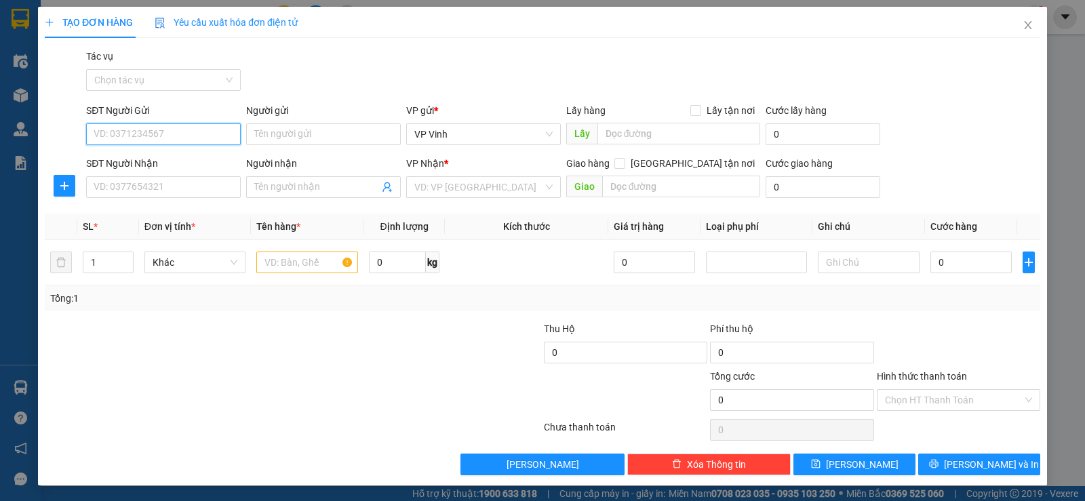
click at [175, 127] on input "SĐT Người Gửi" at bounding box center [163, 134] width 155 height 22
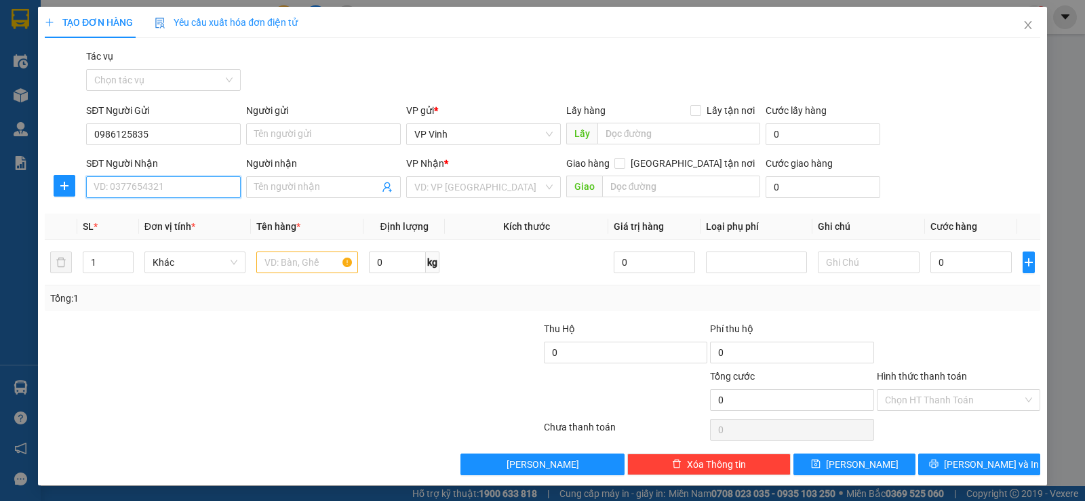
click at [150, 182] on input "SĐT Người Nhận" at bounding box center [163, 187] width 155 height 22
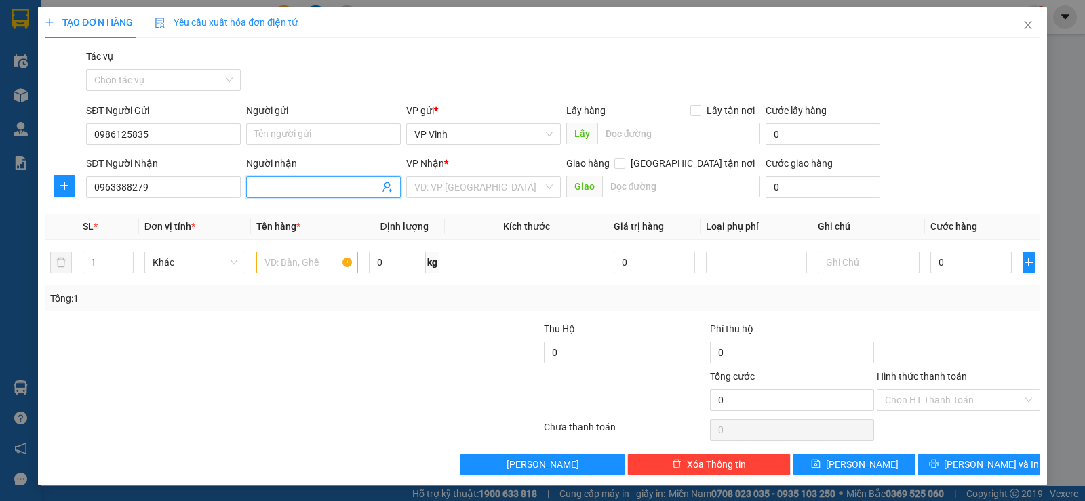
click at [275, 188] on input "Người nhận" at bounding box center [316, 187] width 125 height 15
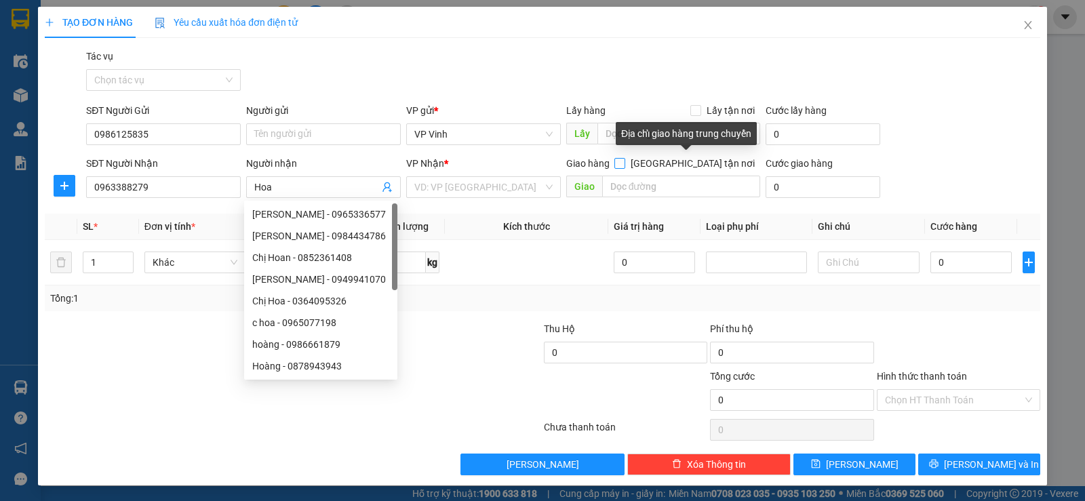
click at [624, 167] on input "[GEOGRAPHIC_DATA] tận nơi" at bounding box center [618, 162] width 9 height 9
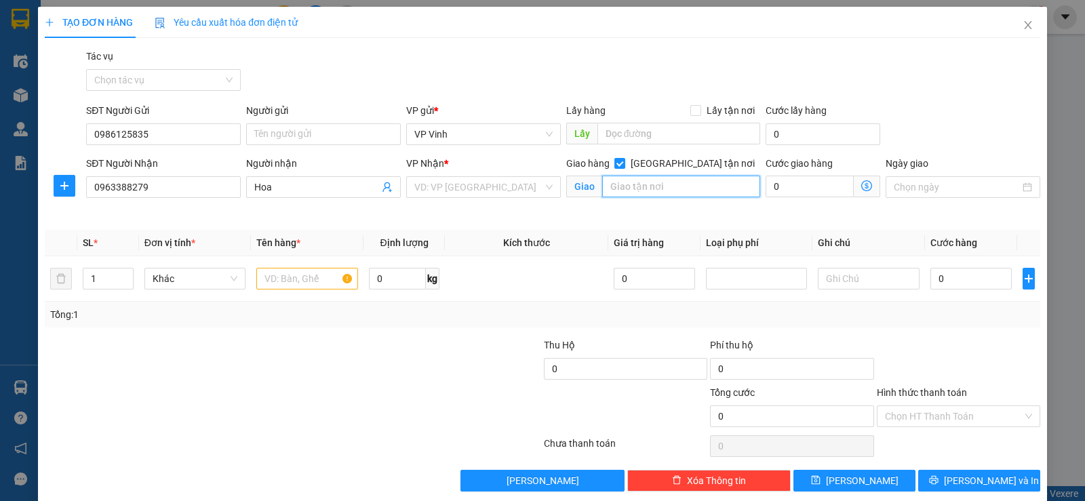
click at [667, 188] on input "text" at bounding box center [681, 187] width 159 height 22
click at [667, 189] on input "text" at bounding box center [681, 187] width 159 height 22
click at [637, 193] on input "text" at bounding box center [681, 187] width 159 height 22
click at [294, 281] on input "text" at bounding box center [307, 279] width 102 height 22
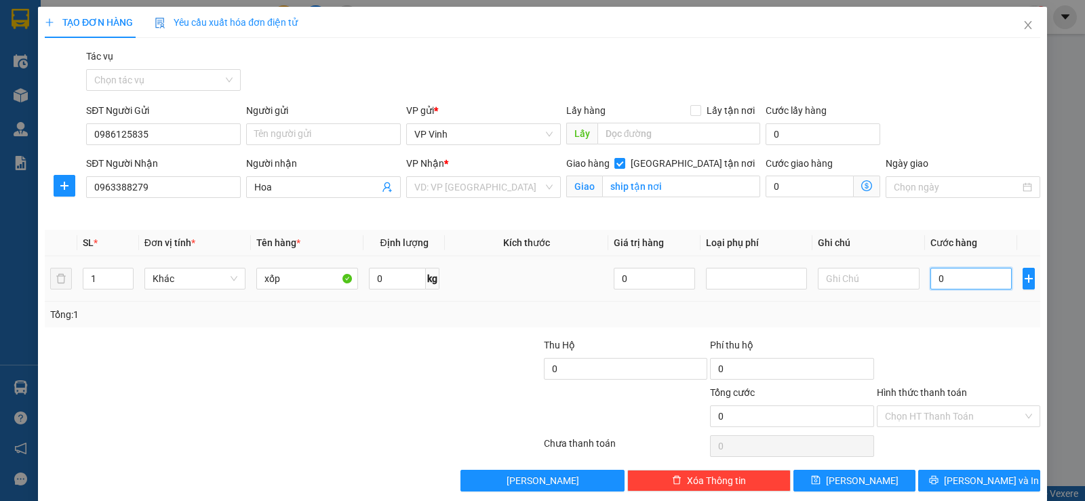
click at [946, 273] on input "0" at bounding box center [970, 279] width 81 height 22
click at [1000, 483] on button "[PERSON_NAME] và In" at bounding box center [979, 481] width 122 height 22
click at [450, 193] on input "search" at bounding box center [478, 187] width 129 height 20
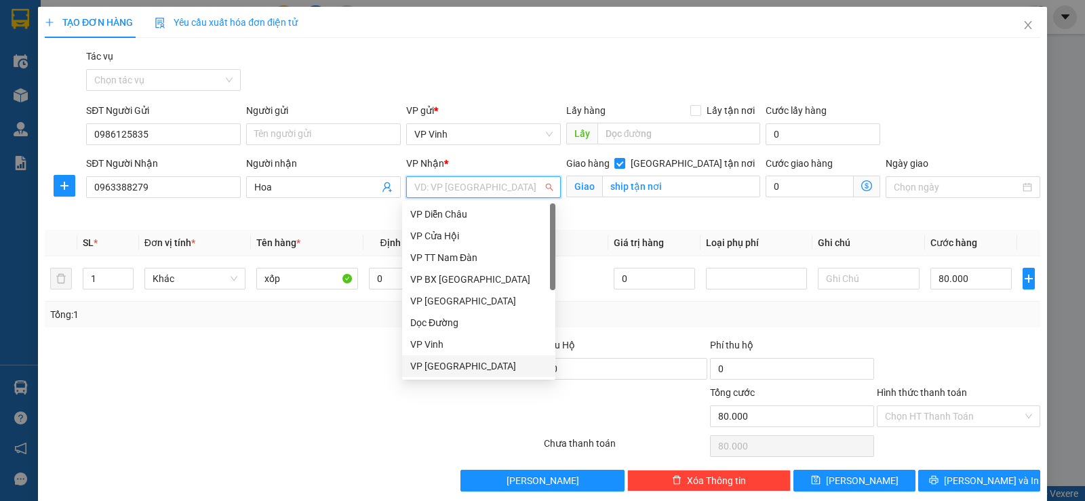
click at [456, 364] on div "VP [GEOGRAPHIC_DATA]" at bounding box center [478, 366] width 137 height 15
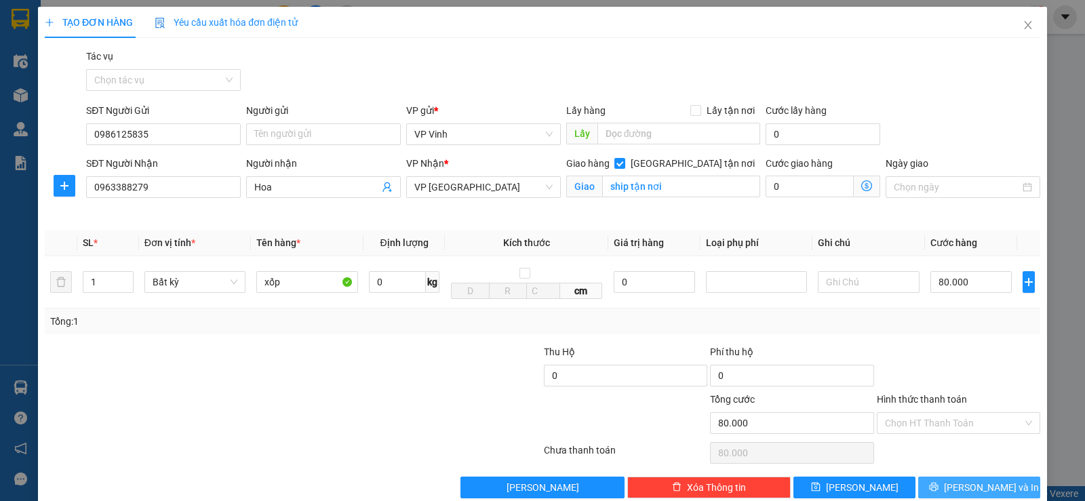
click at [970, 488] on span "[PERSON_NAME] và In" at bounding box center [991, 487] width 95 height 15
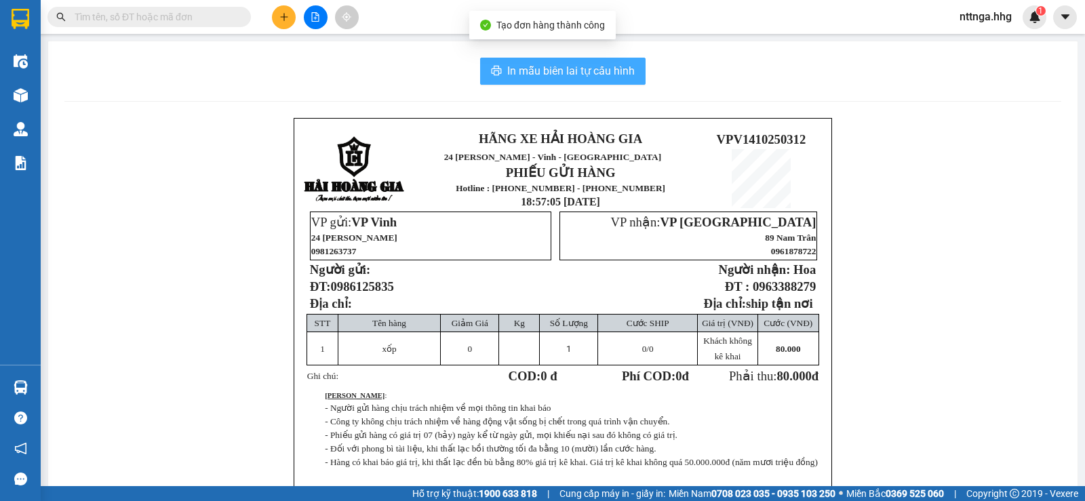
click at [607, 70] on span "In mẫu biên lai tự cấu hình" at bounding box center [570, 70] width 127 height 17
